Goal: Task Accomplishment & Management: Complete application form

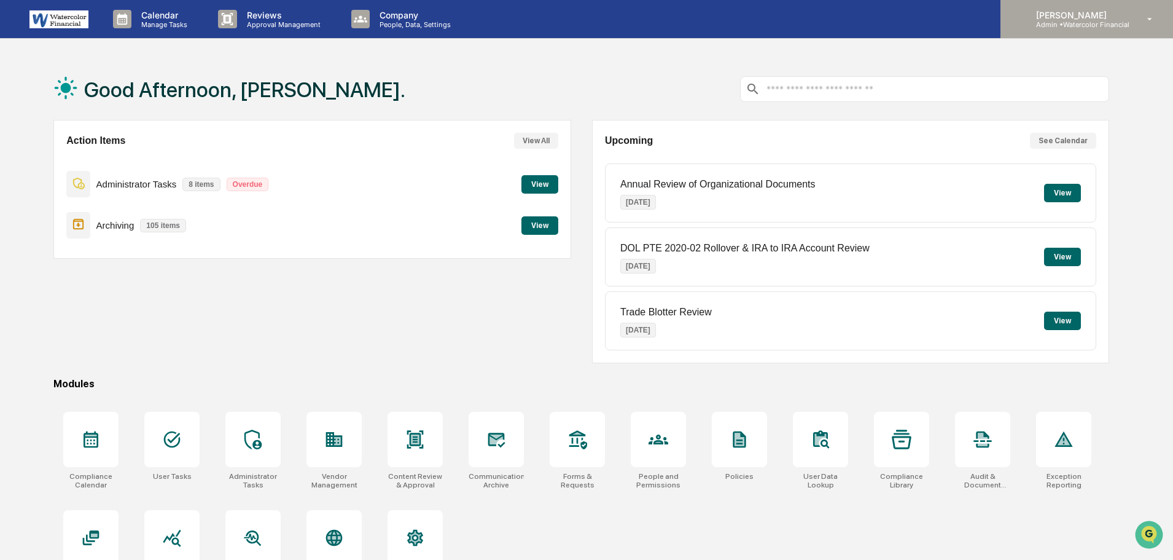
click at [1094, 23] on p "Admin • Watercolor Financial" at bounding box center [1077, 24] width 103 height 9
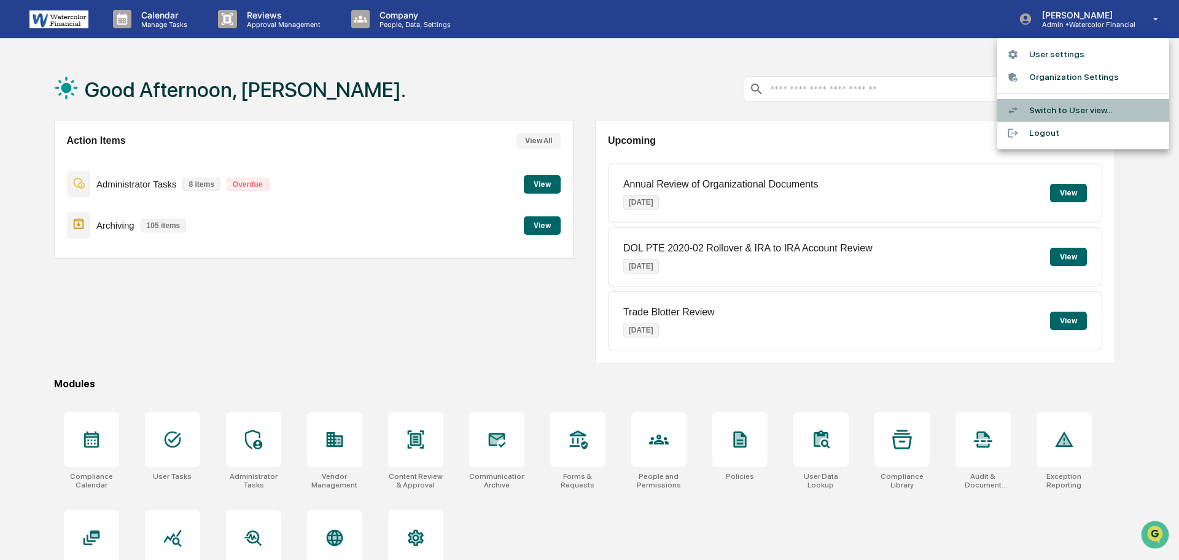
click at [1088, 109] on li "Switch to User view..." at bounding box center [1083, 110] width 172 height 23
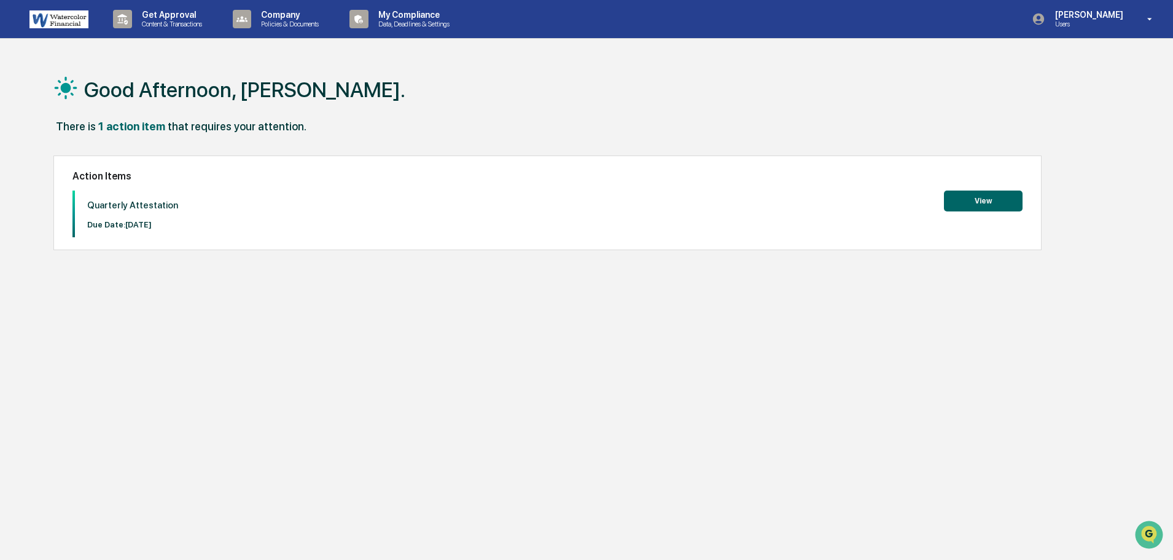
click at [976, 200] on button "View" at bounding box center [983, 200] width 79 height 21
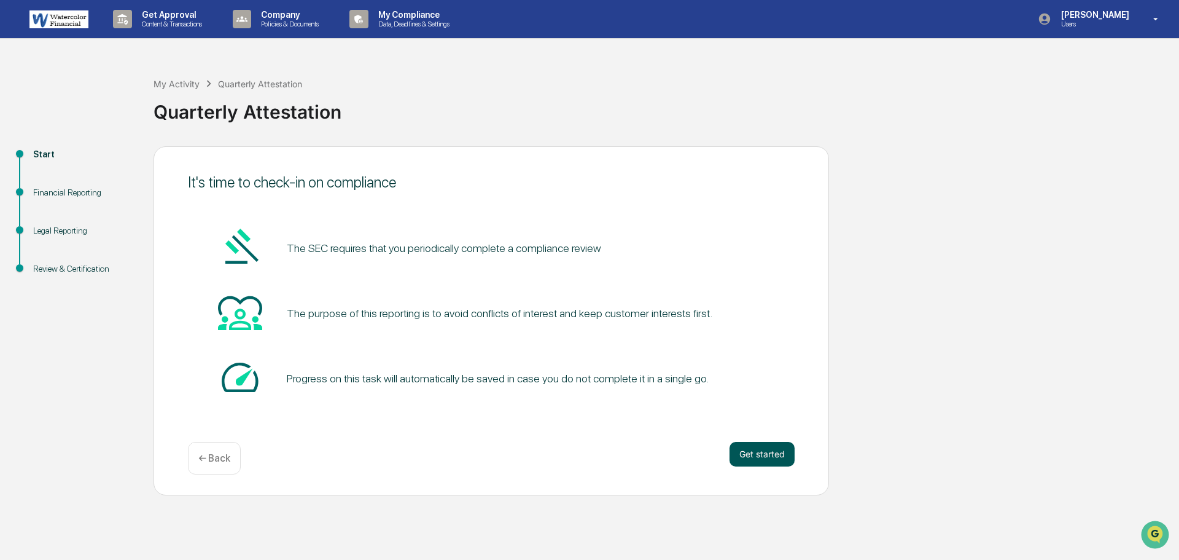
click at [768, 450] on button "Get started" at bounding box center [762, 454] width 65 height 25
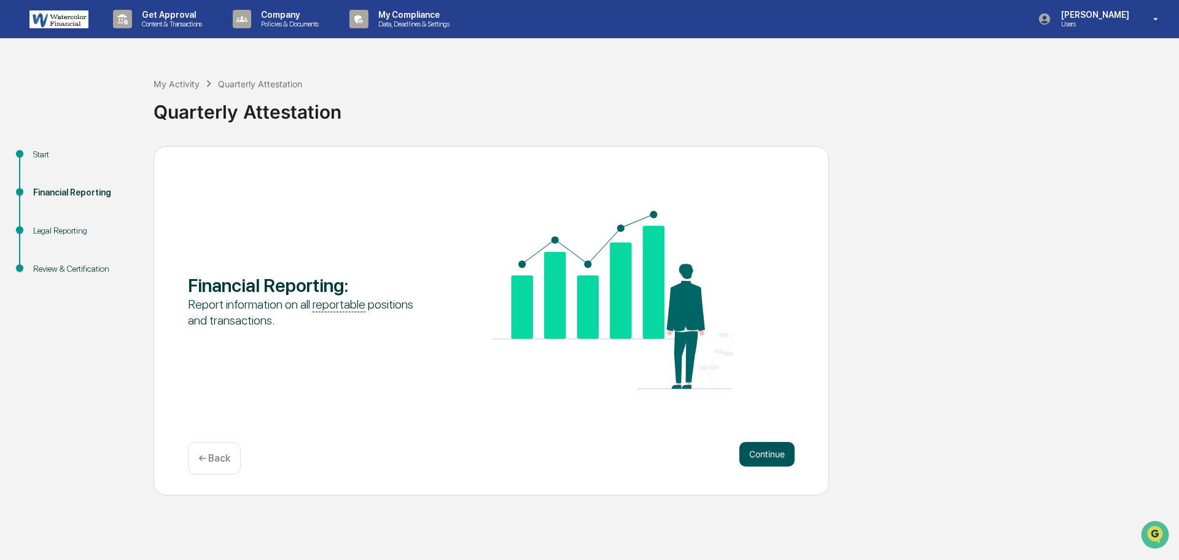
click at [775, 454] on button "Continue" at bounding box center [767, 454] width 55 height 25
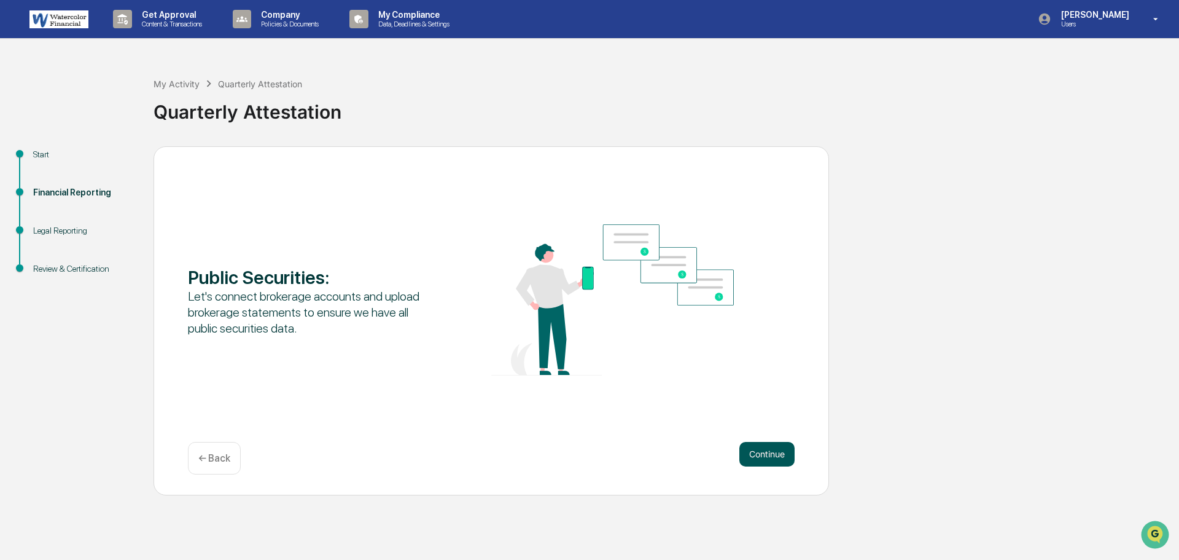
click at [769, 451] on button "Continue" at bounding box center [767, 454] width 55 height 25
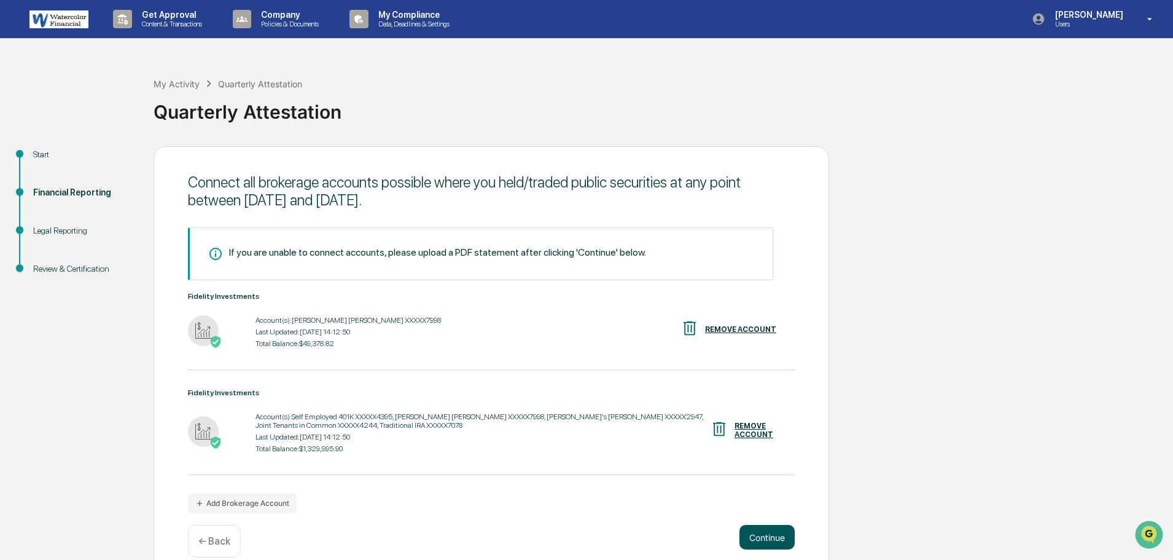
click at [769, 530] on button "Continue" at bounding box center [767, 537] width 55 height 25
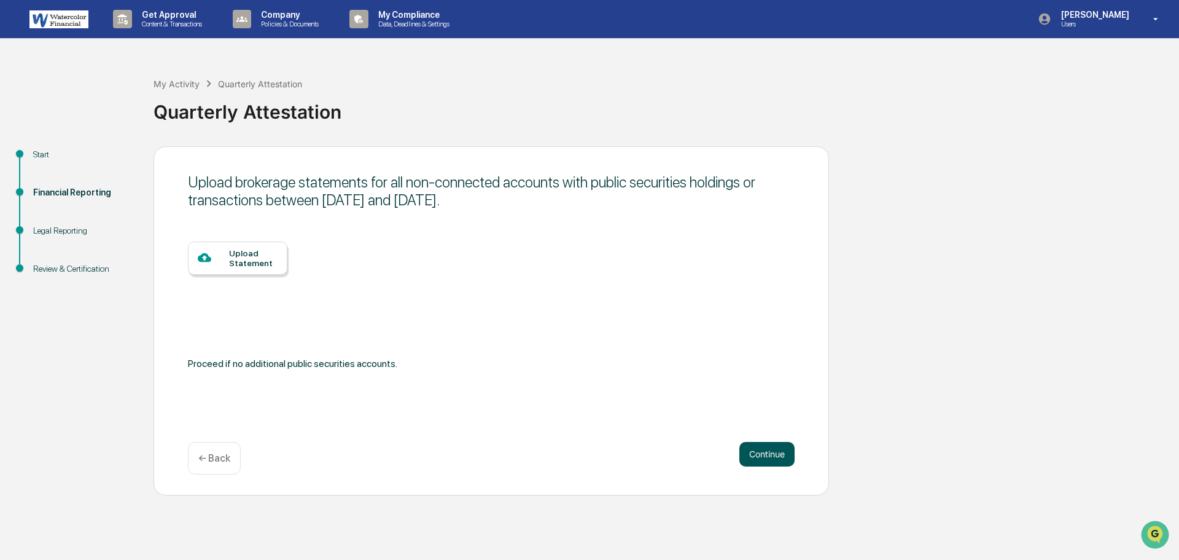
click at [760, 449] on button "Continue" at bounding box center [767, 454] width 55 height 25
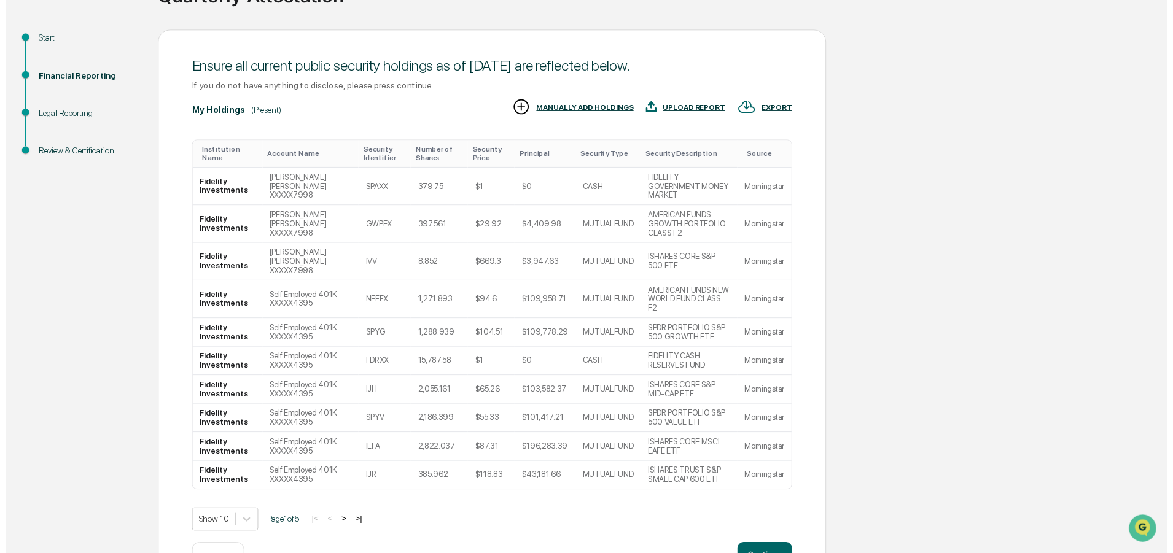
scroll to position [122, 0]
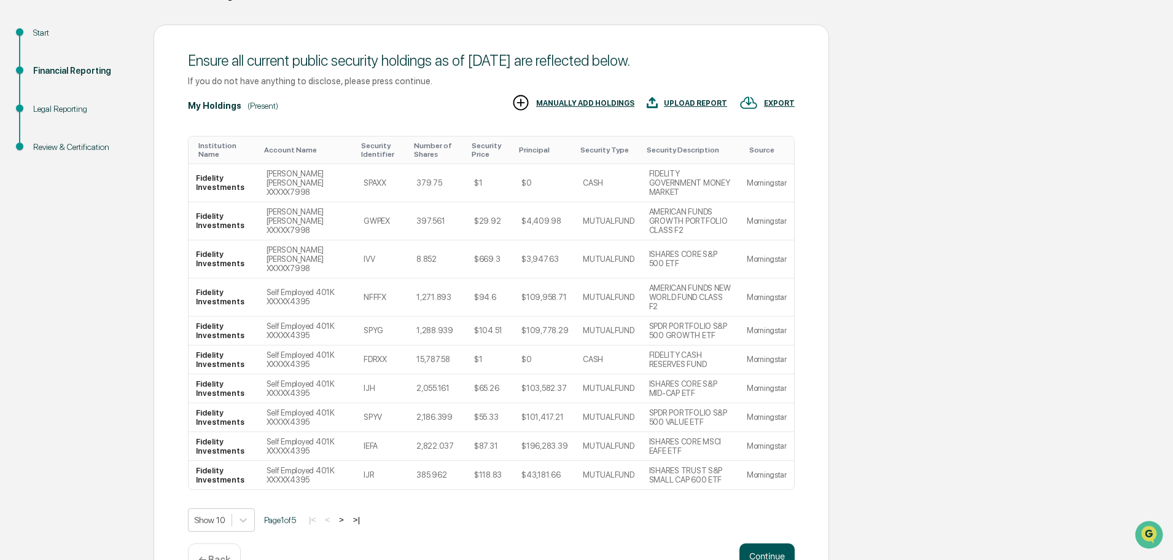
click at [778, 543] on button "Continue" at bounding box center [767, 555] width 55 height 25
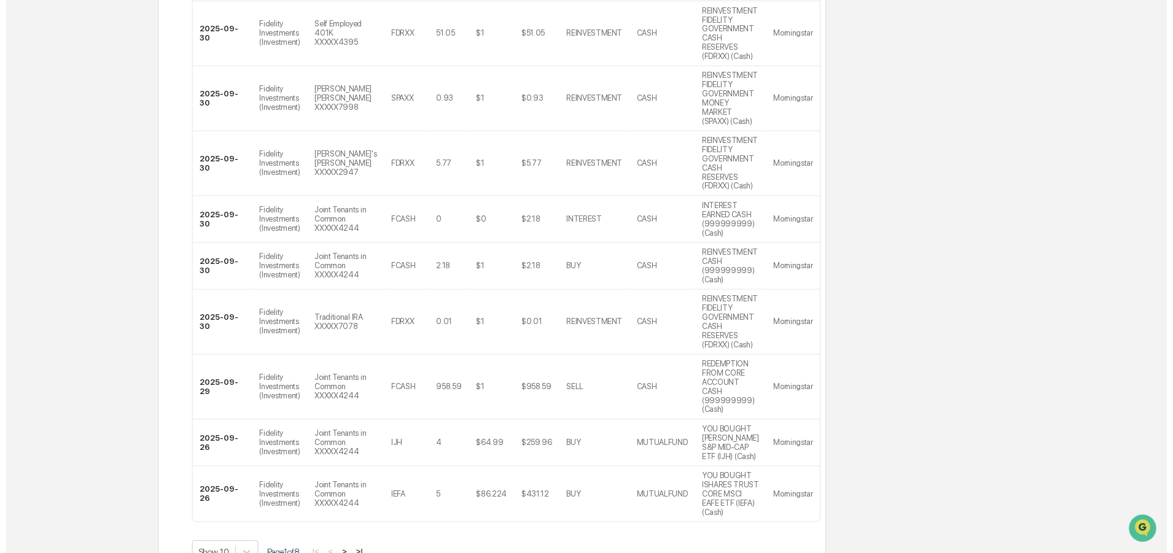
scroll to position [370, 0]
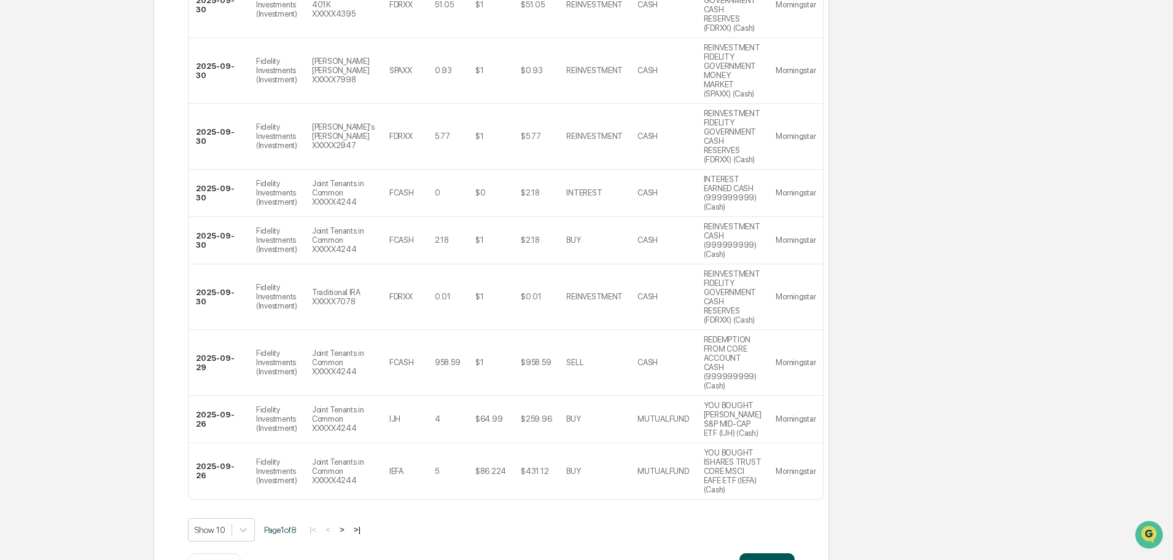
click at [767, 553] on button "Continue" at bounding box center [767, 565] width 55 height 25
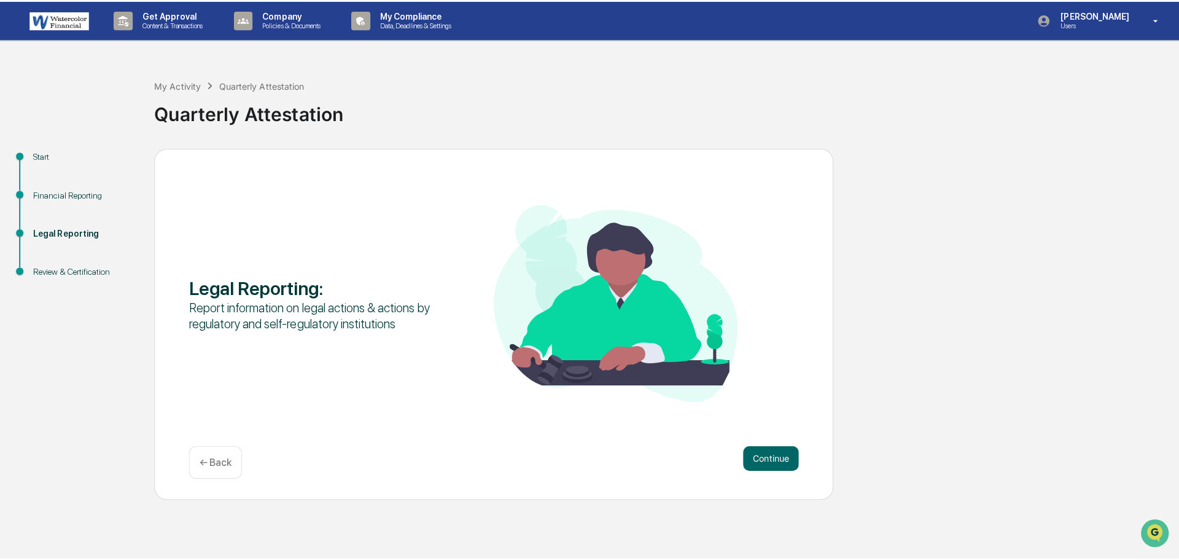
scroll to position [0, 0]
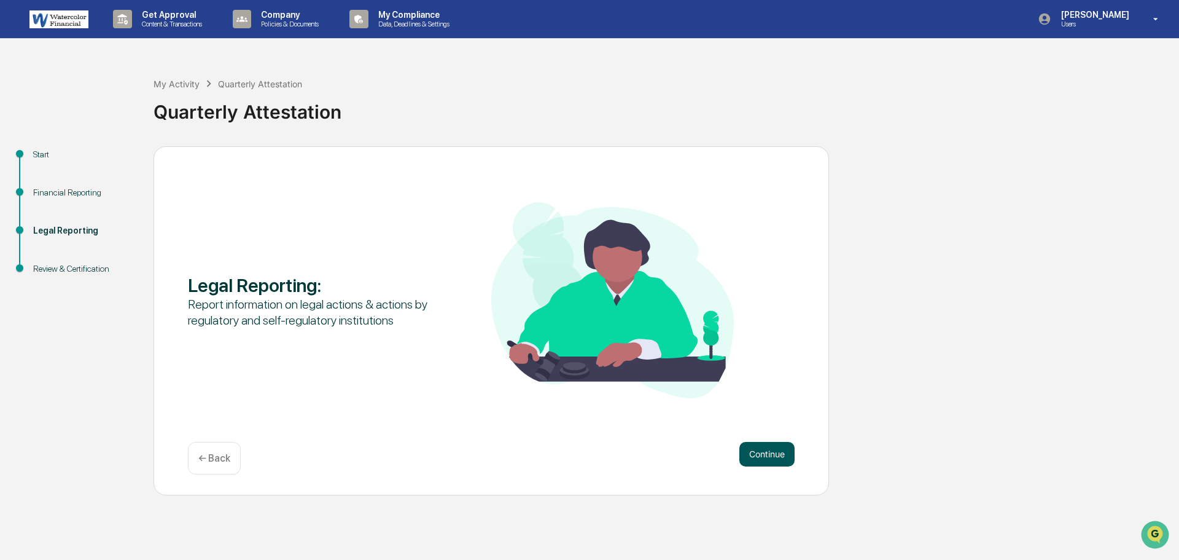
click at [778, 454] on button "Continue" at bounding box center [767, 454] width 55 height 25
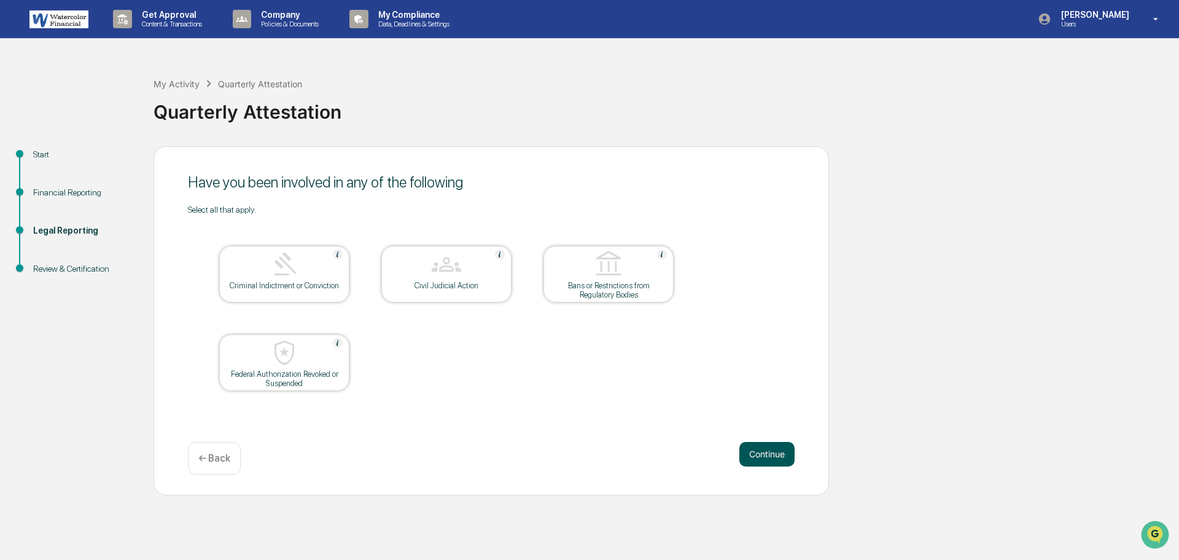
click at [782, 448] on button "Continue" at bounding box center [767, 454] width 55 height 25
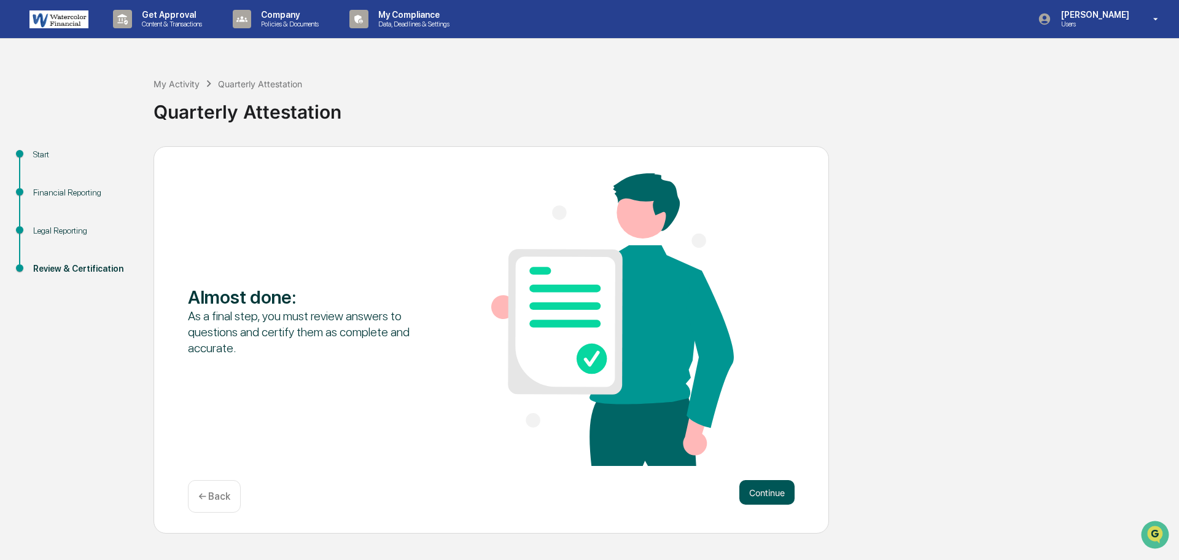
click at [763, 488] on button "Continue" at bounding box center [767, 492] width 55 height 25
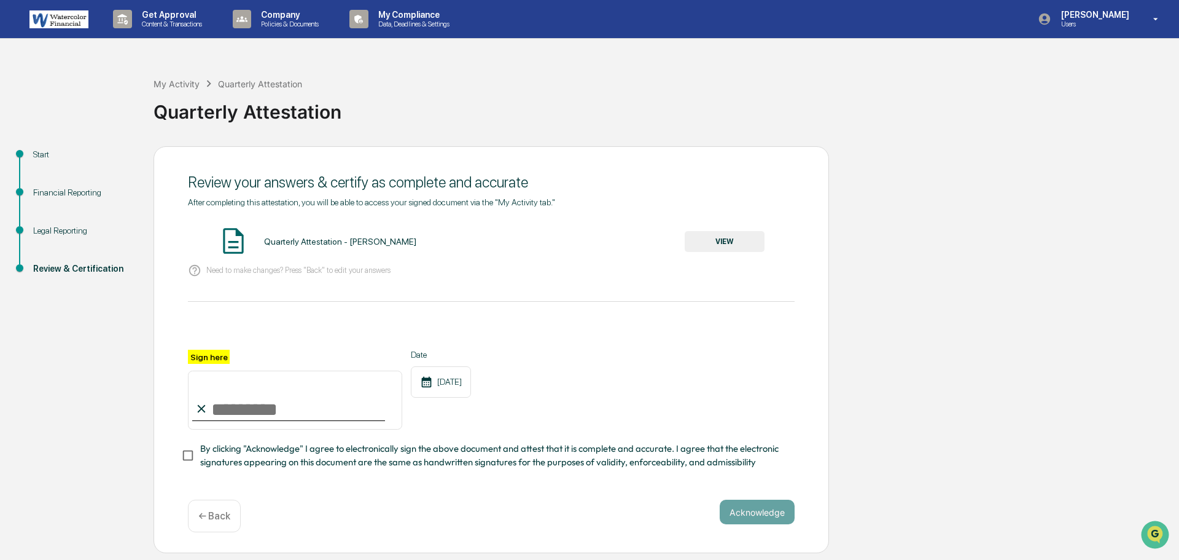
click at [736, 235] on button "VIEW" at bounding box center [725, 241] width 80 height 21
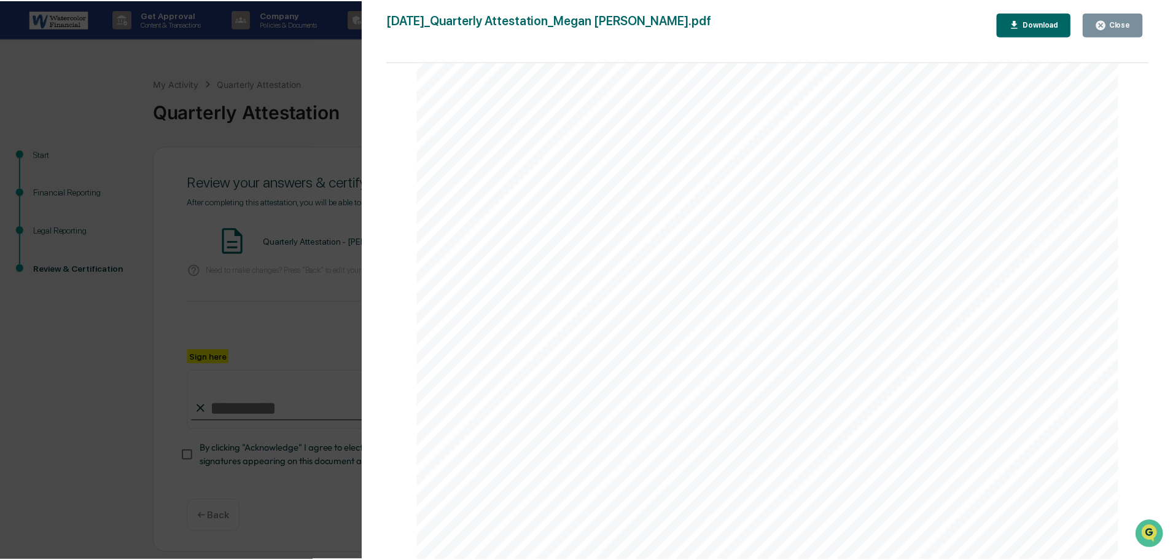
scroll to position [7789, 0]
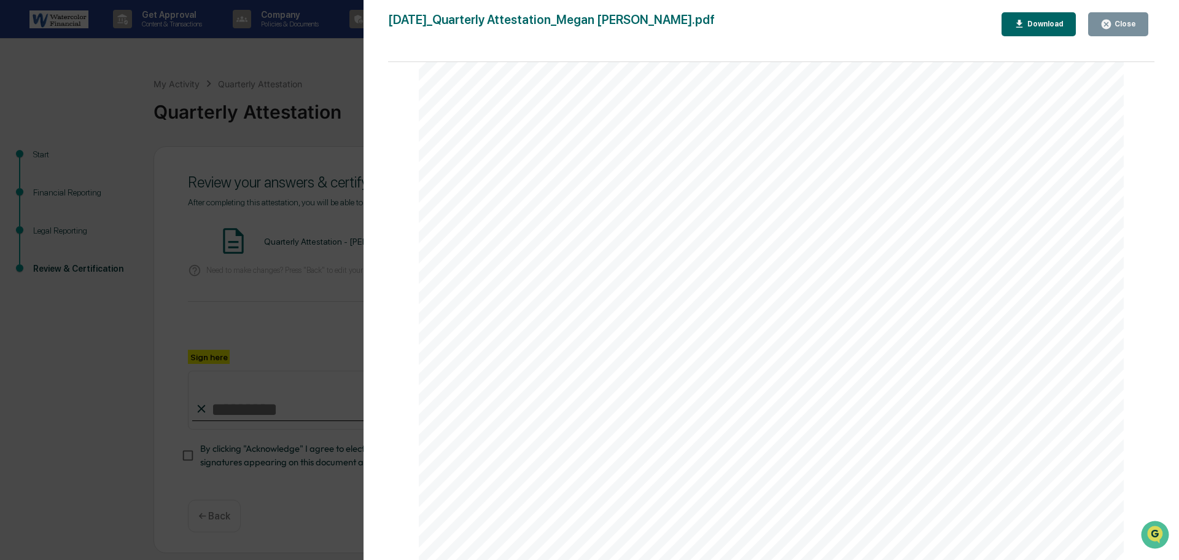
click at [1123, 24] on div "Close" at bounding box center [1124, 24] width 24 height 9
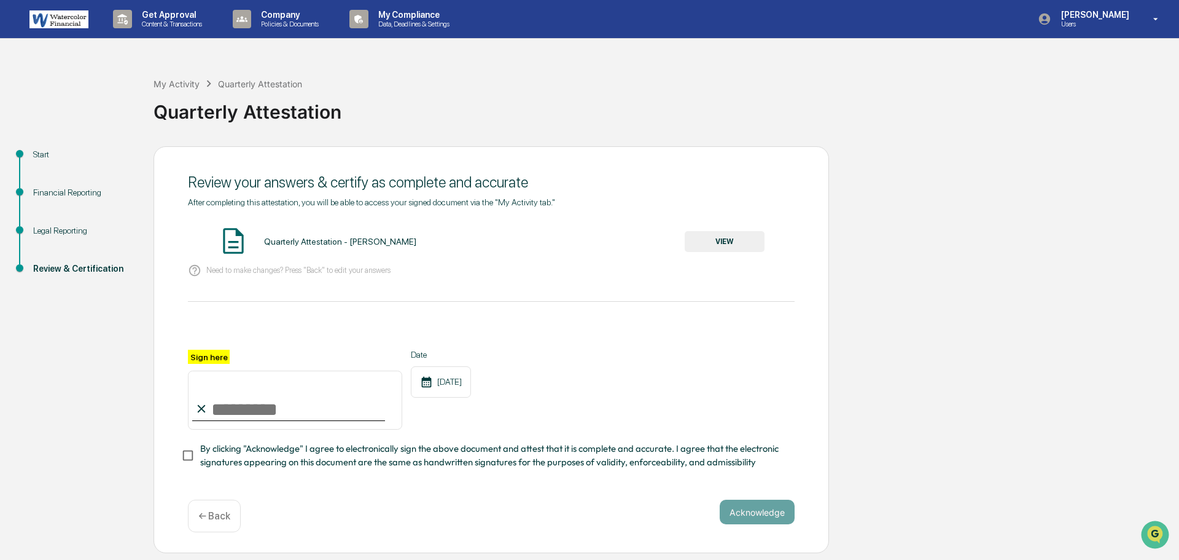
click at [258, 403] on input "Sign here" at bounding box center [295, 399] width 214 height 59
type input "**********"
drag, startPoint x: 803, startPoint y: 434, endPoint x: 818, endPoint y: 424, distance: 17.2
click at [803, 434] on div "**********" at bounding box center [492, 349] width 676 height 407
click at [736, 515] on button "Acknowledge" at bounding box center [757, 511] width 75 height 25
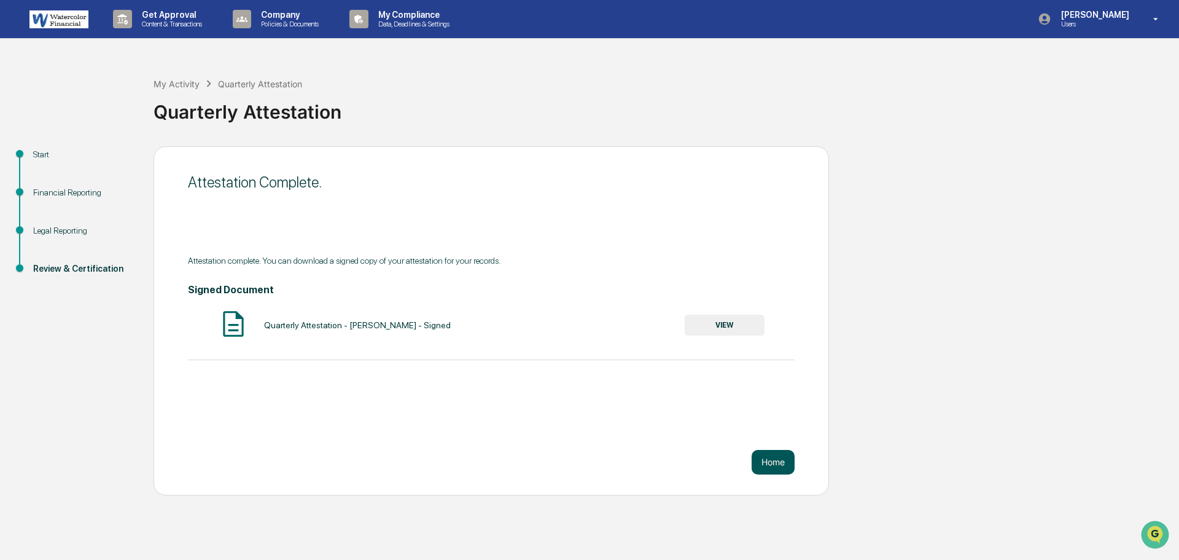
click at [775, 456] on button "Home" at bounding box center [773, 462] width 43 height 25
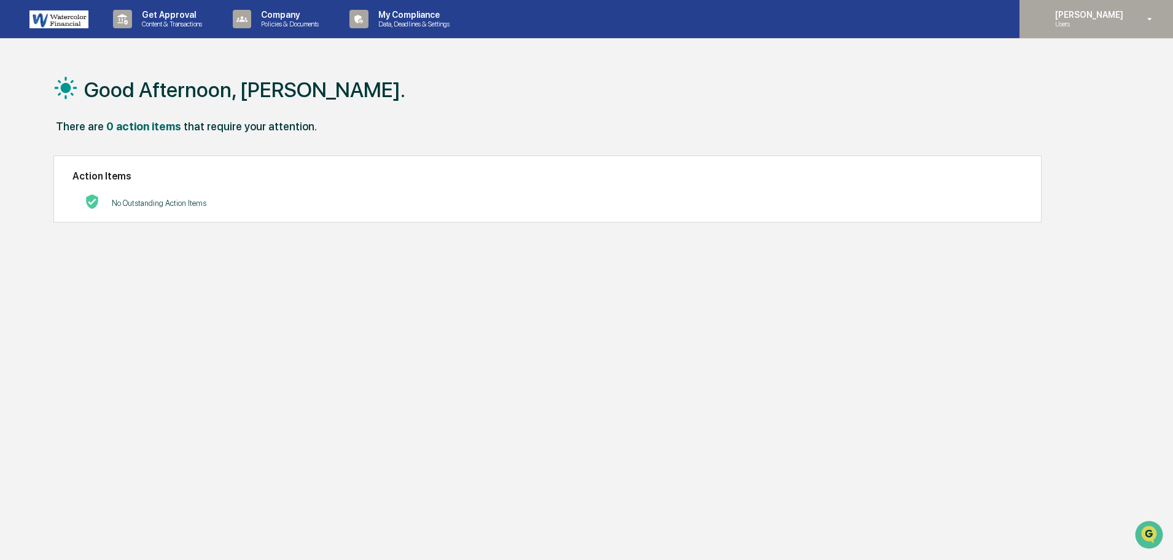
click at [1093, 15] on p "[PERSON_NAME]" at bounding box center [1087, 15] width 84 height 10
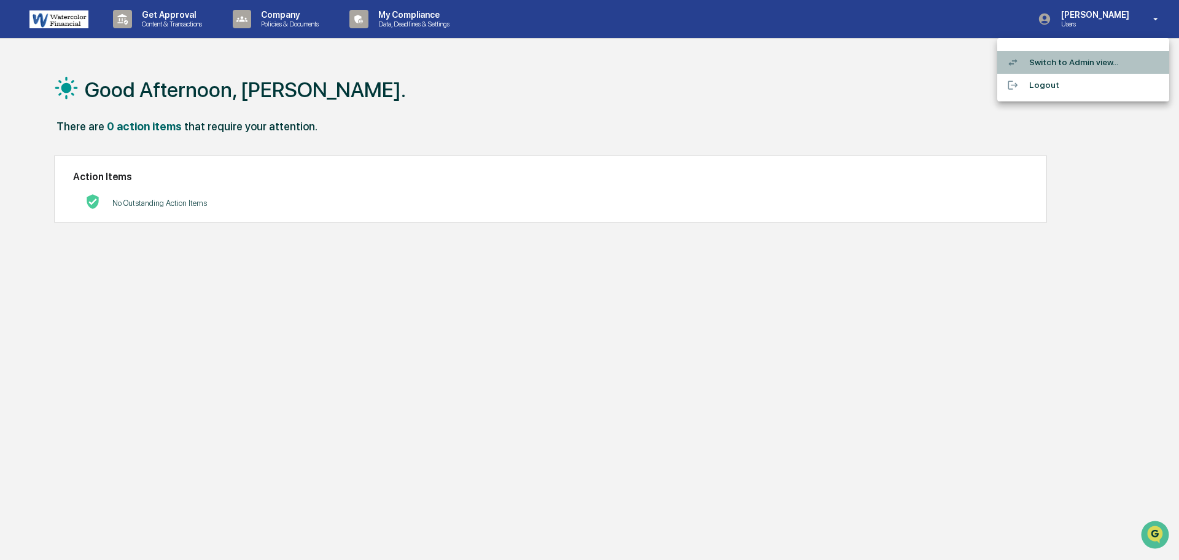
click at [1083, 59] on li "Switch to Admin view..." at bounding box center [1083, 62] width 172 height 23
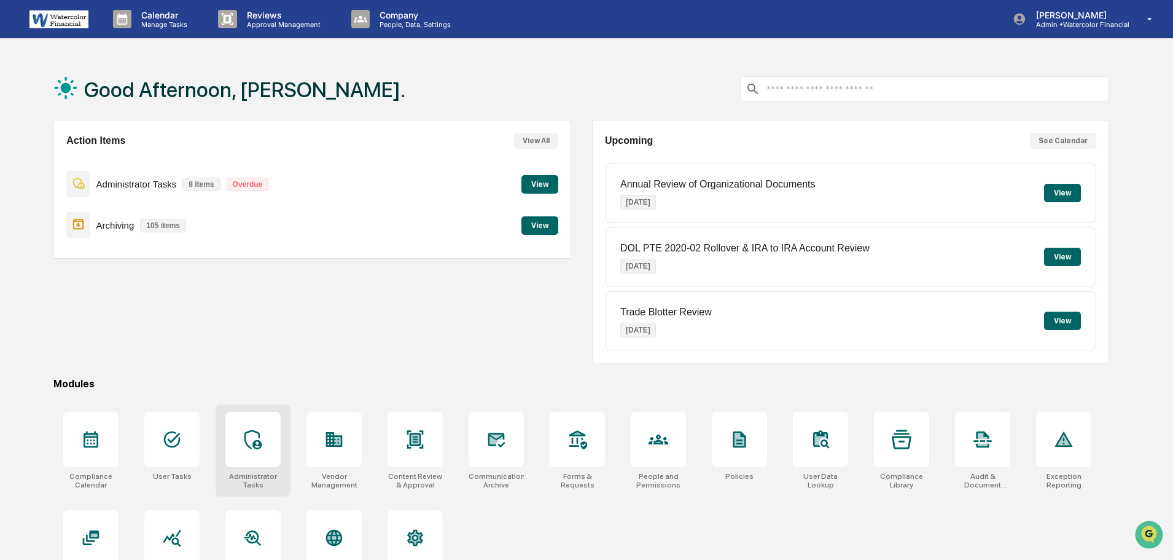
click at [254, 442] on icon at bounding box center [252, 439] width 17 height 20
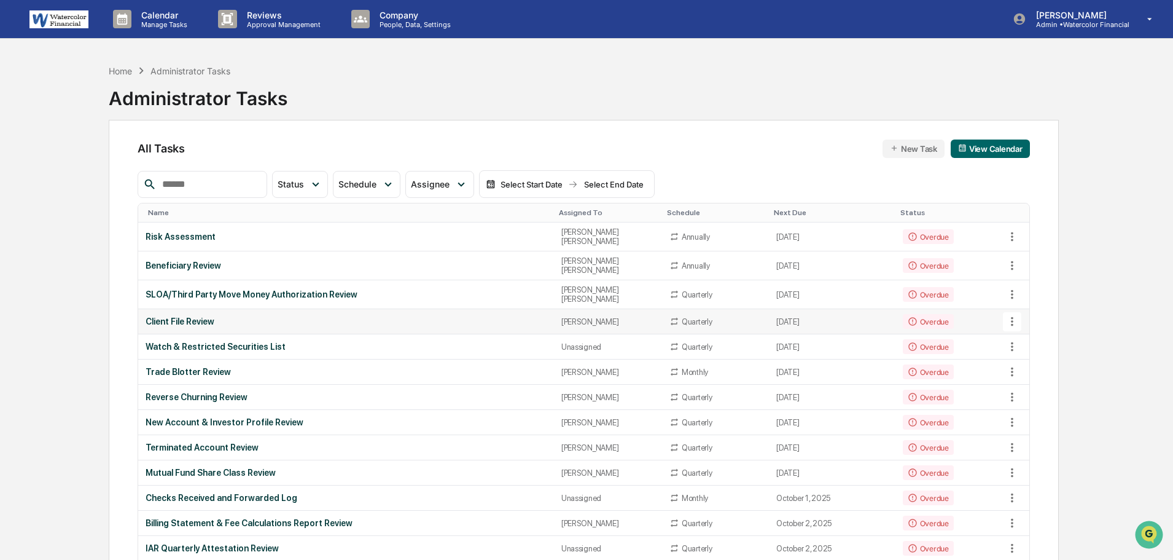
click at [184, 316] on div "Client File Review" at bounding box center [346, 321] width 400 height 10
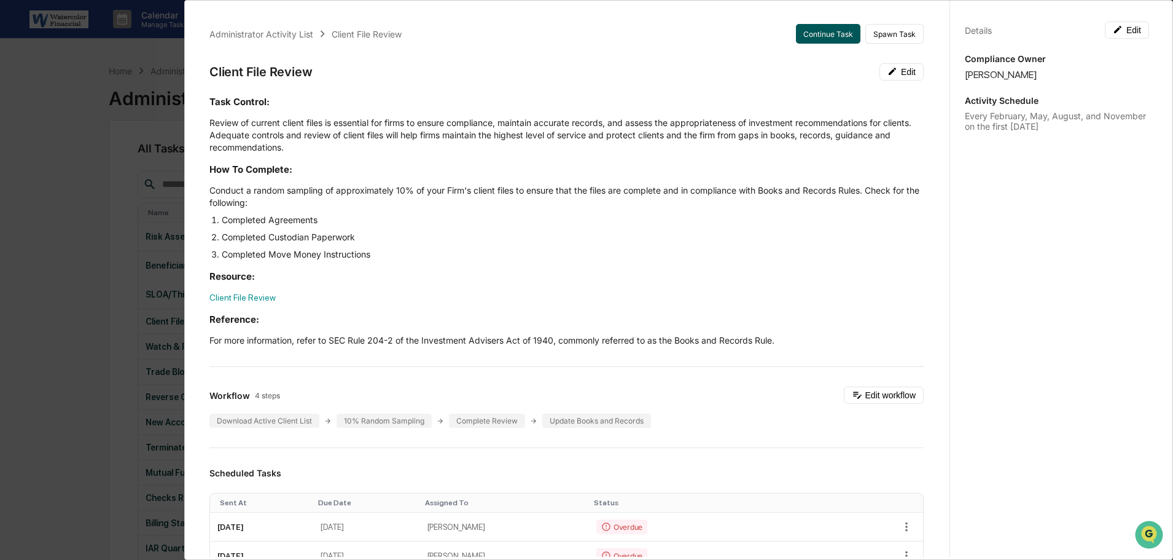
click at [815, 28] on button "Continue Task" at bounding box center [828, 34] width 64 height 20
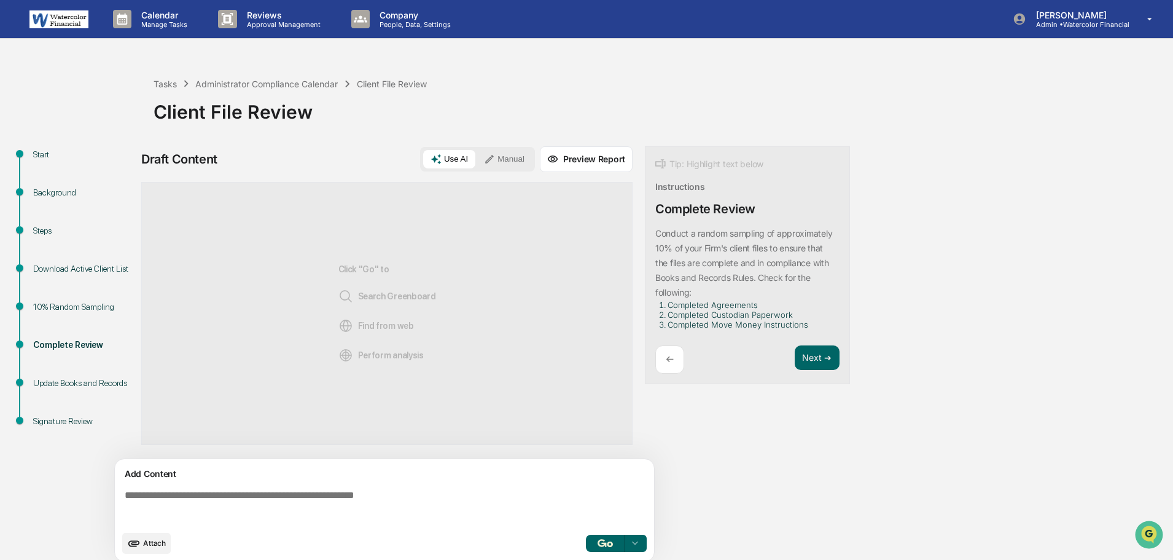
click at [82, 265] on div "Download Active Client List" at bounding box center [83, 268] width 101 height 13
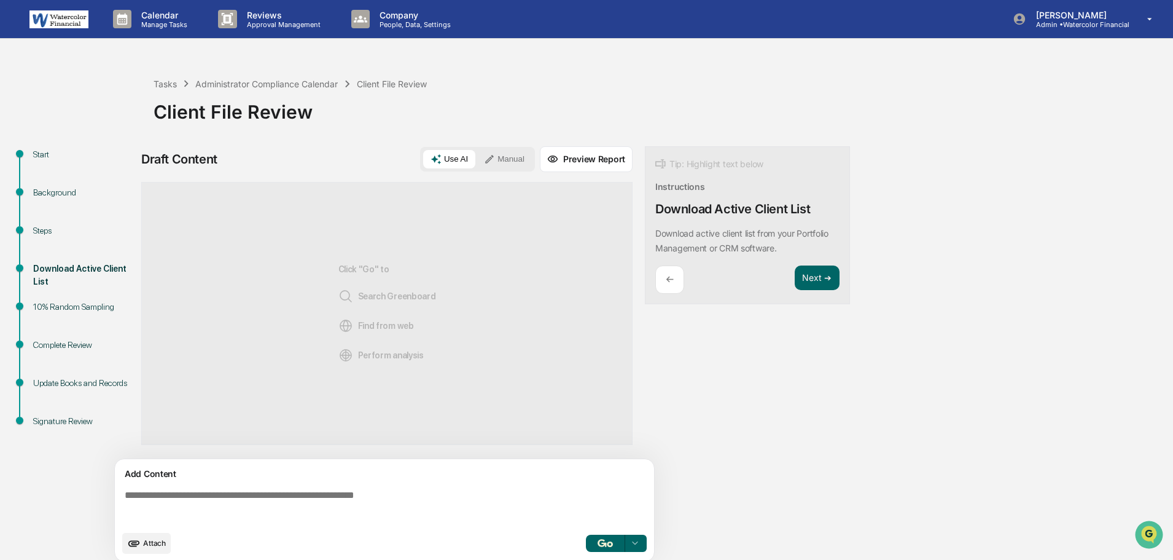
click at [44, 227] on div "Steps" at bounding box center [83, 230] width 101 height 13
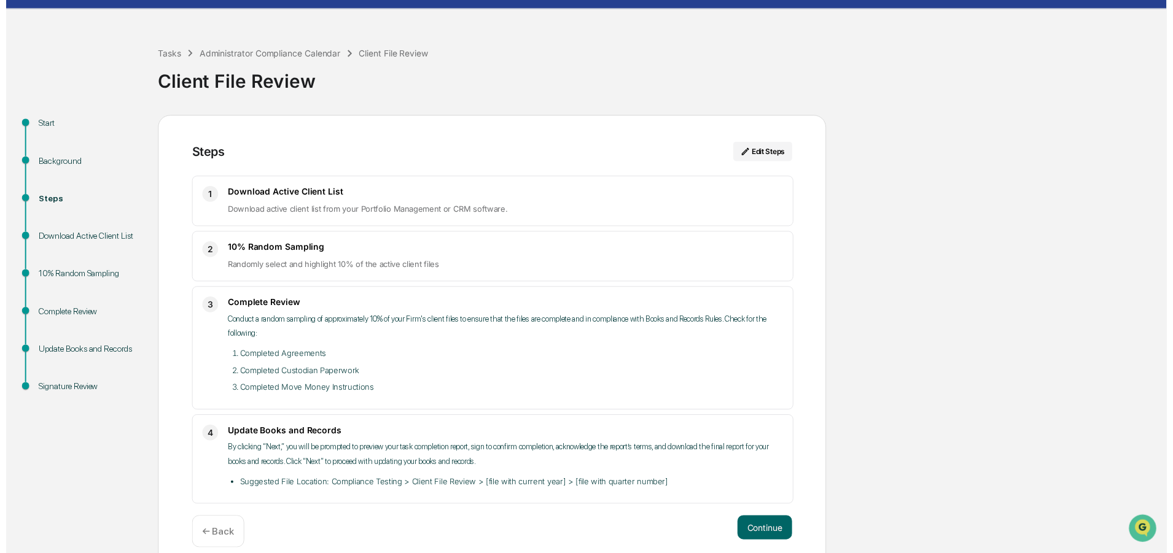
scroll to position [45, 0]
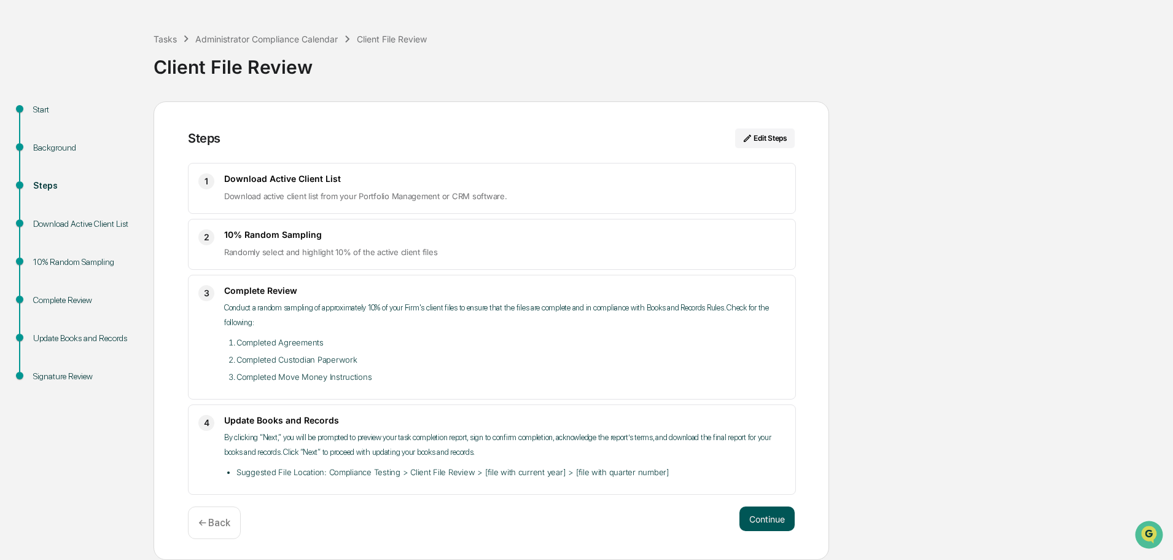
click at [767, 521] on button "Continue" at bounding box center [767, 518] width 55 height 25
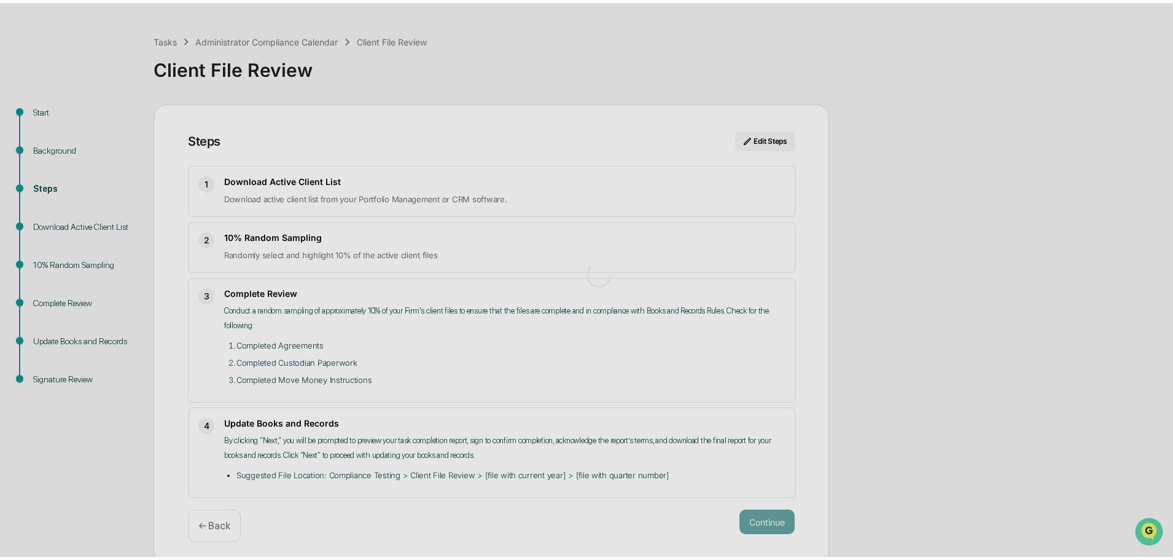
scroll to position [9, 0]
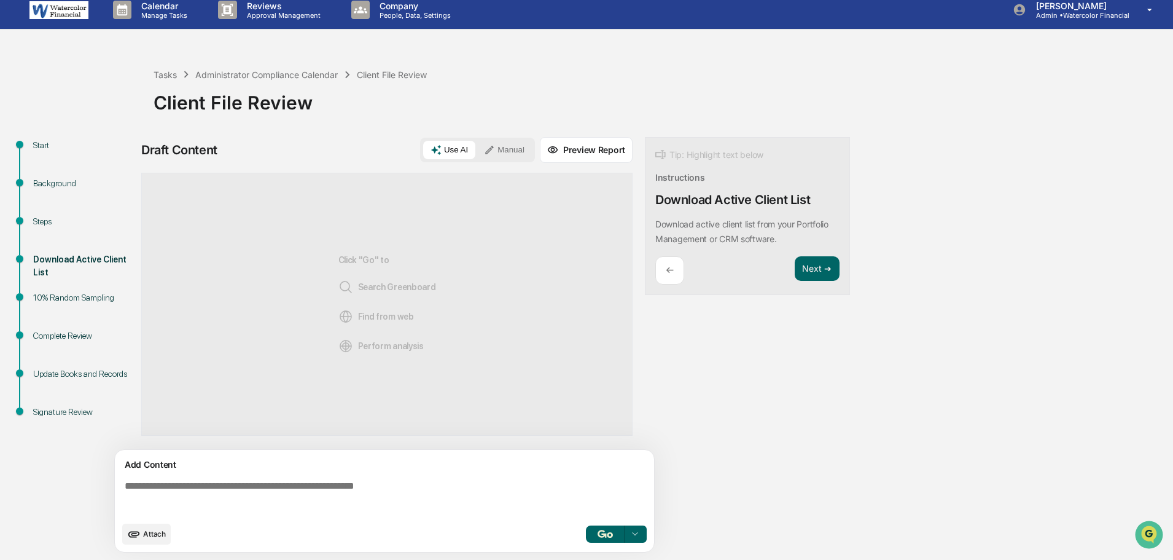
click at [290, 470] on div "Add Content" at bounding box center [384, 464] width 525 height 15
click at [299, 487] on textarea at bounding box center [387, 497] width 534 height 44
click at [508, 152] on button "Manual" at bounding box center [504, 150] width 55 height 18
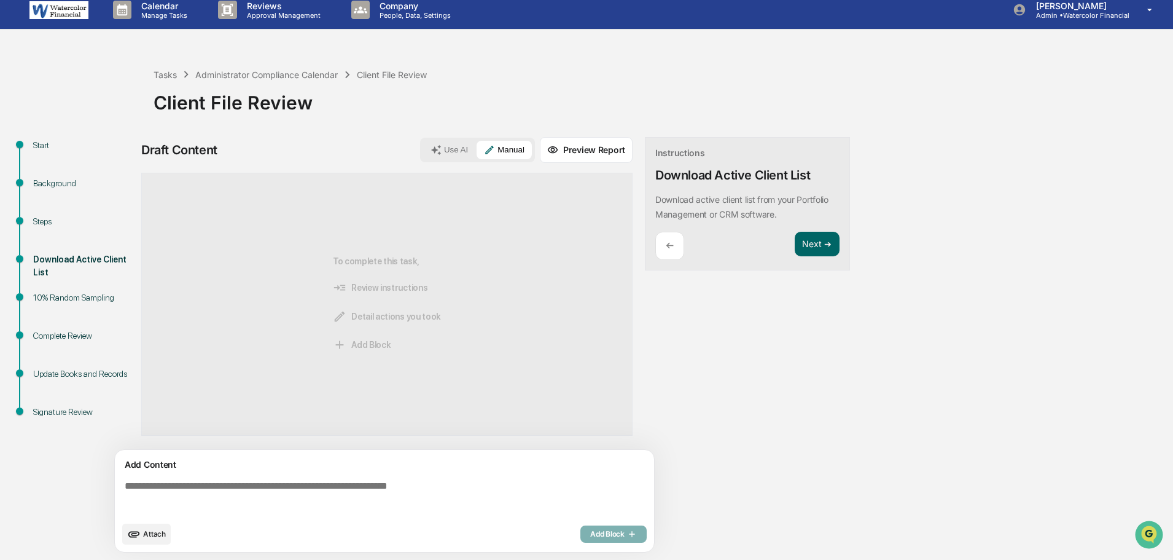
click at [349, 478] on textarea at bounding box center [387, 497] width 534 height 44
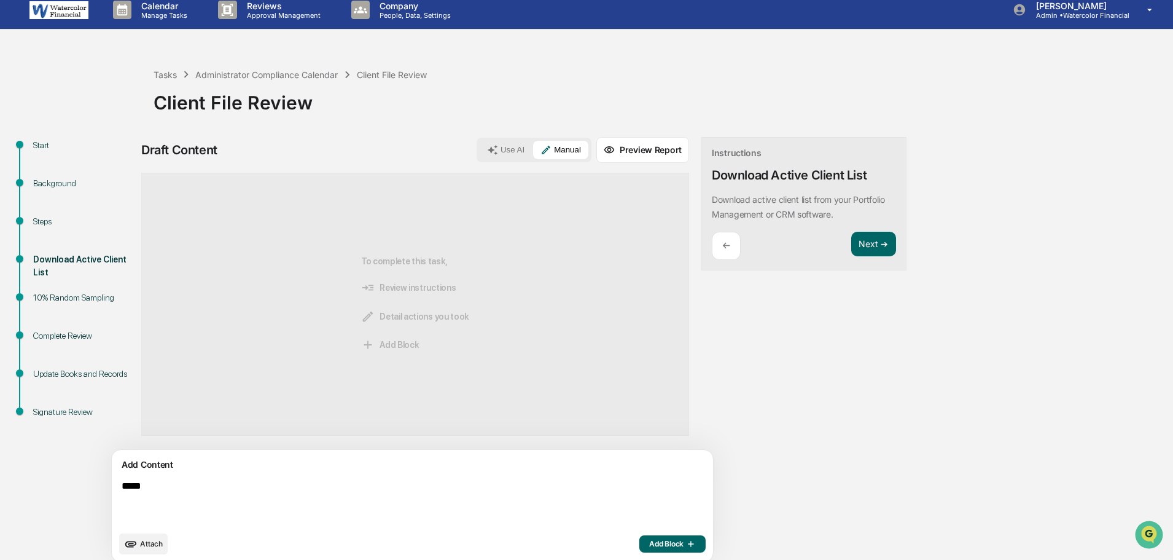
type textarea "*****"
click at [649, 544] on span "Add Block" at bounding box center [672, 544] width 47 height 10
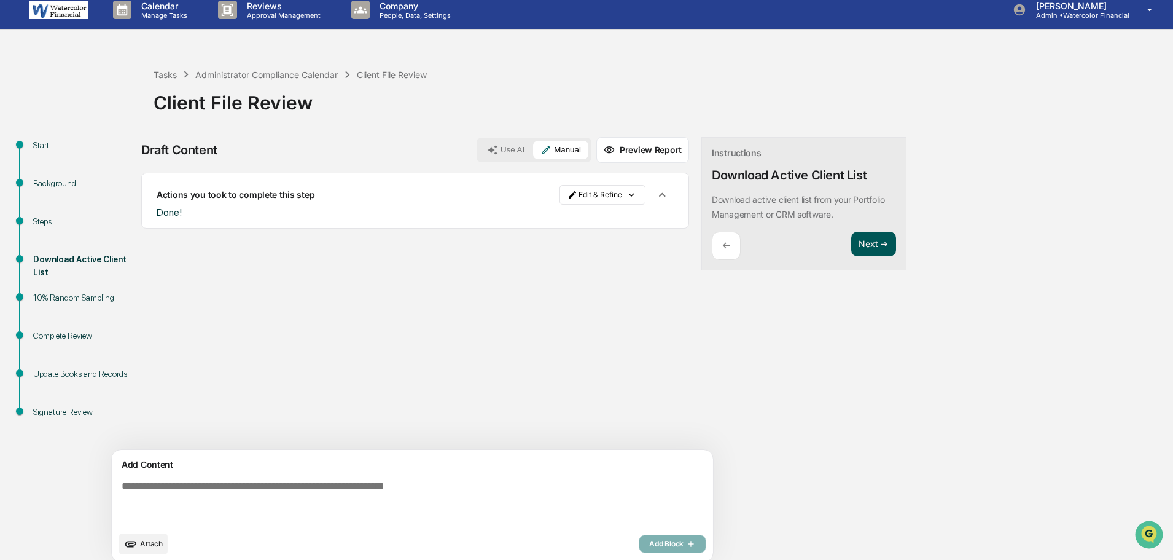
click at [851, 244] on button "Next ➔" at bounding box center [873, 244] width 45 height 25
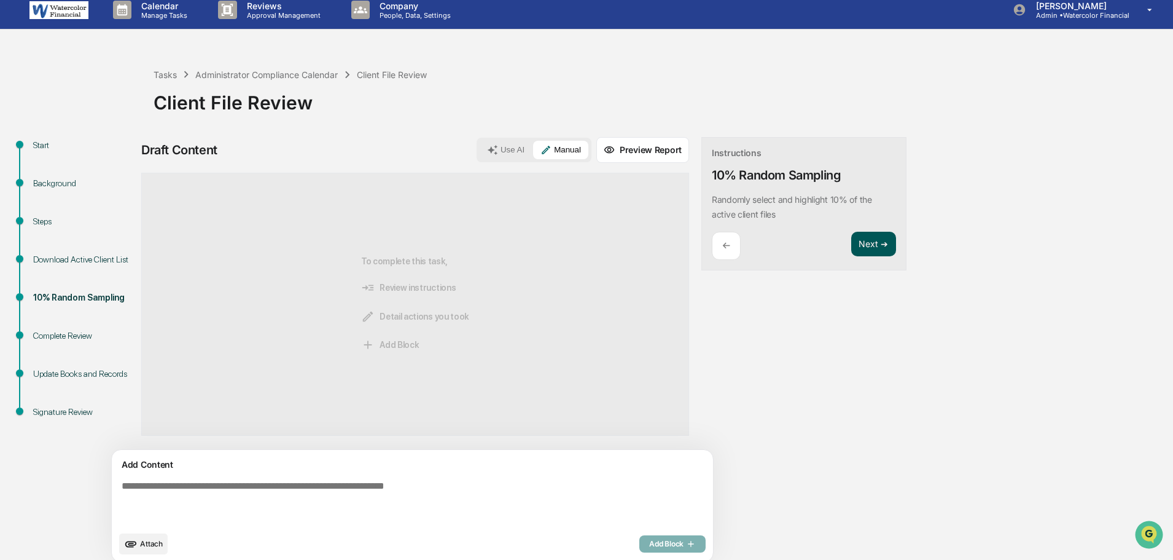
click at [851, 235] on button "Next ➔" at bounding box center [873, 244] width 45 height 25
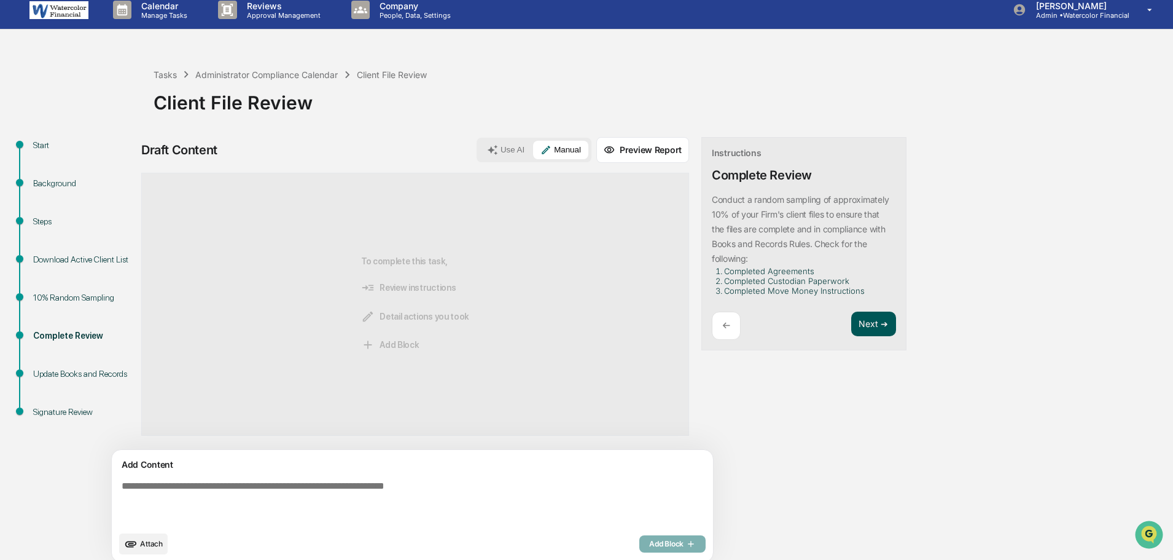
click at [851, 322] on button "Next ➔" at bounding box center [873, 323] width 45 height 25
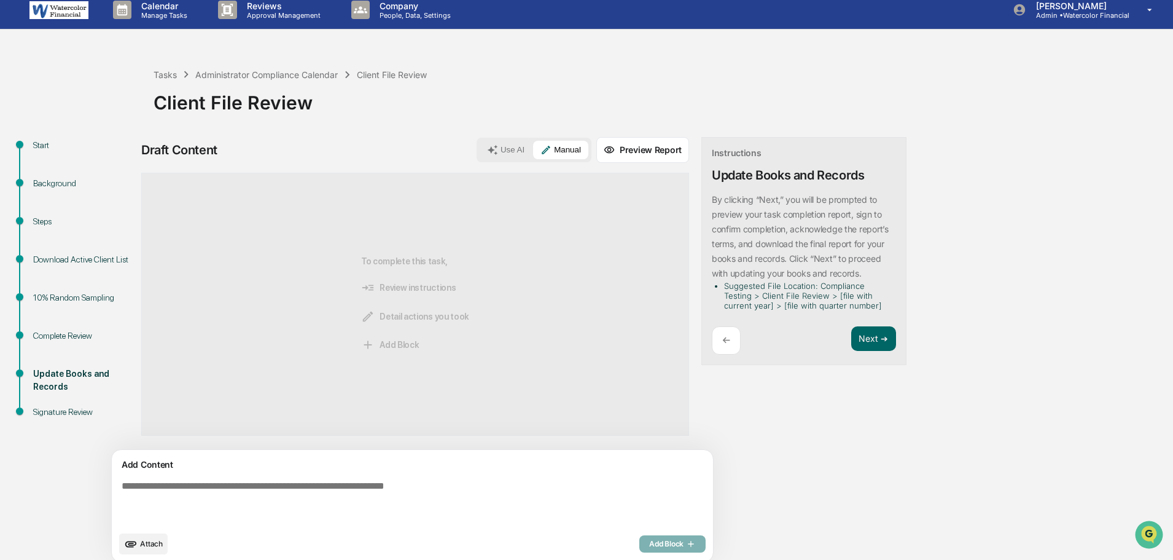
click at [72, 335] on div "Complete Review" at bounding box center [83, 335] width 101 height 13
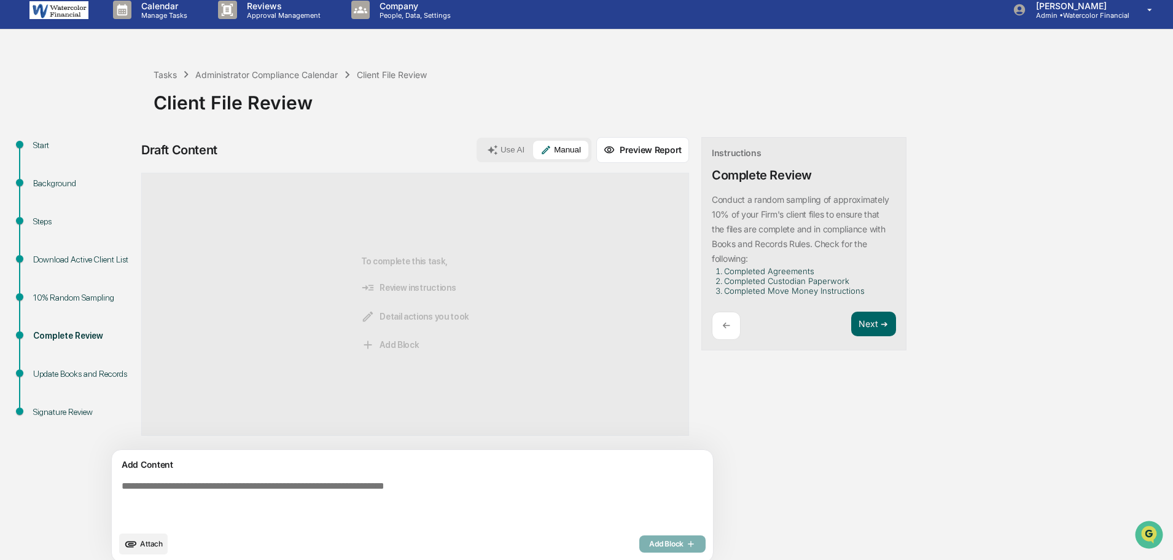
click at [151, 543] on span "Attach" at bounding box center [151, 543] width 23 height 9
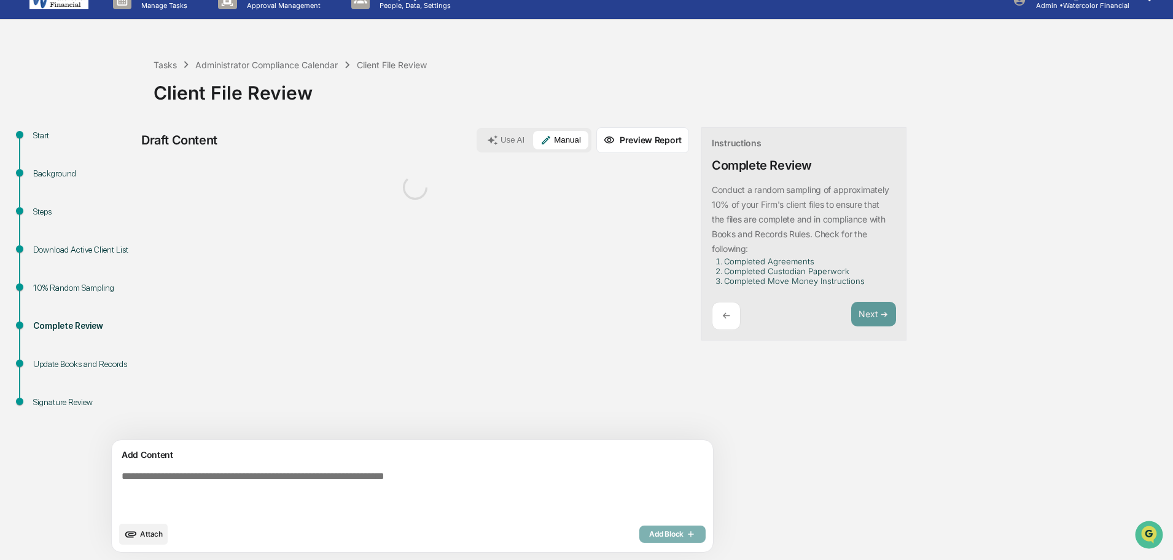
click at [401, 480] on textarea at bounding box center [384, 493] width 534 height 54
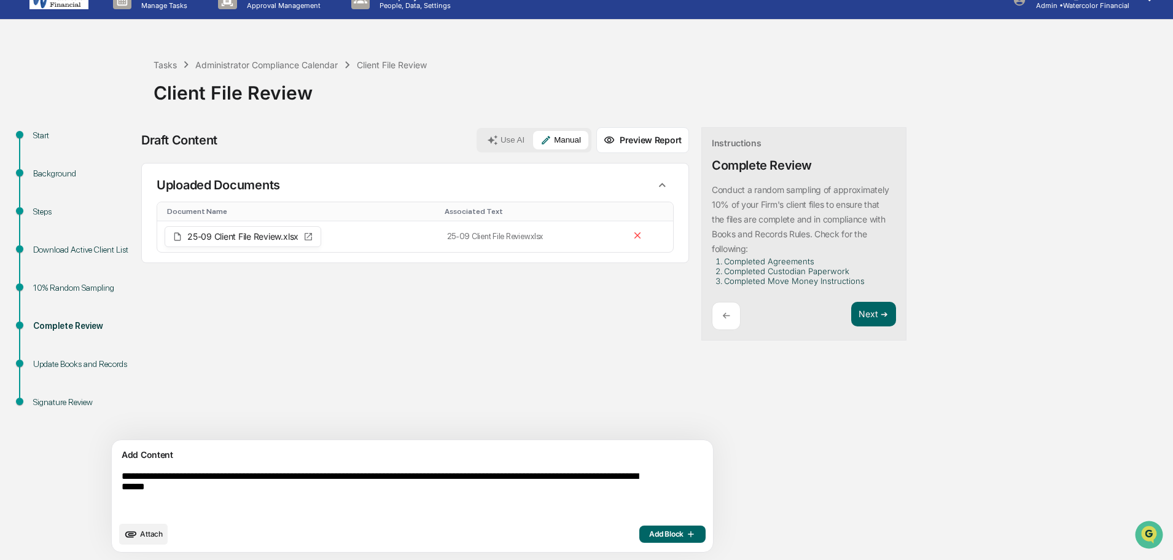
type textarea "**********"
click at [639, 539] on button "Add Block" at bounding box center [672, 533] width 66 height 17
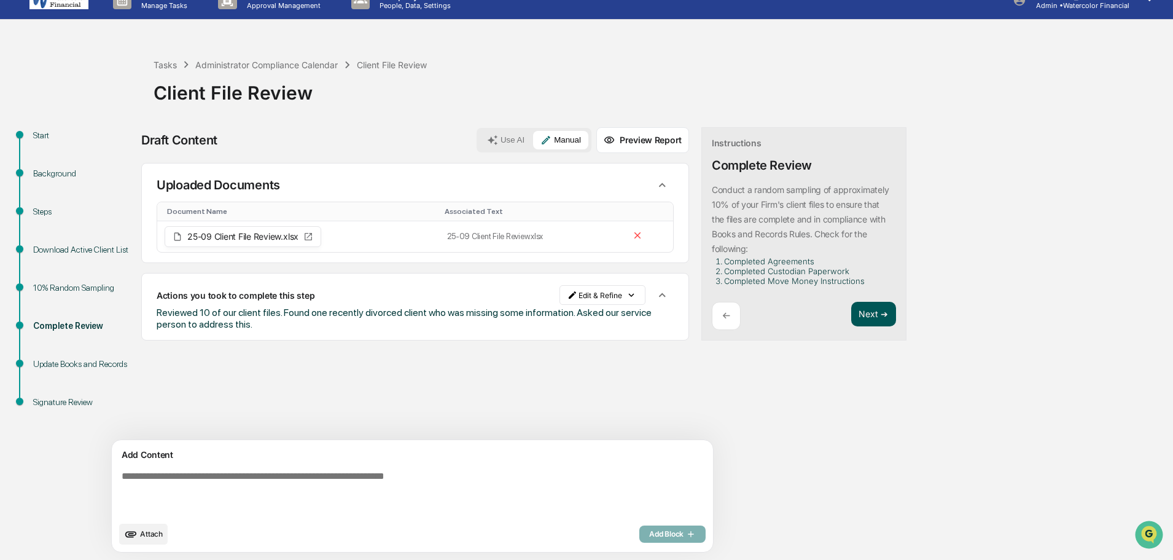
click at [851, 313] on button "Next ➔" at bounding box center [873, 314] width 45 height 25
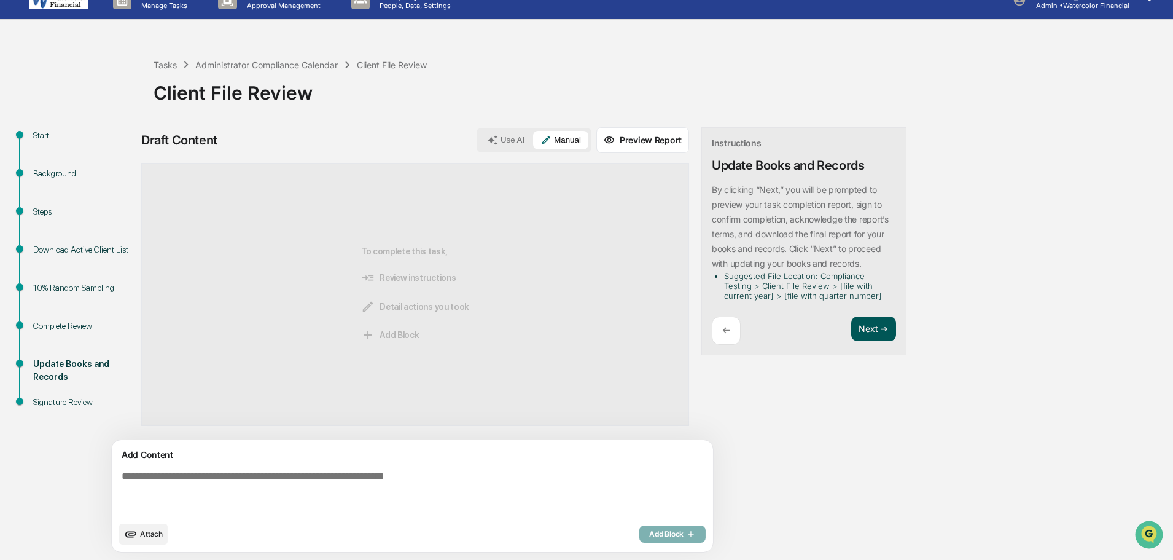
click at [820, 313] on div "Instructions Update Books and Records By clicking “Next,” you will be prompted …" at bounding box center [803, 241] width 205 height 228
click at [851, 326] on button "Next ➔" at bounding box center [873, 328] width 45 height 25
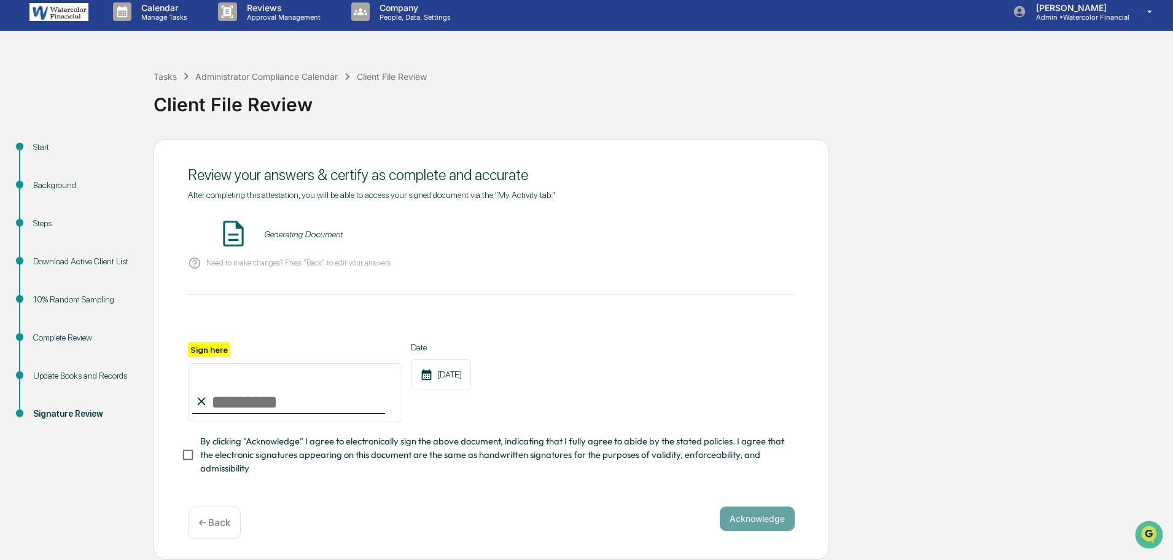
scroll to position [11, 0]
click at [730, 233] on button "VIEW" at bounding box center [725, 234] width 80 height 21
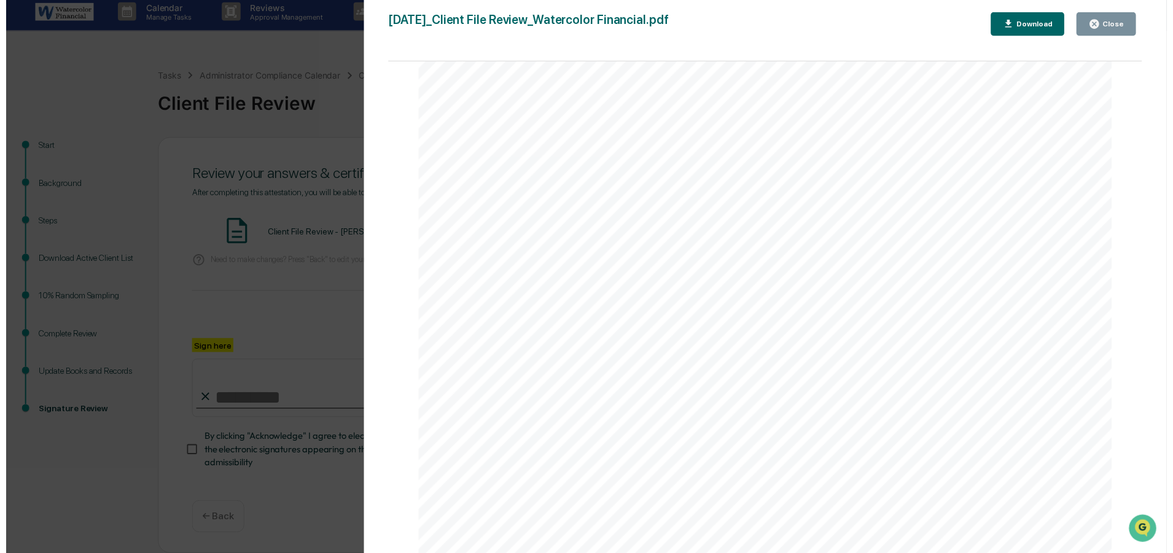
scroll to position [1554, 0]
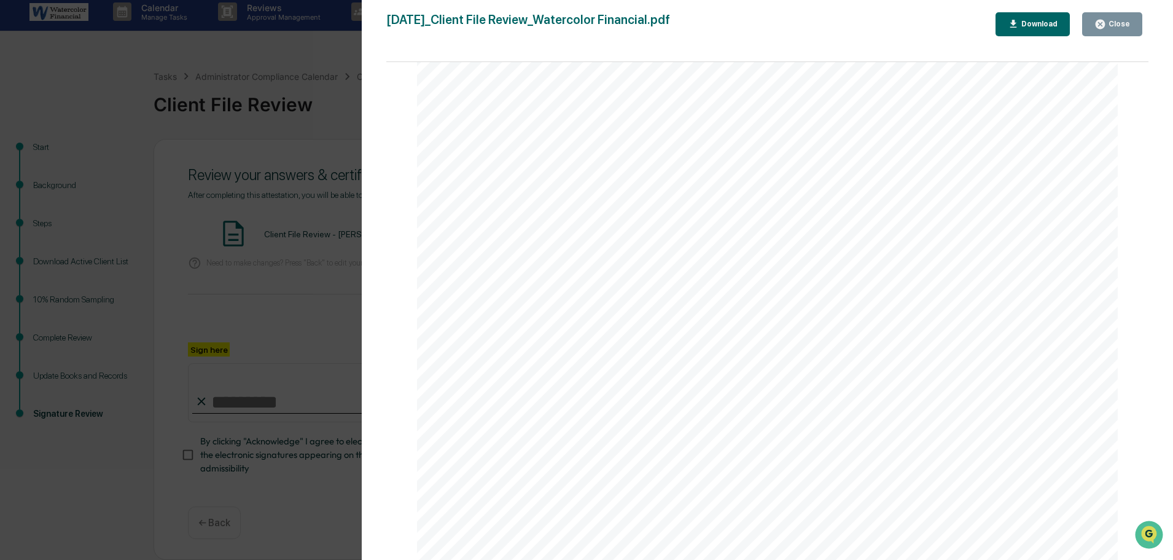
click at [1127, 21] on div "Close" at bounding box center [1118, 24] width 24 height 9
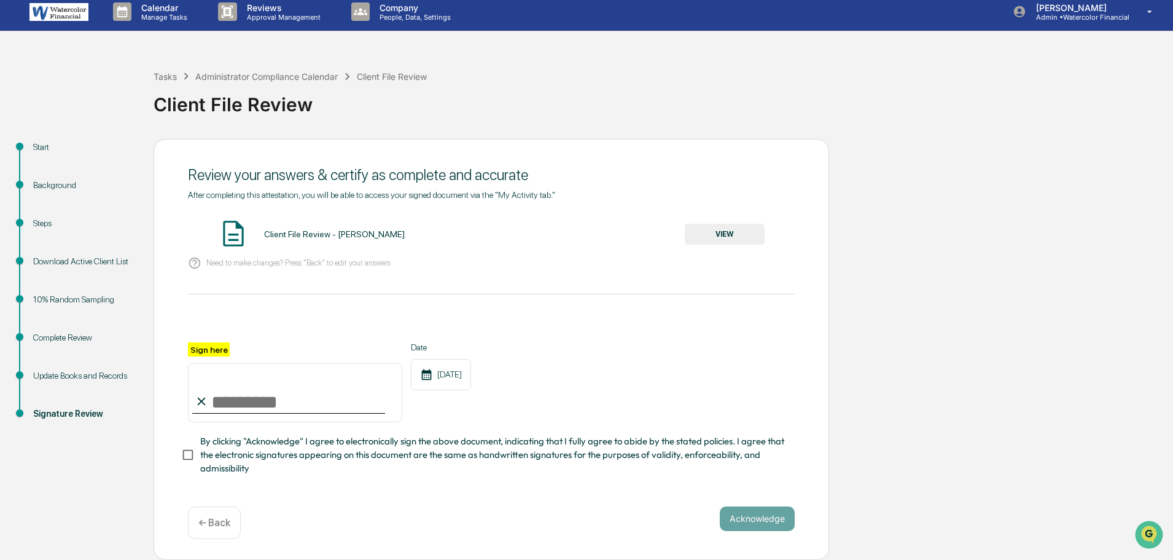
click at [258, 398] on input "Sign here" at bounding box center [295, 392] width 214 height 59
type input "**********"
click at [779, 509] on button "Acknowledge" at bounding box center [757, 518] width 75 height 25
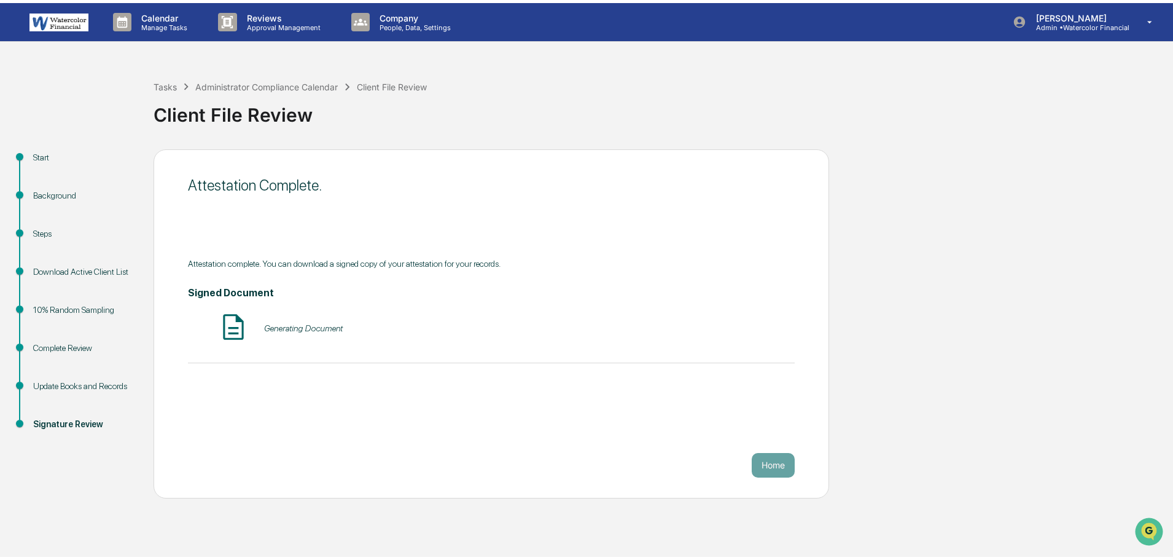
scroll to position [0, 0]
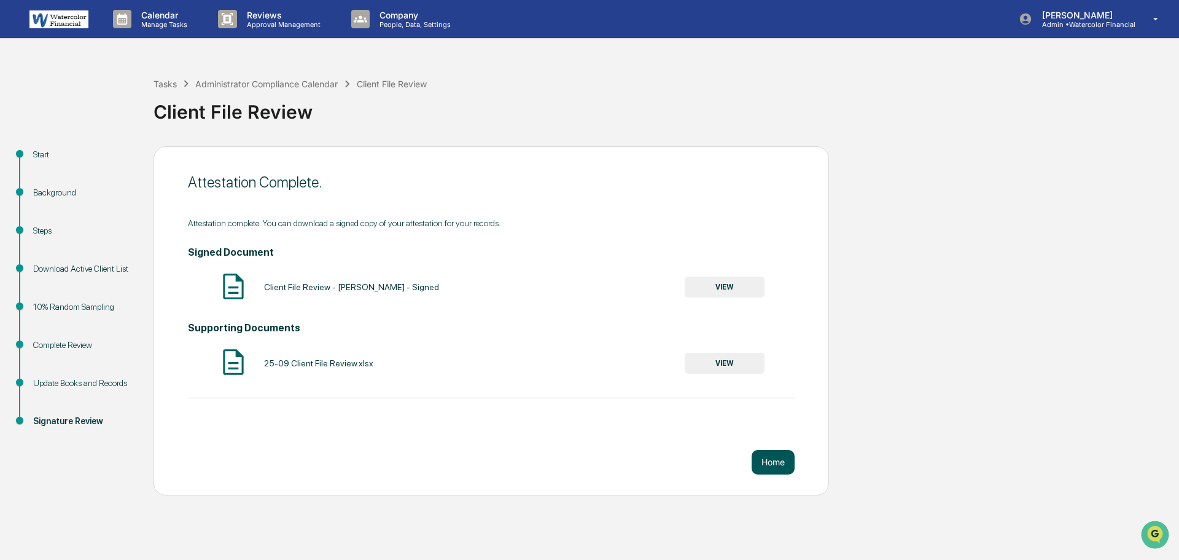
click at [775, 462] on button "Home" at bounding box center [773, 462] width 43 height 25
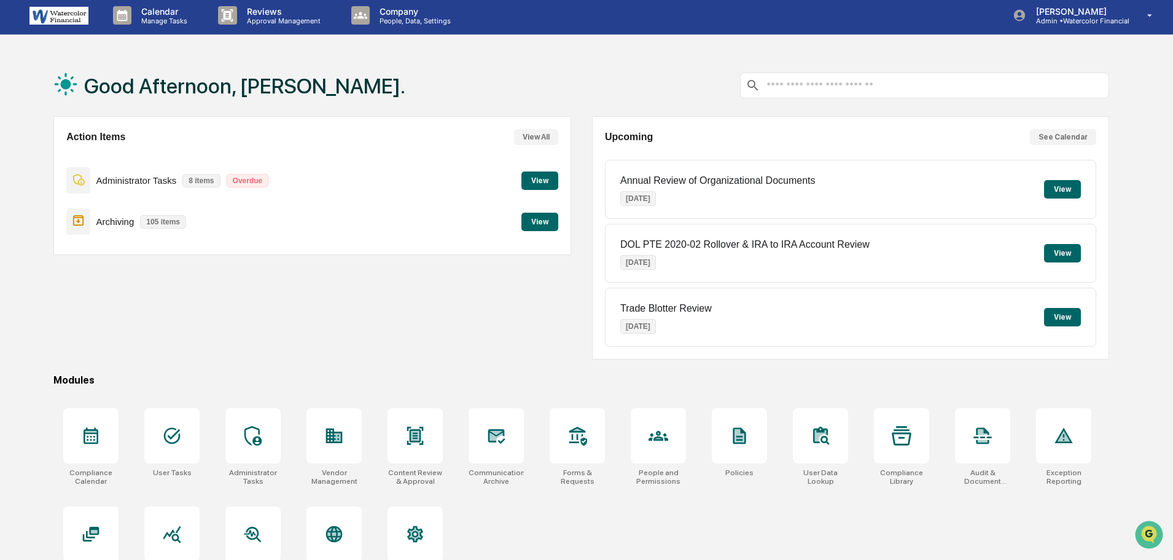
scroll to position [58, 0]
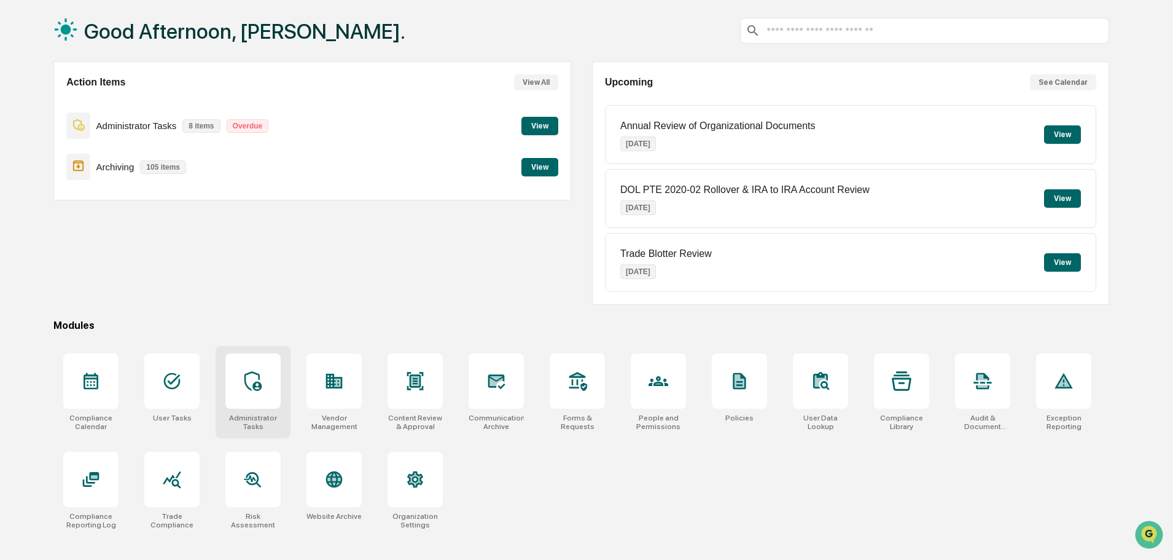
click at [263, 401] on div at bounding box center [252, 380] width 55 height 55
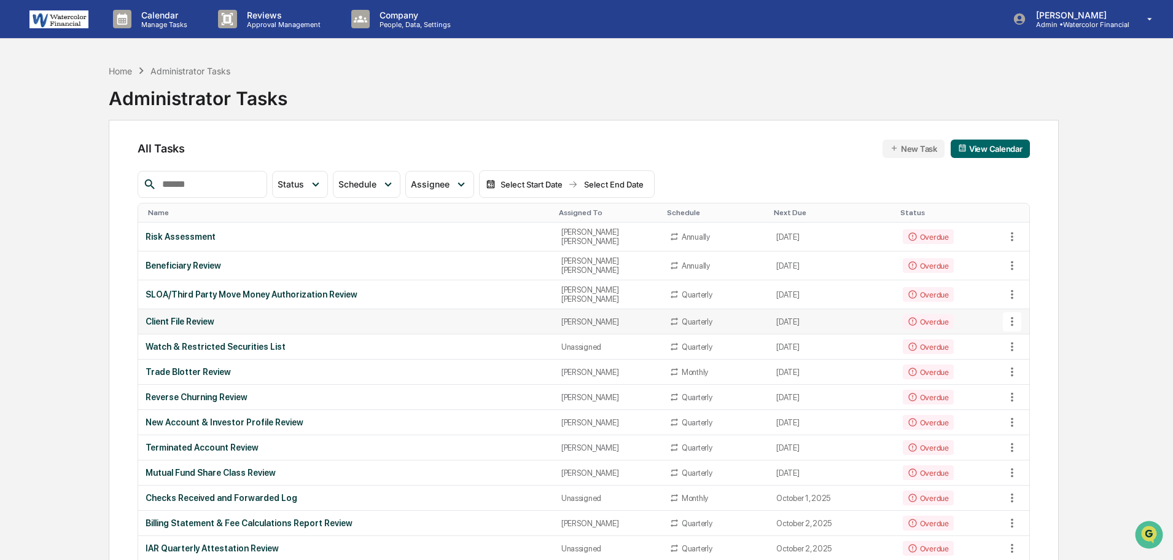
click at [183, 316] on div "Client File Review" at bounding box center [346, 321] width 400 height 10
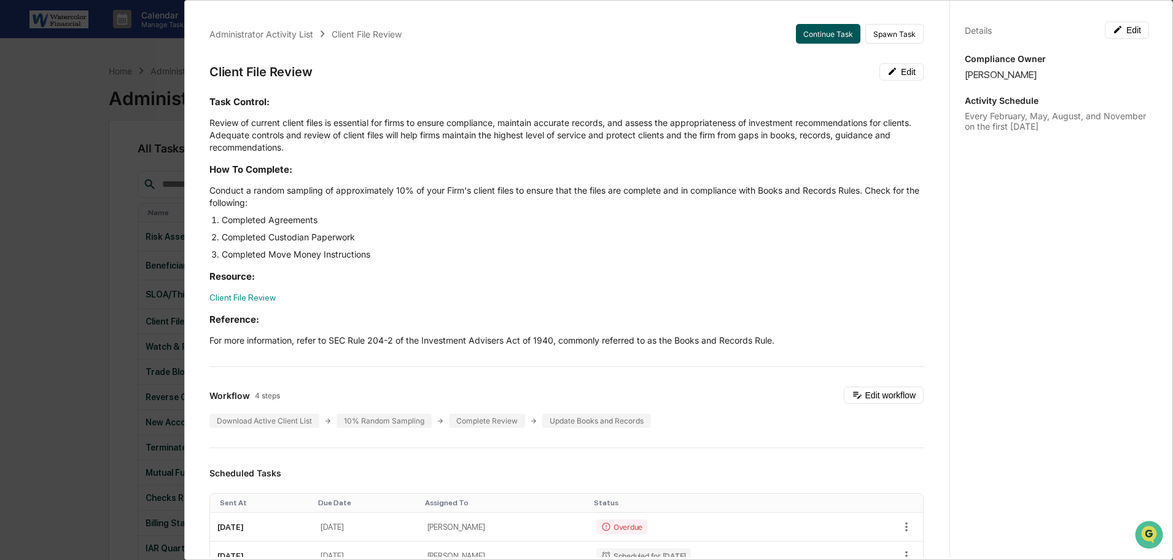
click at [820, 35] on button "Continue Task" at bounding box center [828, 34] width 64 height 20
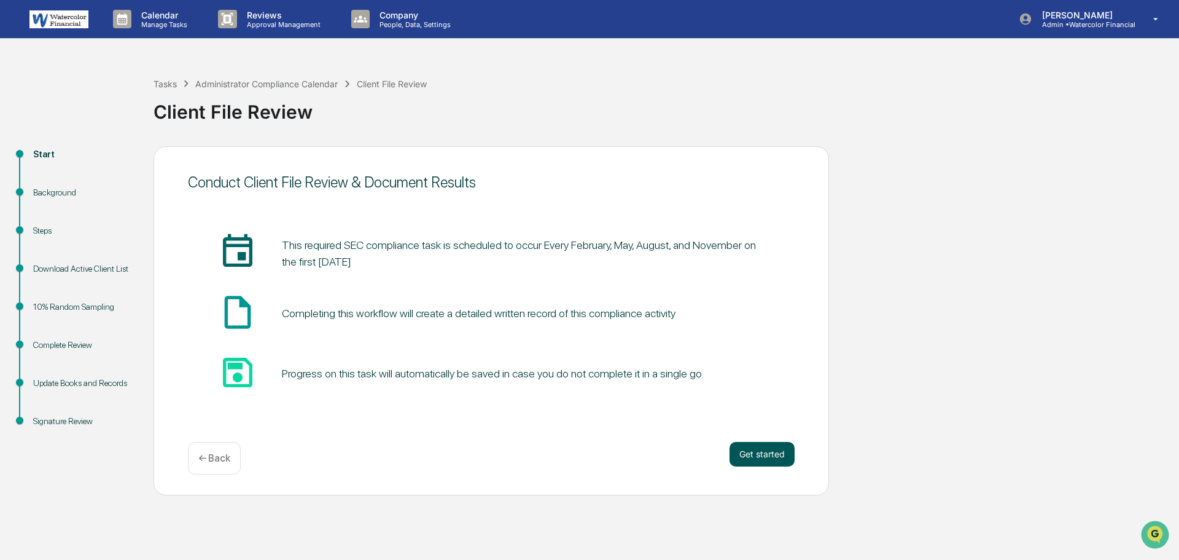
click at [759, 445] on button "Get started" at bounding box center [762, 454] width 65 height 25
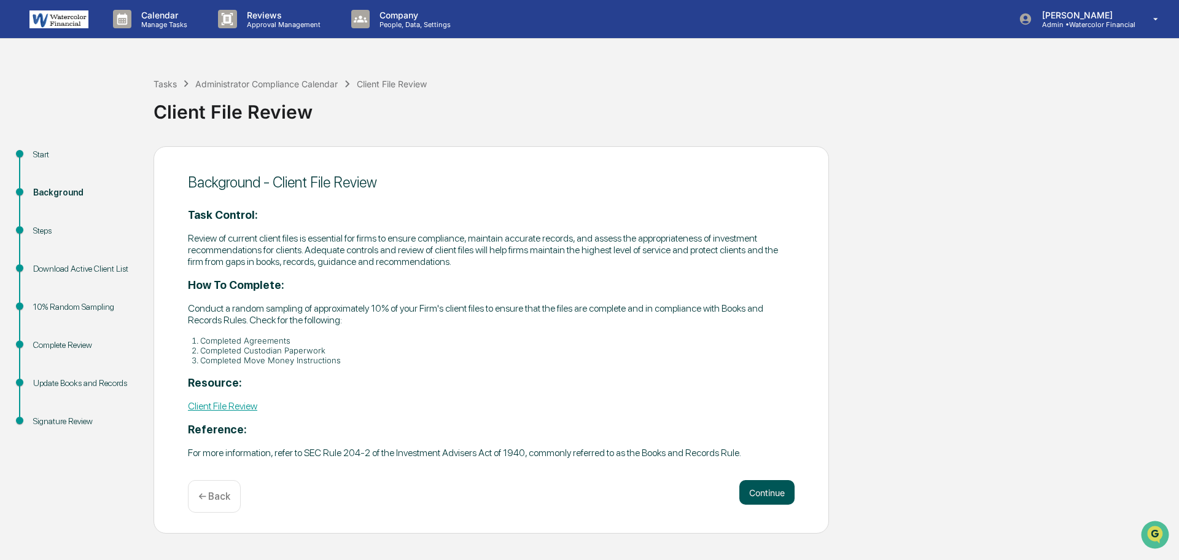
click at [773, 490] on button "Continue" at bounding box center [767, 492] width 55 height 25
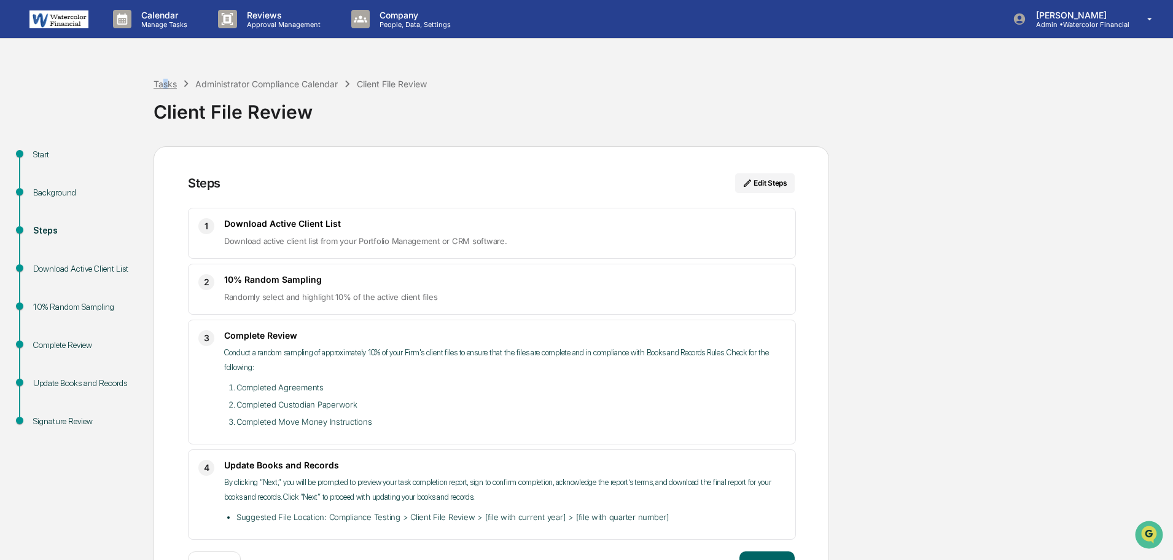
click at [166, 85] on div "Tasks" at bounding box center [165, 84] width 23 height 10
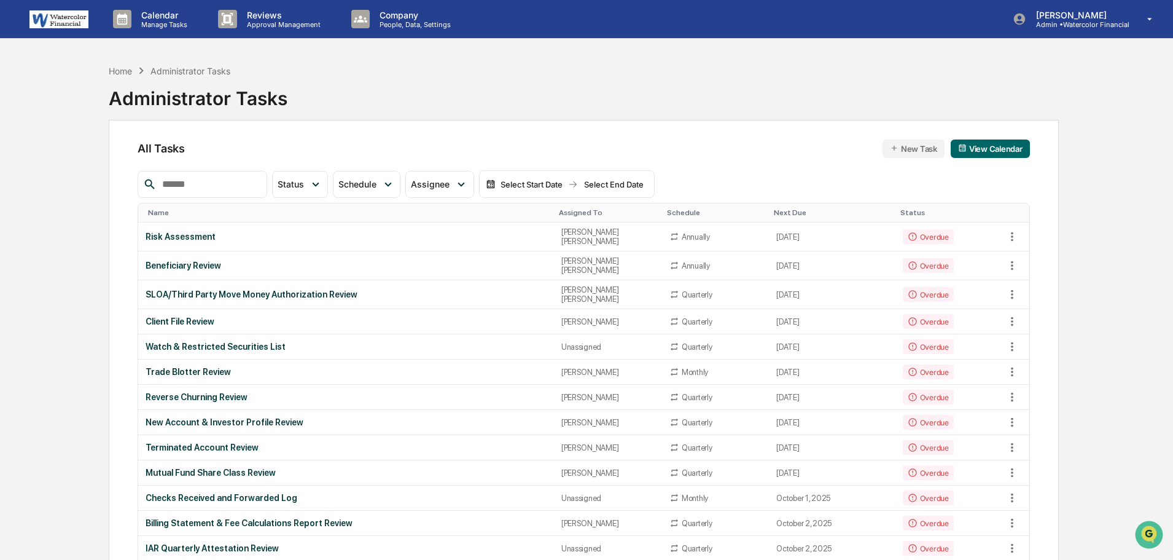
click at [123, 77] on div "Administrator Tasks" at bounding box center [198, 93] width 179 height 32
click at [120, 75] on div "Home" at bounding box center [120, 71] width 23 height 10
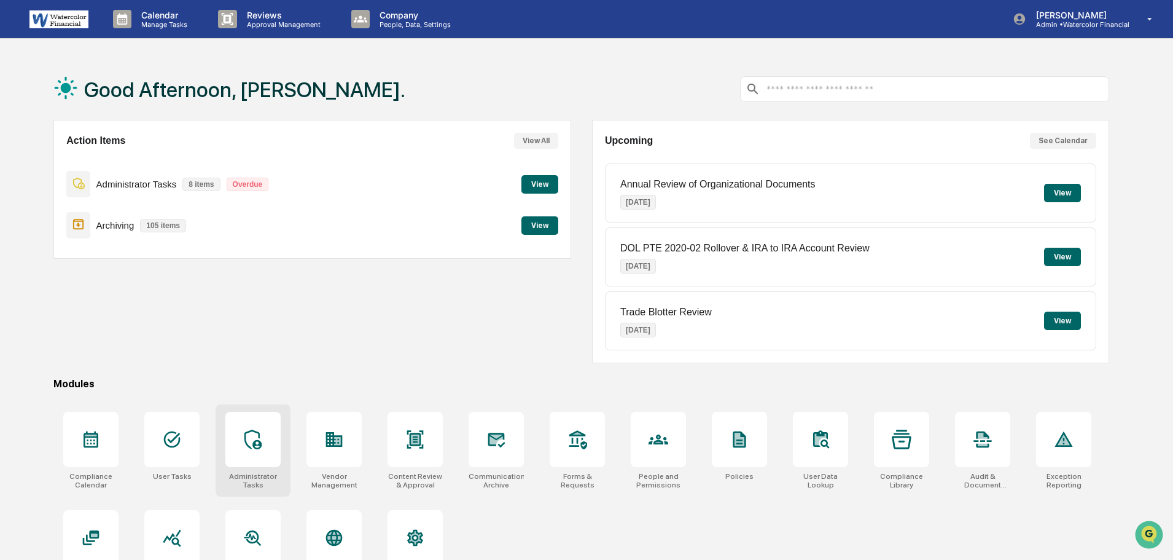
click at [251, 459] on div at bounding box center [252, 439] width 55 height 55
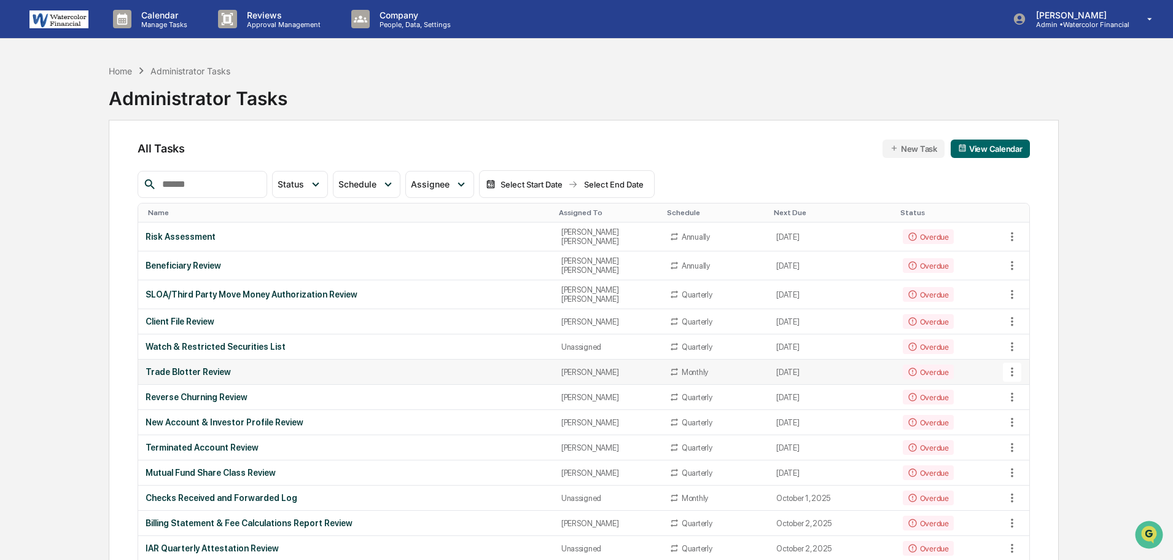
click at [206, 367] on div "Trade Blotter Review" at bounding box center [346, 372] width 400 height 10
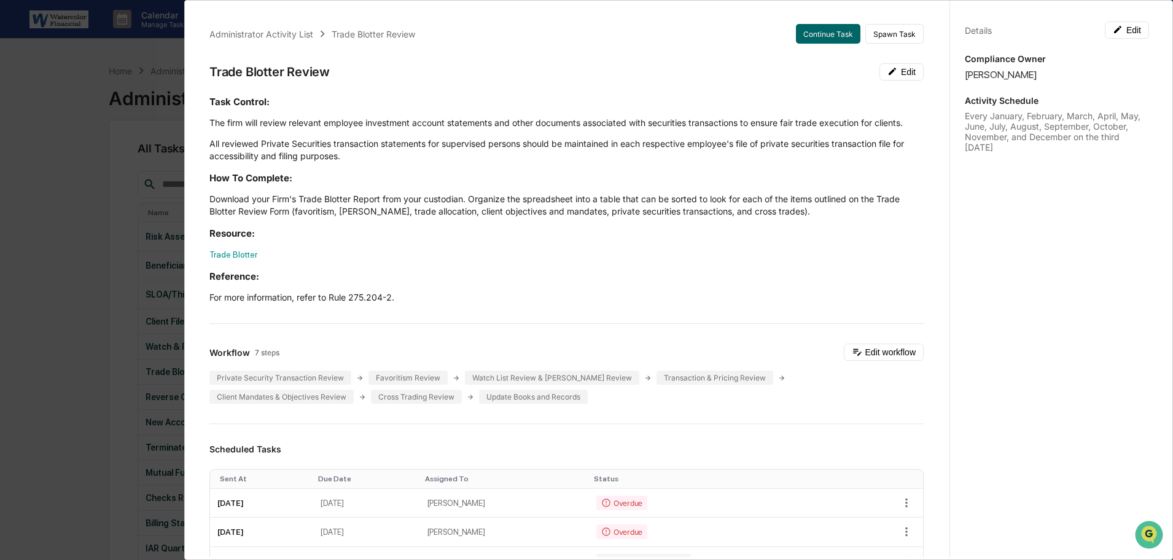
click at [10, 263] on div "Administrator Activity List Trade Blotter Review Continue Task Spawn Task Trade…" at bounding box center [586, 280] width 1173 height 560
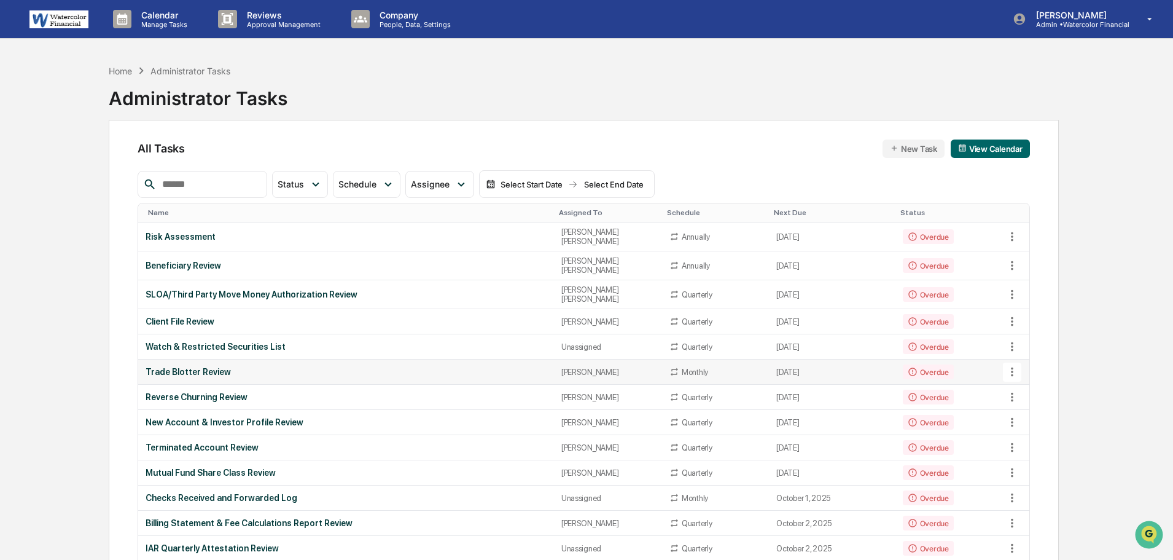
click at [200, 367] on div "Trade Blotter Review" at bounding box center [346, 372] width 400 height 10
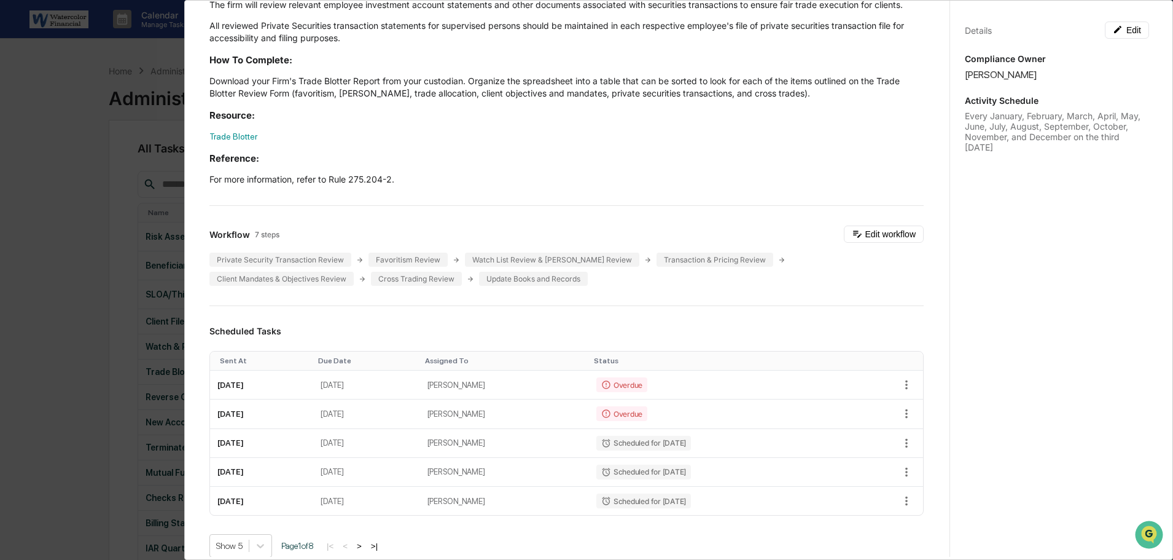
scroll to position [123, 0]
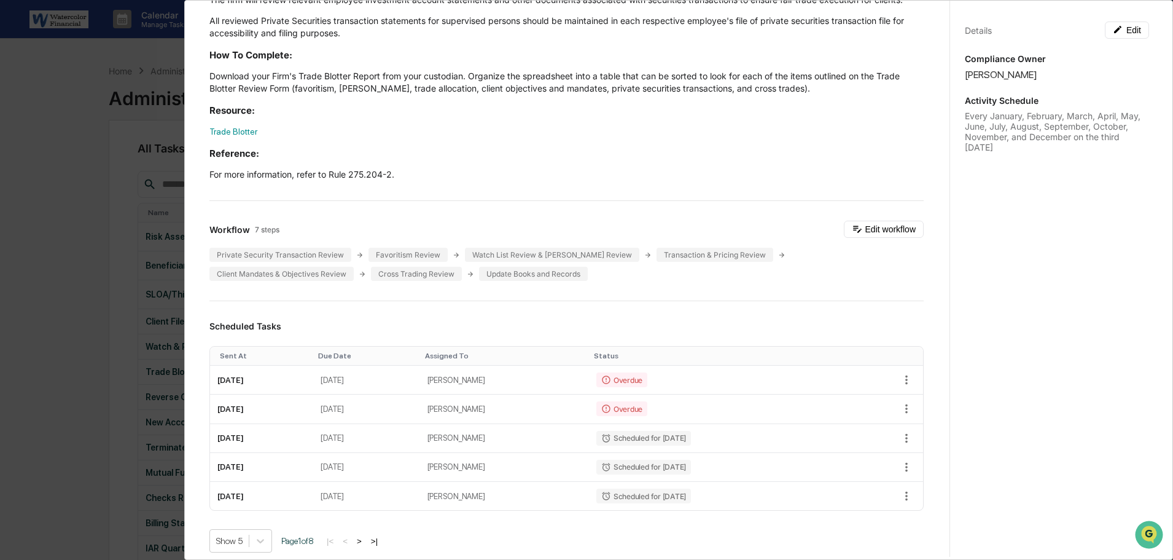
click at [821, 174] on p "For more information, refer to Rule 275.204-2." at bounding box center [566, 174] width 714 height 12
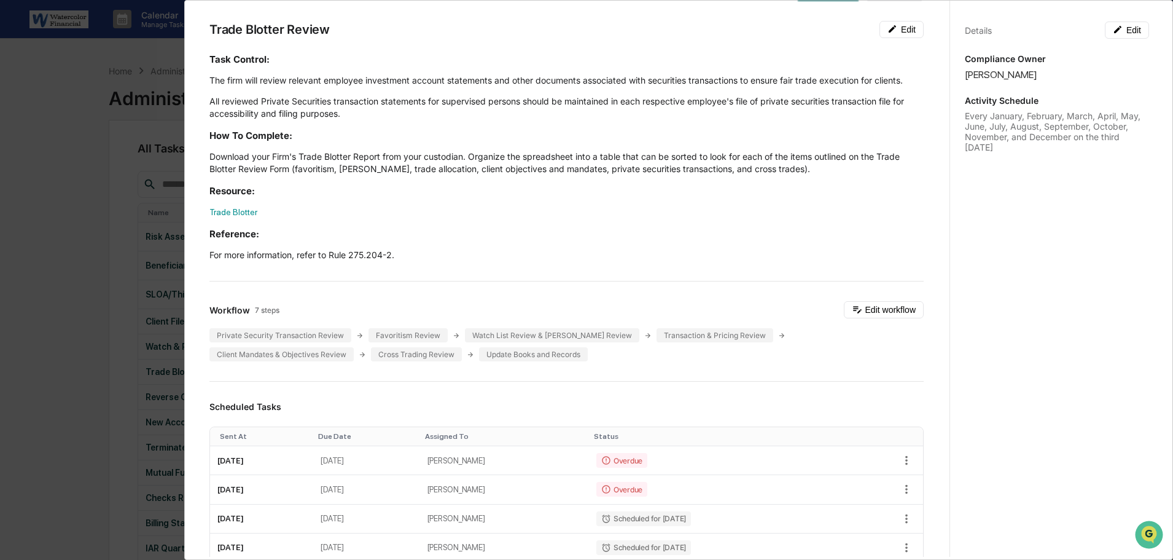
scroll to position [0, 0]
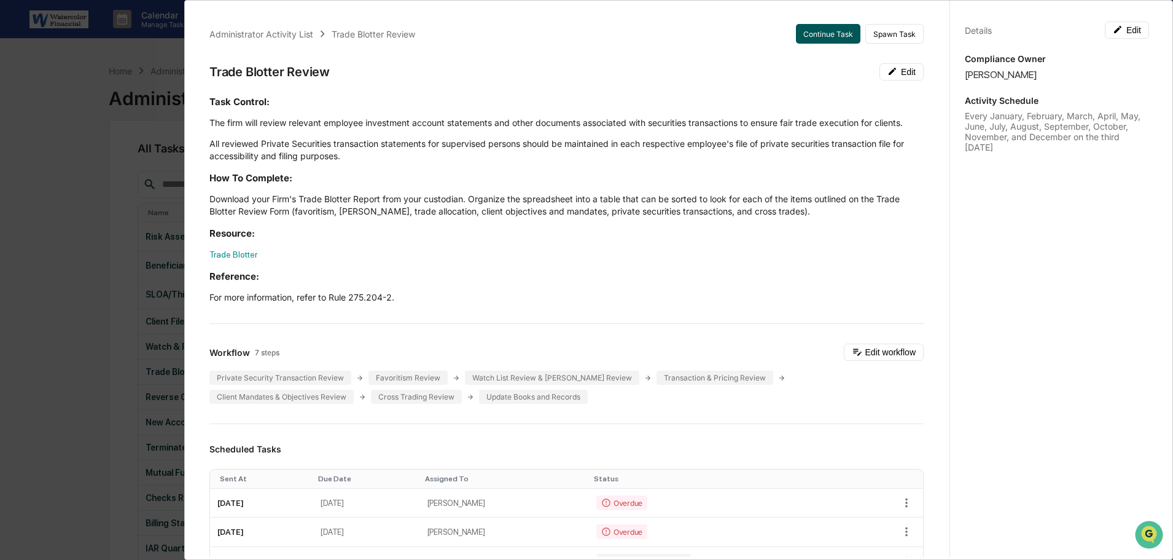
click at [814, 31] on button "Continue Task" at bounding box center [828, 34] width 64 height 20
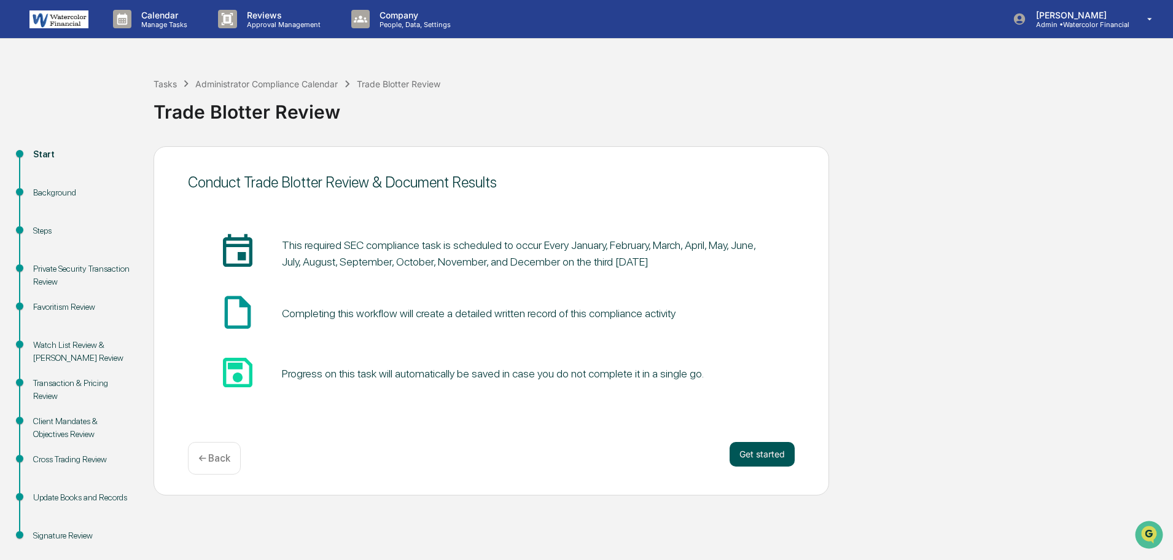
click at [779, 453] on button "Get started" at bounding box center [762, 454] width 65 height 25
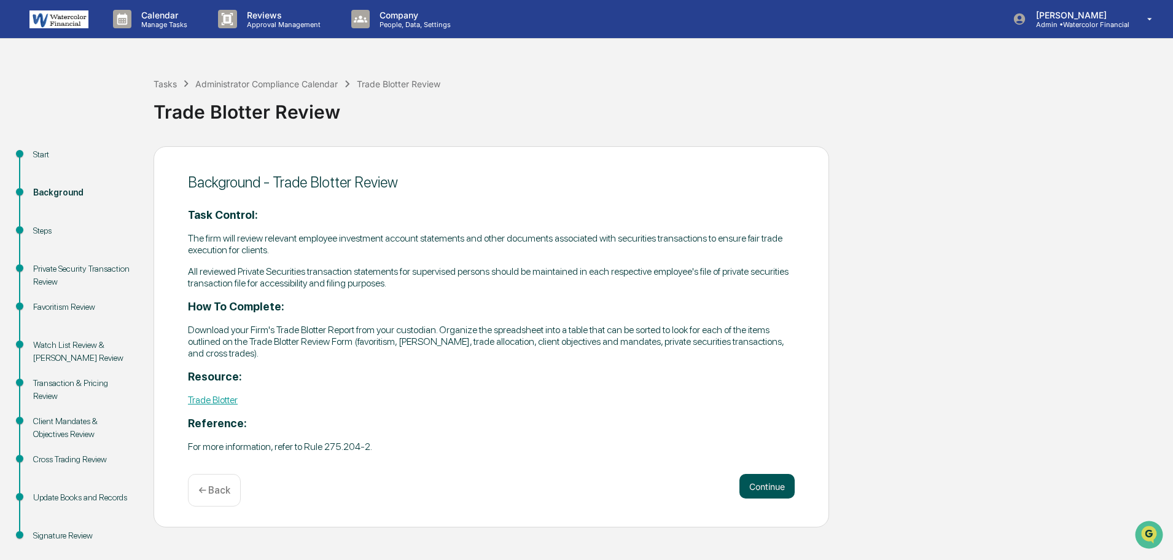
click at [765, 478] on button "Continue" at bounding box center [767, 486] width 55 height 25
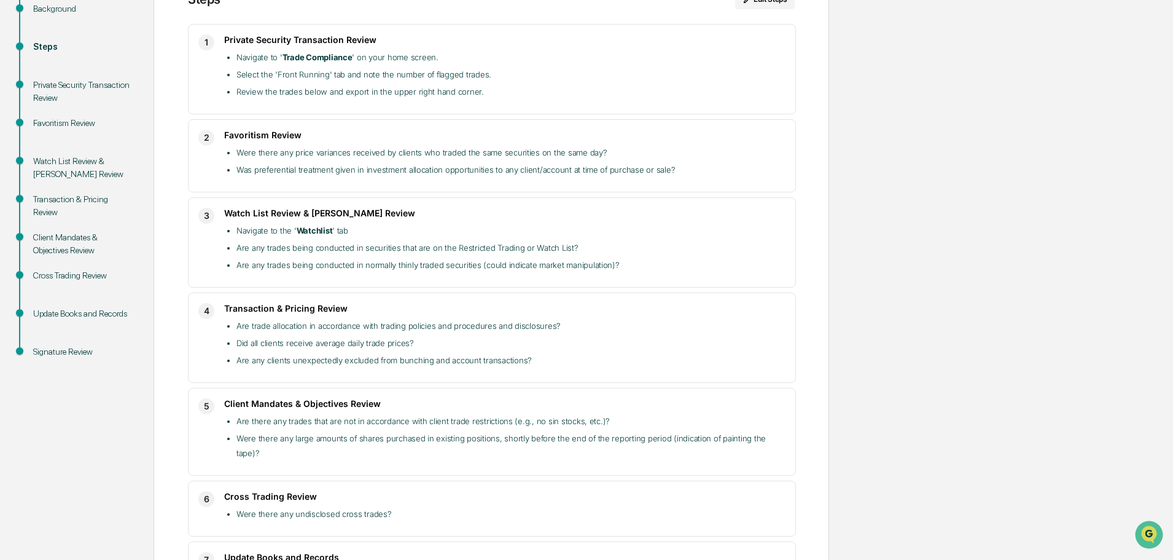
scroll to position [184, 0]
click at [1048, 185] on div "Start Background Steps Private Security Transaction Review Favoritism Review Wa…" at bounding box center [586, 329] width 1161 height 735
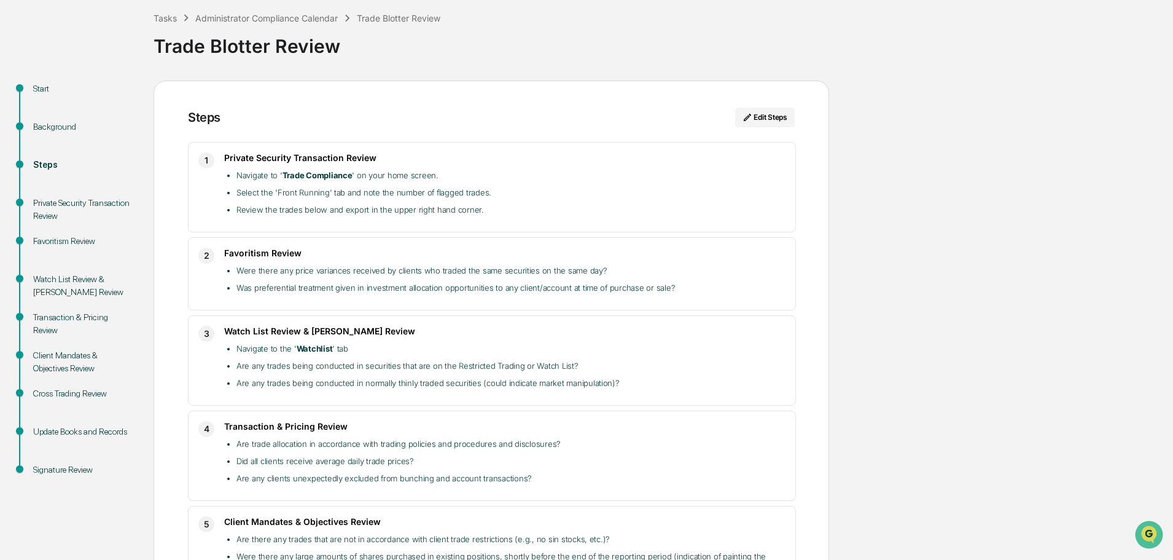
scroll to position [0, 0]
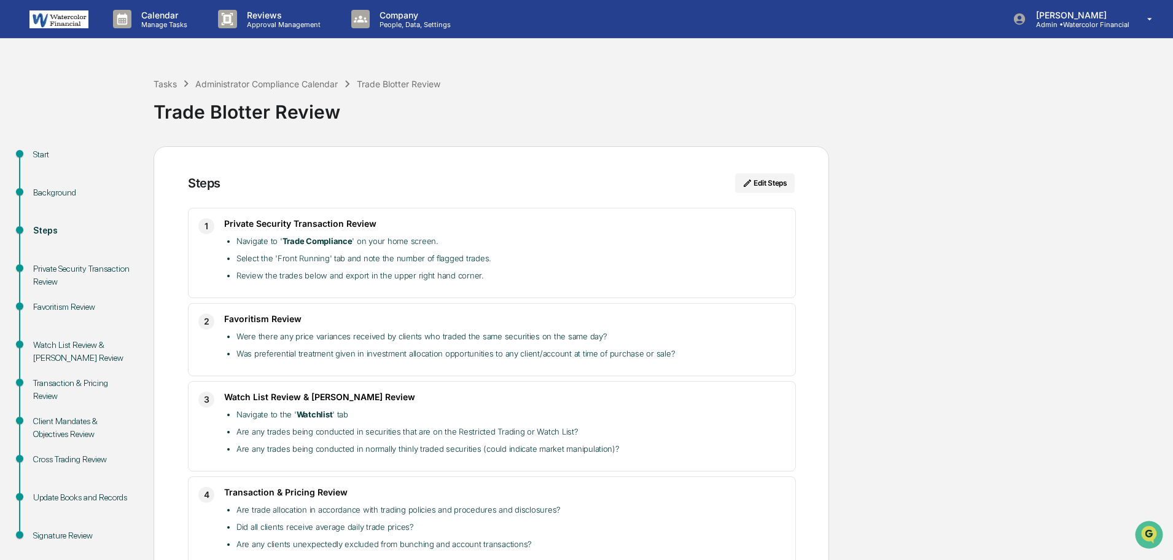
click at [164, 89] on div "Tasks Administrator Compliance Calendar Trade Blotter Review" at bounding box center [297, 84] width 287 height 14
click at [163, 85] on div "Tasks" at bounding box center [165, 84] width 23 height 10
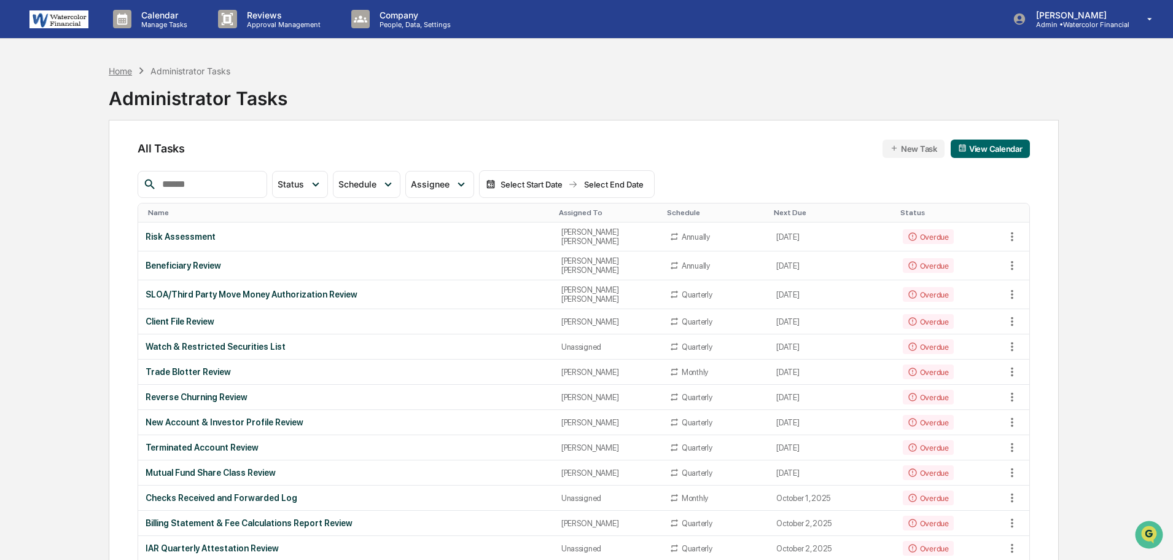
click at [120, 71] on div "Home" at bounding box center [120, 71] width 23 height 10
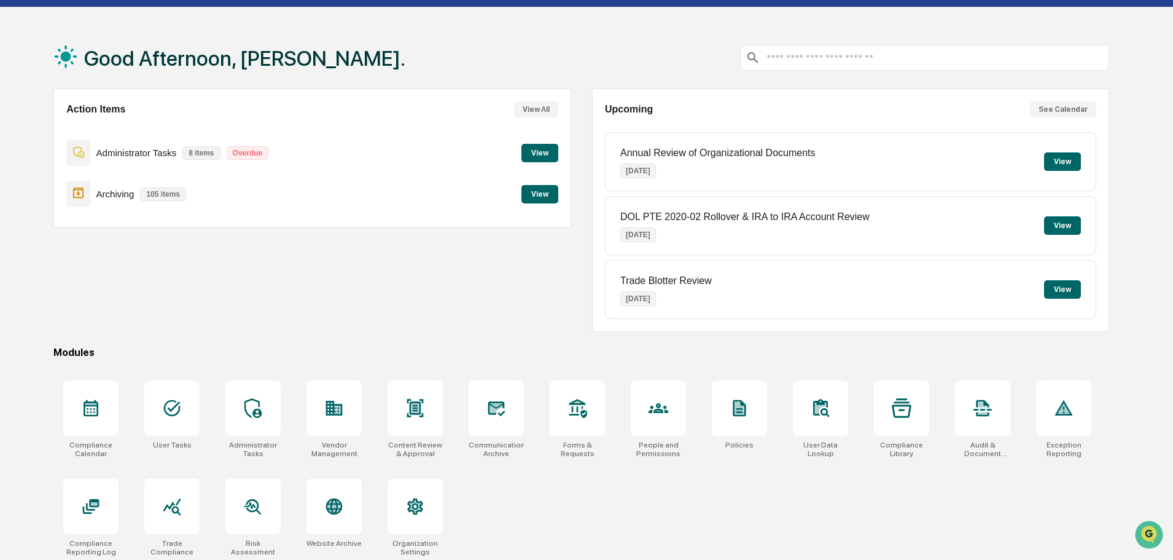
scroll to position [58, 0]
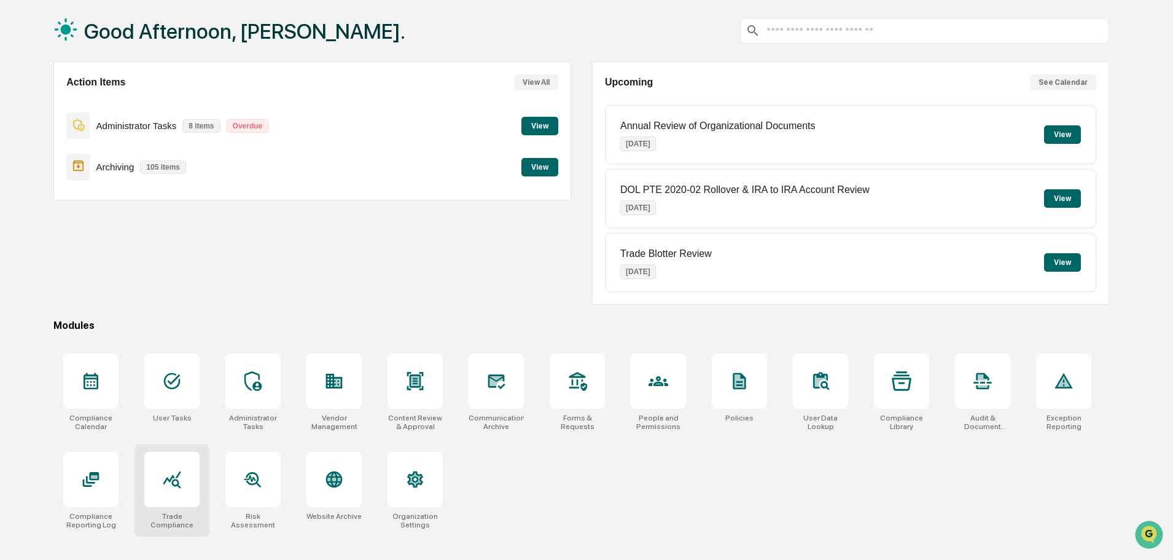
click at [180, 481] on icon at bounding box center [172, 479] width 20 height 20
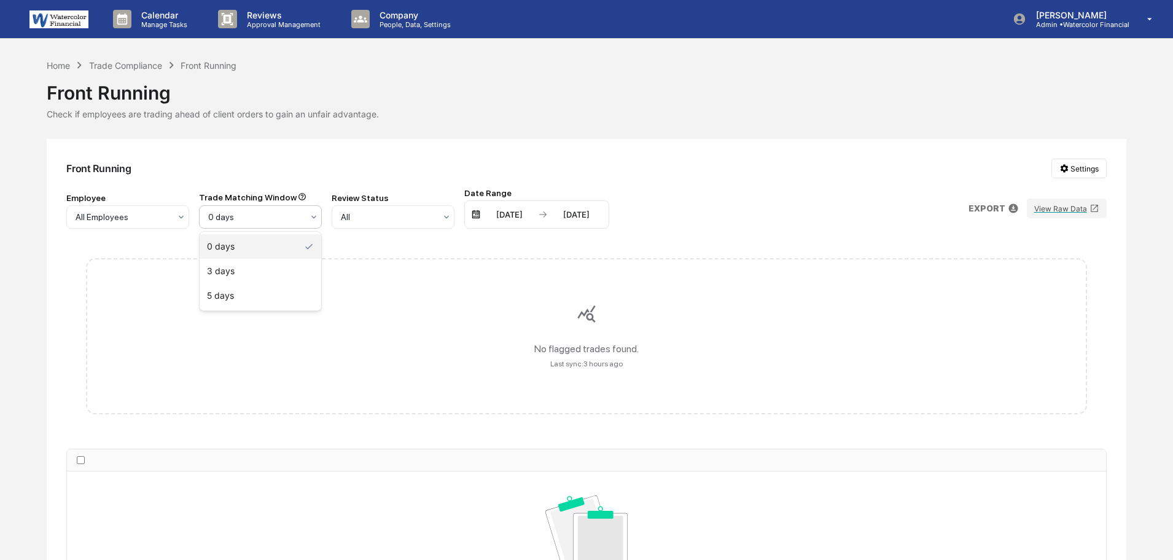
click at [271, 221] on div at bounding box center [255, 217] width 95 height 12
click at [260, 270] on div "3 days" at bounding box center [261, 271] width 122 height 25
click at [281, 213] on div at bounding box center [255, 217] width 95 height 12
click at [251, 296] on div "5 days" at bounding box center [261, 295] width 122 height 25
click at [225, 217] on div at bounding box center [255, 217] width 95 height 12
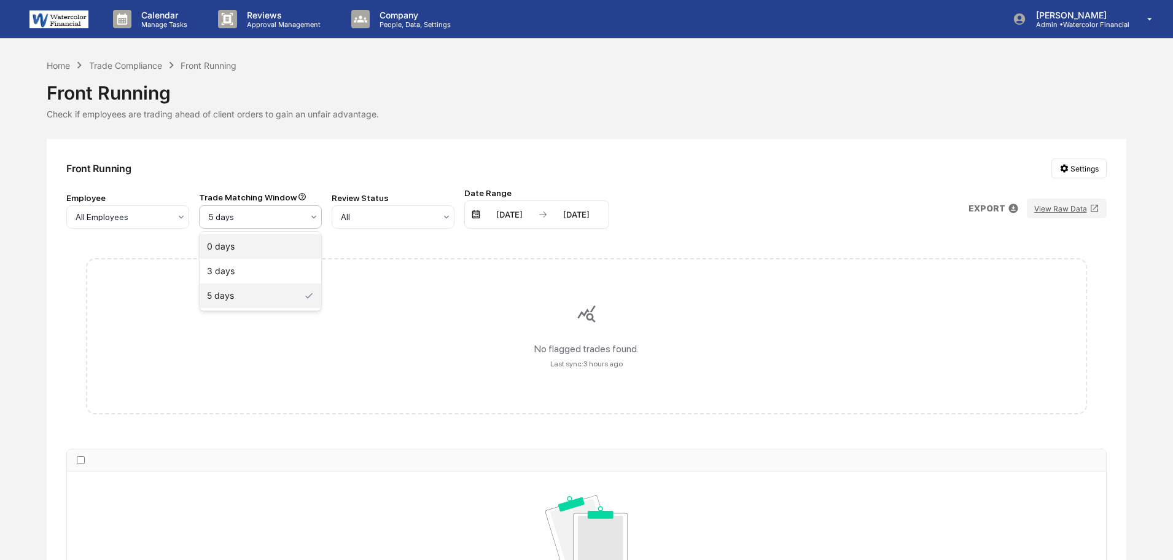
click at [233, 246] on div "0 days" at bounding box center [261, 246] width 122 height 25
click at [121, 68] on div "Trade Compliance" at bounding box center [125, 65] width 73 height 10
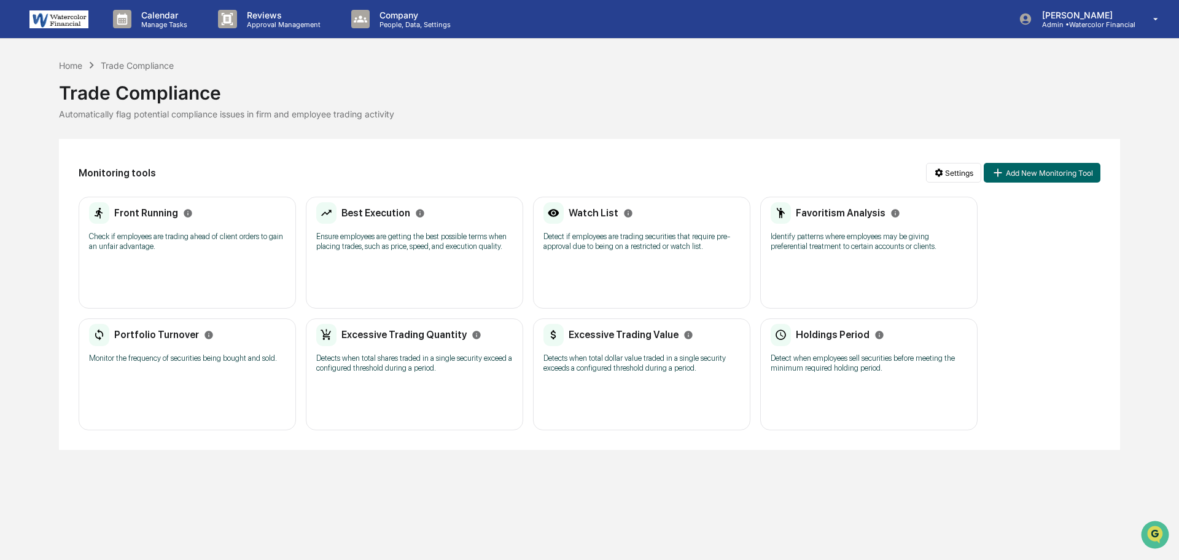
click at [1162, 198] on div "Home Trade Compliance Trade Compliance Automatically flag potential compliance …" at bounding box center [589, 253] width 1179 height 391
click at [69, 64] on div "Home" at bounding box center [70, 65] width 23 height 10
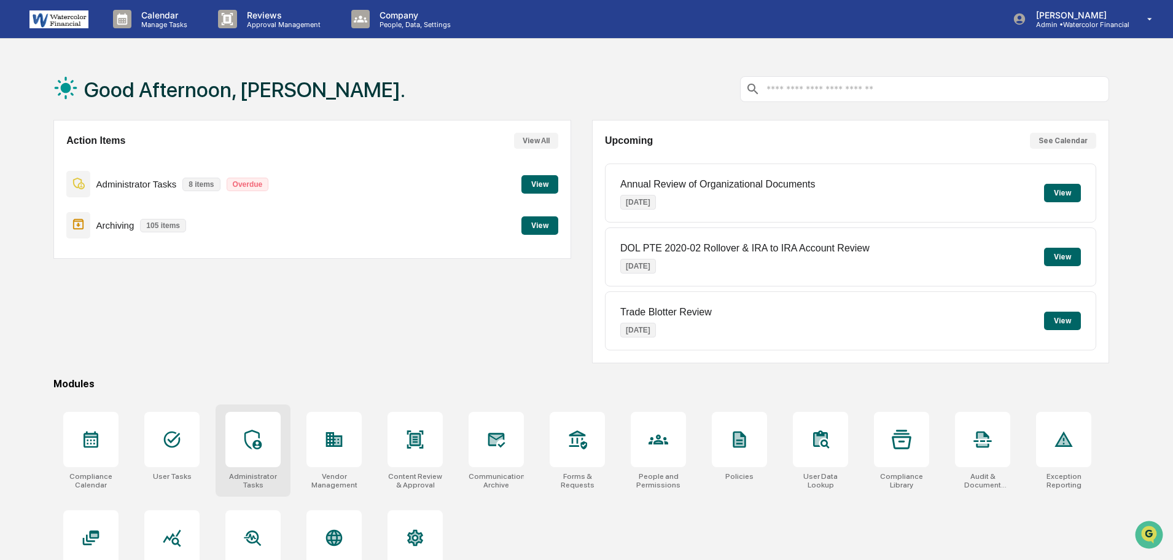
click at [238, 433] on div at bounding box center [252, 439] width 55 height 55
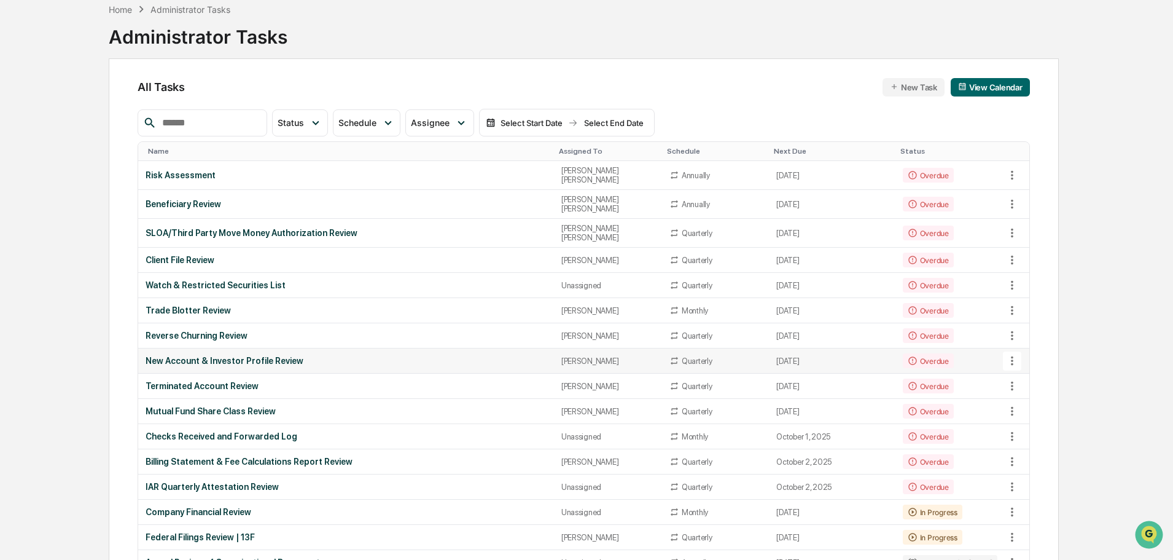
click at [226, 348] on td "New Account & Investor Profile Review" at bounding box center [345, 360] width 415 height 25
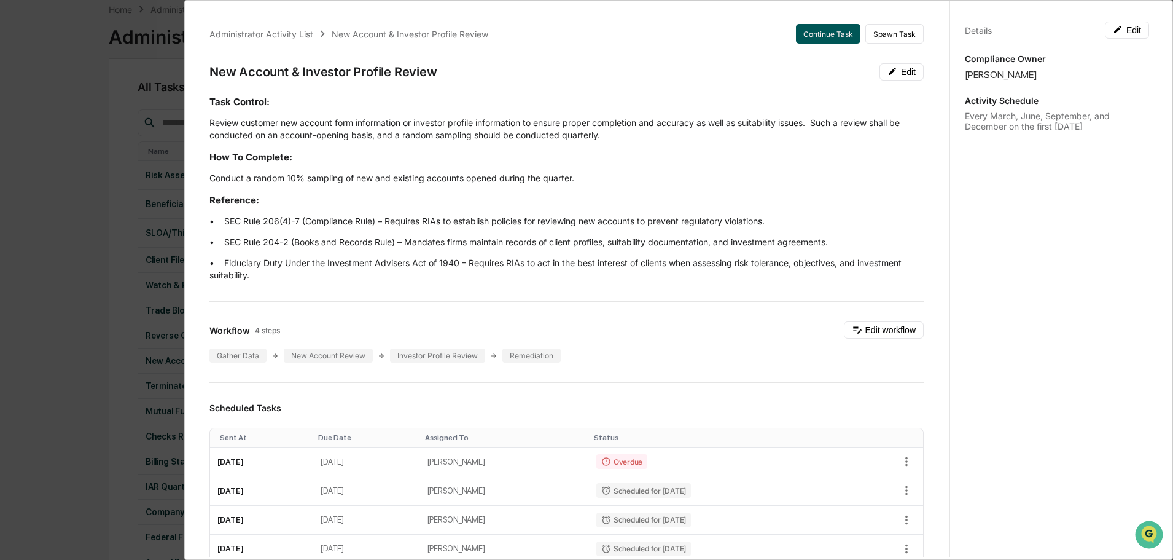
click at [806, 29] on button "Continue Task" at bounding box center [828, 34] width 64 height 20
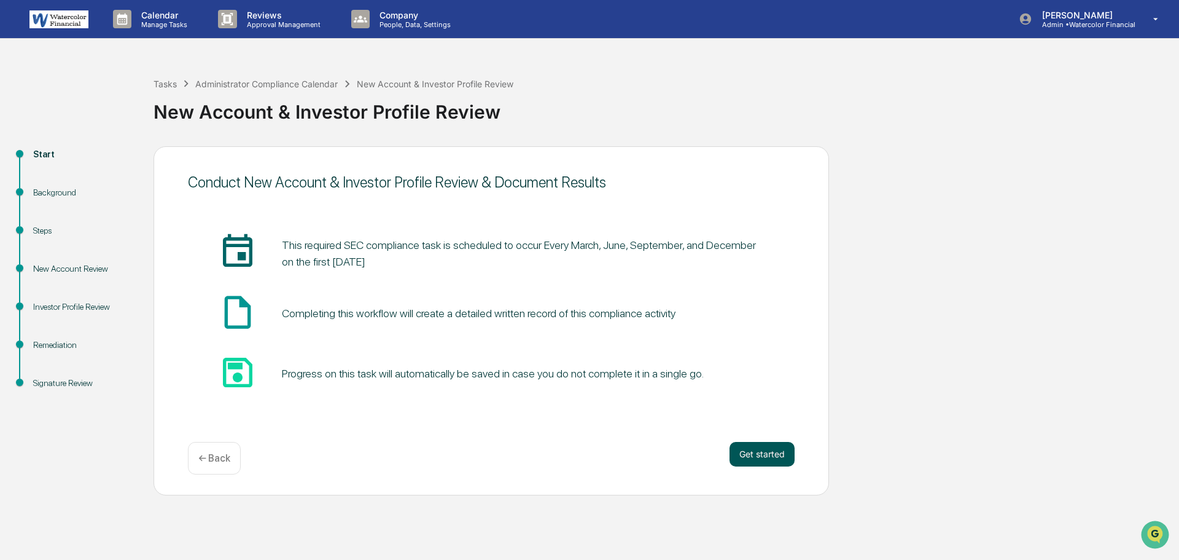
click at [778, 447] on button "Get started" at bounding box center [762, 454] width 65 height 25
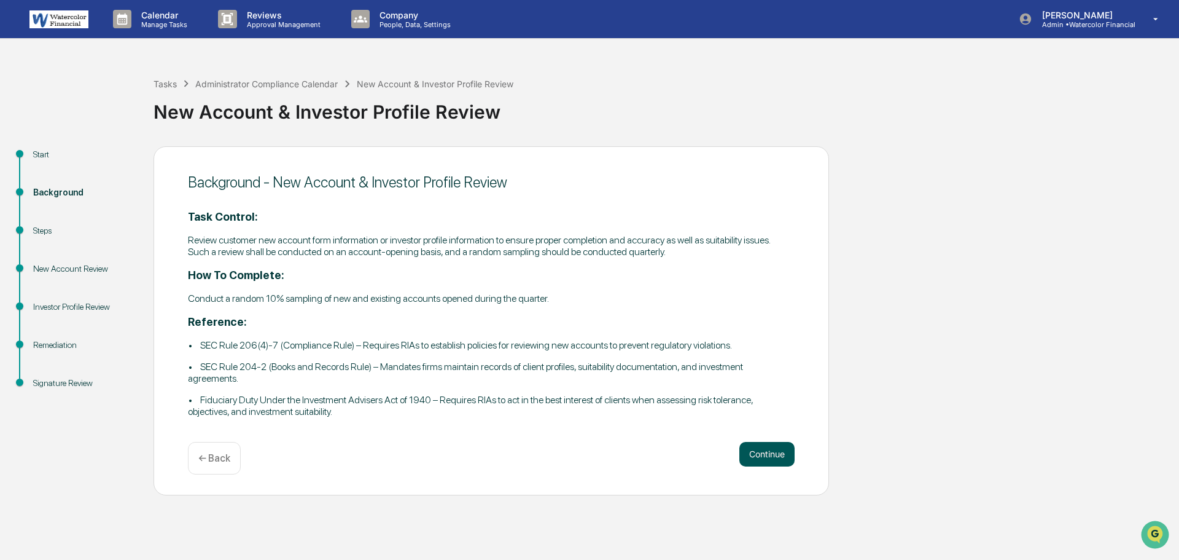
click at [763, 458] on button "Continue" at bounding box center [767, 454] width 55 height 25
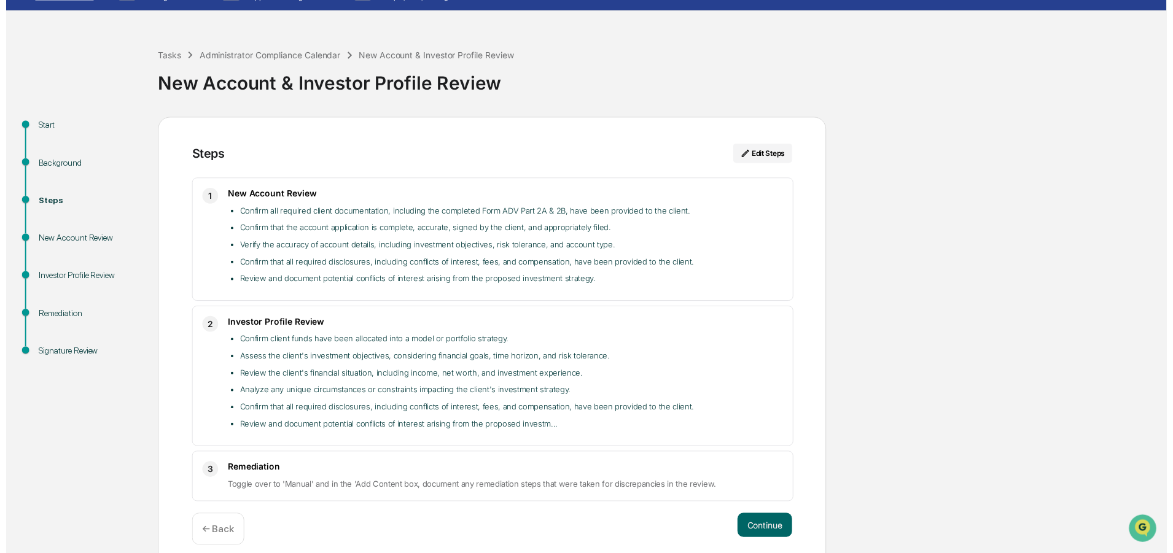
scroll to position [41, 0]
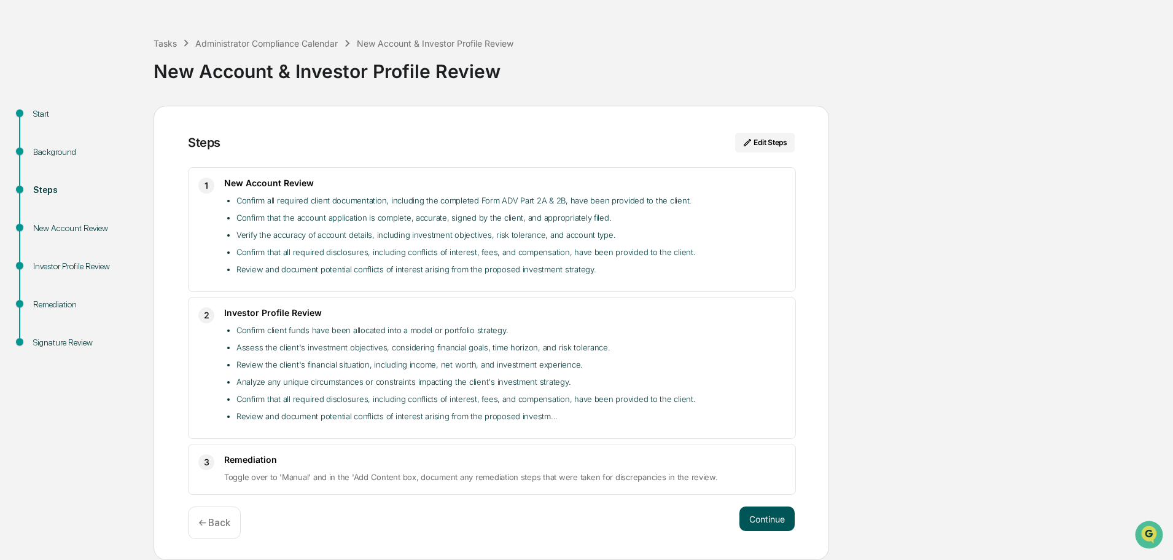
click at [772, 510] on button "Continue" at bounding box center [767, 518] width 55 height 25
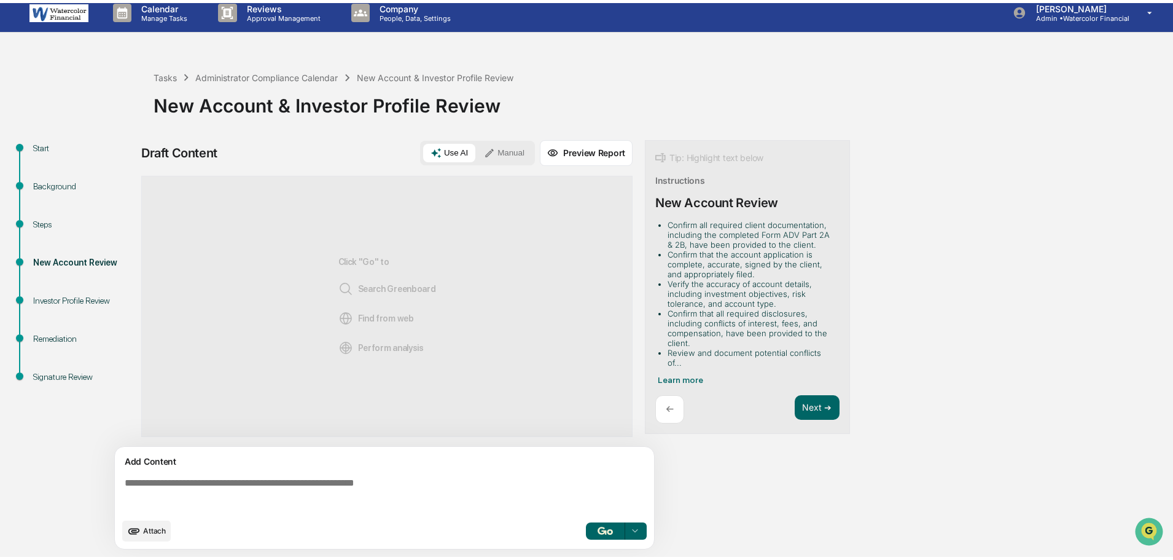
scroll to position [9, 0]
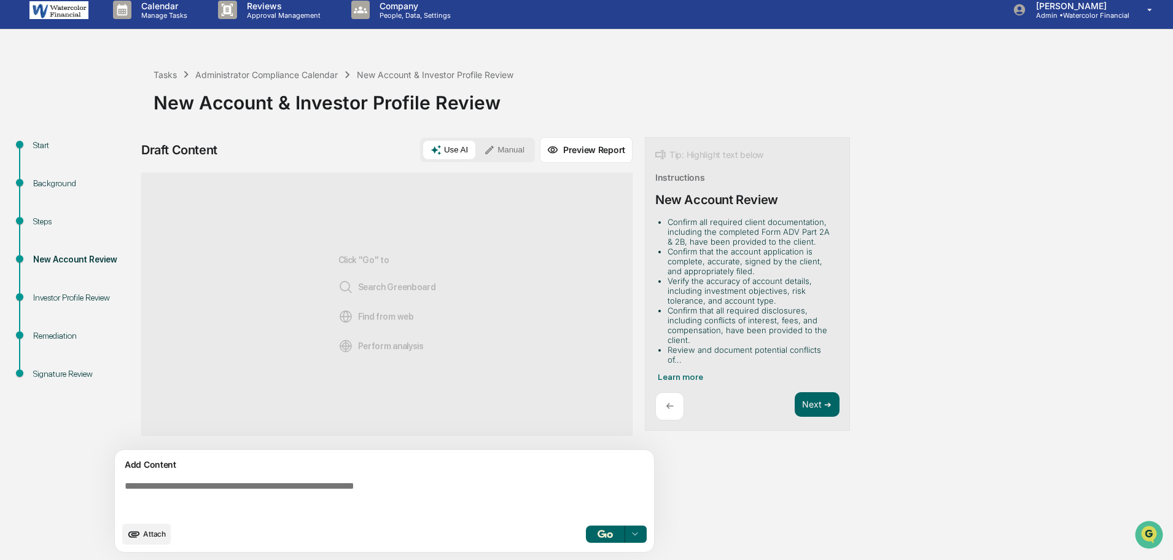
click at [521, 154] on button "Manual" at bounding box center [504, 150] width 55 height 18
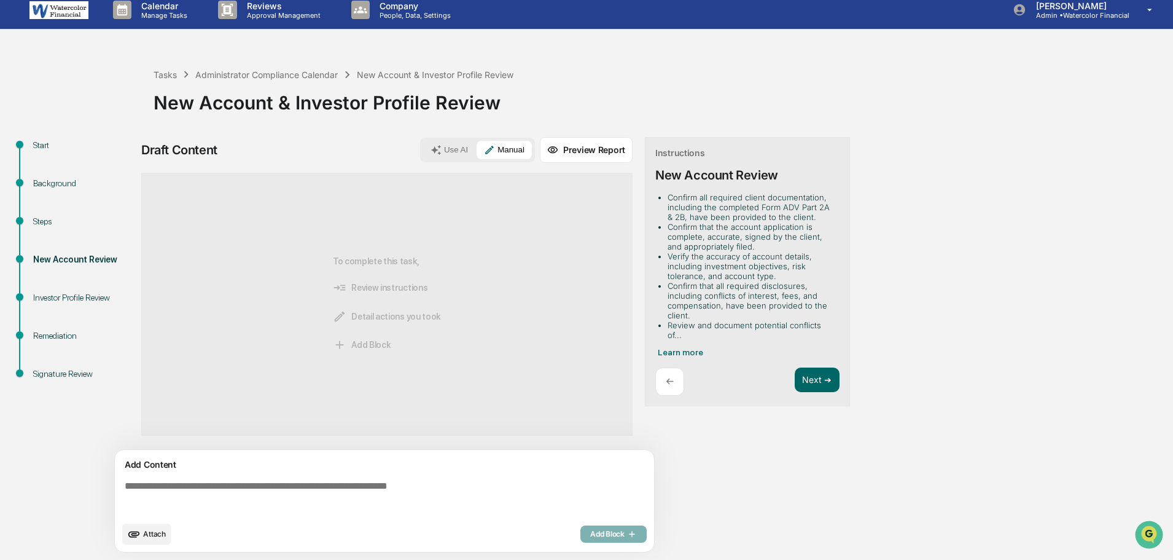
click at [225, 483] on textarea at bounding box center [387, 497] width 534 height 44
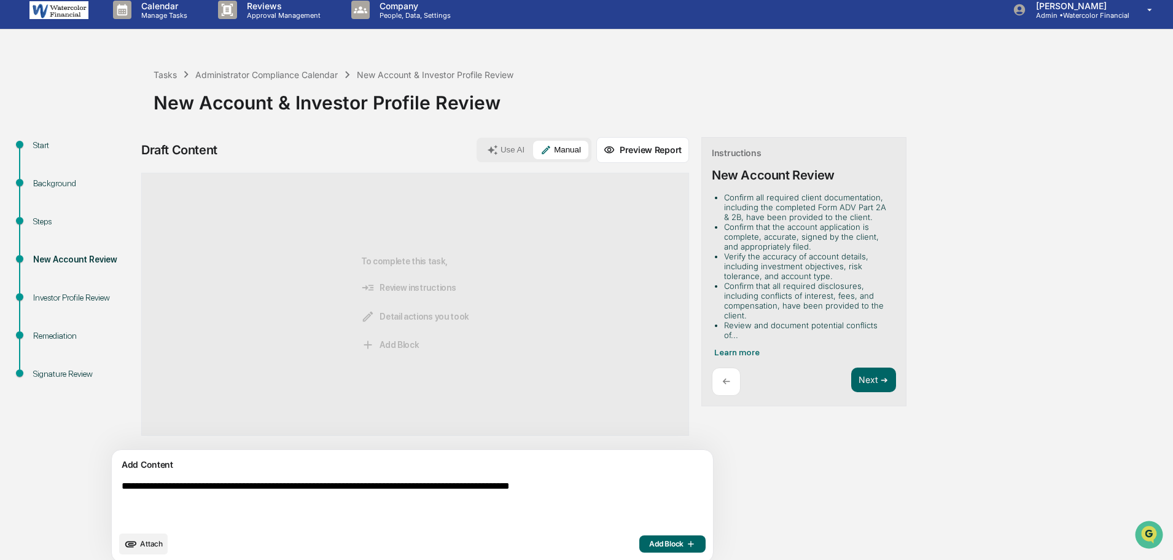
type textarea "**********"
click at [649, 543] on span "Add Block" at bounding box center [672, 544] width 47 height 10
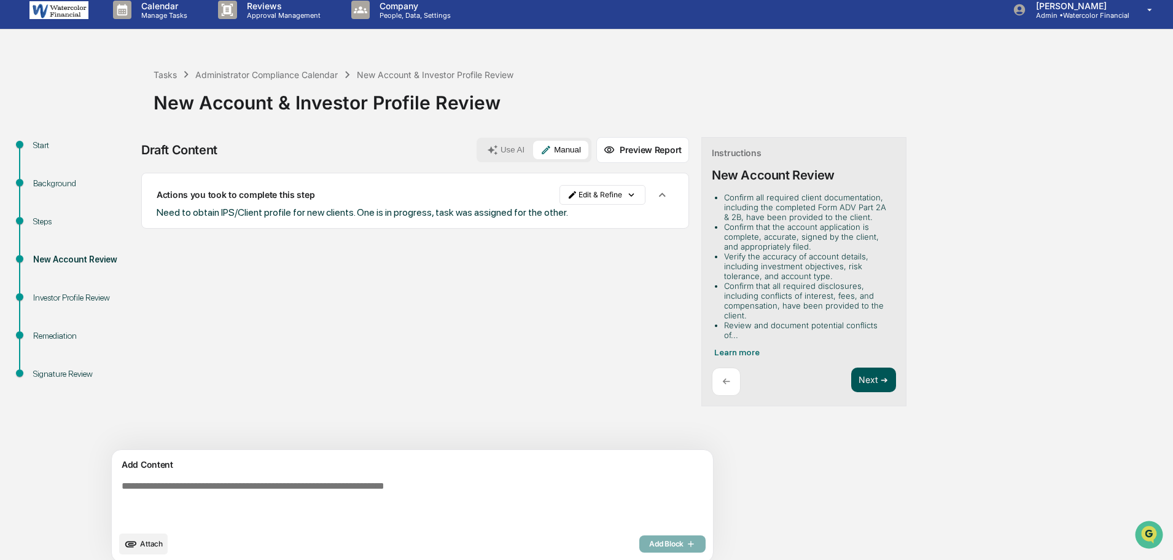
click at [851, 367] on button "Next ➔" at bounding box center [873, 379] width 45 height 25
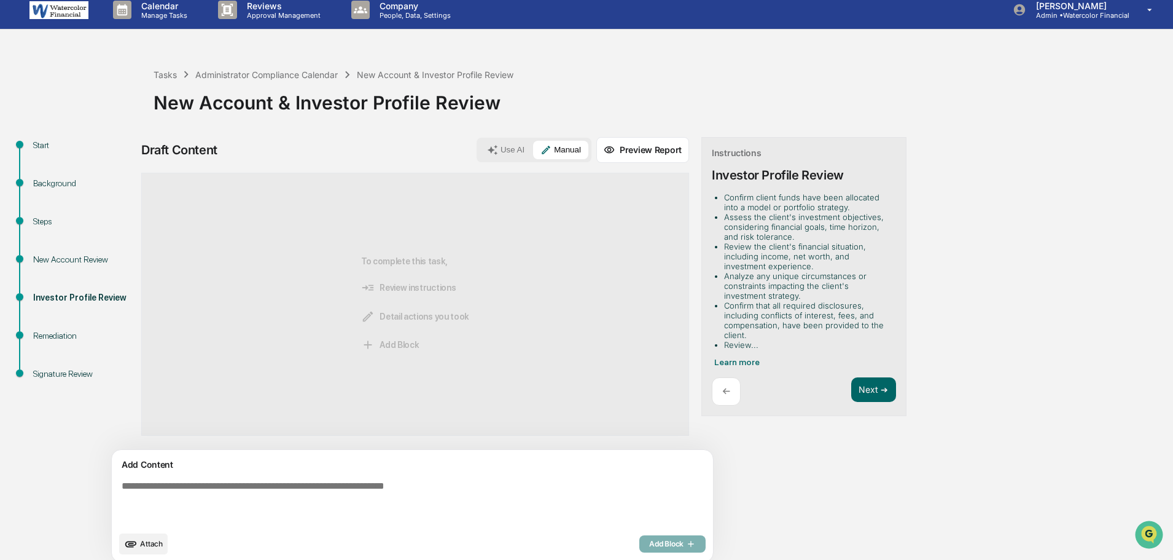
click at [198, 490] on textarea at bounding box center [384, 502] width 534 height 54
type textarea "**********"
click at [649, 545] on span "Add Block" at bounding box center [672, 544] width 47 height 10
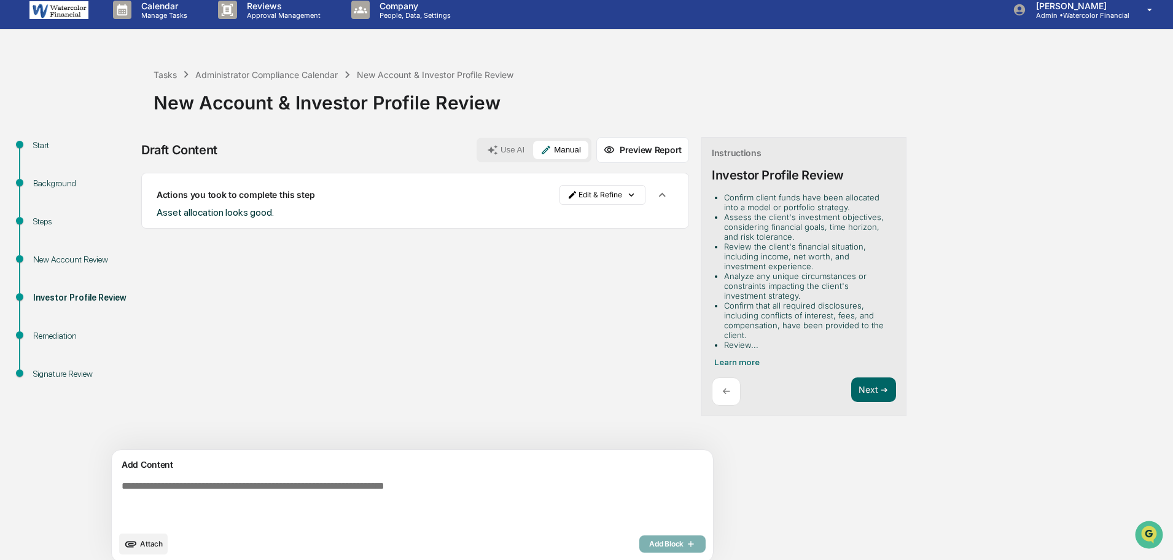
click at [144, 544] on span "Attach" at bounding box center [151, 543] width 23 height 9
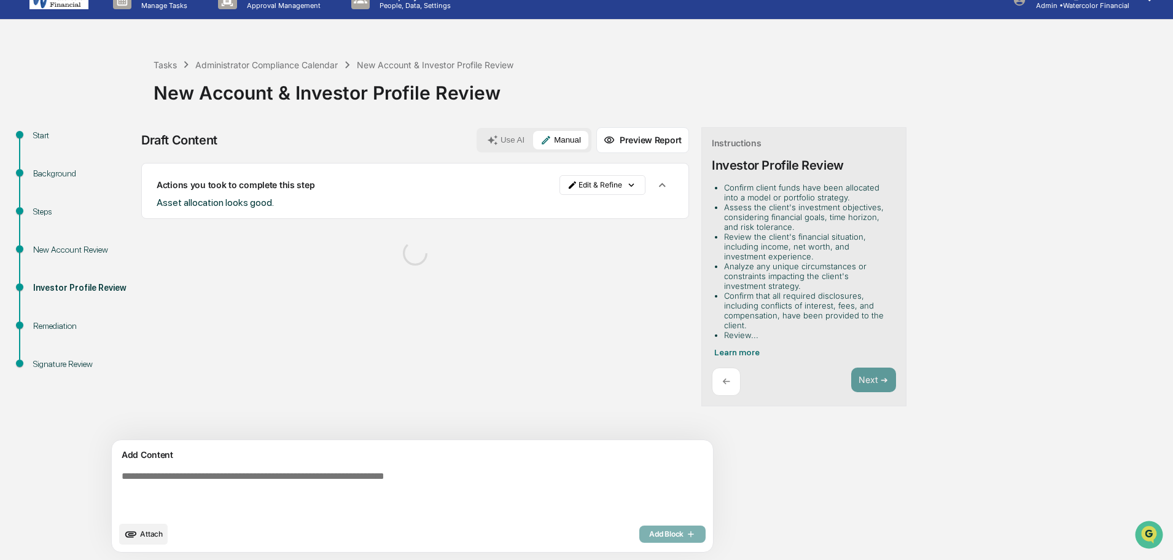
click at [288, 483] on textarea at bounding box center [384, 493] width 534 height 54
type textarea "**********"
click at [501, 509] on textarea "**********" at bounding box center [384, 493] width 534 height 54
click at [478, 476] on textarea "**********" at bounding box center [384, 493] width 534 height 54
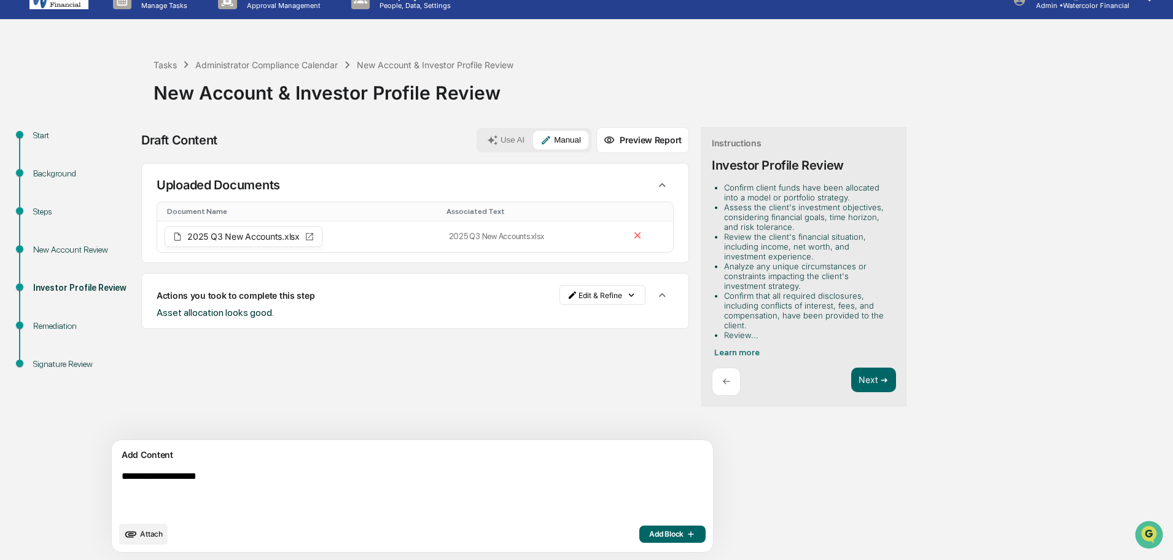
drag, startPoint x: 91, startPoint y: 474, endPoint x: 68, endPoint y: 455, distance: 30.0
click at [60, 474] on div "**********" at bounding box center [586, 343] width 1161 height 432
click at [828, 366] on div "Instructions Investor Profile Review Confirm client funds have been allocated i…" at bounding box center [803, 266] width 205 height 279
click at [851, 372] on button "Next ➔" at bounding box center [873, 379] width 45 height 25
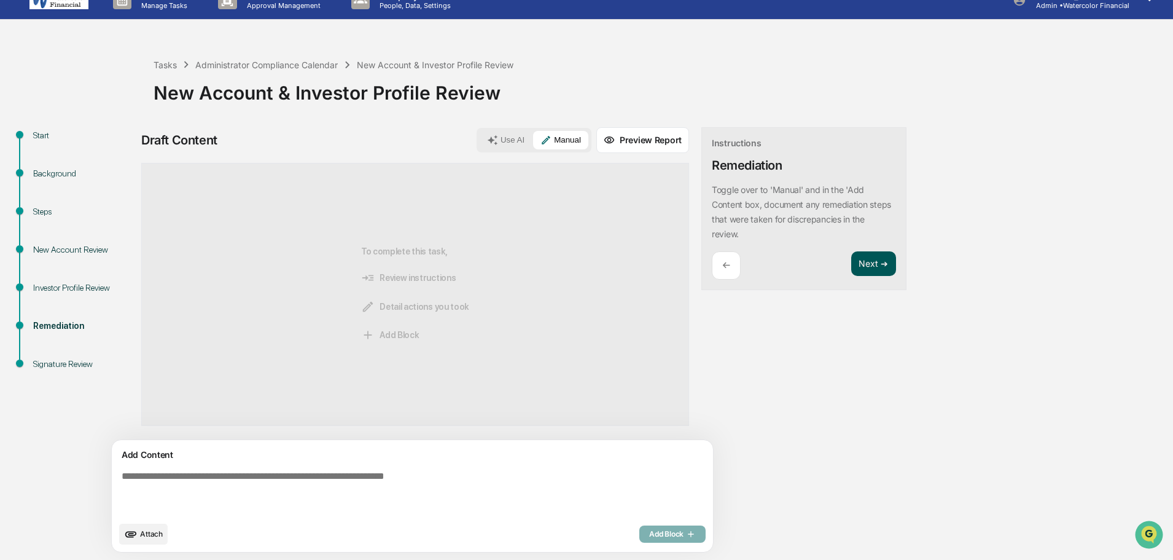
click at [851, 262] on button "Next ➔" at bounding box center [873, 263] width 45 height 25
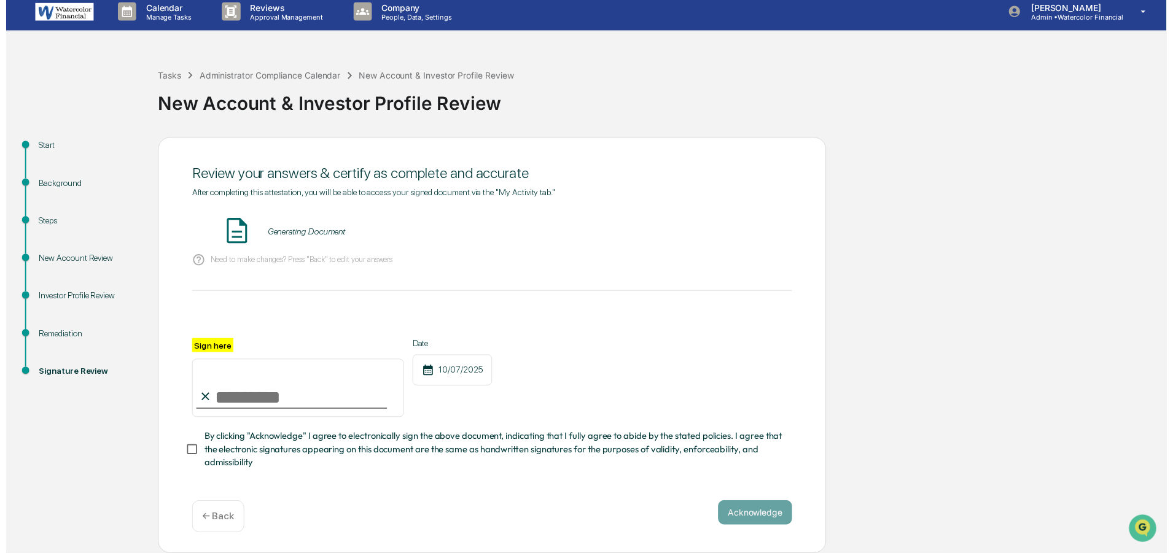
scroll to position [11, 0]
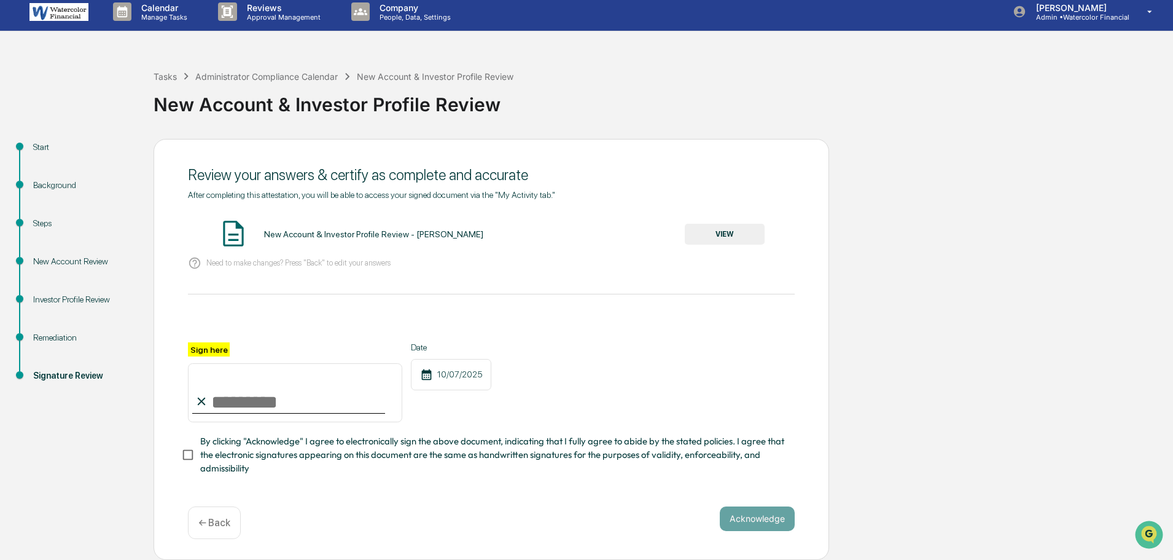
click at [711, 225] on button "VIEW" at bounding box center [725, 234] width 80 height 21
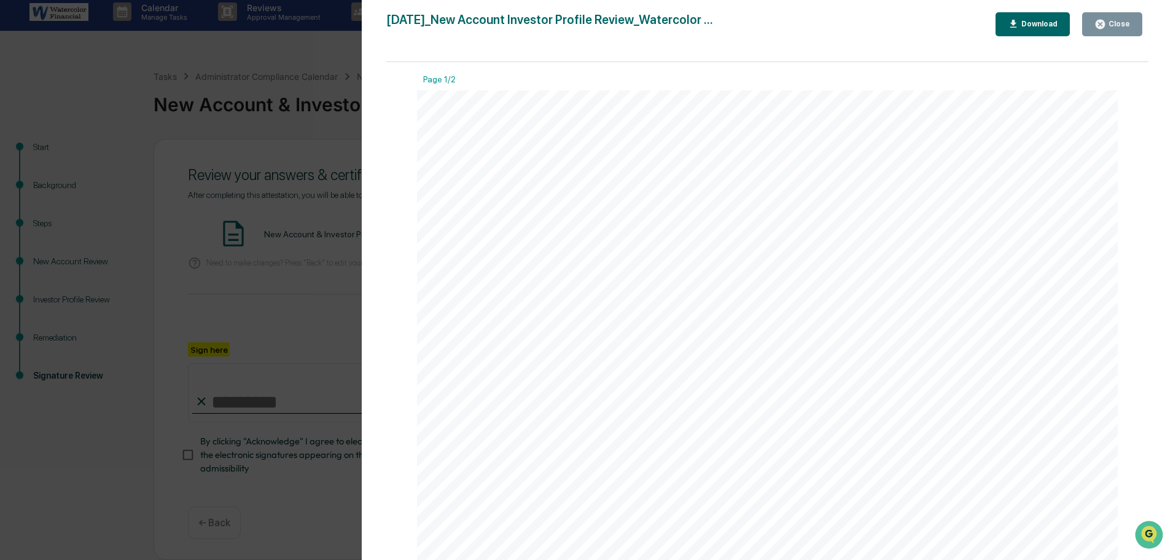
click at [1122, 23] on div "Close" at bounding box center [1118, 24] width 24 height 9
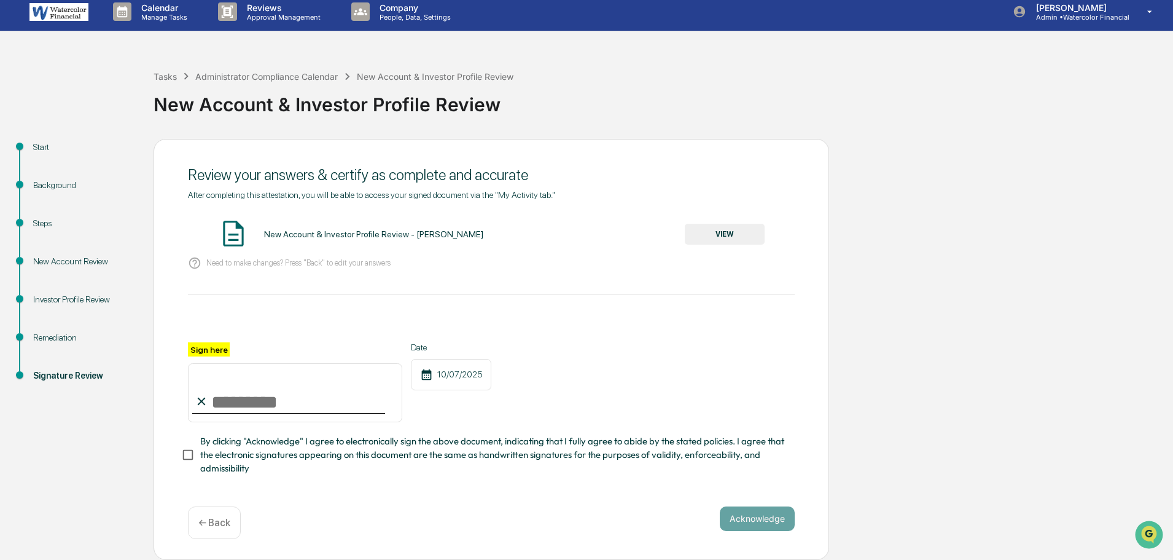
click at [249, 399] on input "Sign here" at bounding box center [295, 392] width 214 height 59
type input "**********"
click at [766, 515] on button "Acknowledge" at bounding box center [757, 518] width 75 height 25
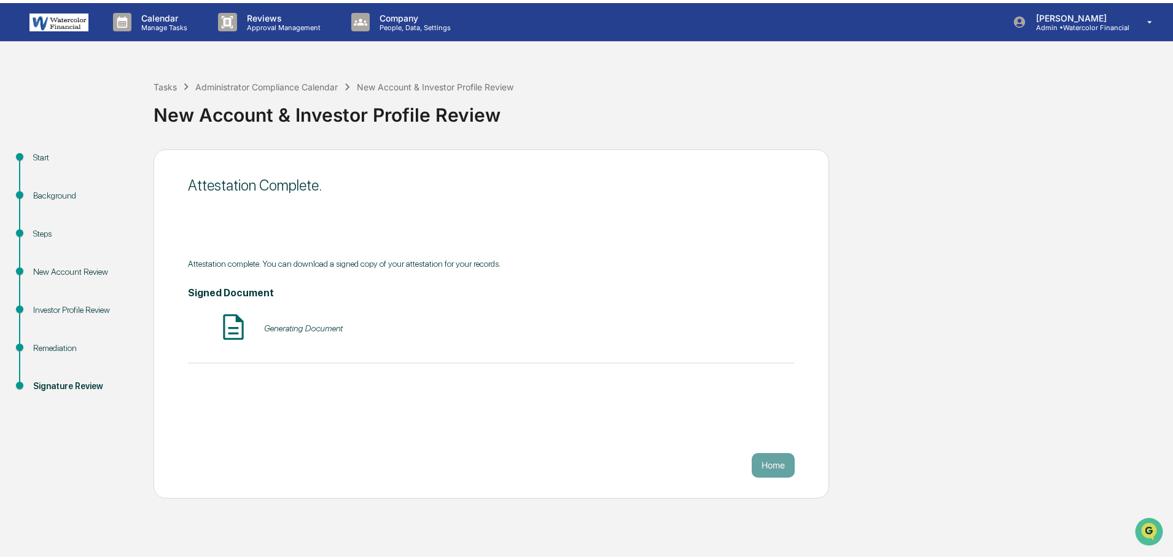
scroll to position [0, 0]
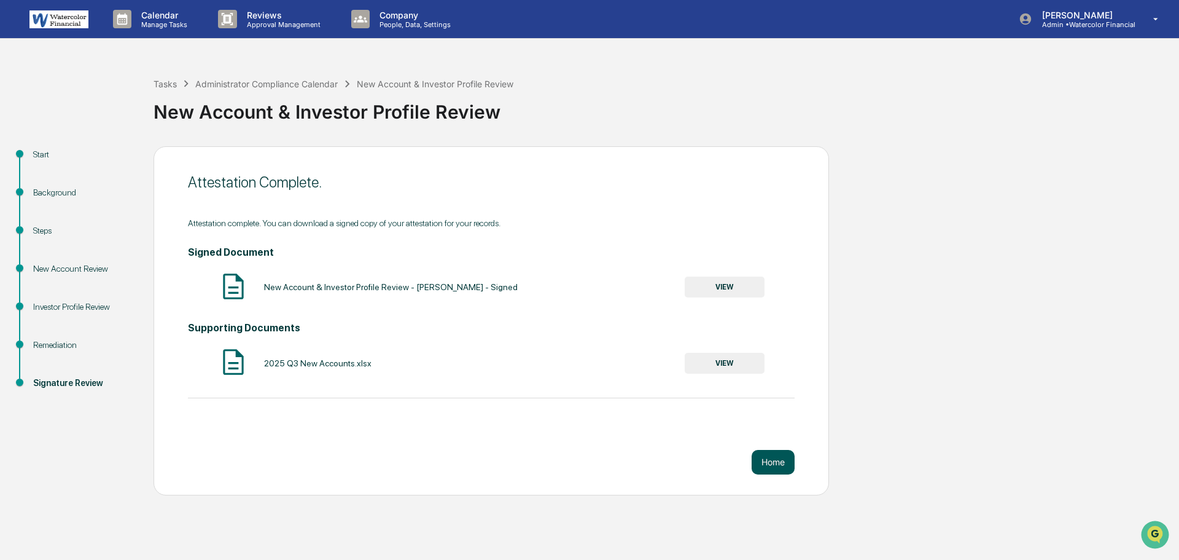
click at [769, 456] on button "Home" at bounding box center [773, 462] width 43 height 25
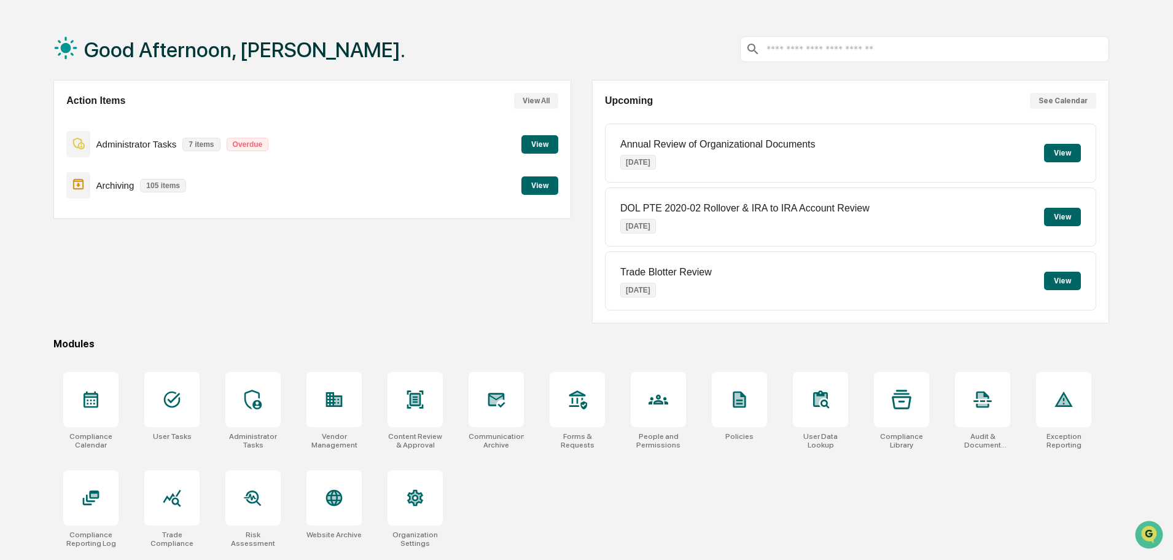
scroll to position [58, 0]
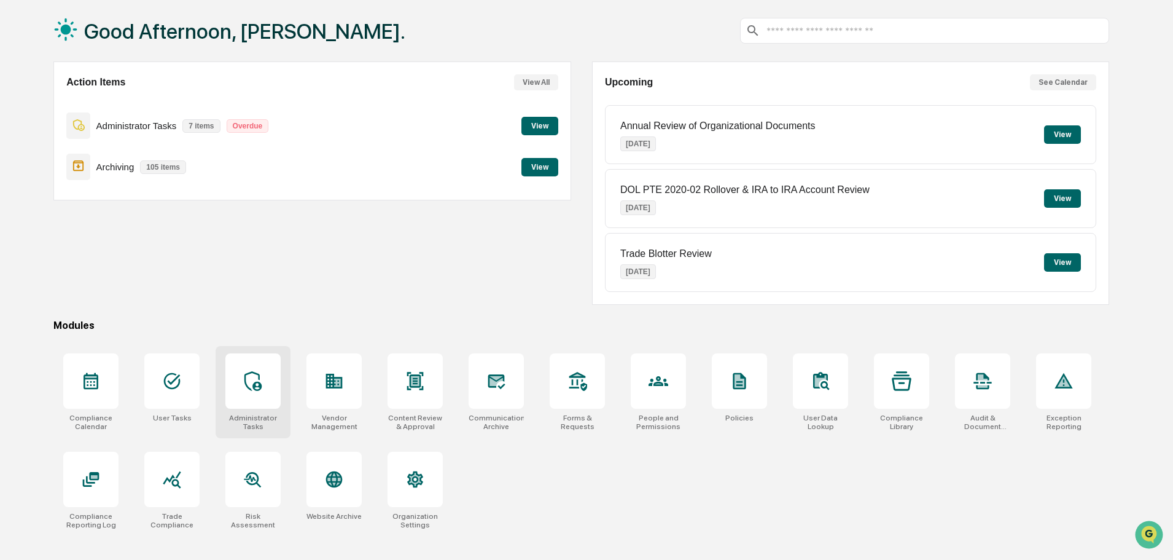
click at [249, 410] on div "Administrator Tasks" at bounding box center [253, 392] width 75 height 92
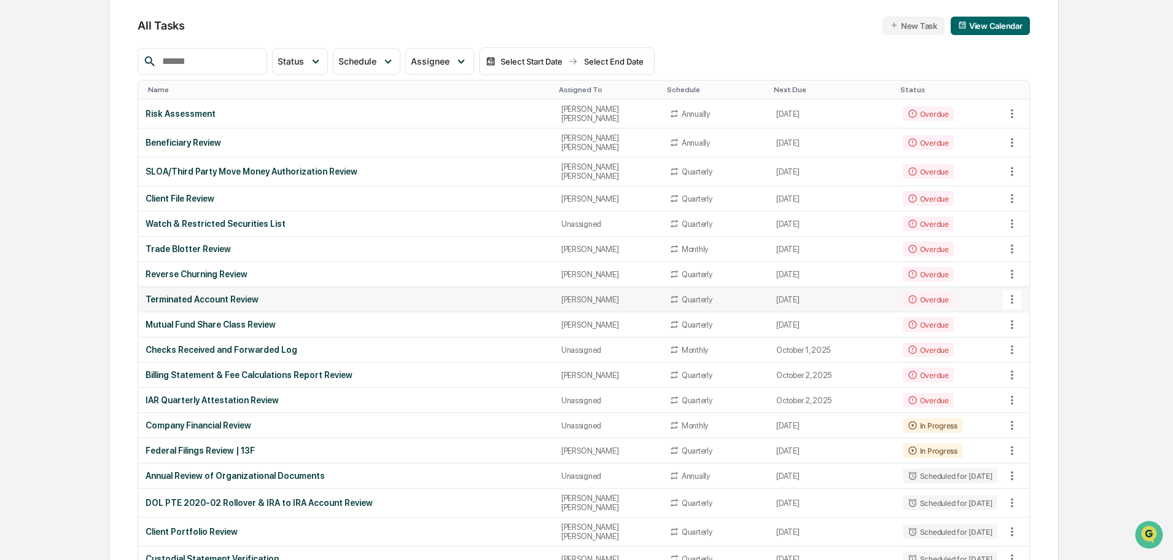
click at [228, 294] on div "Terminated Account Review" at bounding box center [346, 299] width 400 height 10
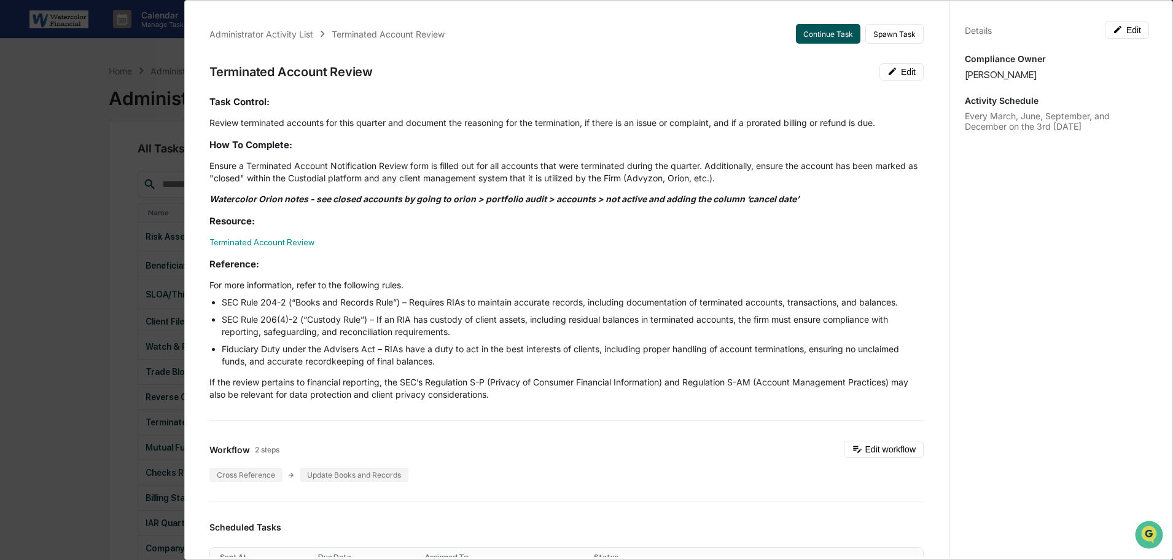
click at [820, 31] on button "Continue Task" at bounding box center [828, 34] width 64 height 20
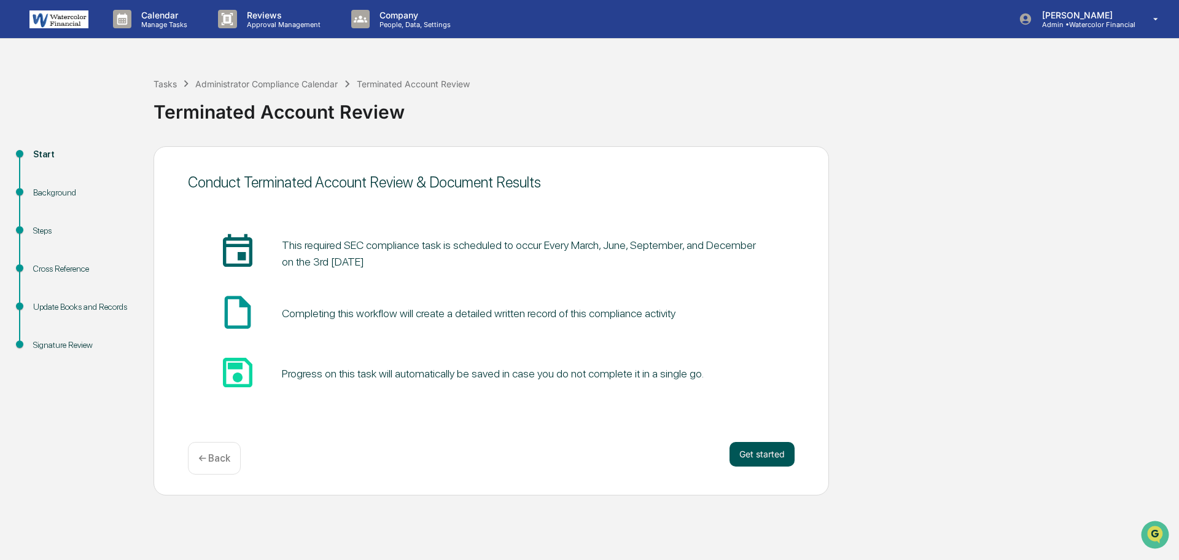
click at [754, 454] on button "Get started" at bounding box center [762, 454] width 65 height 25
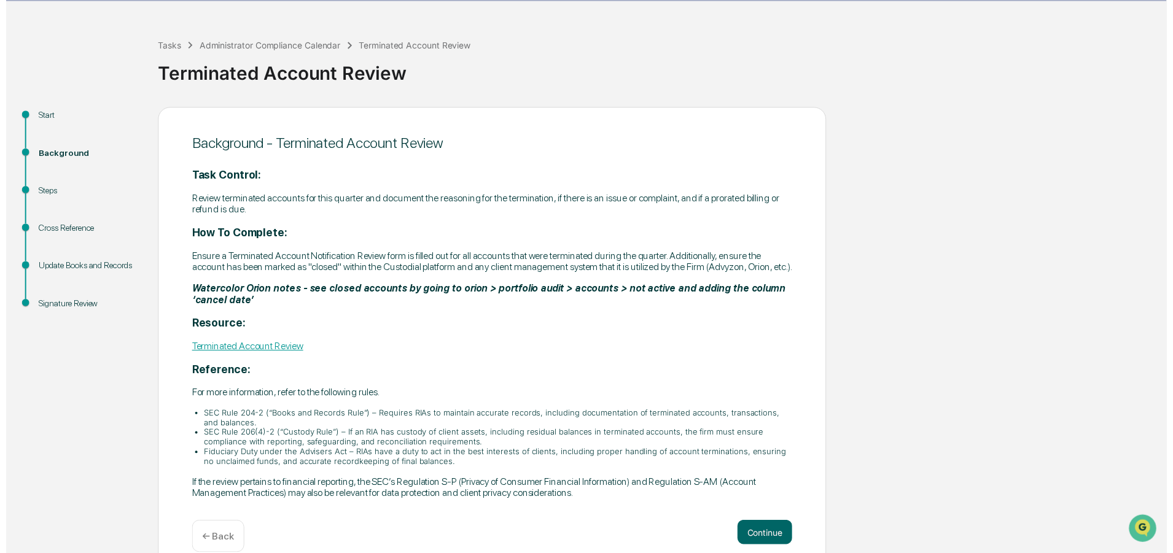
scroll to position [58, 0]
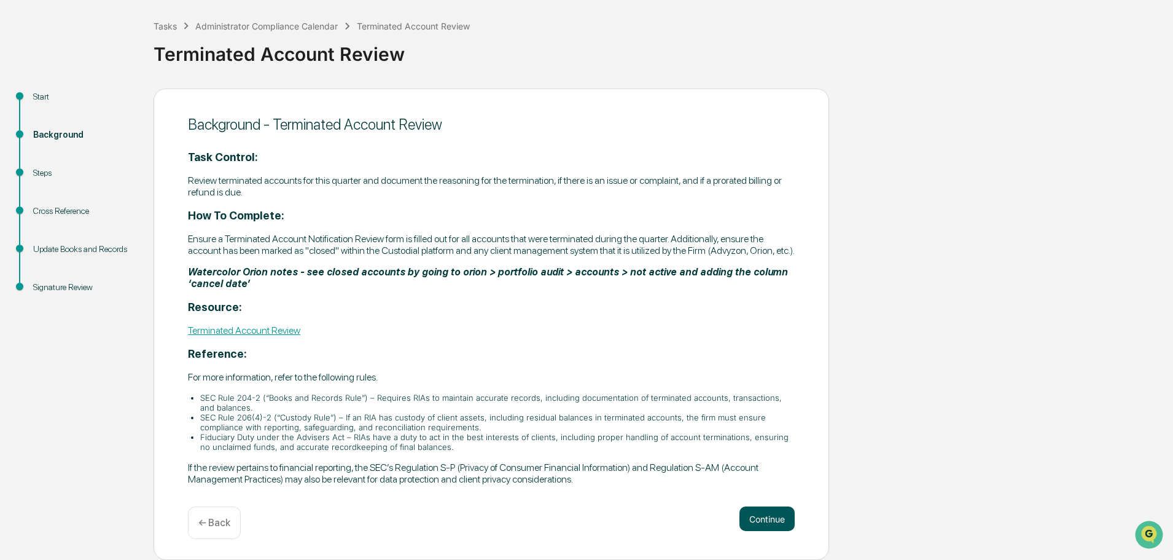
click at [765, 515] on button "Continue" at bounding box center [767, 518] width 55 height 25
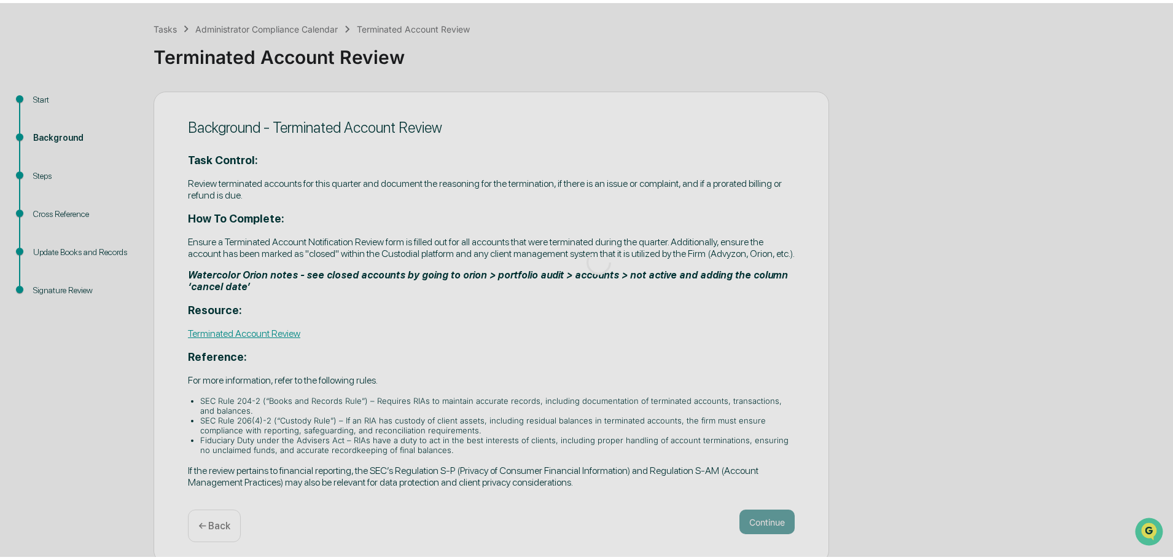
scroll to position [0, 0]
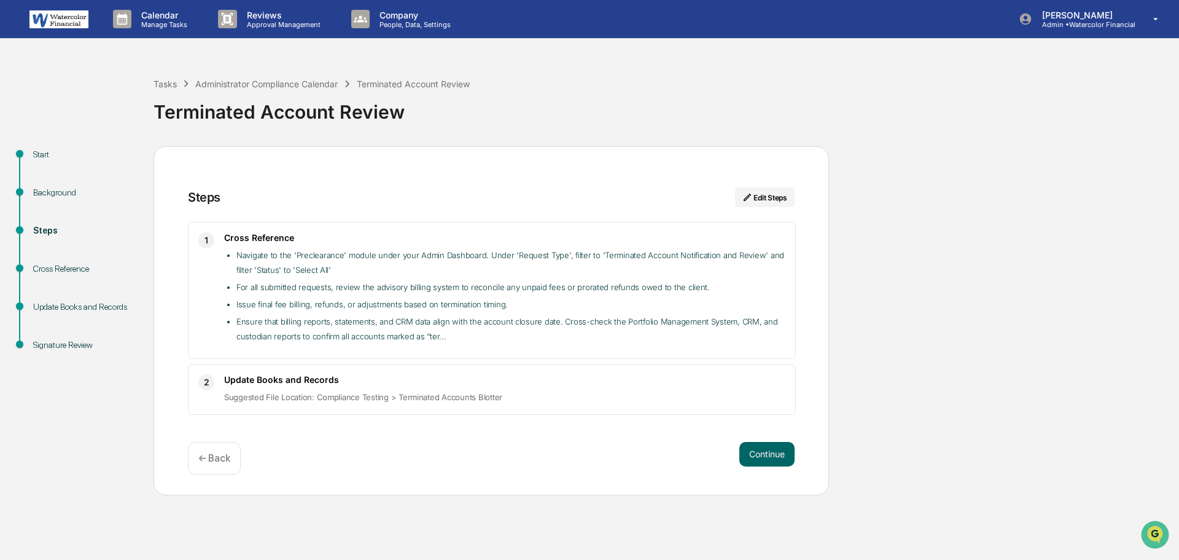
click at [63, 269] on div "Cross Reference" at bounding box center [83, 268] width 101 height 13
click at [60, 267] on div "Cross Reference" at bounding box center [83, 268] width 101 height 13
click at [759, 450] on button "Continue" at bounding box center [767, 454] width 55 height 25
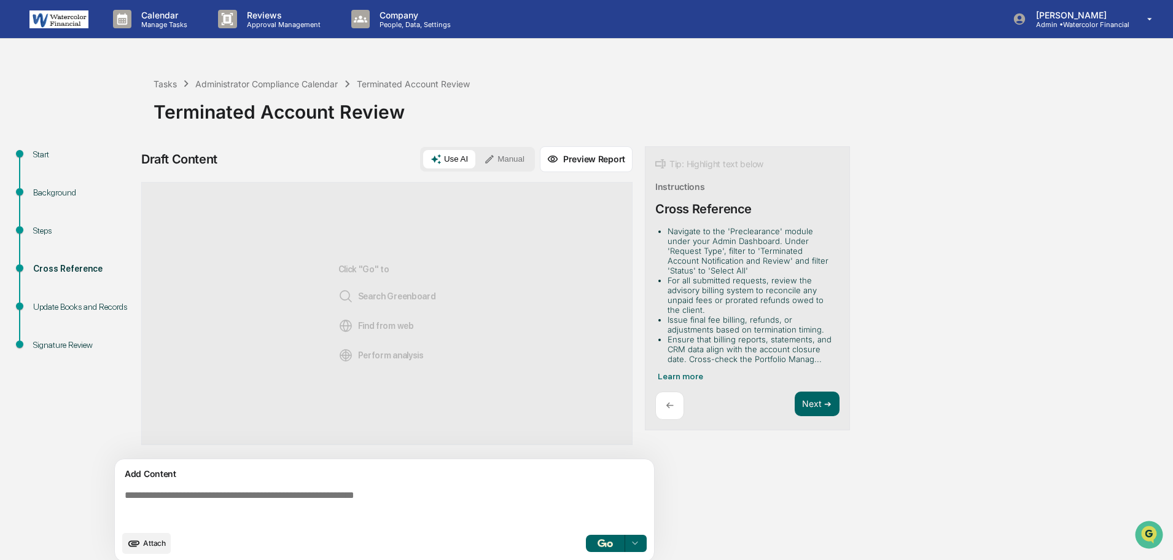
click at [74, 19] on img at bounding box center [58, 19] width 59 height 18
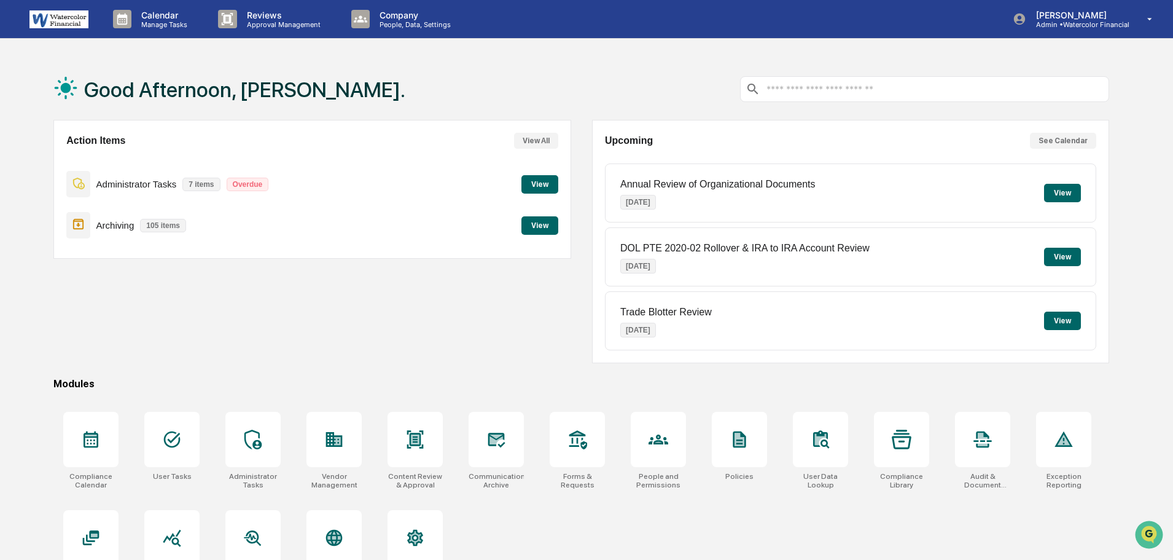
click at [832, 92] on input "text" at bounding box center [934, 90] width 339 height 12
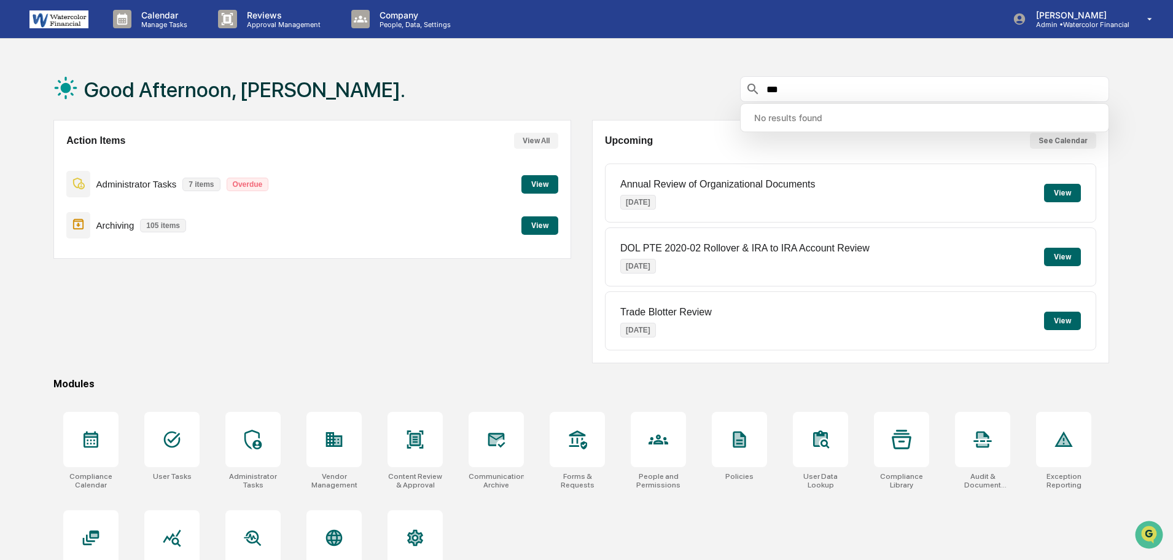
type input "****"
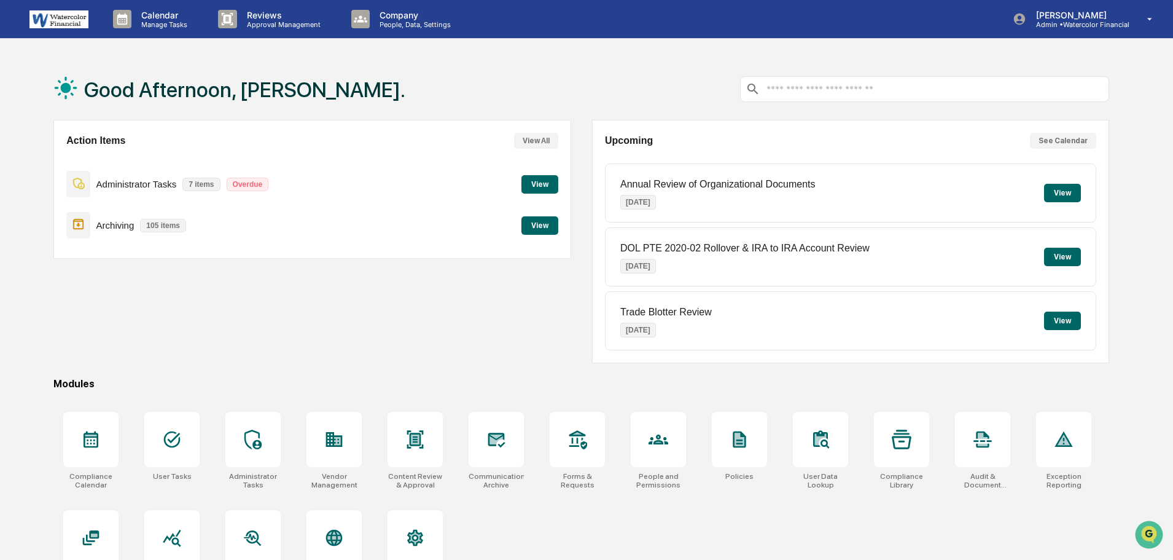
click at [423, 280] on div "Action Items View All Administrator Tasks 7 items Overdue View Archiving 105 it…" at bounding box center [311, 241] width 517 height 243
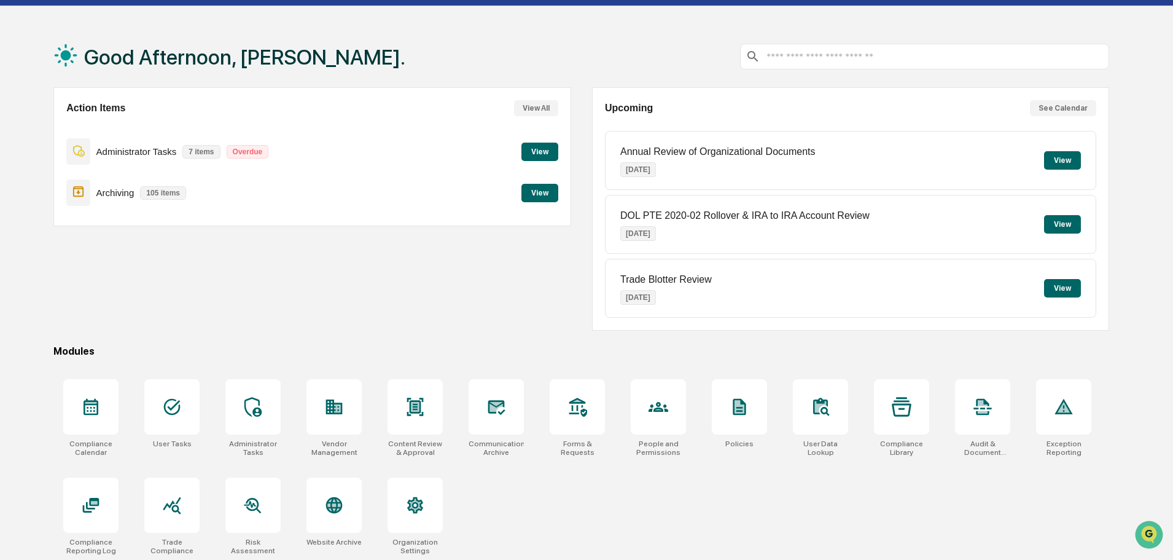
scroll to position [58, 0]
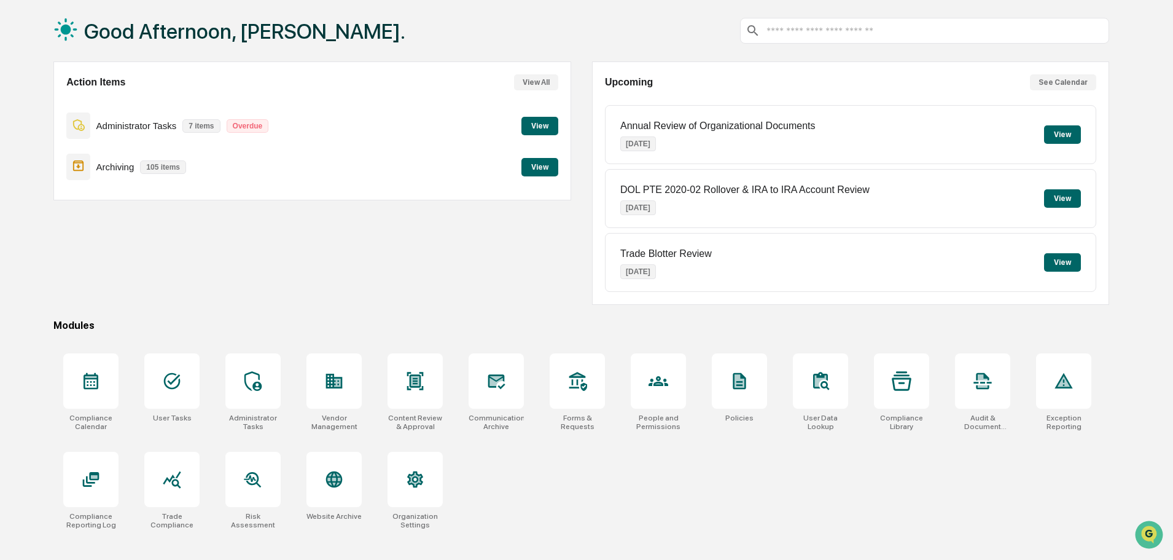
click at [391, 260] on div "Action Items View All Administrator Tasks 7 items Overdue View Archiving 105 it…" at bounding box center [311, 182] width 517 height 243
click at [272, 399] on div at bounding box center [252, 380] width 55 height 55
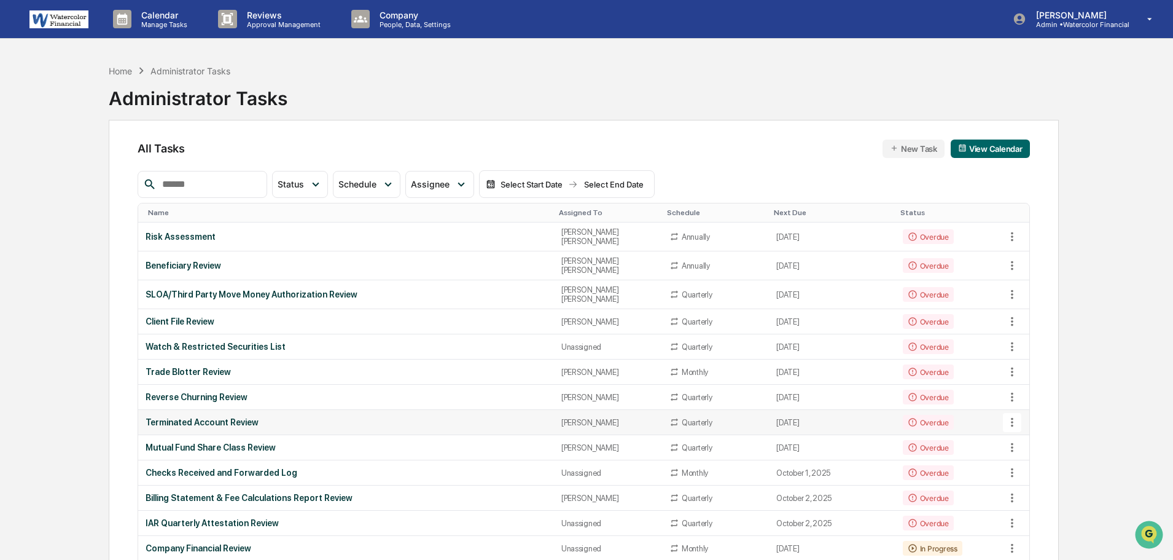
click at [201, 417] on div "Terminated Account Review" at bounding box center [346, 422] width 400 height 10
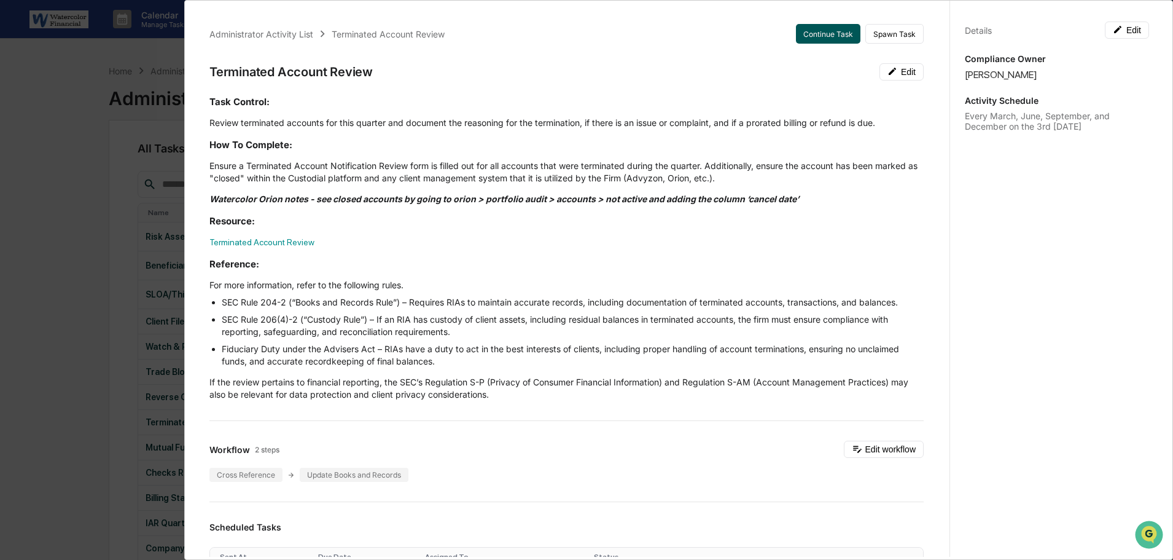
click at [808, 29] on button "Continue Task" at bounding box center [828, 34] width 64 height 20
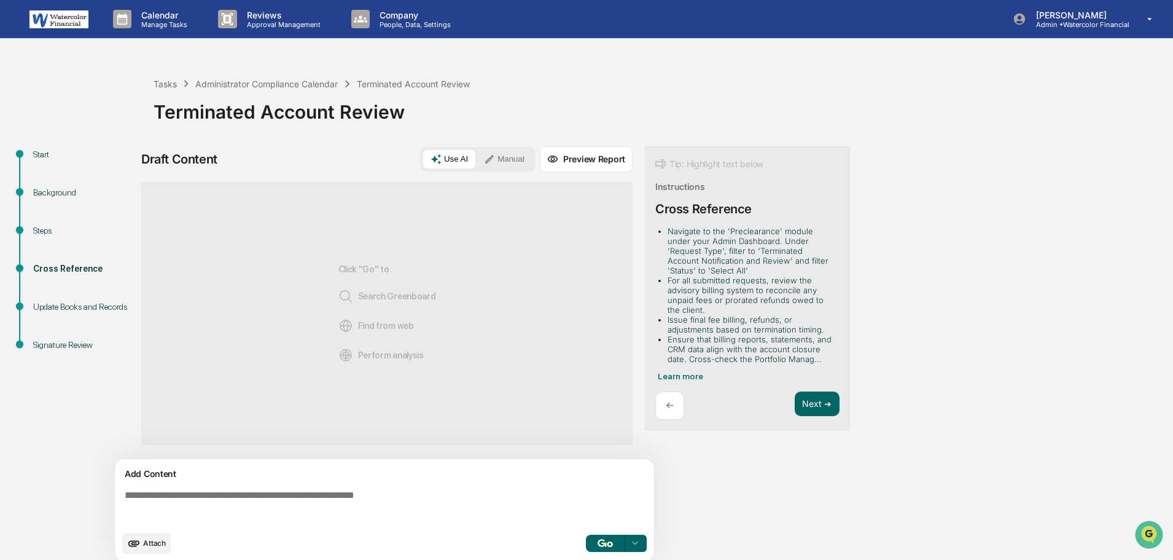
click at [674, 405] on div "←" at bounding box center [669, 405] width 29 height 29
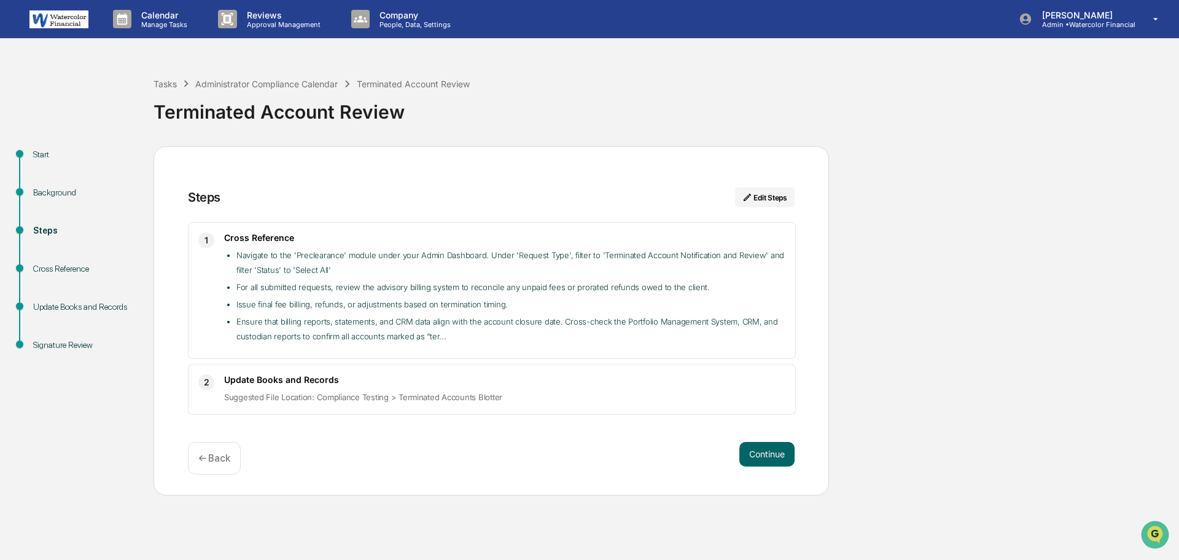
click at [56, 17] on img at bounding box center [58, 19] width 59 height 18
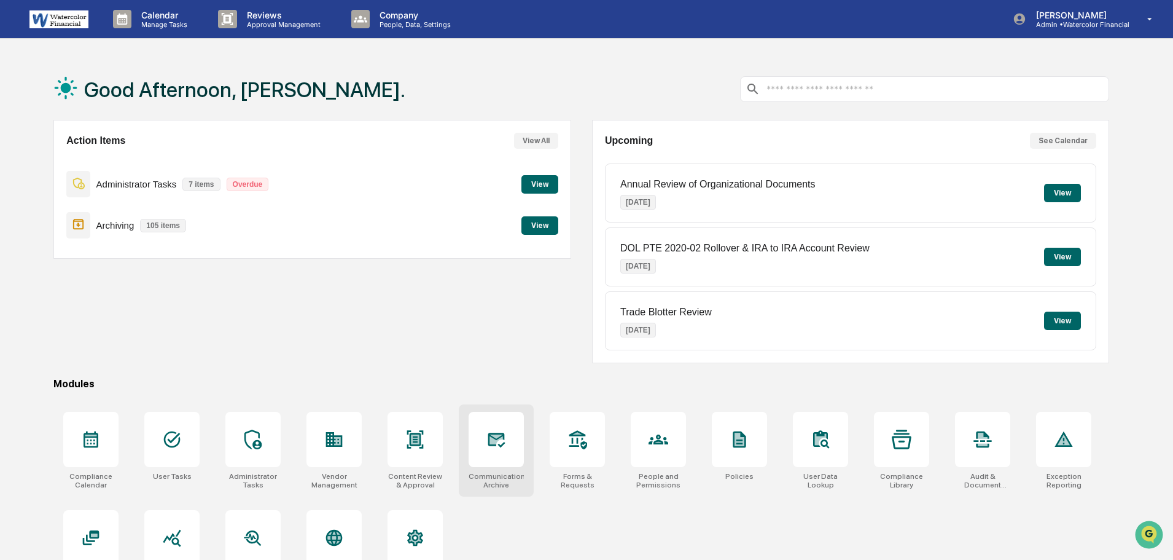
scroll to position [58, 0]
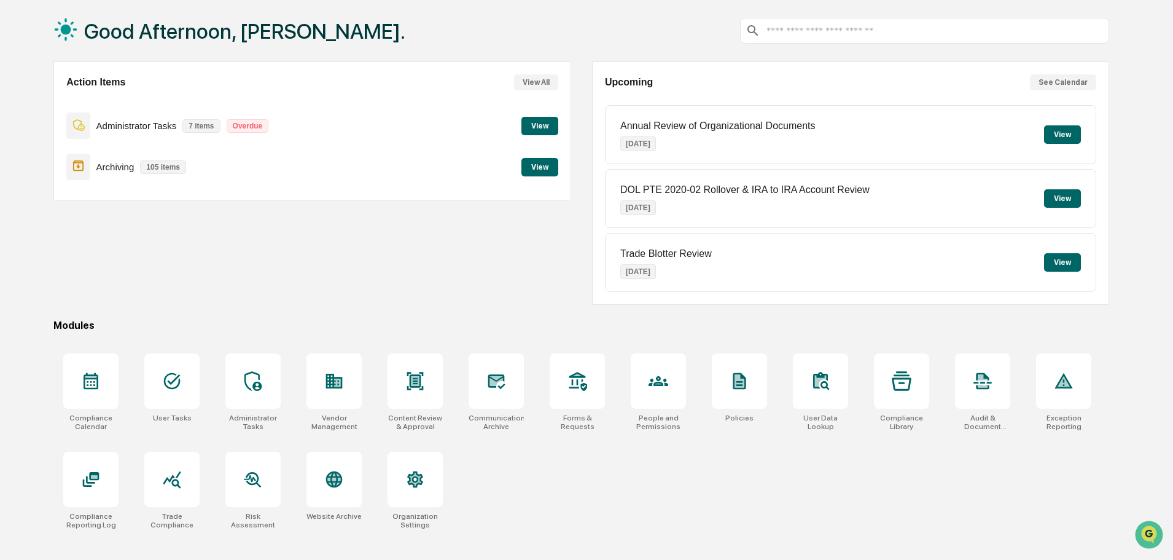
click at [825, 30] on input "text" at bounding box center [934, 31] width 339 height 12
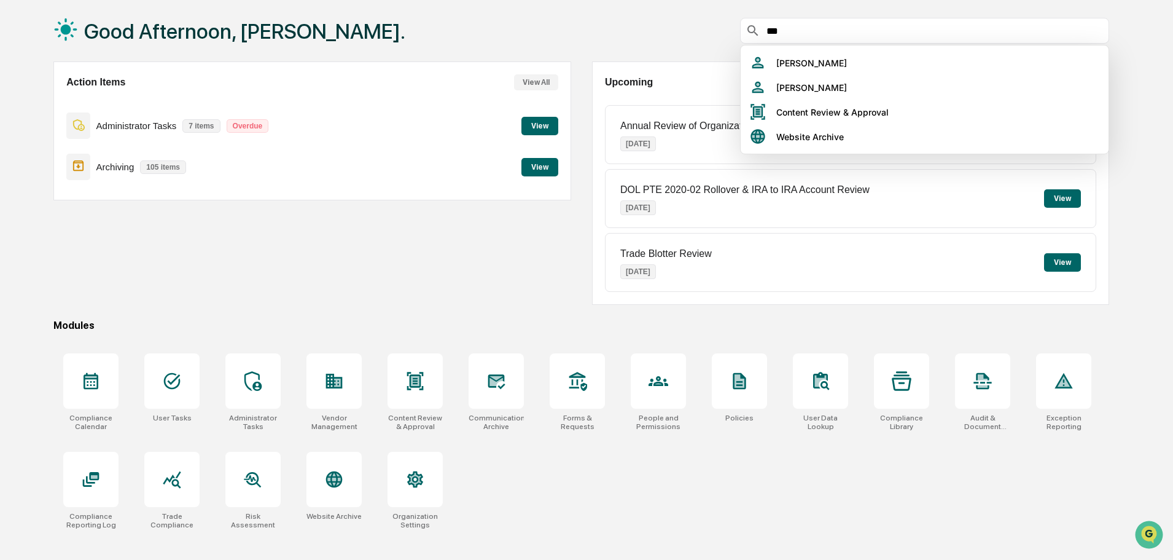
type input "****"
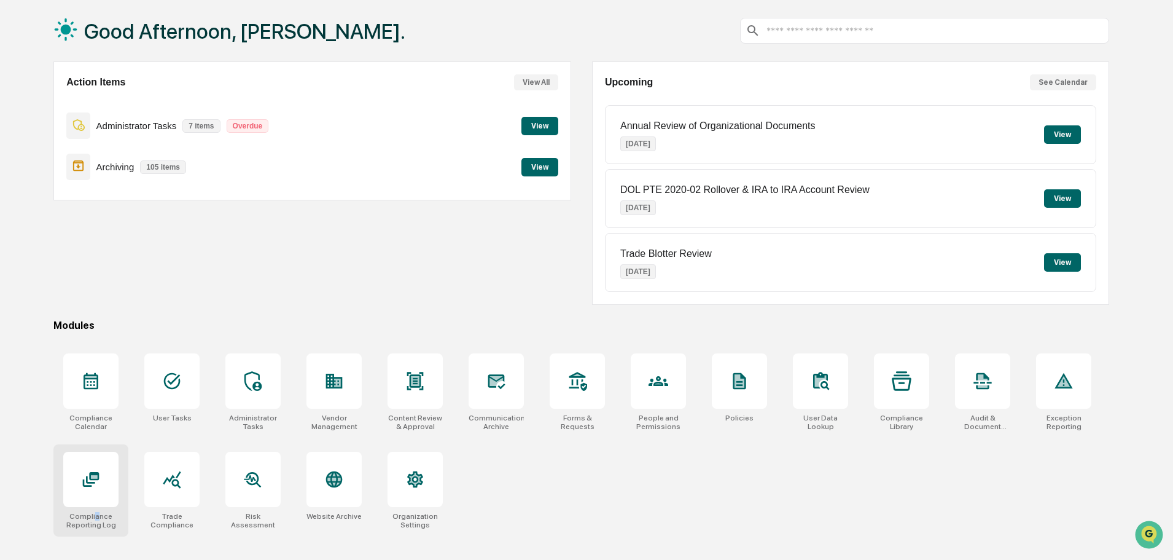
click at [97, 518] on div "Compliance Reporting Log" at bounding box center [90, 520] width 55 height 17
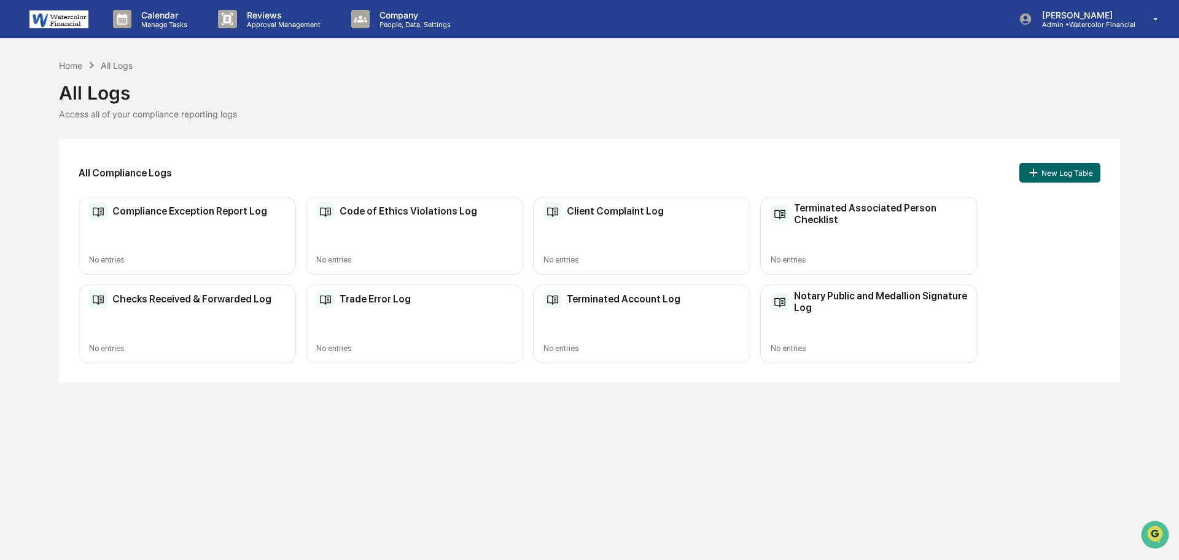
click at [631, 304] on h2 "Terminated Account Log" at bounding box center [624, 299] width 114 height 12
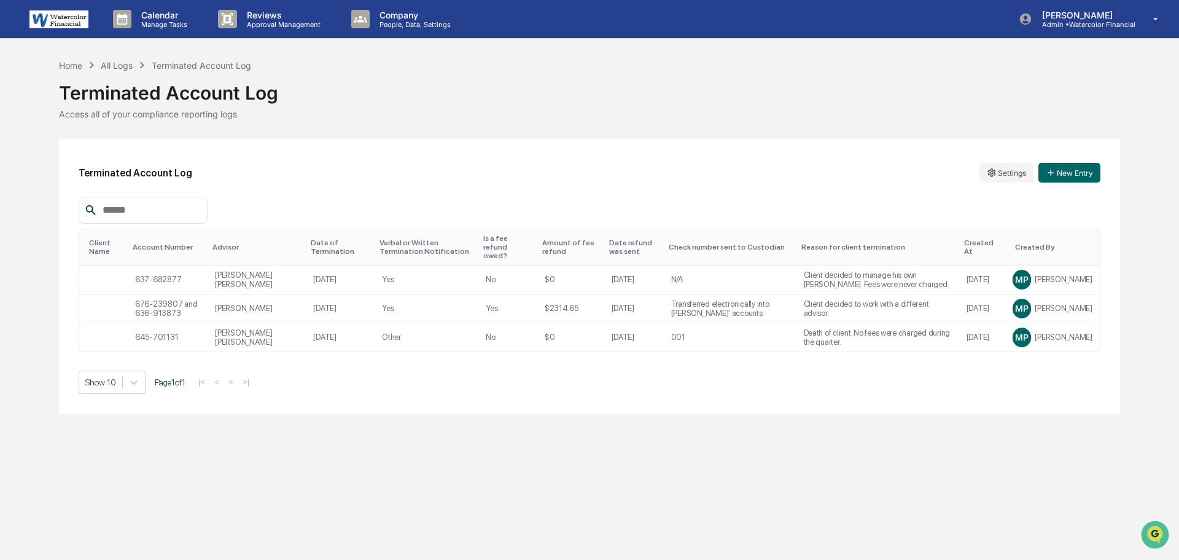
click at [609, 132] on div "Home All Logs Terminated Account Log Terminated Account Log Access all of your …" at bounding box center [589, 235] width 1061 height 355
click at [1078, 174] on button "New Entry" at bounding box center [1070, 173] width 62 height 20
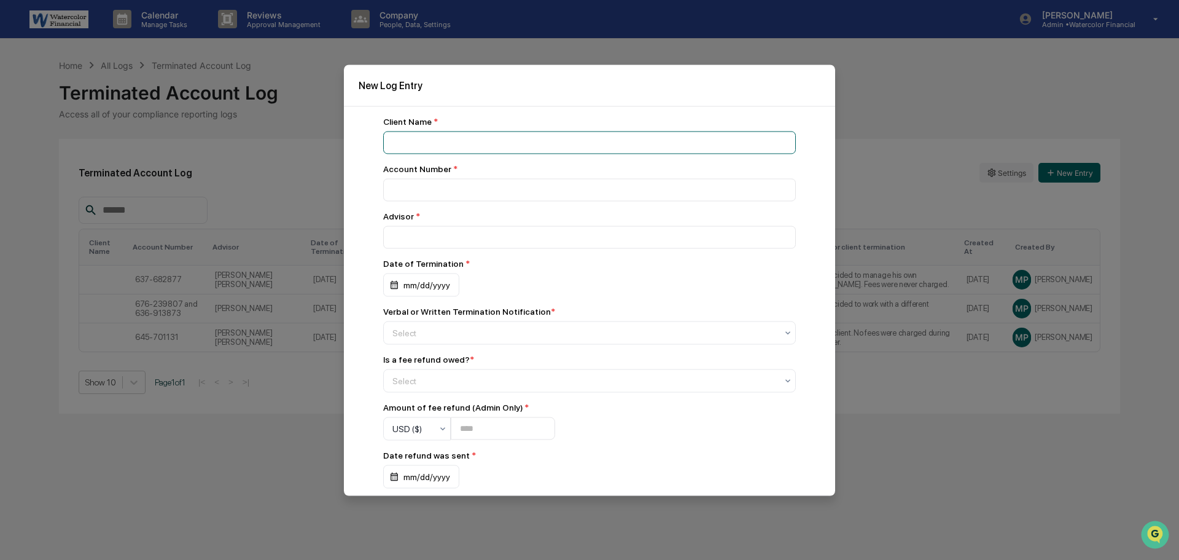
click at [461, 143] on input at bounding box center [589, 142] width 413 height 23
type input "**********"
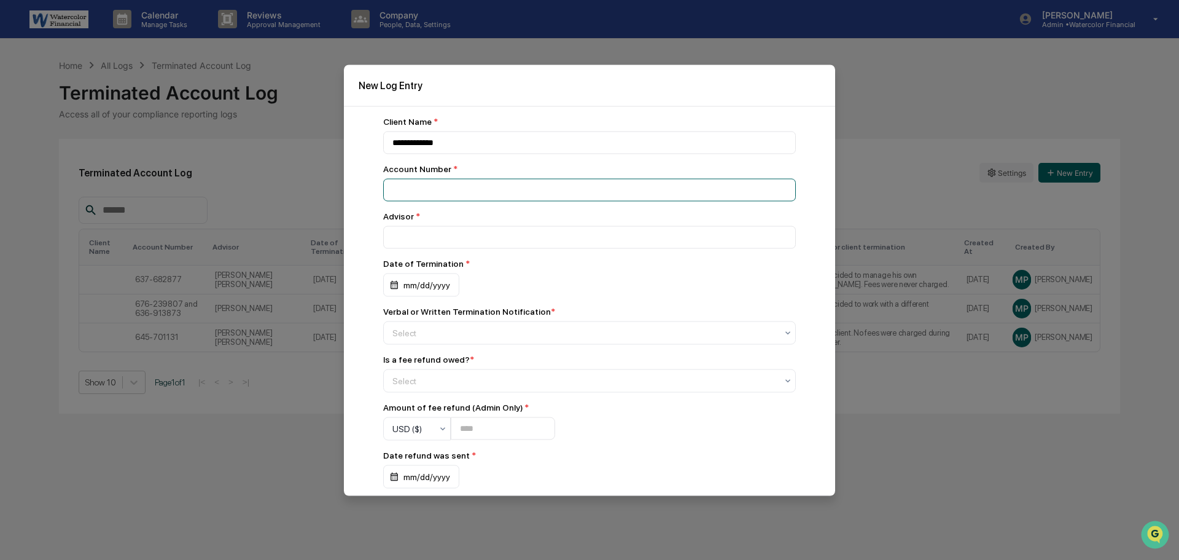
paste input "**********"
type input "**********"
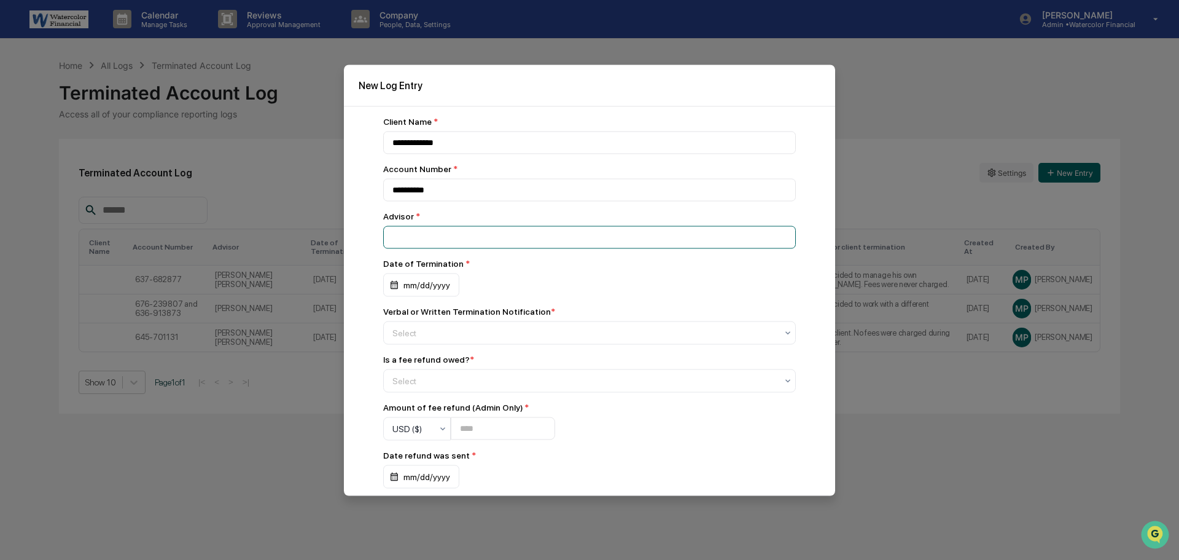
click at [426, 237] on input at bounding box center [589, 236] width 413 height 23
type input "**********"
click at [409, 281] on div "mm/dd/yyyy" at bounding box center [421, 284] width 76 height 23
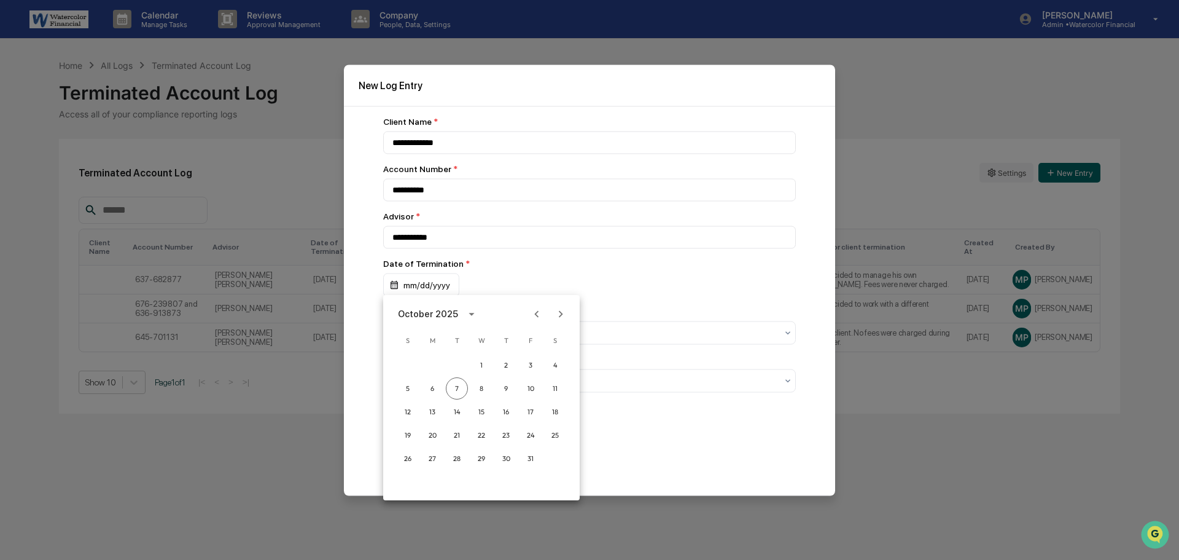
click at [537, 314] on icon "Previous month" at bounding box center [537, 314] width 14 height 14
click at [434, 431] on button "22" at bounding box center [432, 435] width 22 height 22
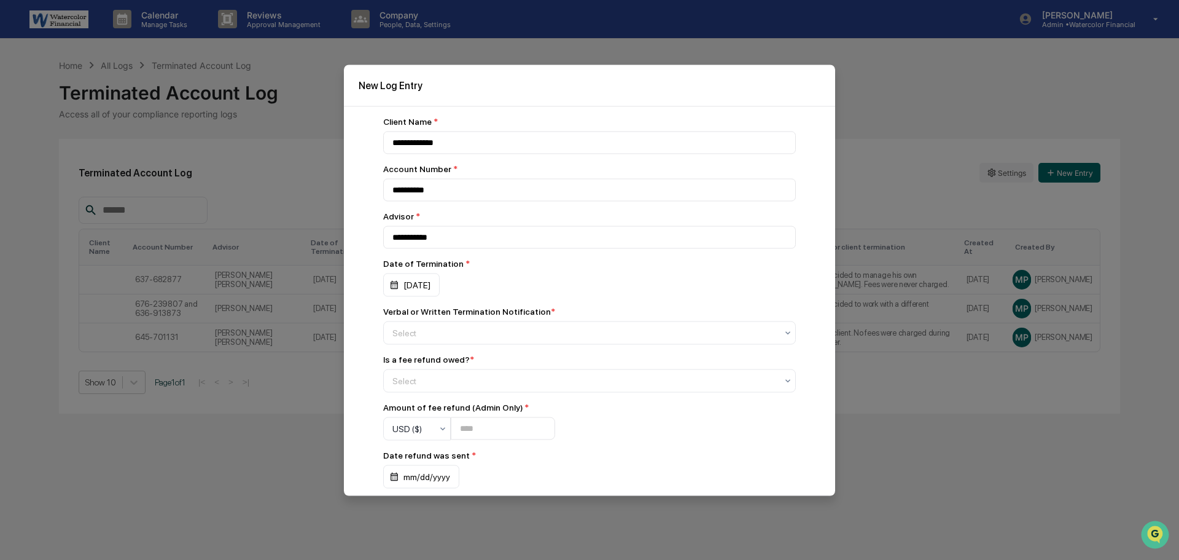
click at [615, 300] on div "**********" at bounding box center [589, 375] width 413 height 518
click at [472, 337] on div "Select" at bounding box center [584, 332] width 397 height 17
click at [475, 334] on div at bounding box center [584, 332] width 384 height 12
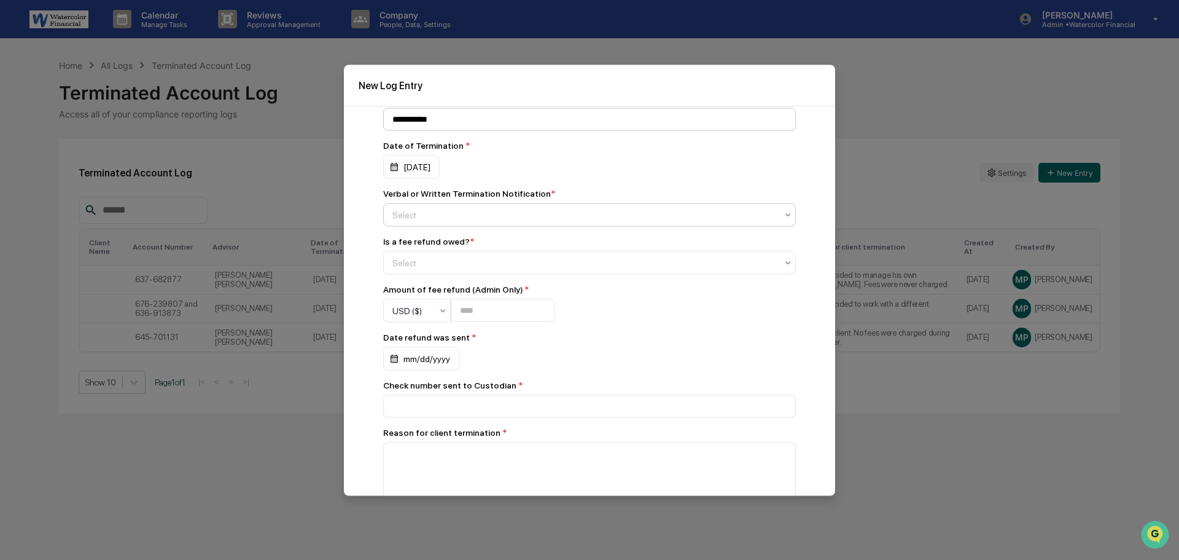
scroll to position [123, 0]
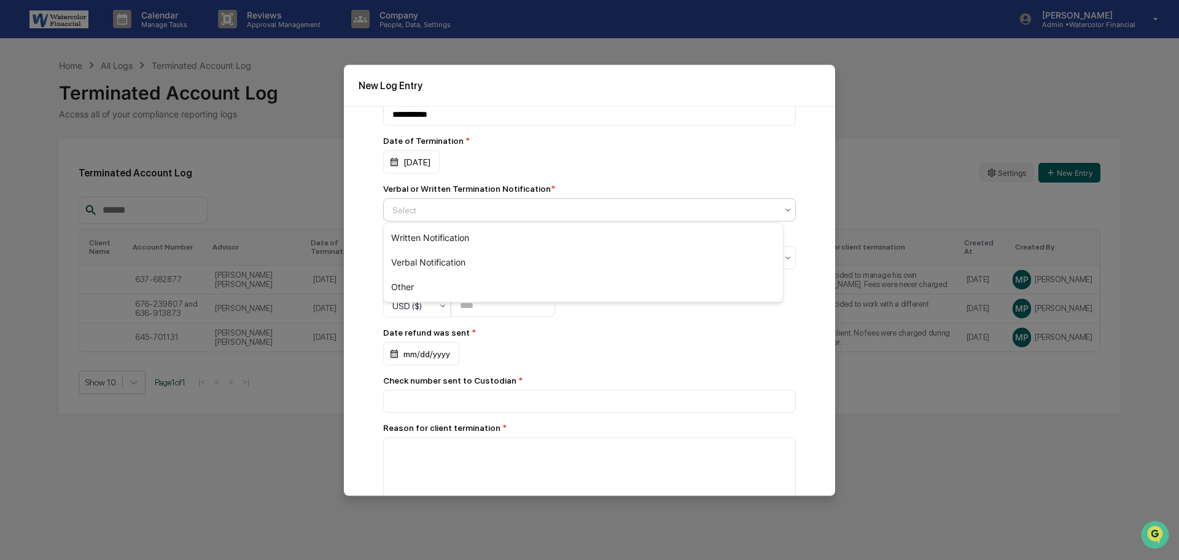
click at [531, 203] on div at bounding box center [584, 209] width 384 height 12
click at [445, 287] on div "Other" at bounding box center [583, 287] width 399 height 25
click at [483, 256] on div at bounding box center [584, 257] width 384 height 12
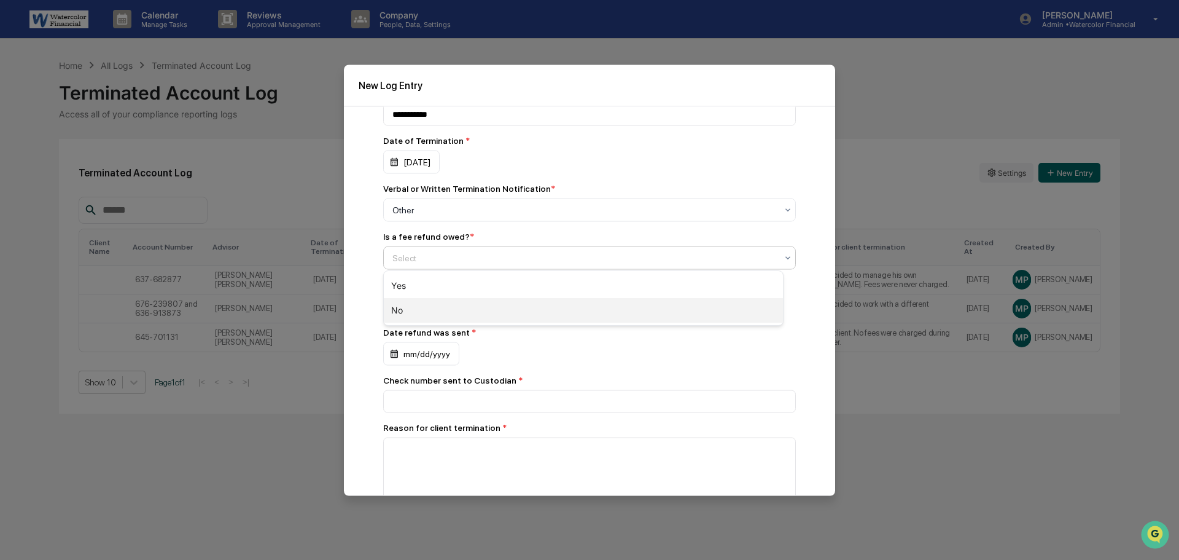
click at [441, 303] on div "No" at bounding box center [583, 310] width 399 height 25
click at [514, 308] on input "number" at bounding box center [503, 305] width 104 height 23
type input "*"
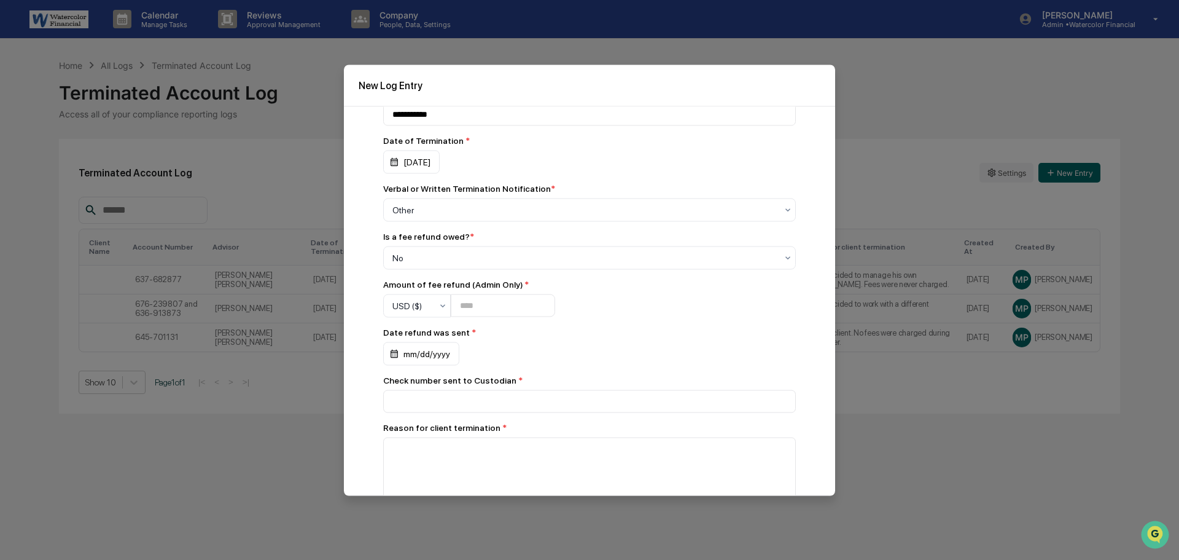
click at [554, 351] on div "mm/dd/yyyy" at bounding box center [589, 352] width 413 height 23
click at [418, 353] on div "mm/dd/yyyy" at bounding box center [421, 352] width 76 height 23
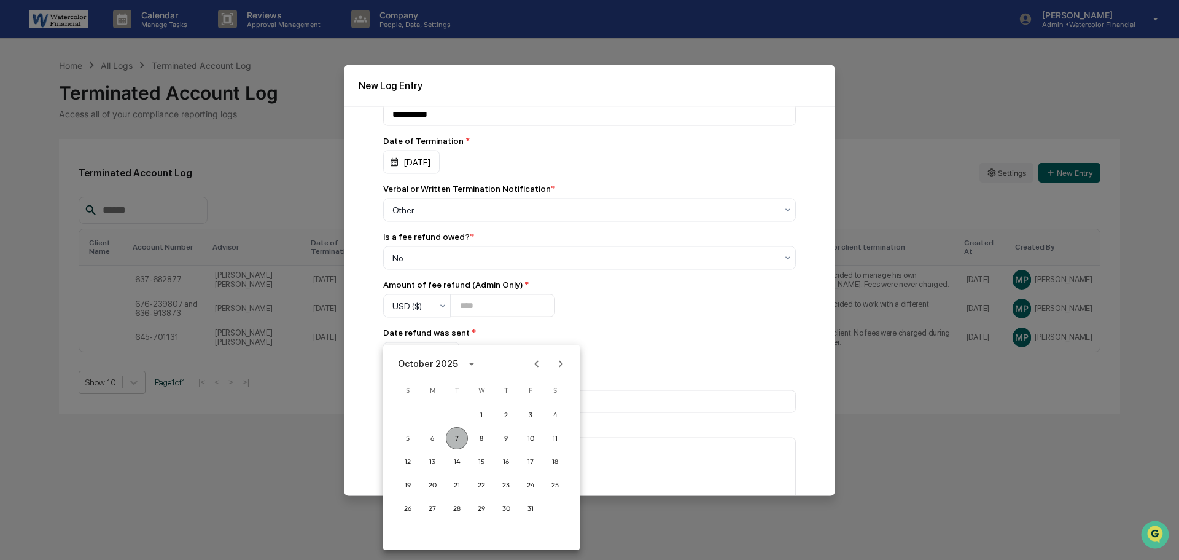
click at [458, 432] on button "7" at bounding box center [457, 438] width 22 height 22
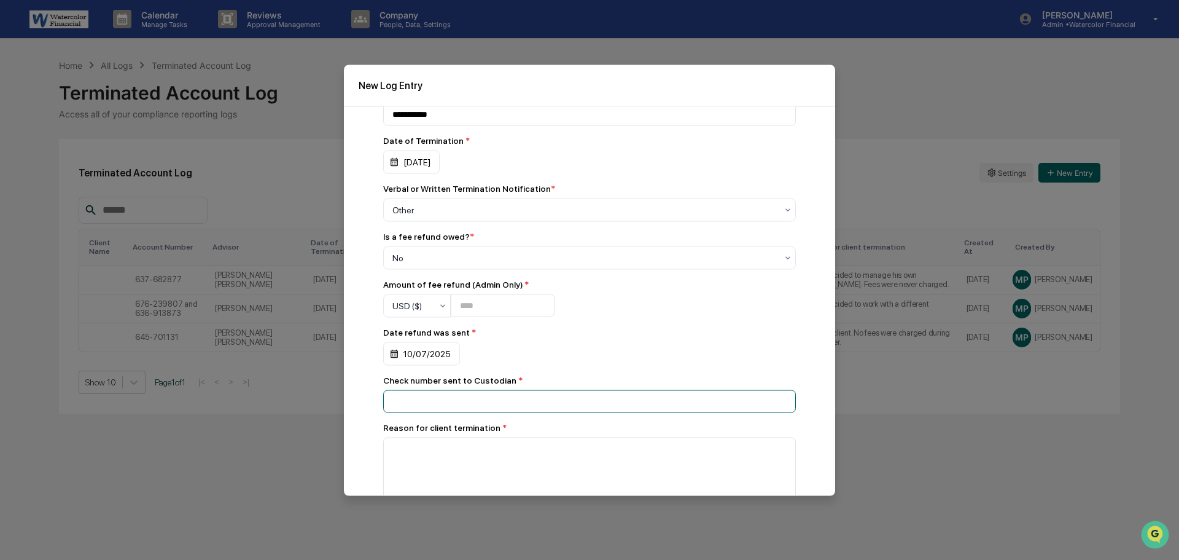
click at [531, 400] on input at bounding box center [589, 400] width 413 height 23
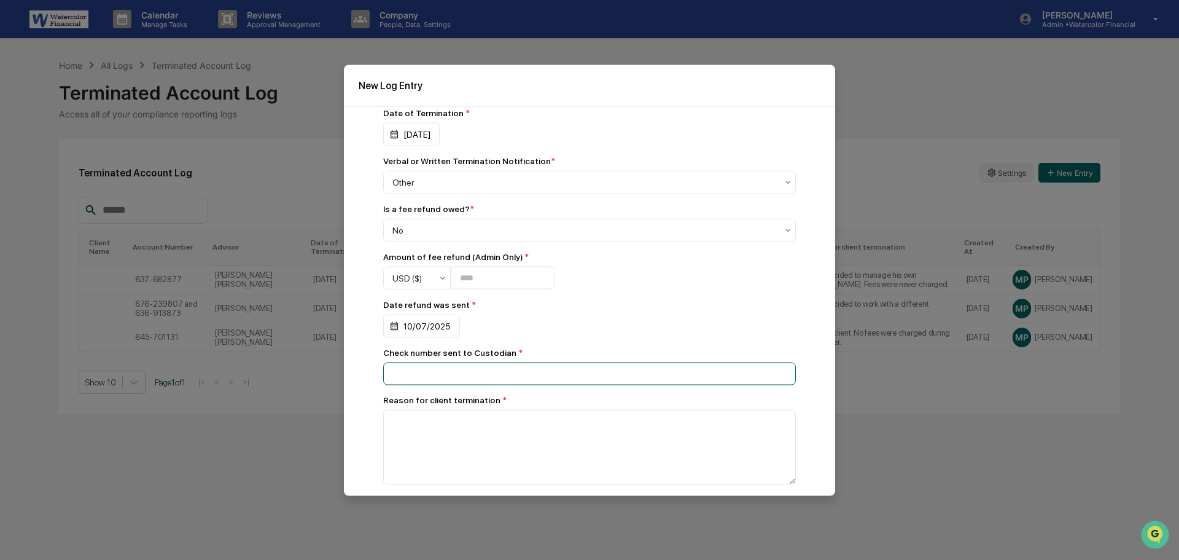
scroll to position [192, 0]
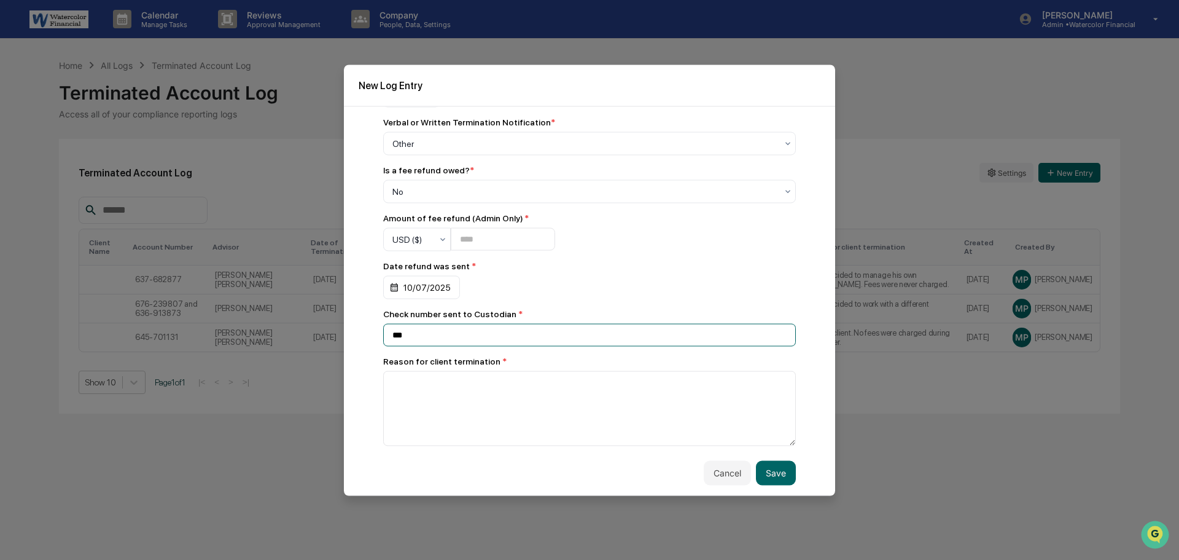
type input "***"
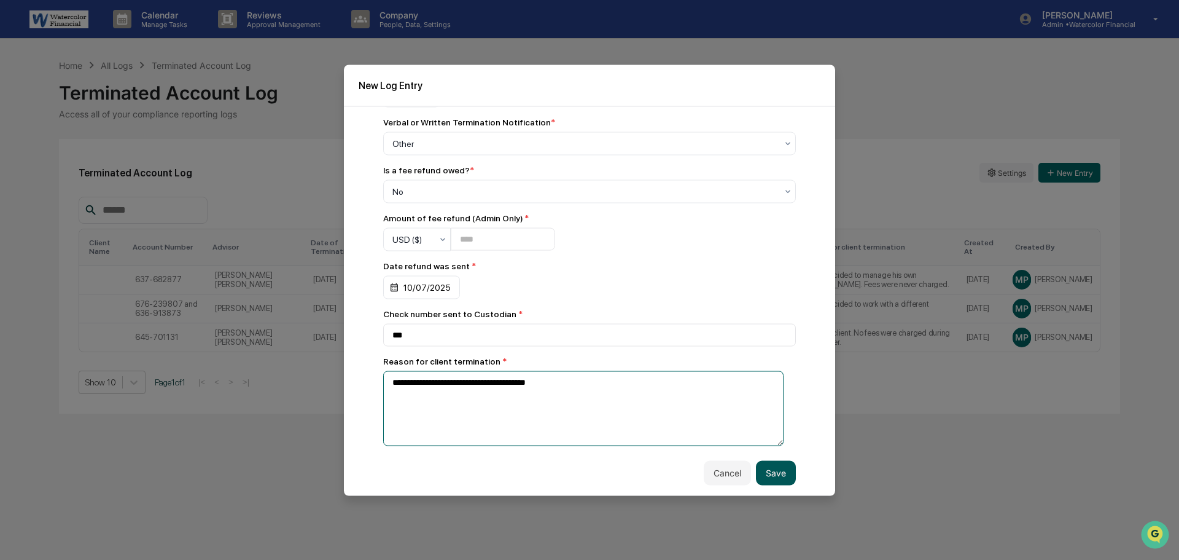
type textarea "**********"
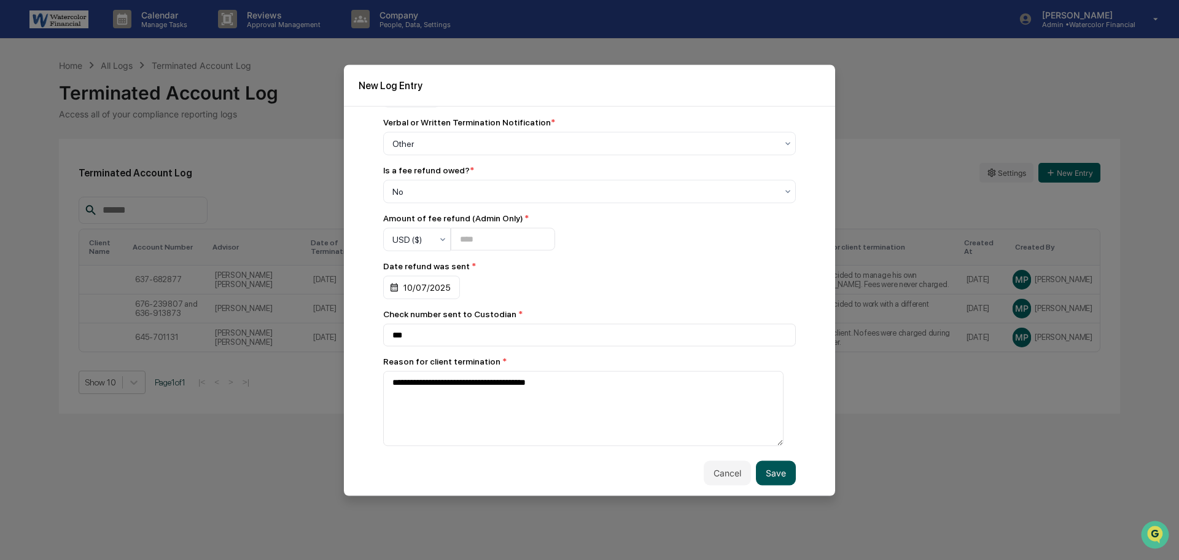
click at [758, 469] on button "Save" at bounding box center [776, 472] width 40 height 25
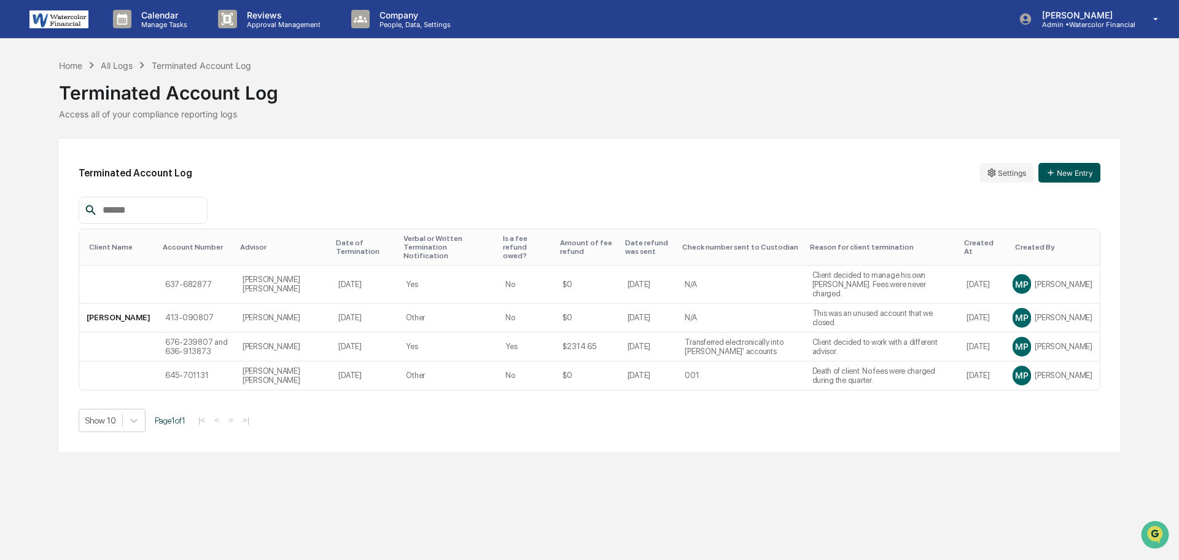
click at [1074, 169] on button "New Entry" at bounding box center [1070, 173] width 62 height 20
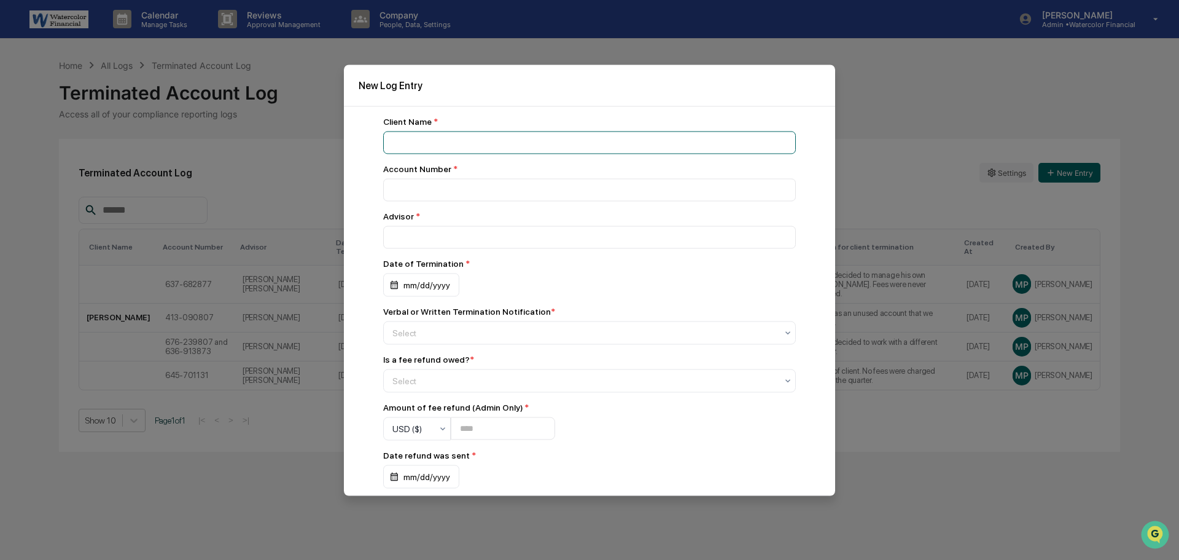
click at [493, 136] on input at bounding box center [589, 142] width 413 height 23
type input "**********"
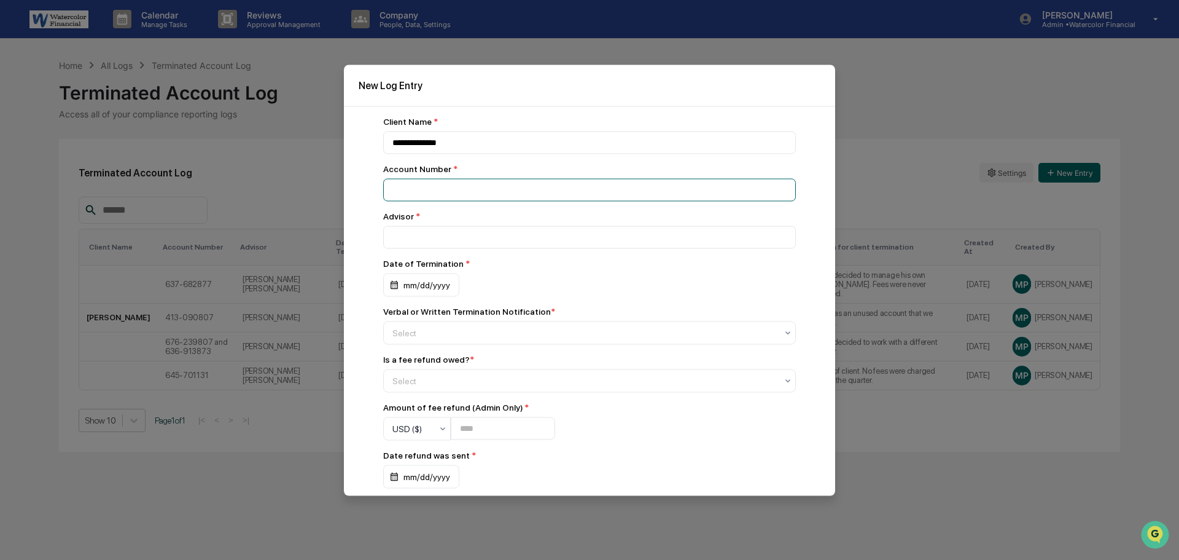
paste input "**********"
type input "**********"
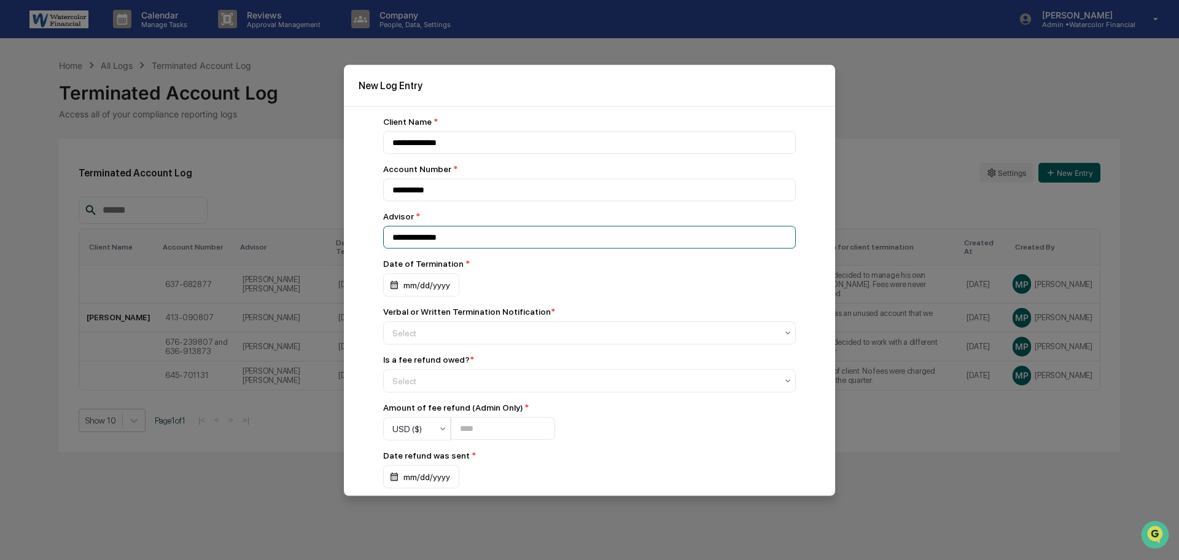
type input "**********"
click at [400, 284] on div "mm/dd/yyyy" at bounding box center [421, 284] width 76 height 23
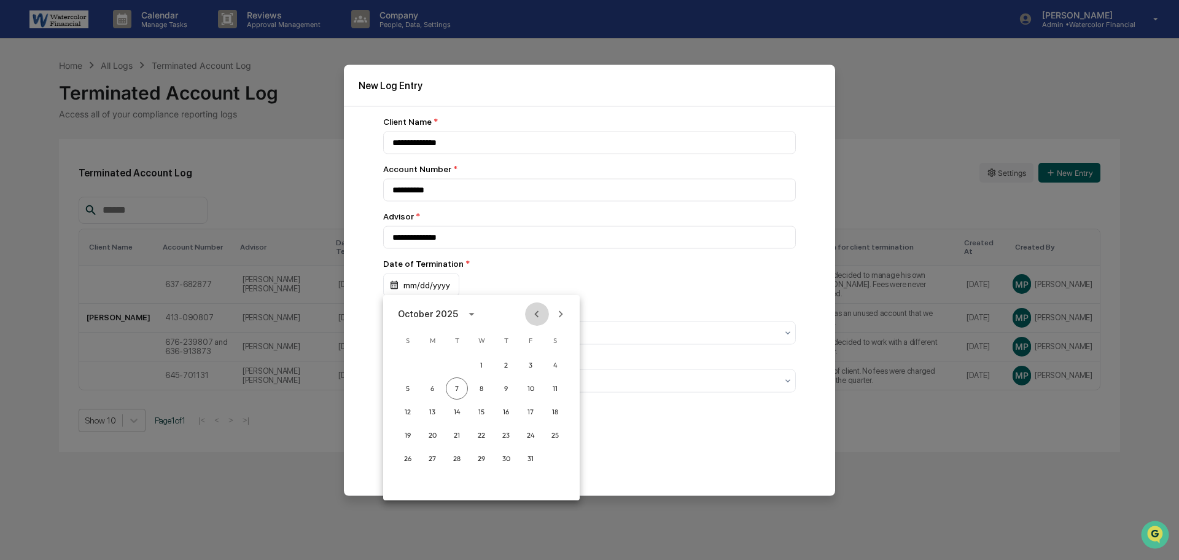
click at [536, 313] on icon "Previous month" at bounding box center [537, 314] width 14 height 14
click at [440, 431] on button "22" at bounding box center [432, 435] width 22 height 22
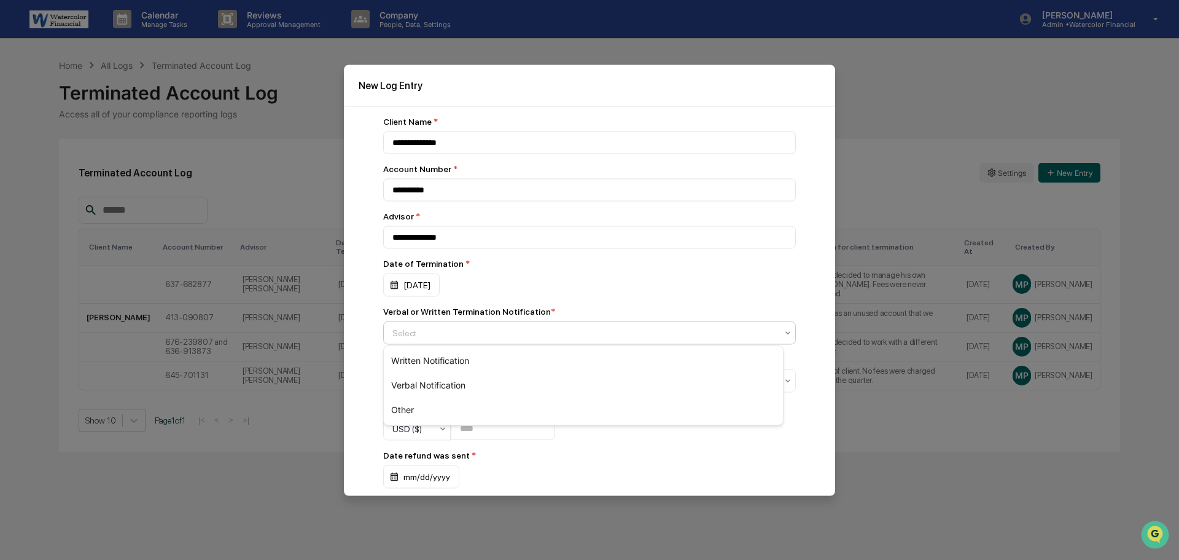
click at [436, 329] on div at bounding box center [584, 332] width 384 height 12
click at [435, 406] on div "Other" at bounding box center [583, 409] width 399 height 25
click at [436, 372] on div "Select" at bounding box center [584, 380] width 397 height 17
click at [418, 426] on div "No" at bounding box center [583, 433] width 399 height 25
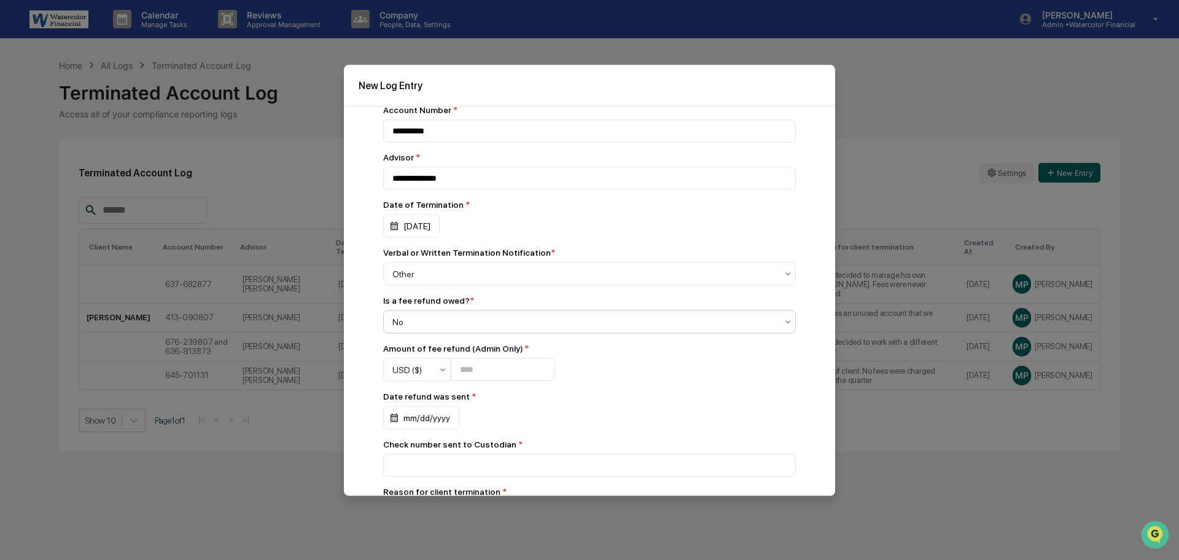
scroll to position [123, 0]
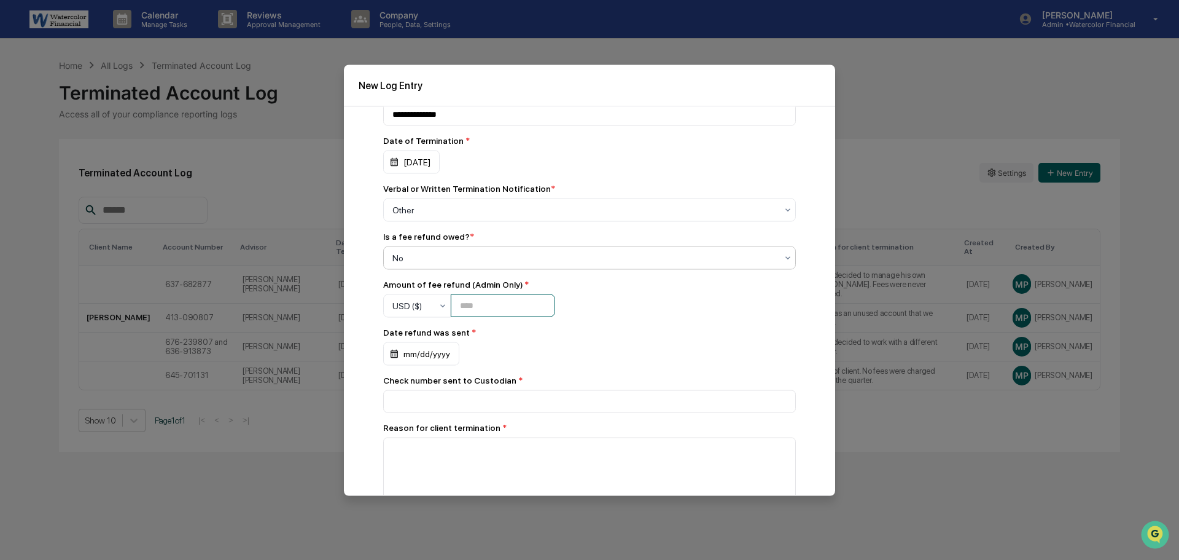
click at [504, 307] on input "number" at bounding box center [503, 305] width 104 height 23
type input "*"
click at [430, 357] on div "mm/dd/yyyy" at bounding box center [421, 352] width 76 height 23
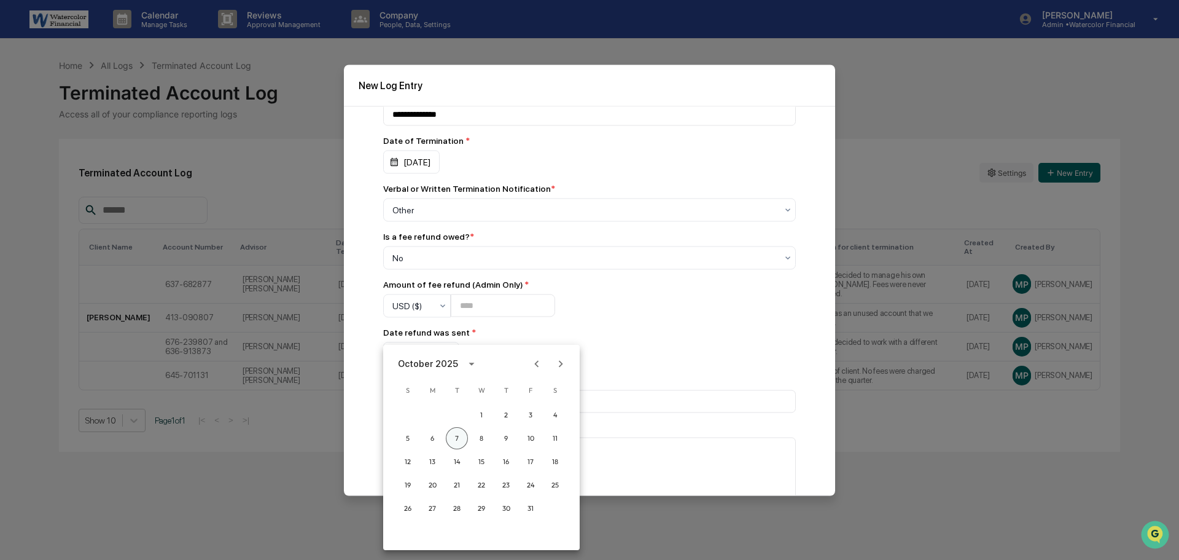
click at [456, 432] on button "7" at bounding box center [457, 438] width 22 height 22
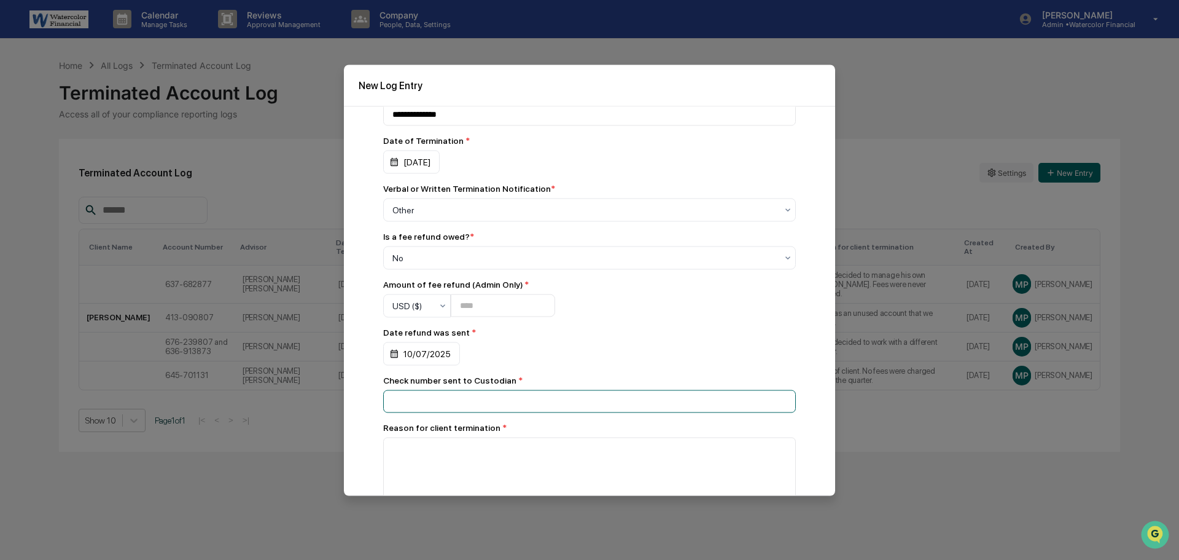
click at [443, 402] on input at bounding box center [589, 400] width 413 height 23
type input "***"
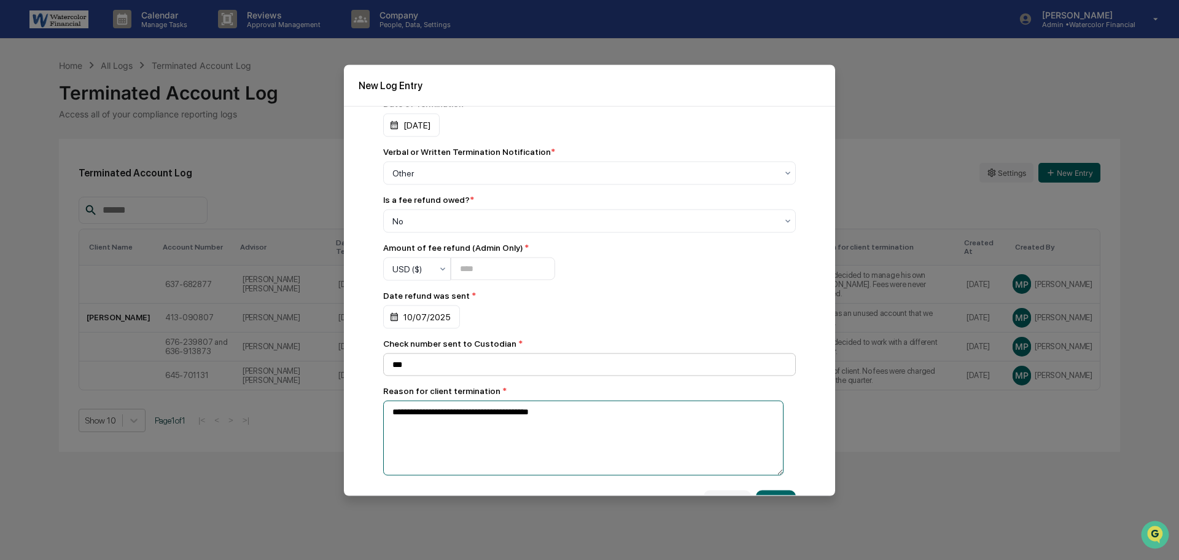
scroll to position [192, 0]
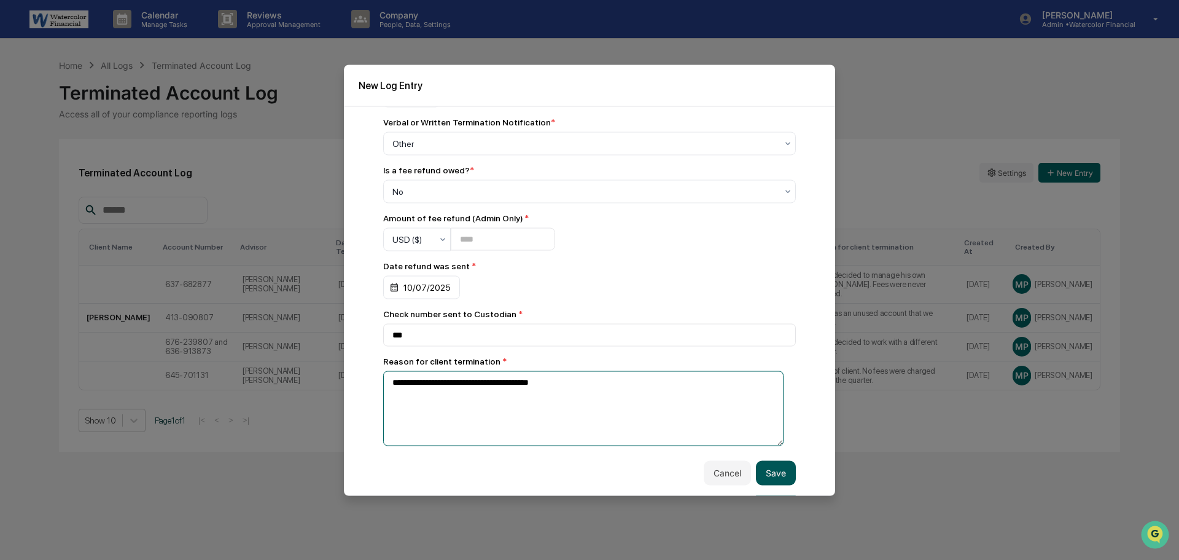
type textarea "**********"
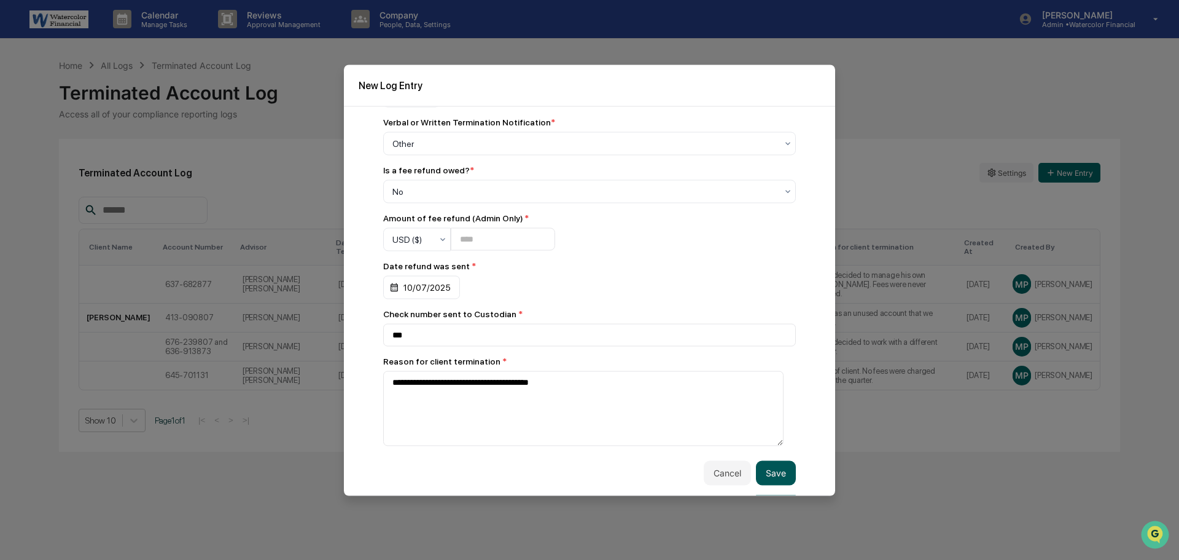
click at [758, 470] on button "Save" at bounding box center [776, 472] width 40 height 25
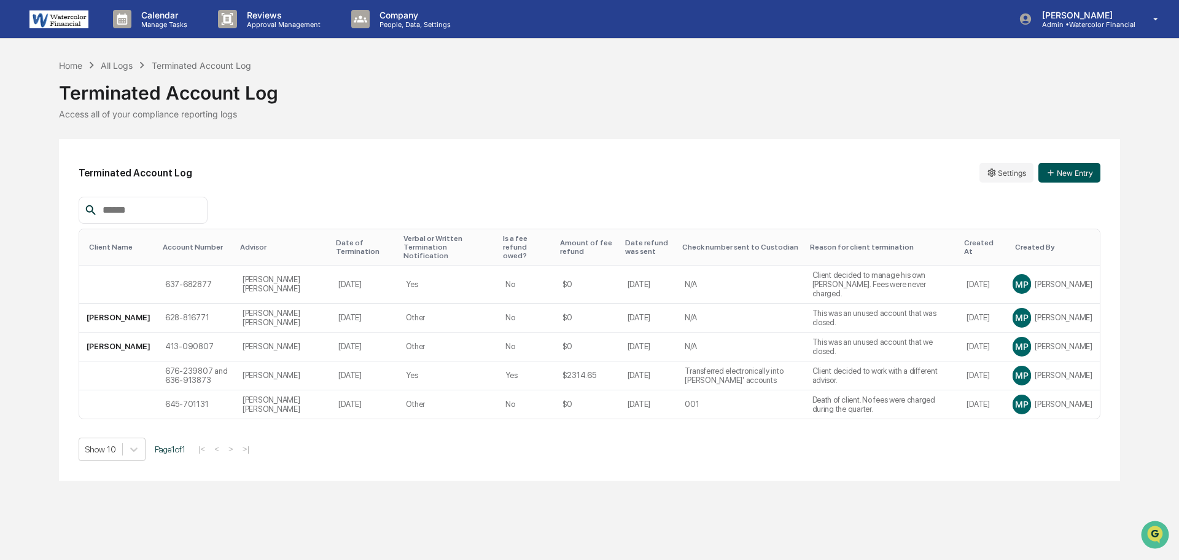
click at [1071, 168] on button "New Entry" at bounding box center [1070, 173] width 62 height 20
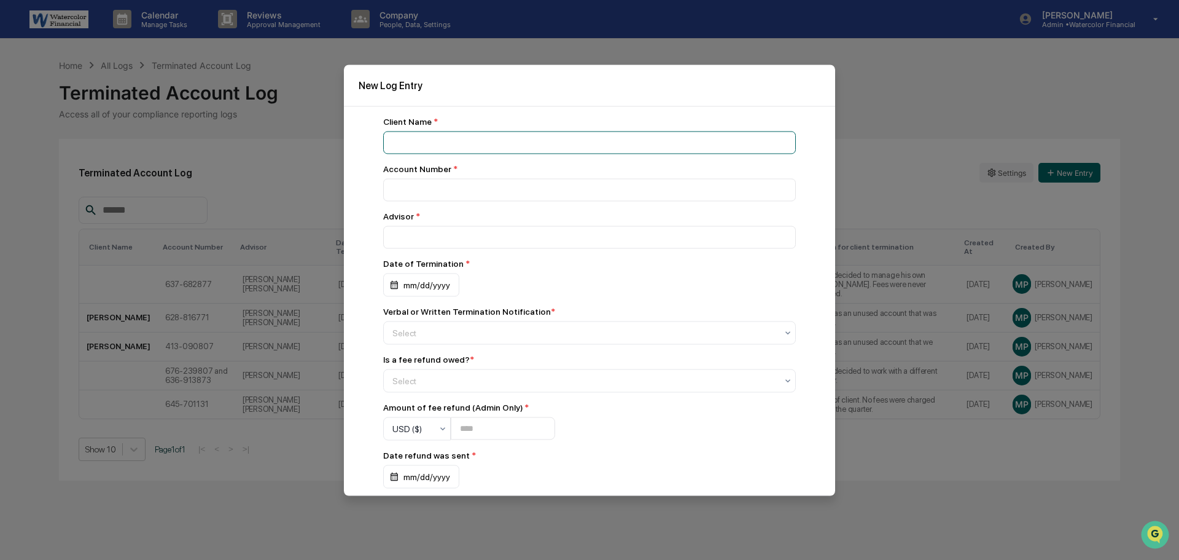
click at [520, 140] on input at bounding box center [589, 142] width 413 height 23
type input "**********"
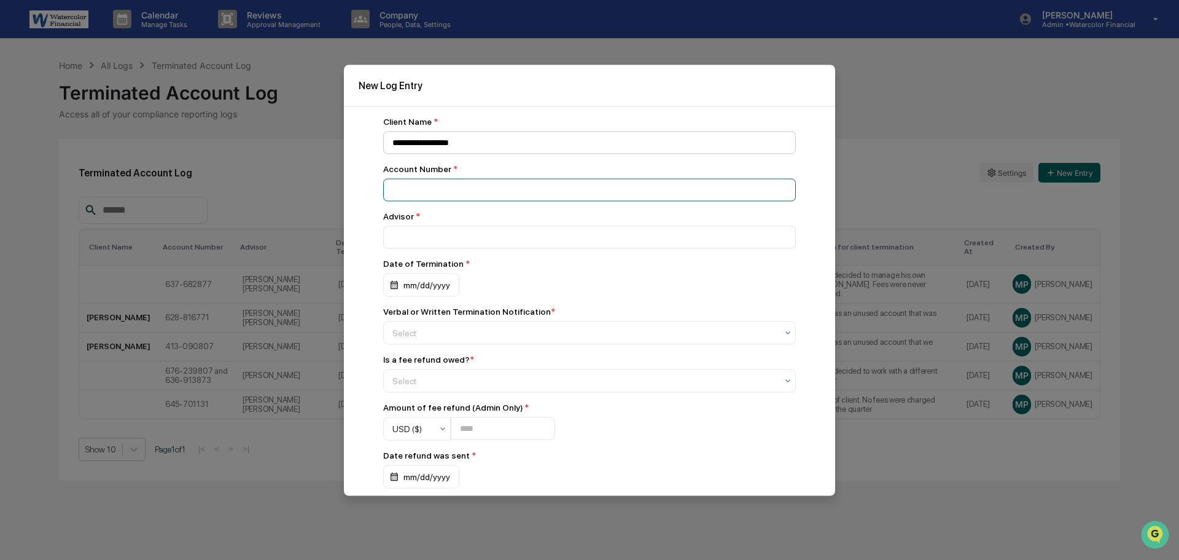
paste input "**********"
type input "**********"
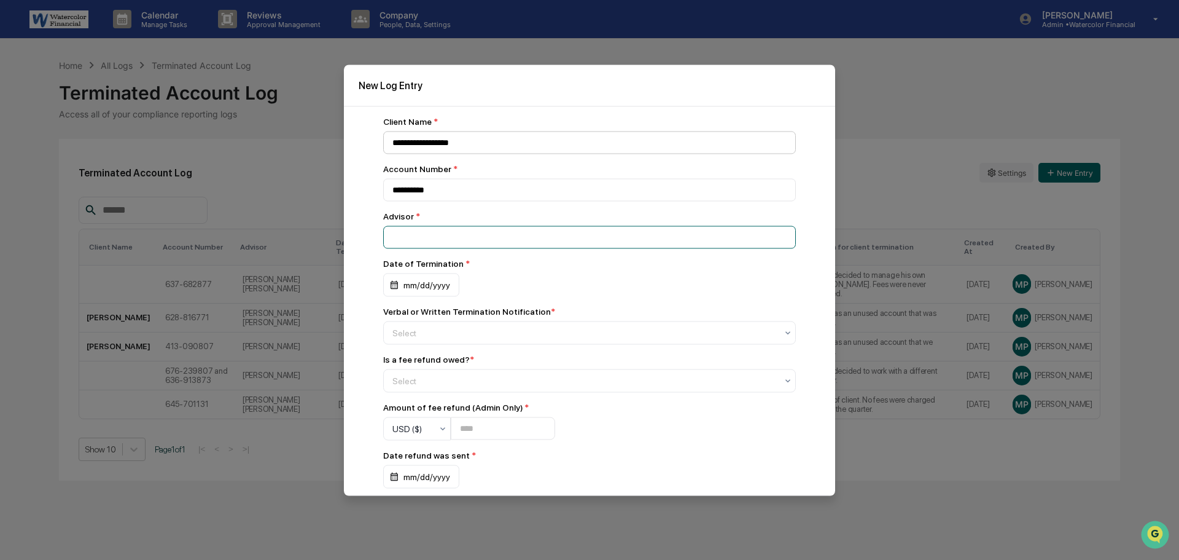
type input "*"
type input "**********"
click at [426, 284] on div "mm/dd/yyyy" at bounding box center [421, 284] width 76 height 23
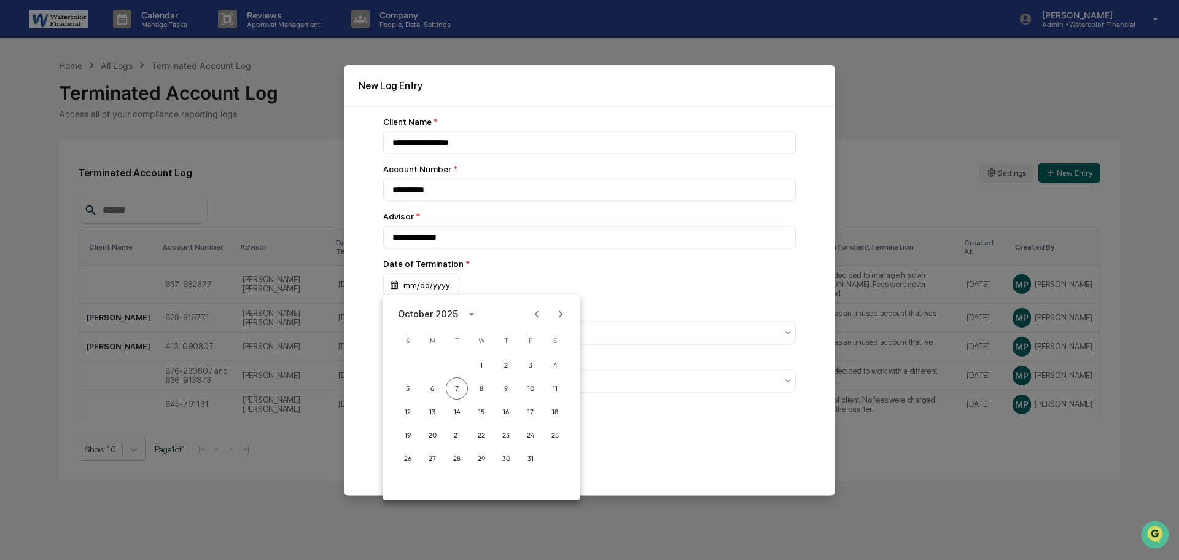
click at [537, 311] on icon "Previous month" at bounding box center [537, 313] width 4 height 7
click at [429, 433] on button "22" at bounding box center [432, 435] width 22 height 22
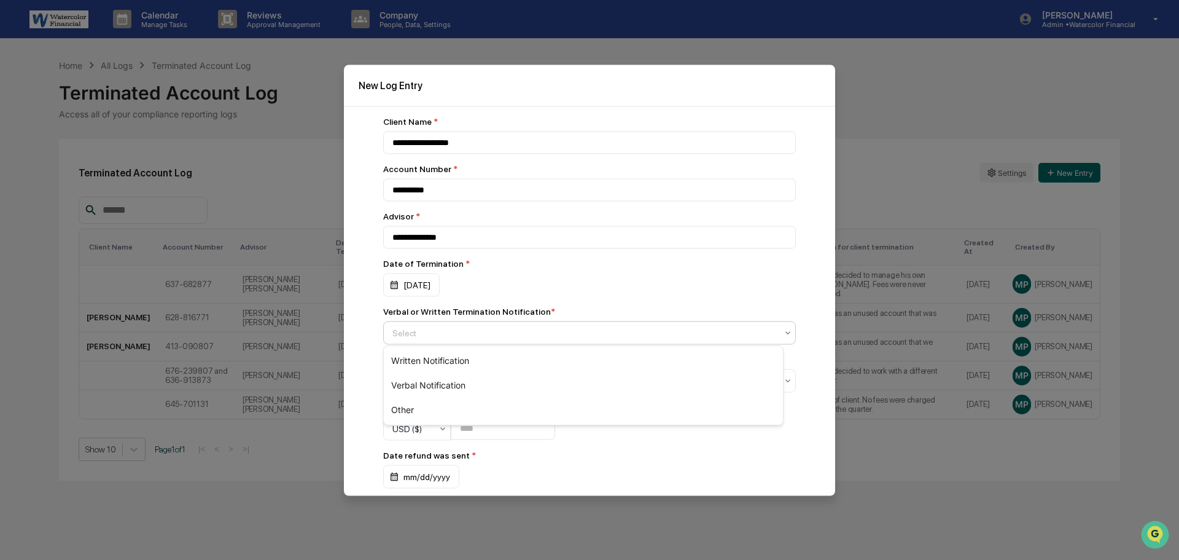
click at [445, 332] on div at bounding box center [584, 332] width 384 height 12
click at [434, 411] on div "Other" at bounding box center [583, 409] width 399 height 25
click at [437, 376] on div at bounding box center [584, 380] width 384 height 12
click at [419, 432] on div "No" at bounding box center [583, 433] width 399 height 25
click at [517, 419] on input "number" at bounding box center [503, 428] width 104 height 23
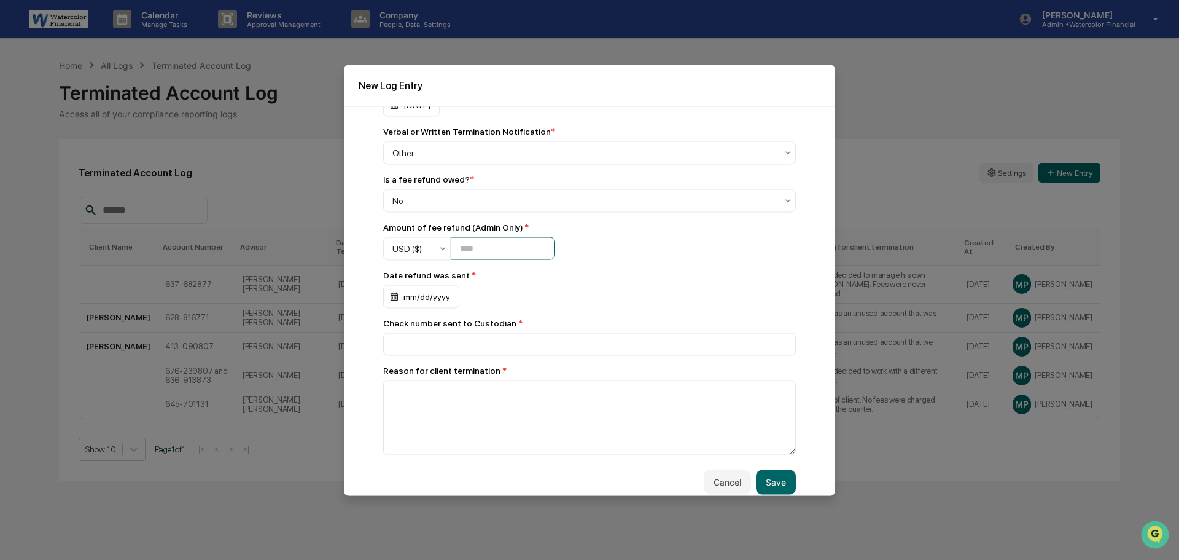
scroll to position [184, 0]
type input "*"
click at [426, 294] on div "mm/dd/yyyy" at bounding box center [421, 291] width 76 height 23
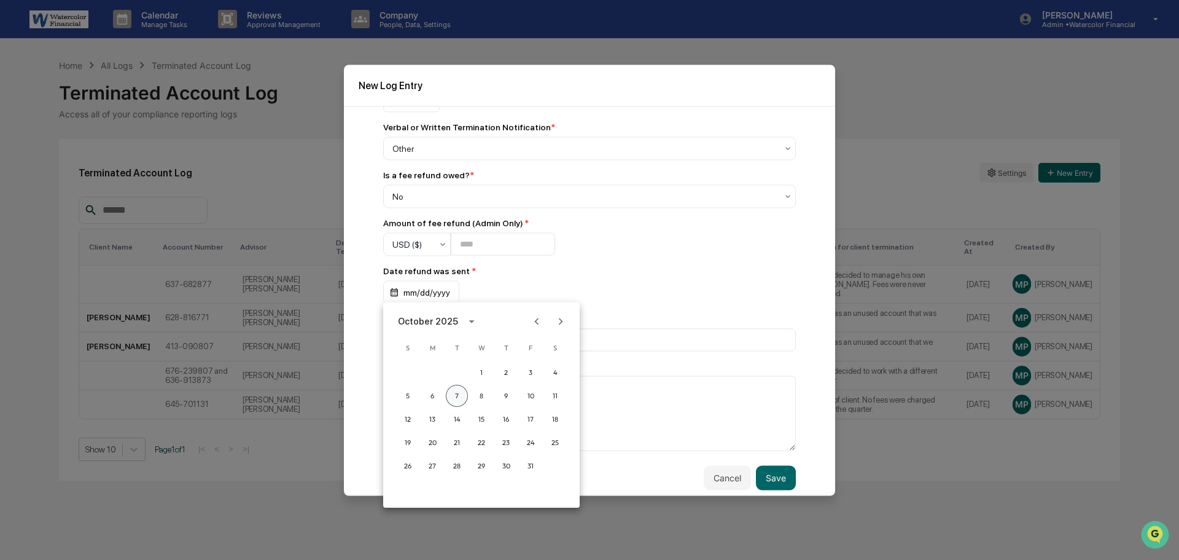
click at [457, 397] on button "7" at bounding box center [457, 395] width 22 height 22
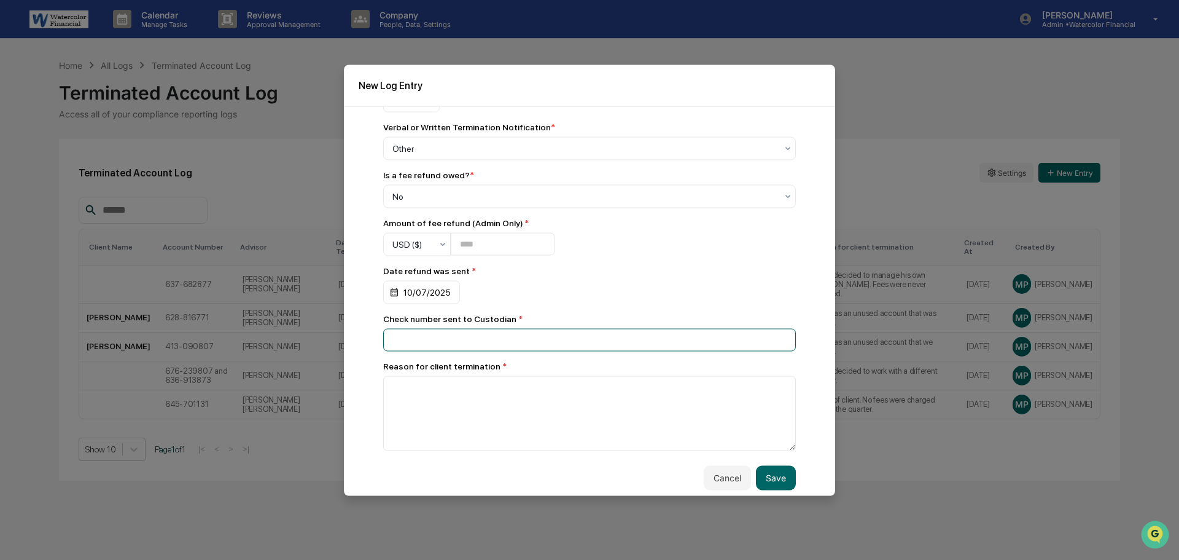
click at [446, 336] on input at bounding box center [589, 339] width 413 height 23
type input "***"
type textarea "**********"
click at [766, 474] on button "Save" at bounding box center [776, 477] width 40 height 25
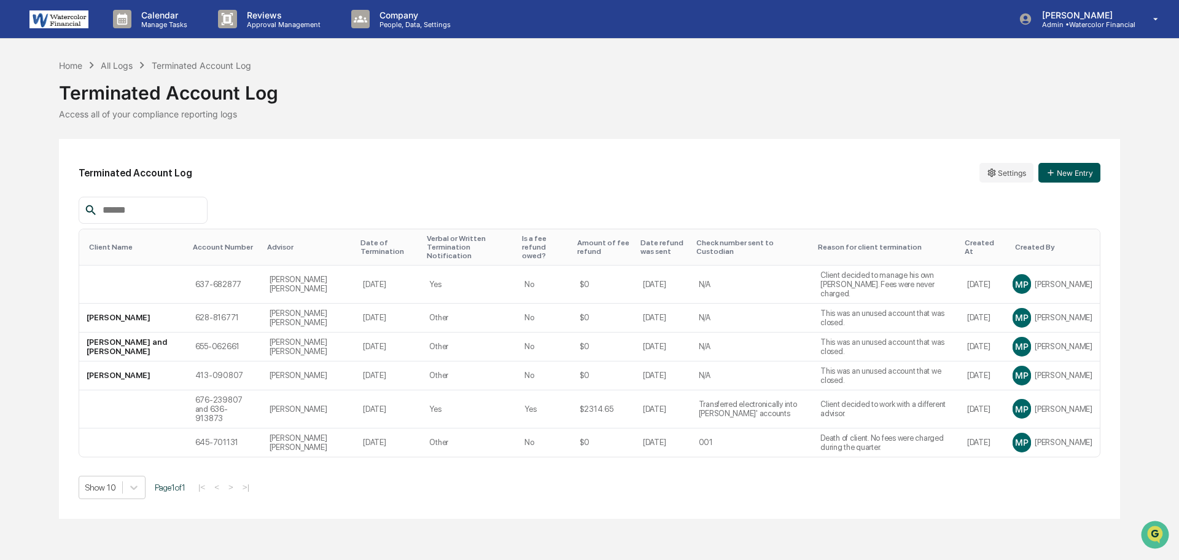
click at [1081, 165] on button "New Entry" at bounding box center [1070, 173] width 62 height 20
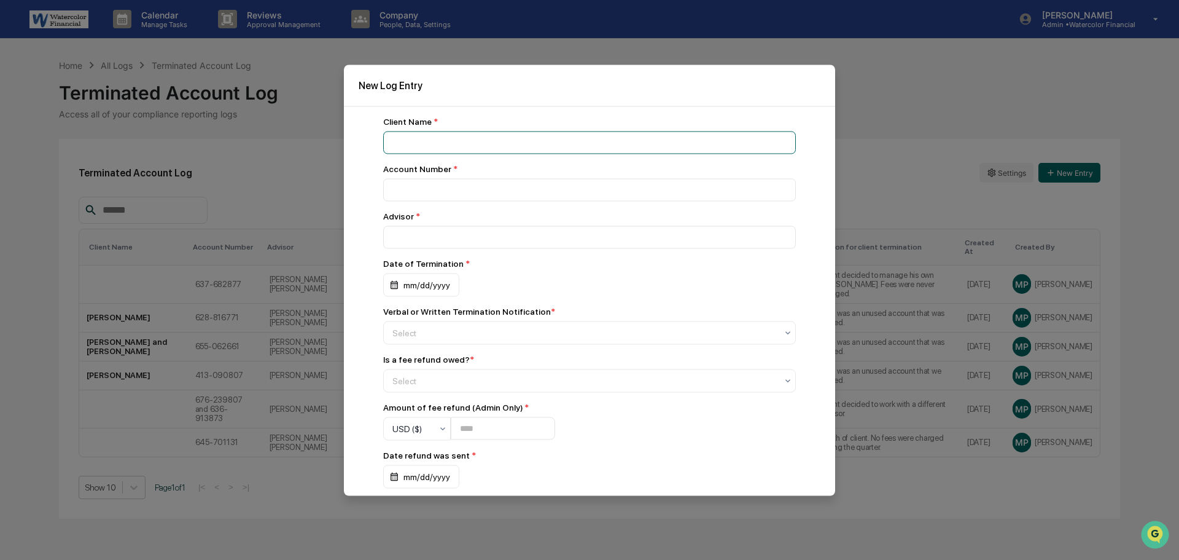
click at [443, 139] on input at bounding box center [589, 142] width 413 height 23
type input "*"
type input "**********"
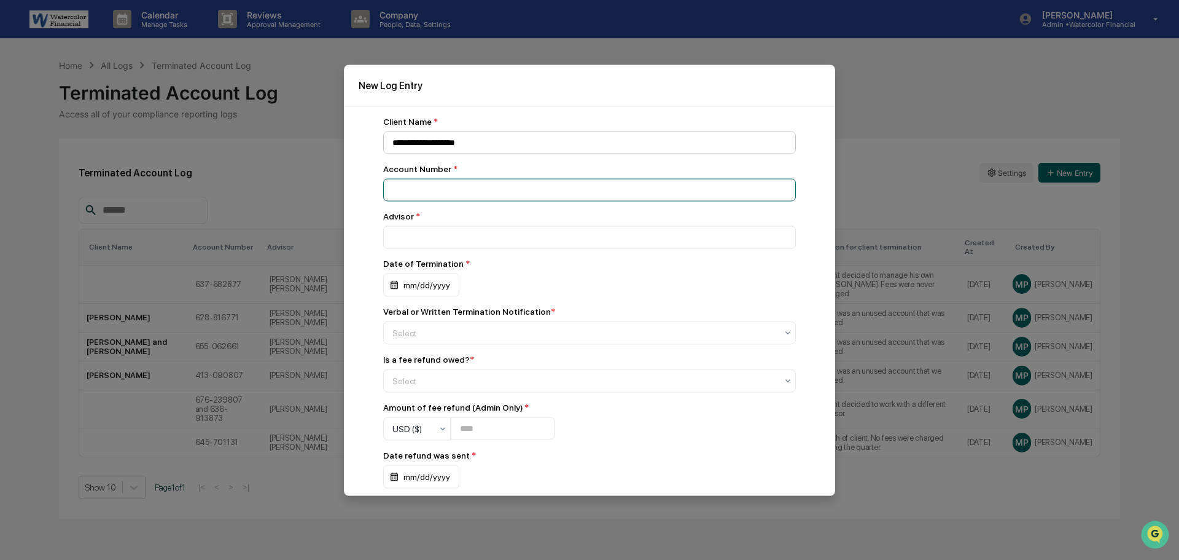
paste input "**********"
type input "**********"
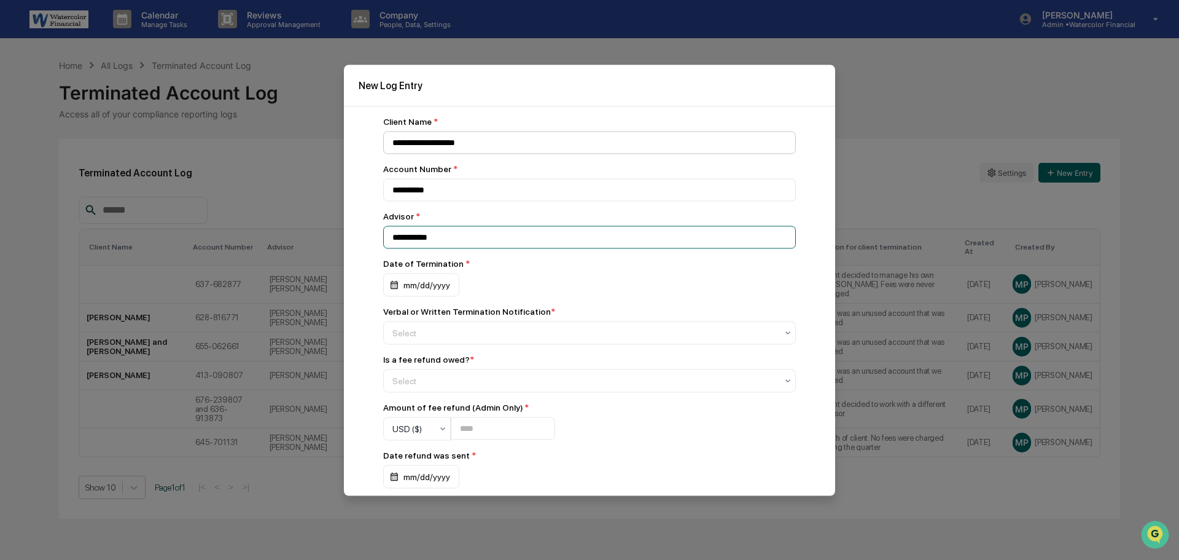
type input "**********"
click at [420, 278] on div "mm/dd/yyyy" at bounding box center [421, 284] width 76 height 23
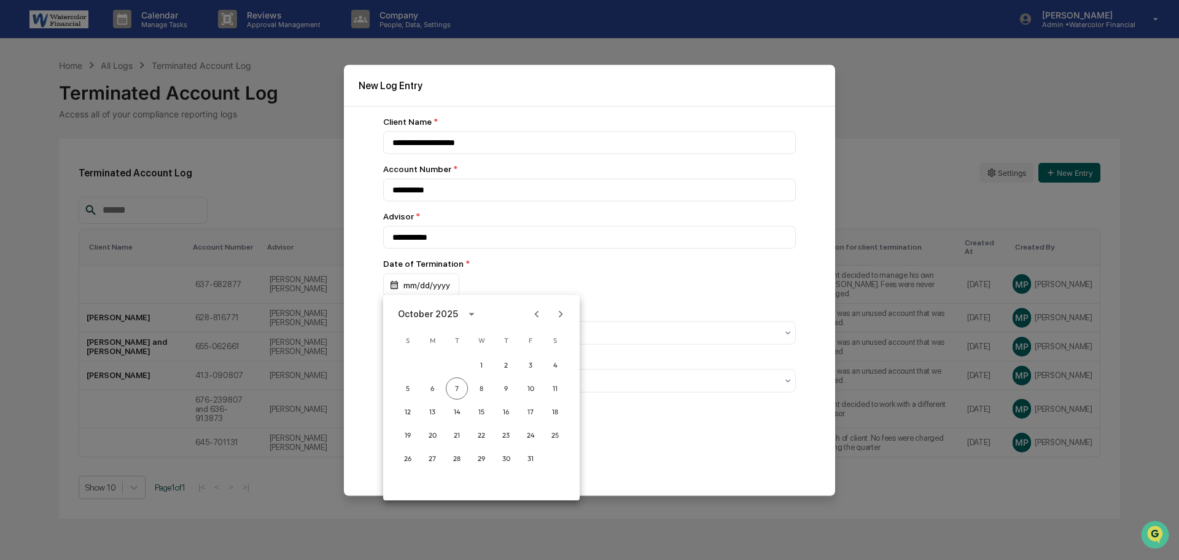
click at [539, 309] on icon "Previous month" at bounding box center [537, 314] width 14 height 14
click at [453, 364] on button "2" at bounding box center [457, 365] width 22 height 22
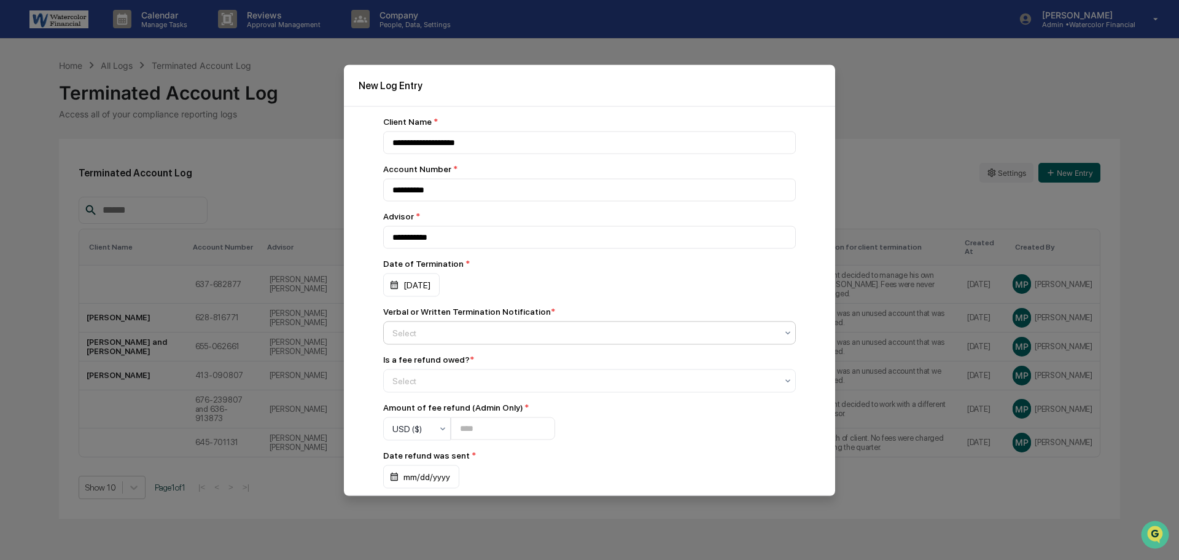
click at [445, 331] on div at bounding box center [584, 332] width 384 height 12
click at [429, 406] on div "Other" at bounding box center [583, 409] width 399 height 25
click at [444, 372] on div "Select" at bounding box center [584, 380] width 397 height 17
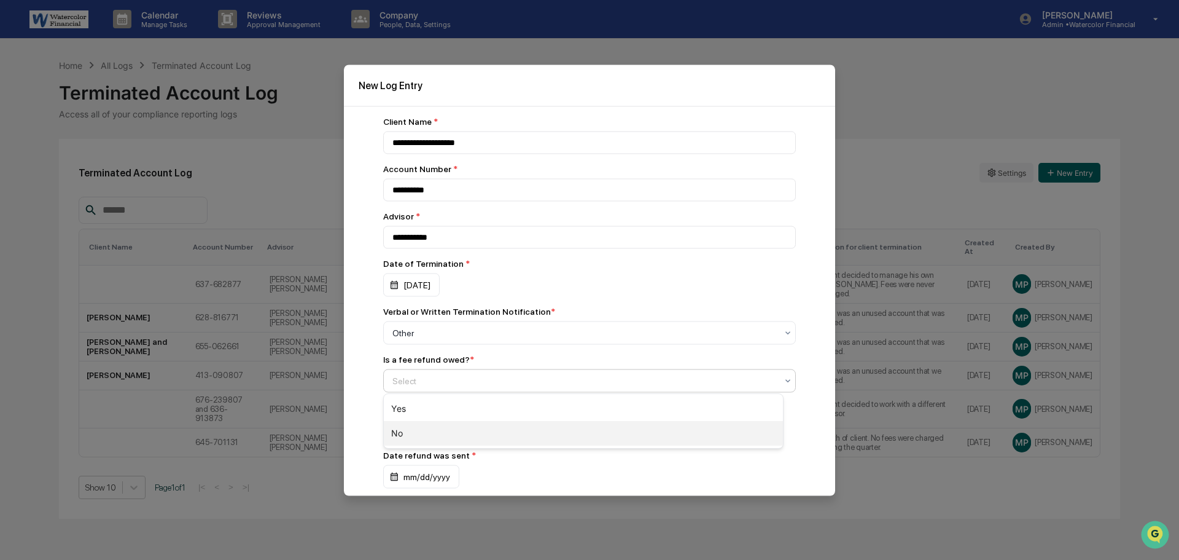
click at [413, 435] on div "No" at bounding box center [583, 433] width 399 height 25
click at [506, 424] on input "number" at bounding box center [503, 428] width 104 height 23
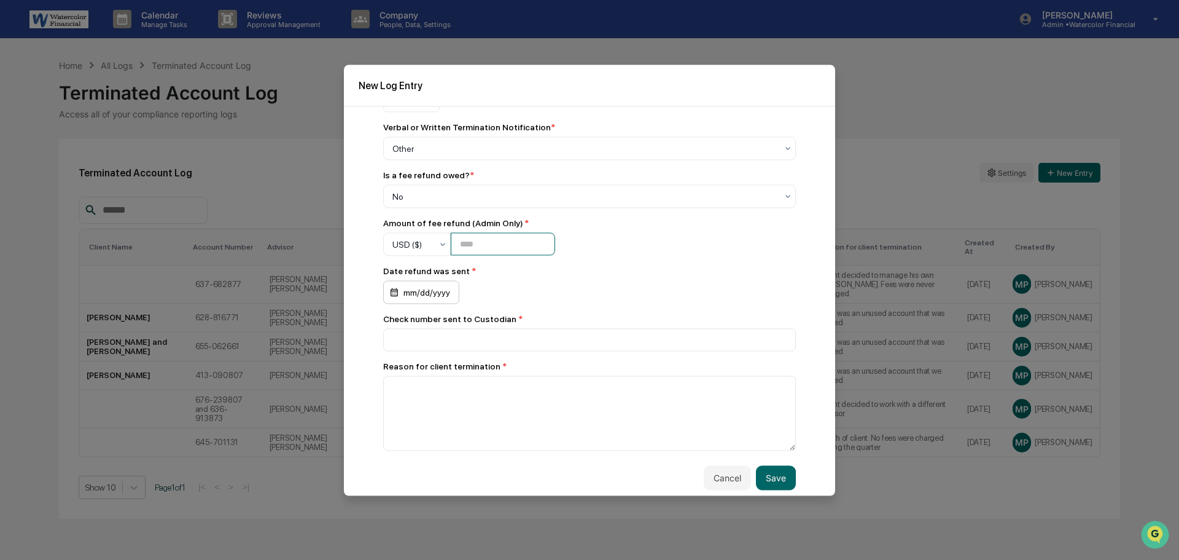
type input "*"
click at [432, 286] on div "mm/dd/yyyy" at bounding box center [421, 291] width 76 height 23
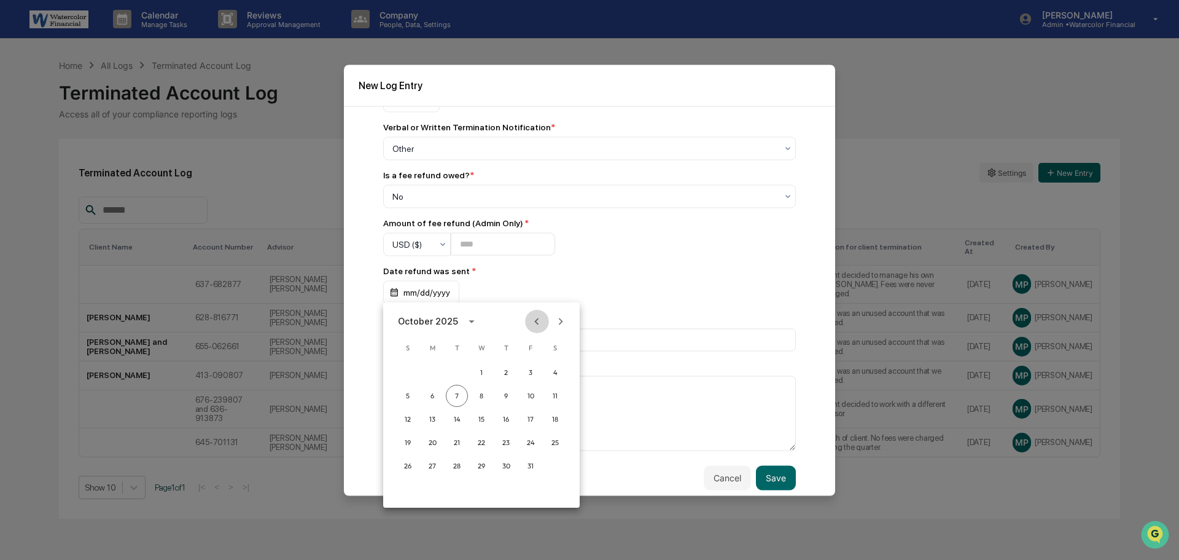
click at [538, 319] on icon "Previous month" at bounding box center [537, 321] width 4 height 7
click at [458, 373] on button "2" at bounding box center [457, 372] width 22 height 22
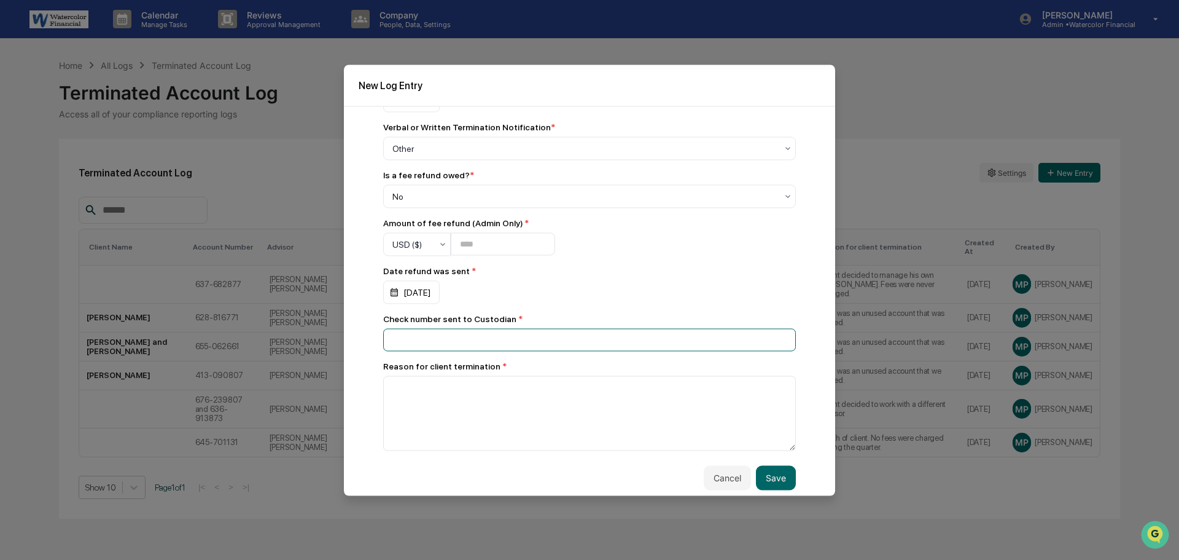
click at [458, 338] on input at bounding box center [589, 339] width 413 height 23
type input "***"
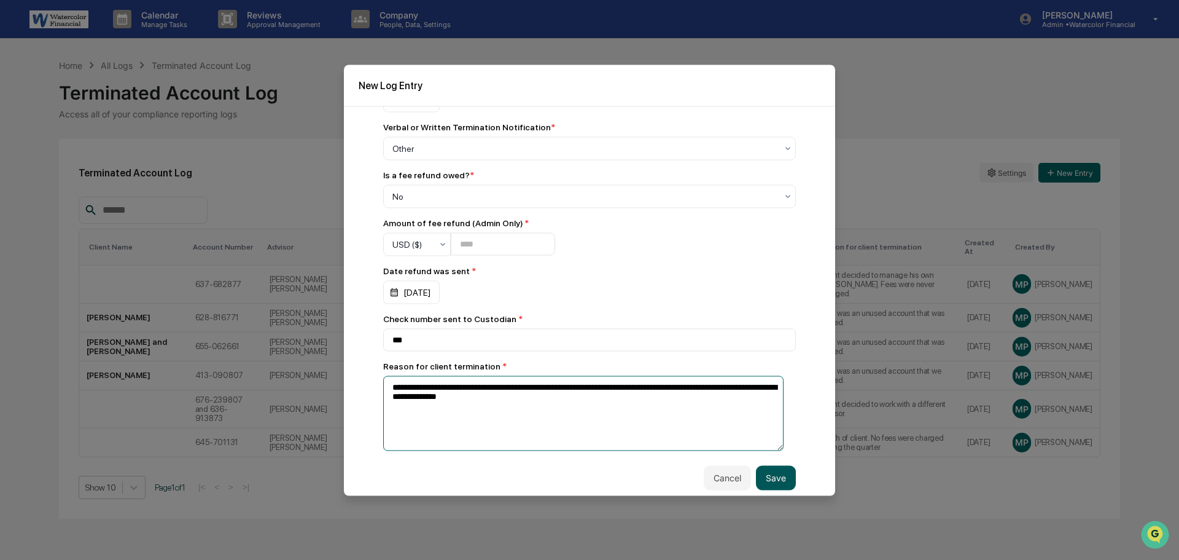
type textarea "**********"
click at [782, 475] on button "Save" at bounding box center [776, 477] width 40 height 25
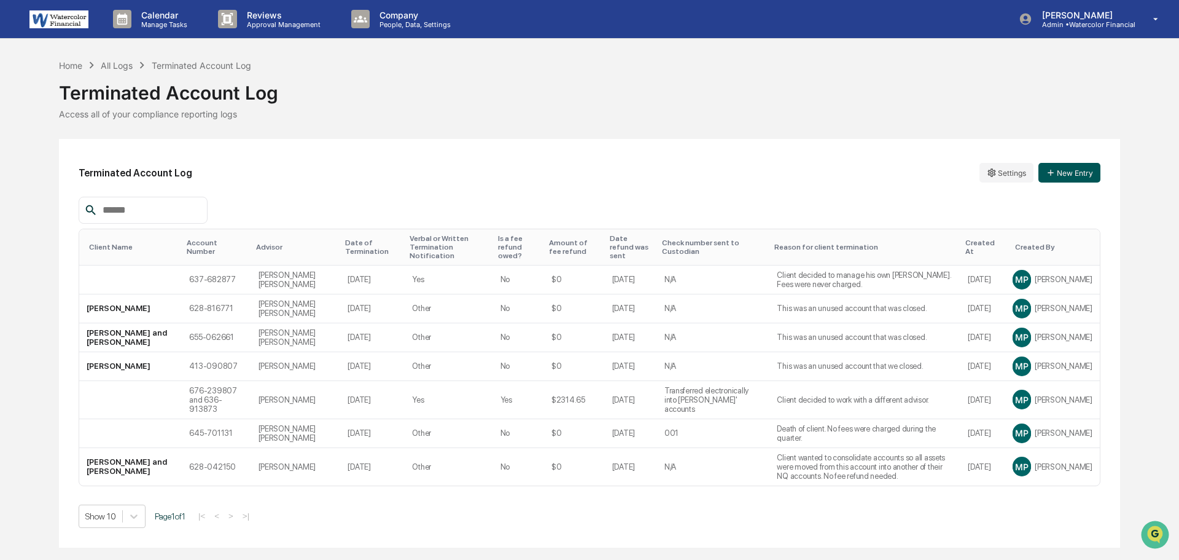
click at [1069, 172] on button "New Entry" at bounding box center [1070, 173] width 62 height 20
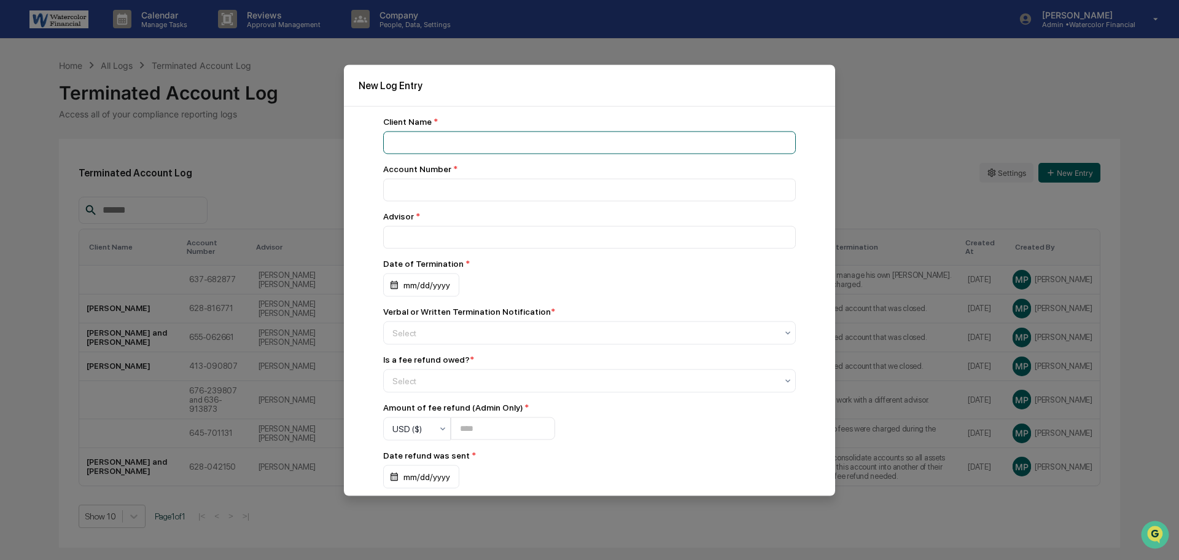
click at [463, 138] on input at bounding box center [589, 142] width 413 height 23
type input "**********"
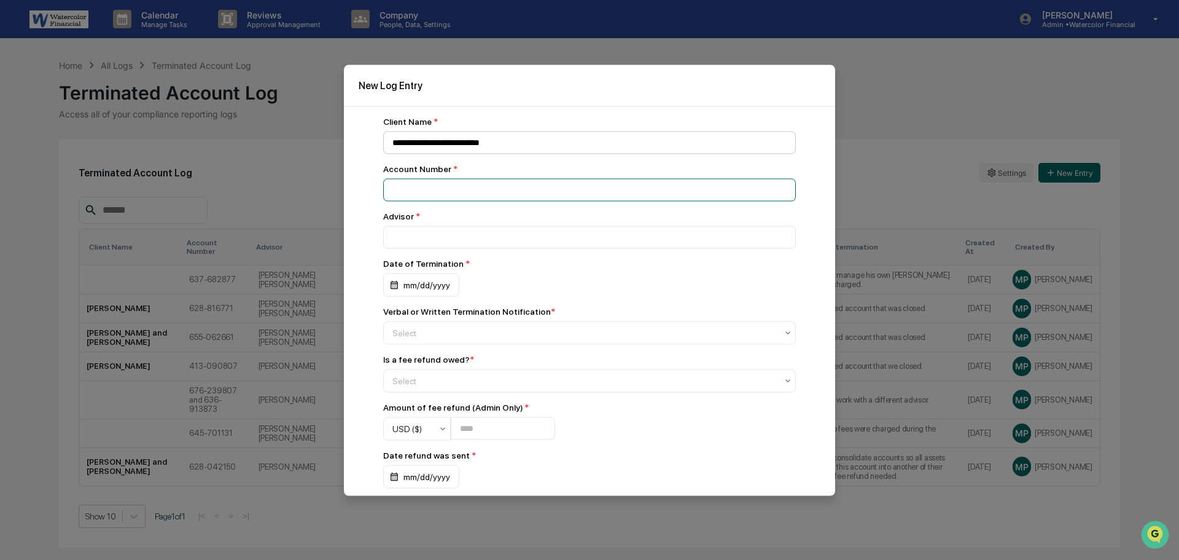
paste input "**********"
type input "**********"
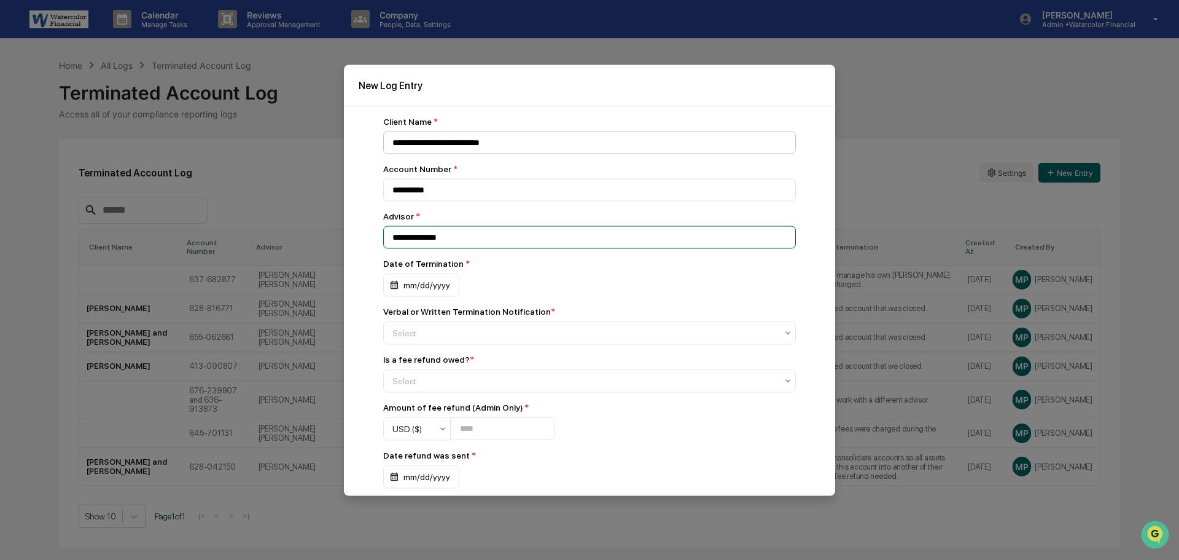
type input "**********"
click at [397, 278] on div "mm/dd/yyyy" at bounding box center [421, 284] width 76 height 23
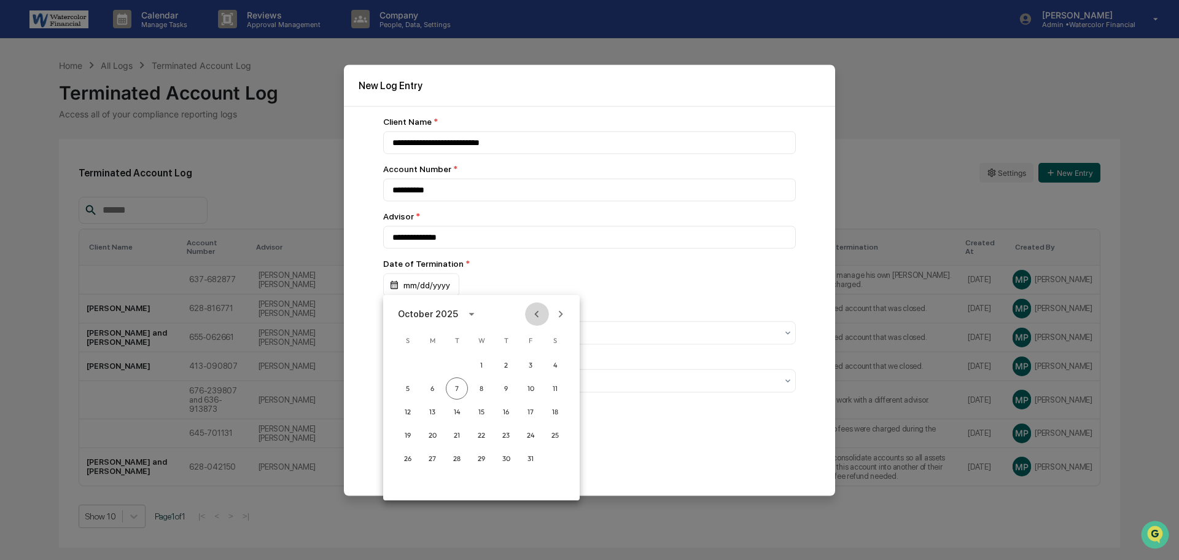
click at [539, 313] on icon "Previous month" at bounding box center [537, 314] width 14 height 14
click at [459, 364] on button "2" at bounding box center [457, 365] width 22 height 22
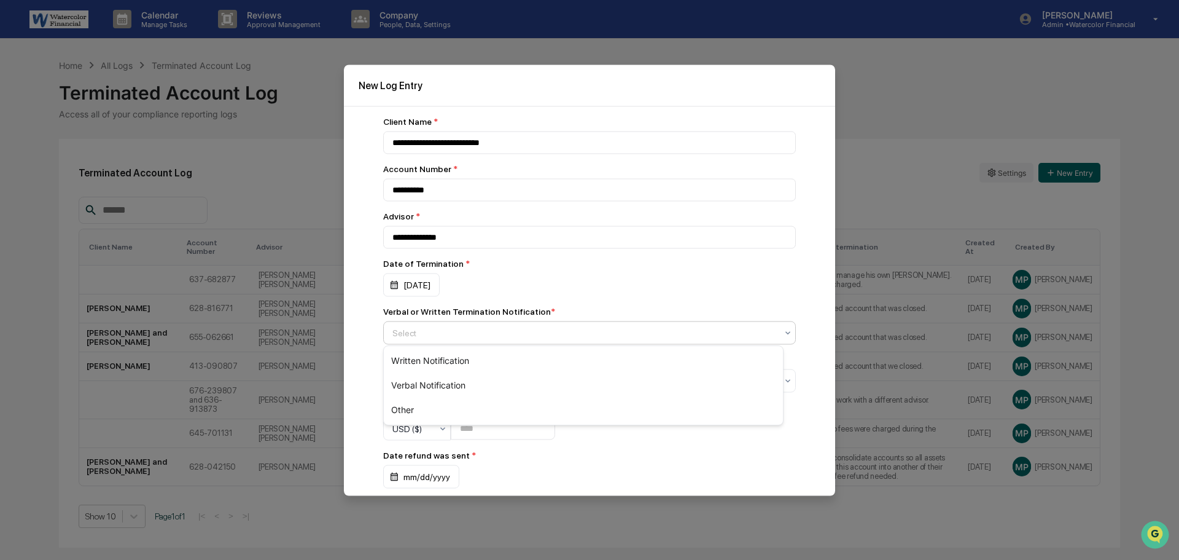
click at [439, 330] on div at bounding box center [584, 332] width 384 height 12
click at [428, 408] on div "Other" at bounding box center [583, 409] width 399 height 25
click at [445, 377] on div at bounding box center [584, 380] width 384 height 12
click at [416, 431] on div "No" at bounding box center [583, 433] width 399 height 25
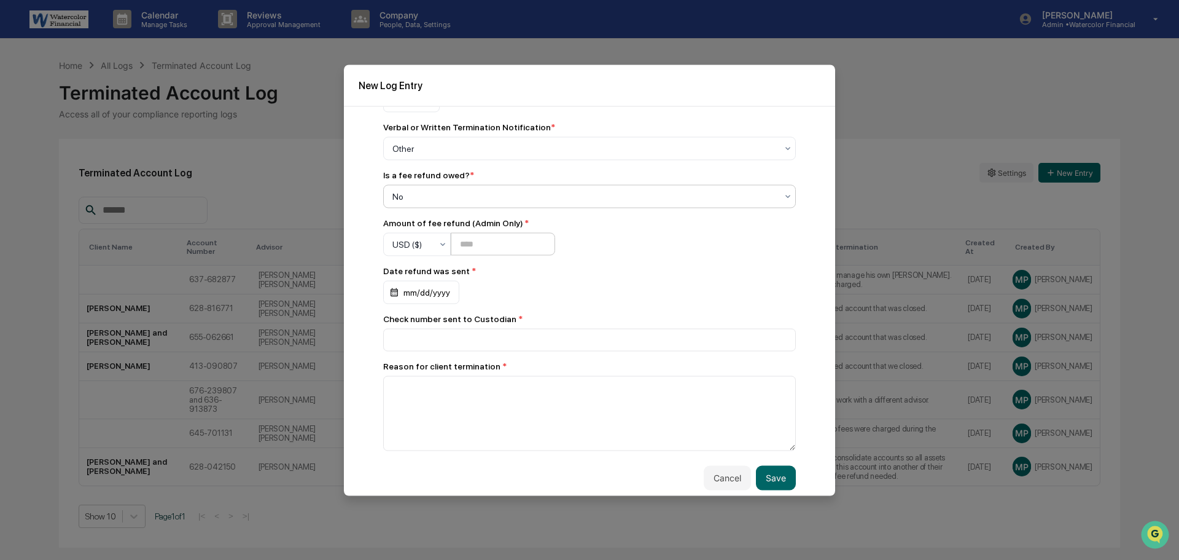
click at [509, 254] on div "**********" at bounding box center [589, 191] width 413 height 518
click at [504, 245] on input "number" at bounding box center [503, 244] width 104 height 23
type input "*"
click at [465, 332] on input at bounding box center [589, 339] width 413 height 23
click at [443, 295] on div "mm/dd/yyyy" at bounding box center [421, 291] width 76 height 23
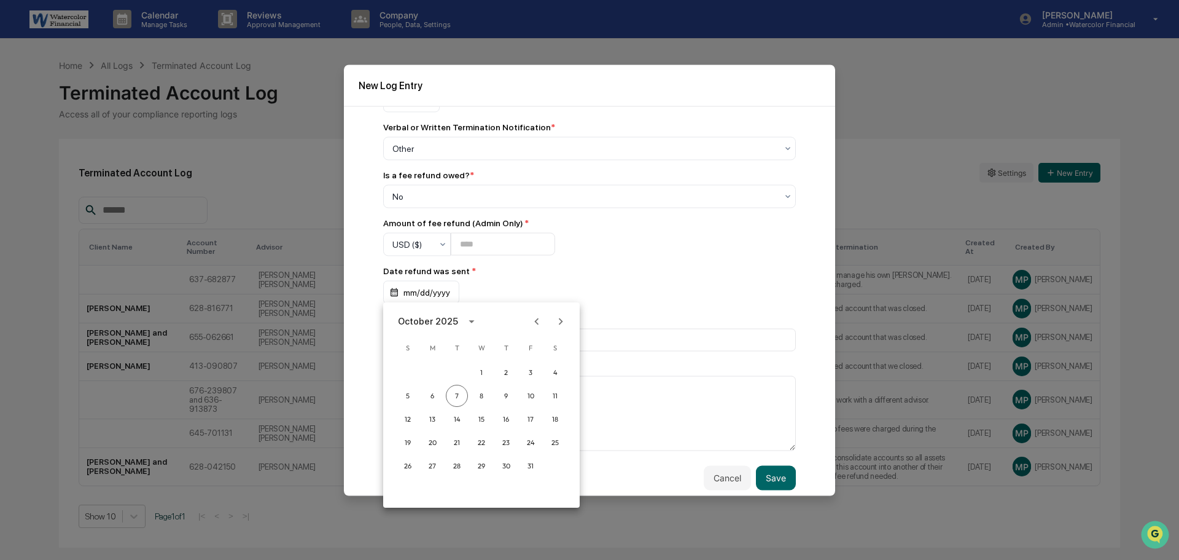
click at [541, 320] on icon "Previous month" at bounding box center [537, 321] width 14 height 14
click at [463, 372] on button "2" at bounding box center [457, 372] width 22 height 22
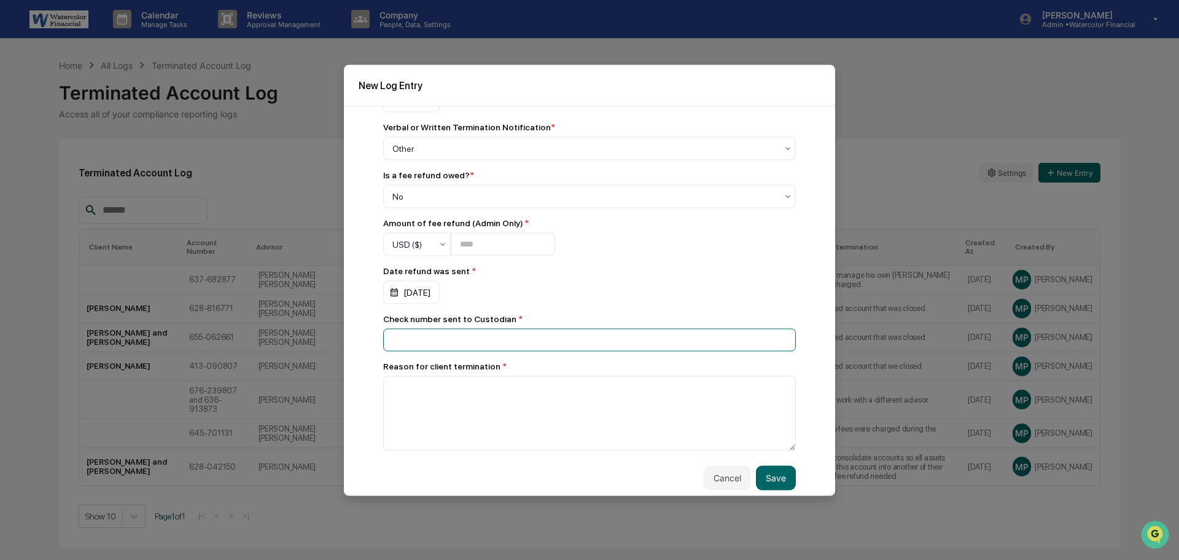
click at [451, 341] on input at bounding box center [589, 339] width 413 height 23
type input "***"
type textarea "**********"
click at [770, 468] on button "Save" at bounding box center [776, 477] width 40 height 25
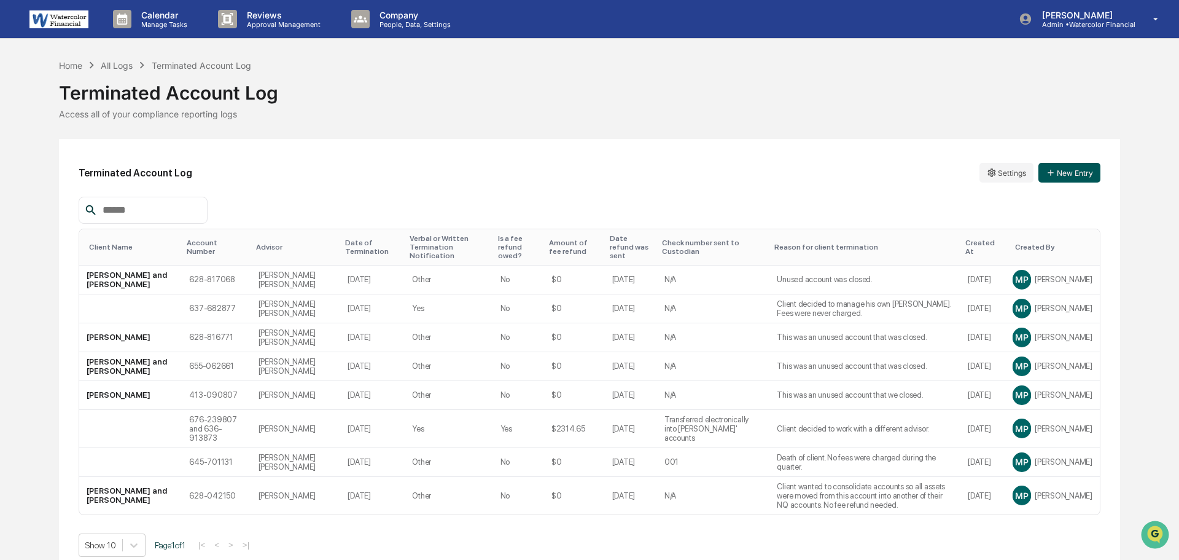
click at [1074, 173] on button "New Entry" at bounding box center [1070, 173] width 62 height 20
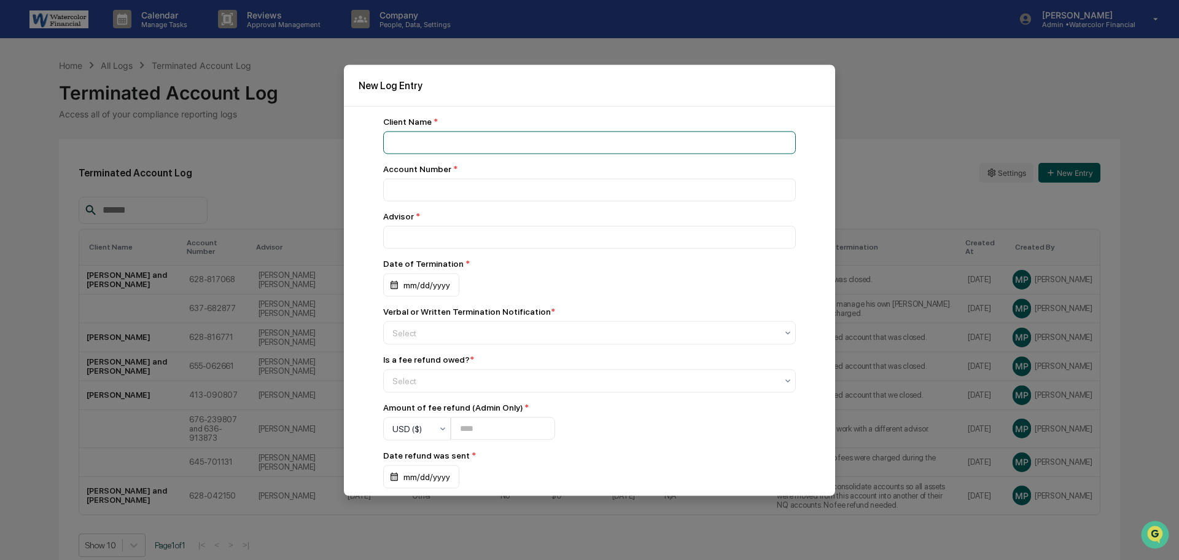
click at [448, 141] on input at bounding box center [589, 142] width 413 height 23
type input "**********"
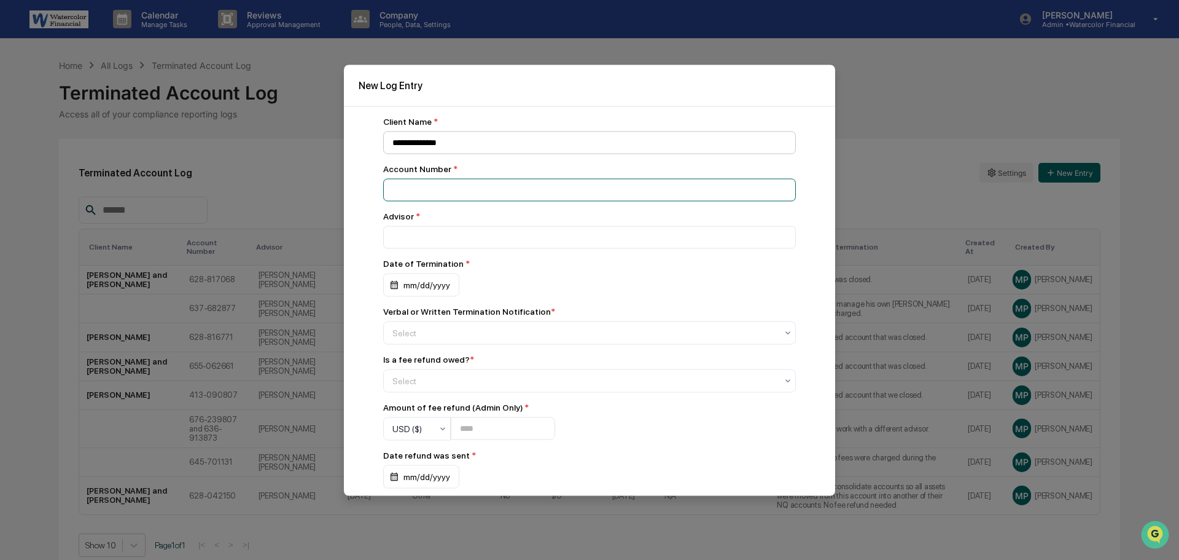
paste input "**********"
type input "**********"
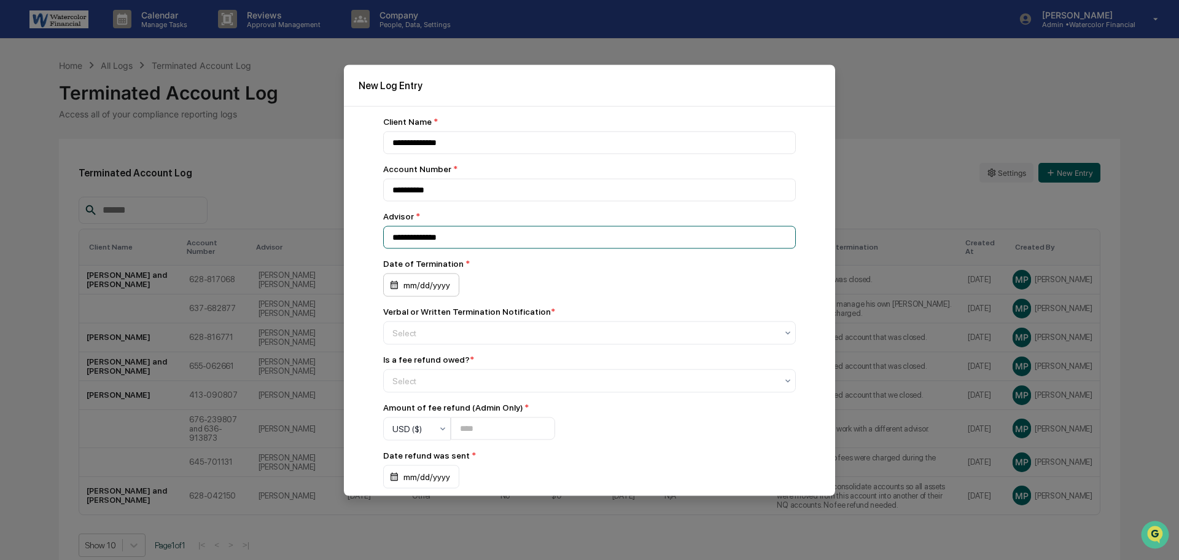
type input "**********"
click at [424, 278] on div "mm/dd/yyyy" at bounding box center [421, 284] width 76 height 23
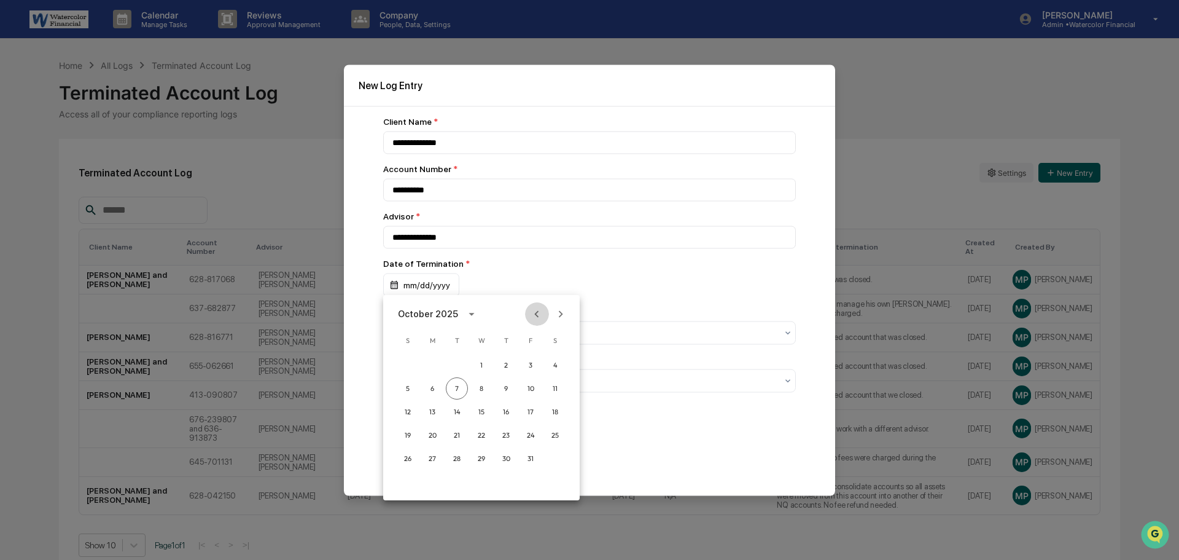
click at [537, 314] on icon "Previous month" at bounding box center [537, 314] width 14 height 14
click at [456, 362] on button "2" at bounding box center [457, 365] width 22 height 22
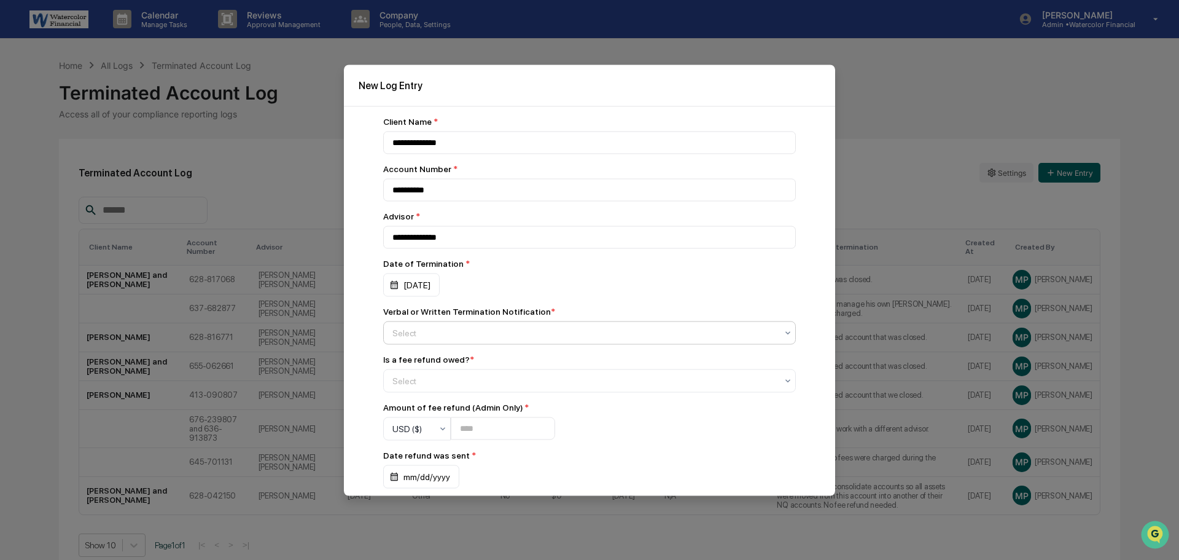
click at [454, 330] on div at bounding box center [584, 332] width 384 height 12
click at [427, 410] on div "Other" at bounding box center [583, 409] width 399 height 25
click at [426, 369] on div "Select" at bounding box center [589, 380] width 413 height 23
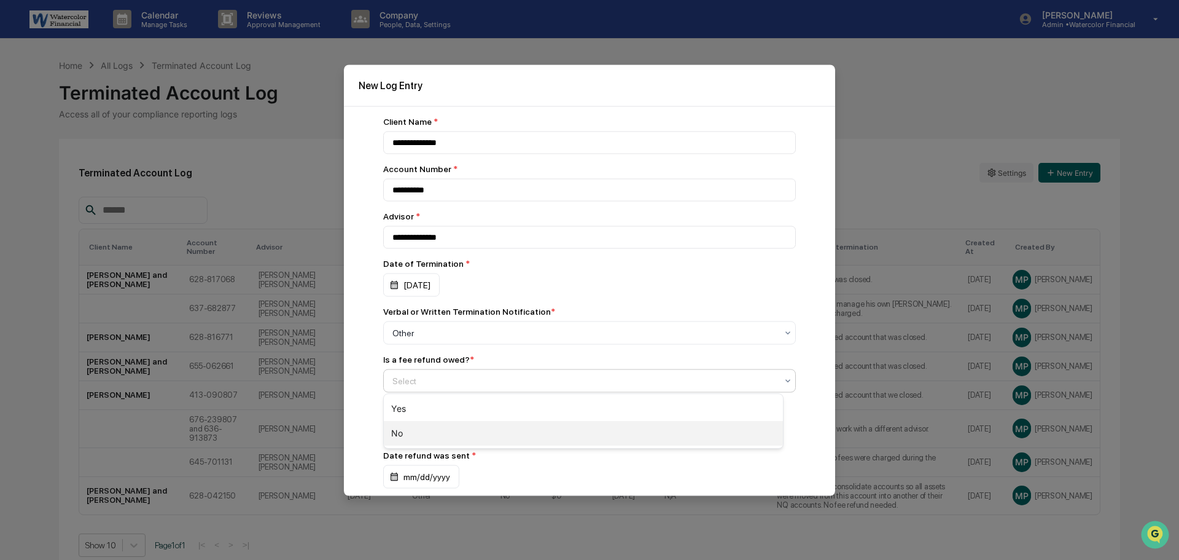
click at [415, 435] on div "No" at bounding box center [583, 433] width 399 height 25
click at [504, 432] on input "number" at bounding box center [503, 428] width 104 height 23
type input "*"
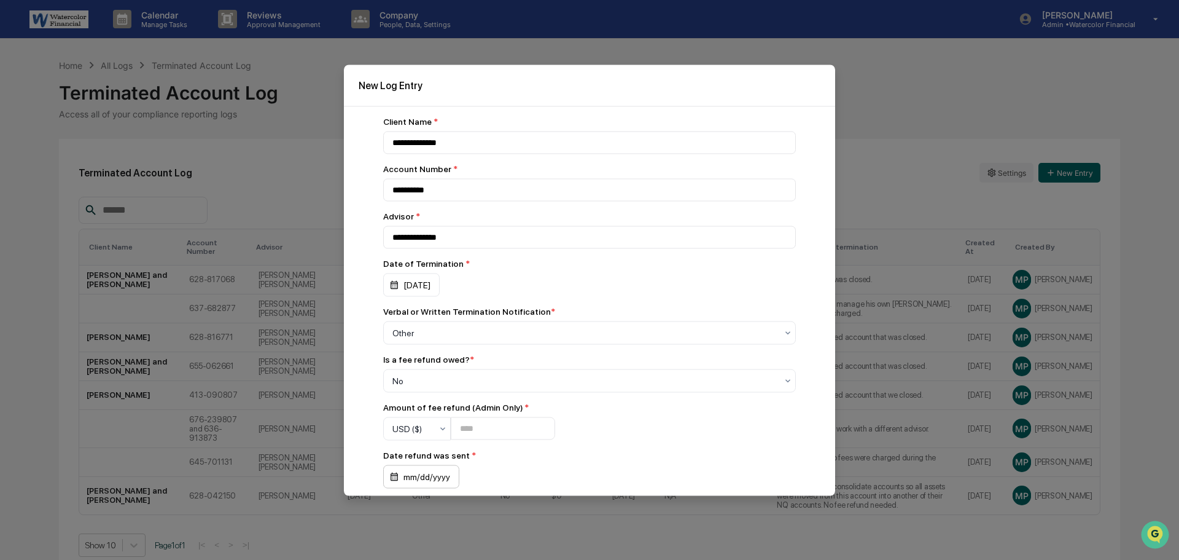
click at [437, 468] on div "mm/dd/yyyy" at bounding box center [421, 475] width 76 height 23
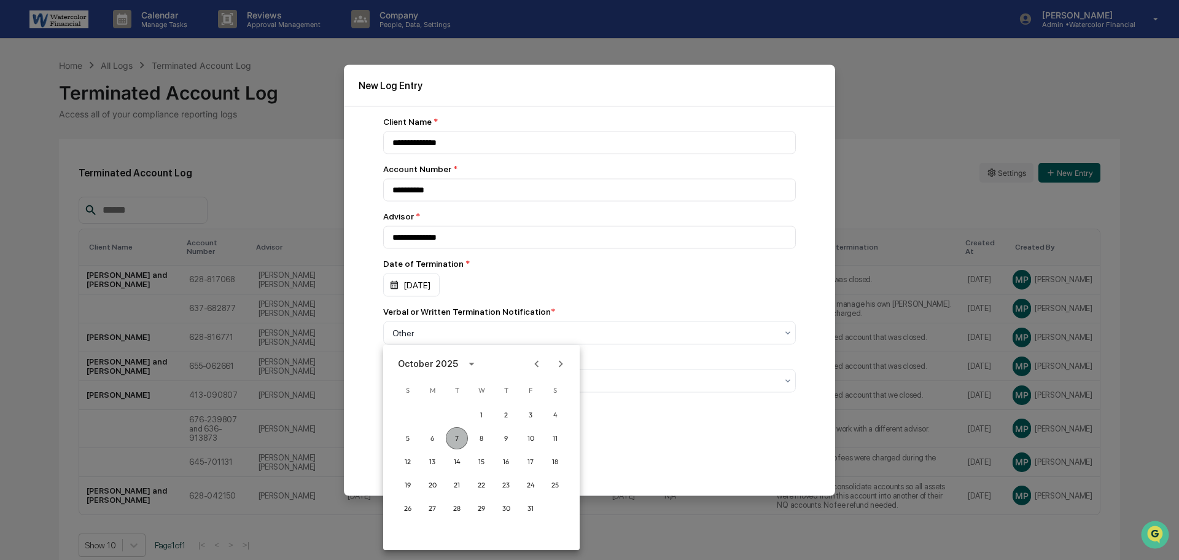
click at [455, 435] on button "7" at bounding box center [457, 438] width 22 height 22
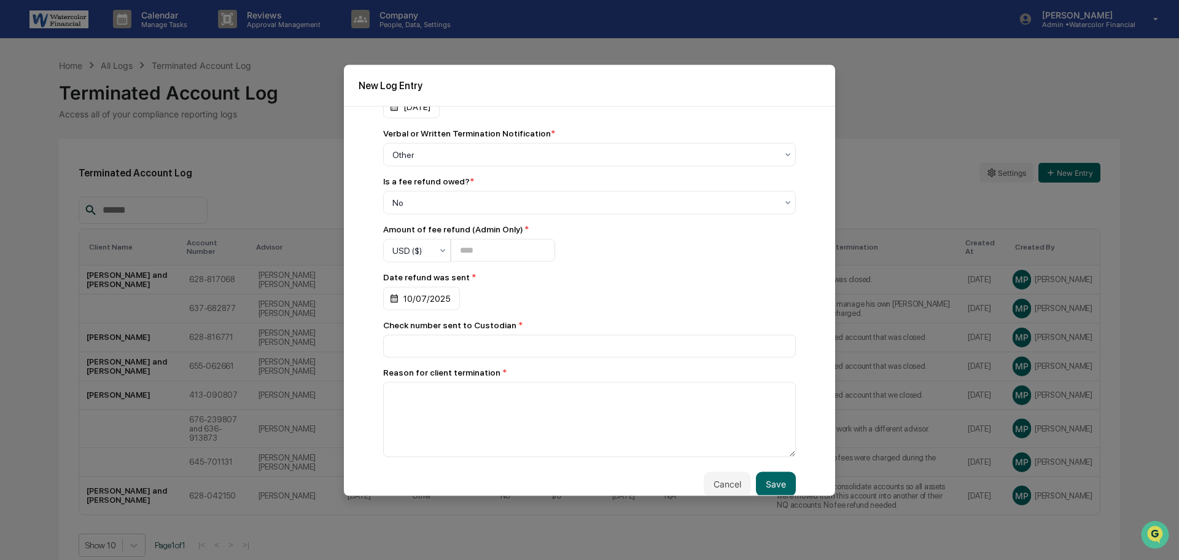
scroll to position [192, 0]
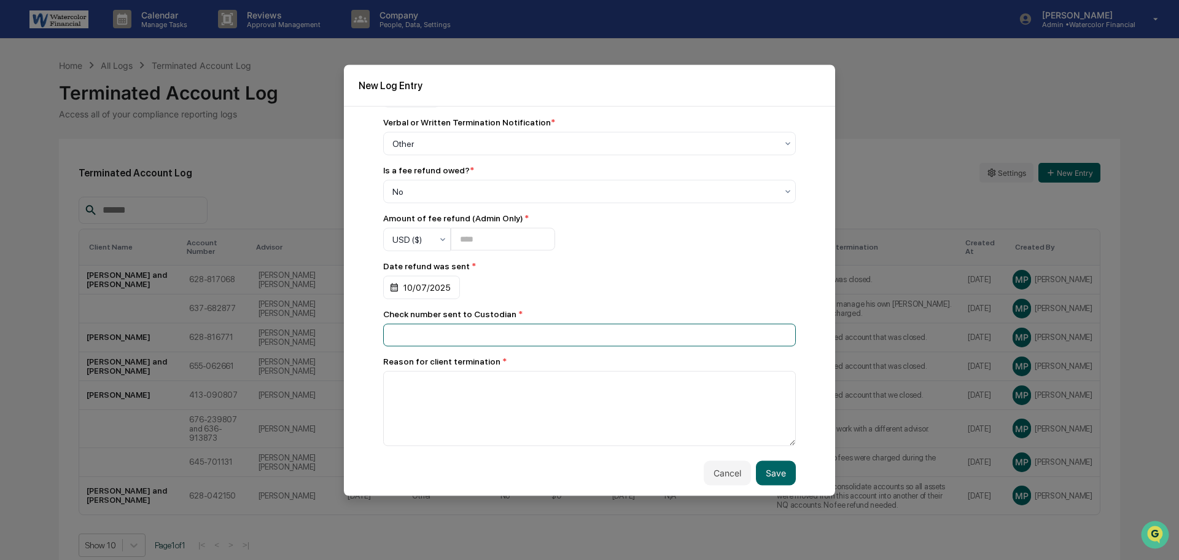
click at [430, 330] on input at bounding box center [589, 334] width 413 height 23
type input "***"
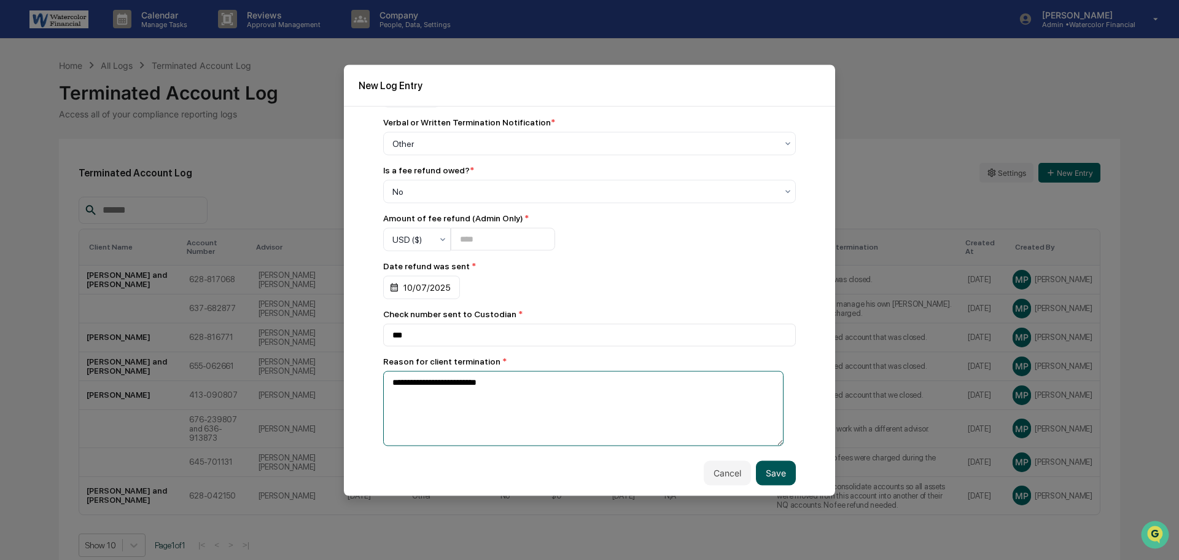
type textarea "**********"
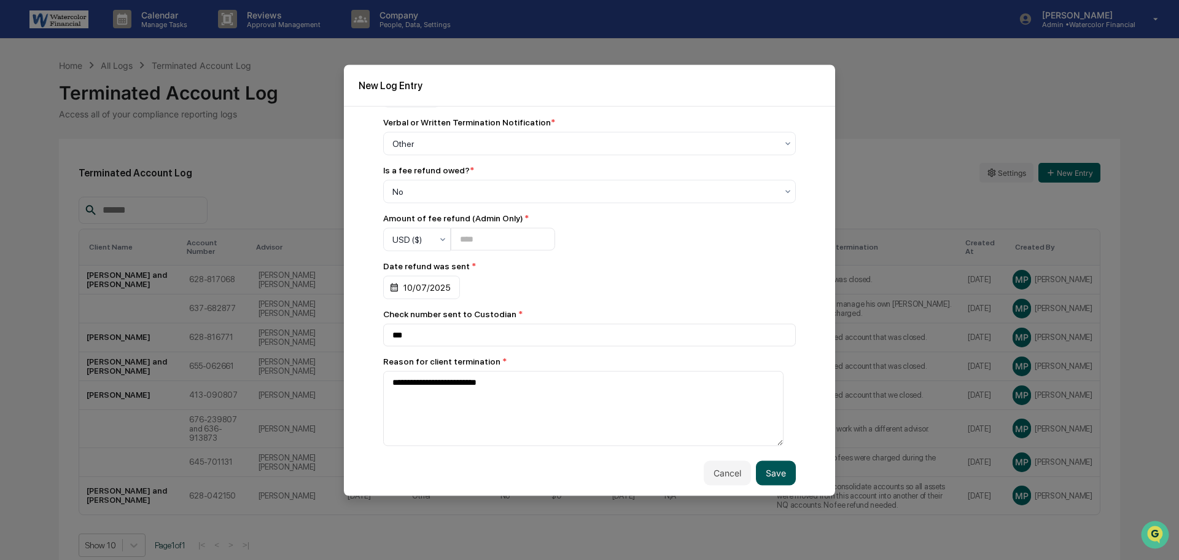
click at [765, 464] on button "Save" at bounding box center [776, 472] width 40 height 25
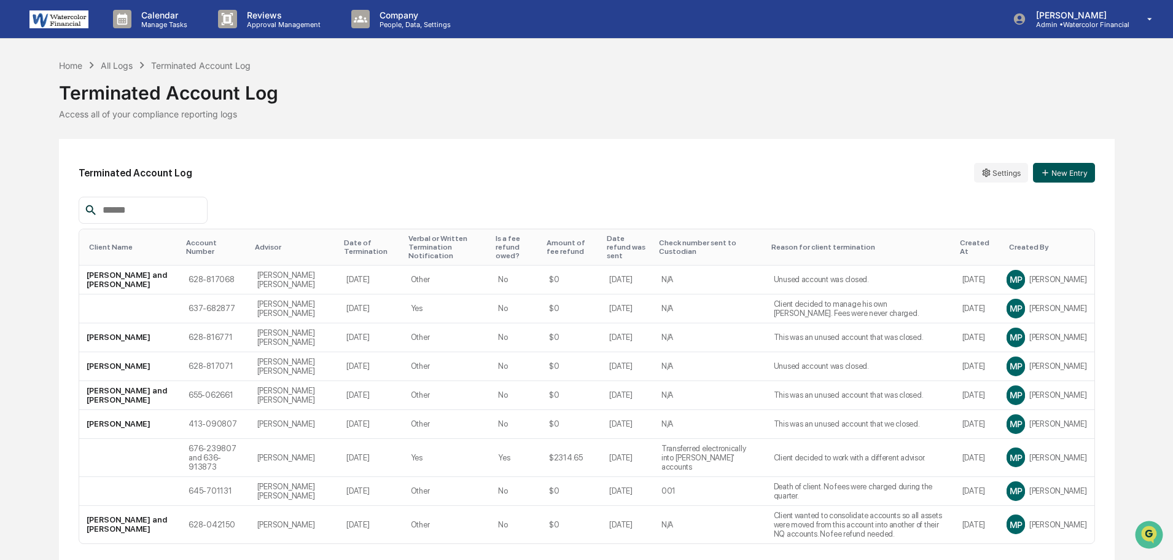
click at [1075, 172] on button "New Entry" at bounding box center [1064, 173] width 62 height 20
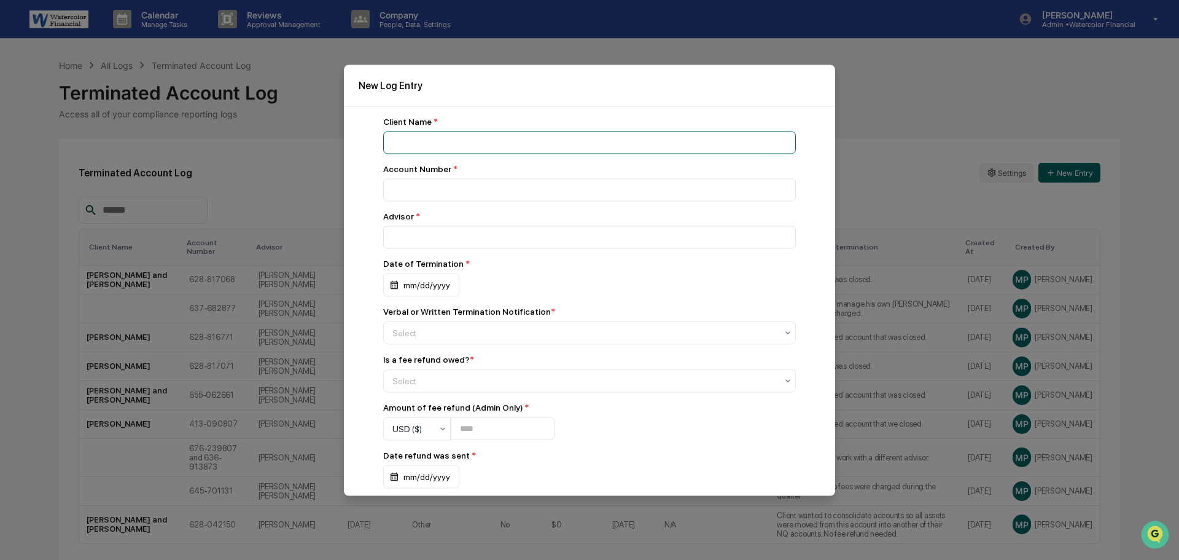
click at [414, 136] on input at bounding box center [589, 142] width 413 height 23
type input "**********"
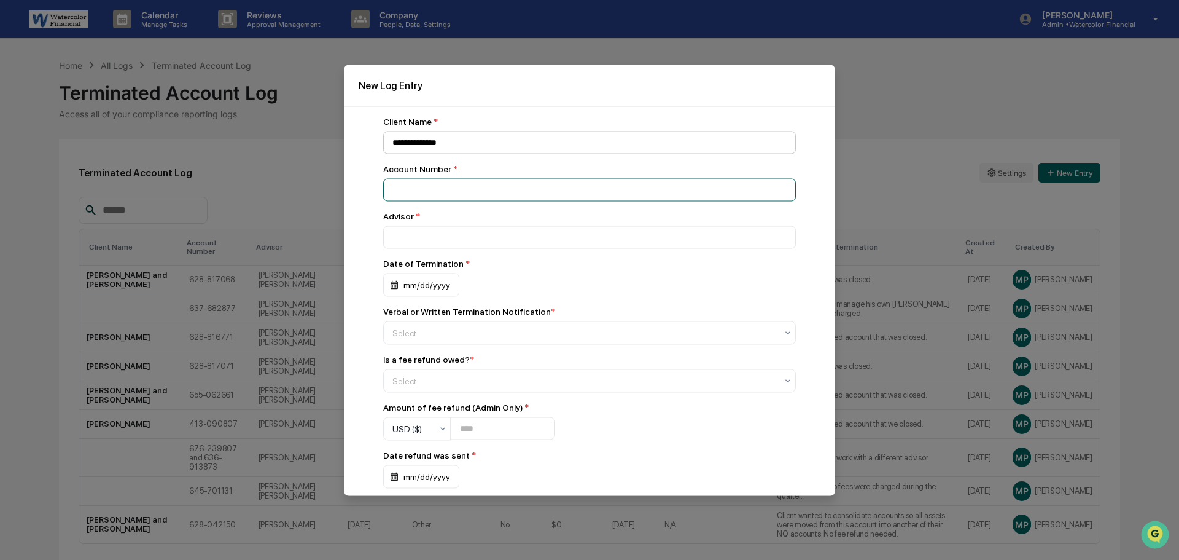
paste input "**********"
type input "**********"
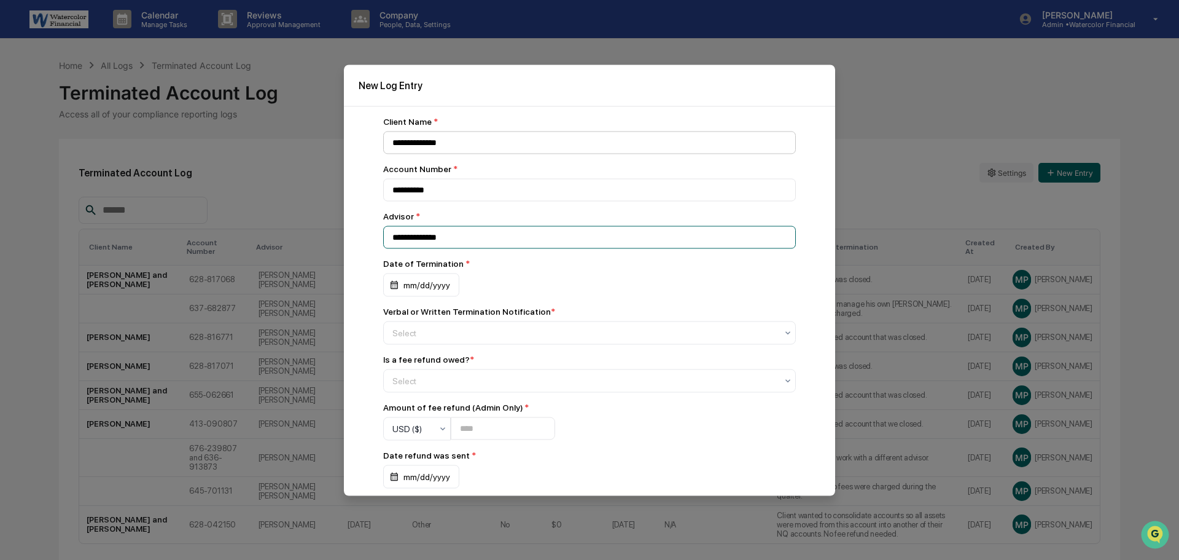
type input "**********"
click at [429, 280] on div "mm/dd/yyyy" at bounding box center [421, 284] width 76 height 23
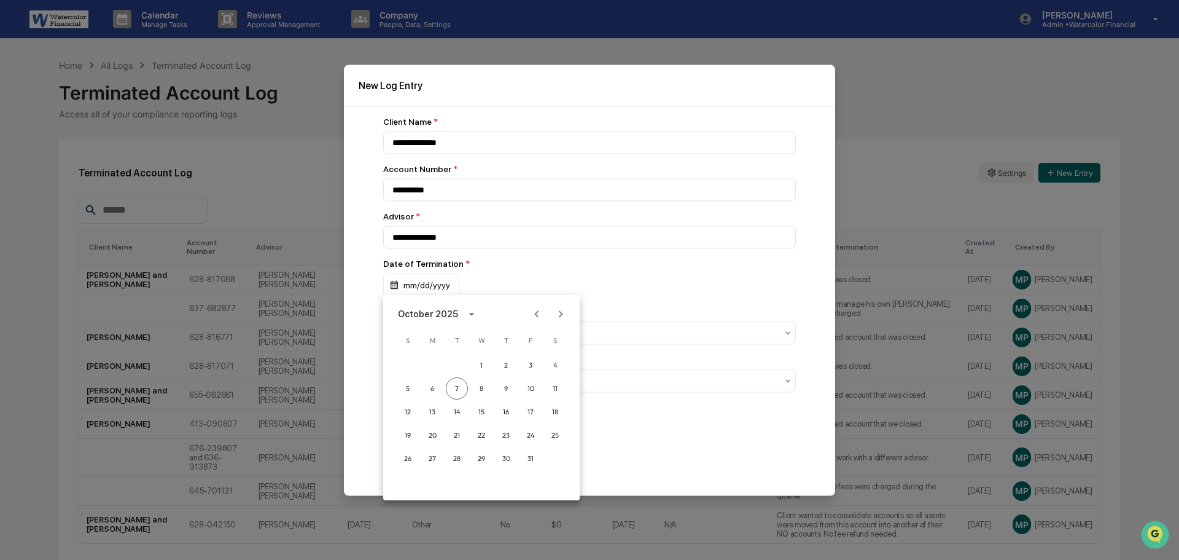
click at [536, 310] on icon "Previous month" at bounding box center [537, 314] width 14 height 14
click at [506, 364] on button "3" at bounding box center [506, 365] width 22 height 22
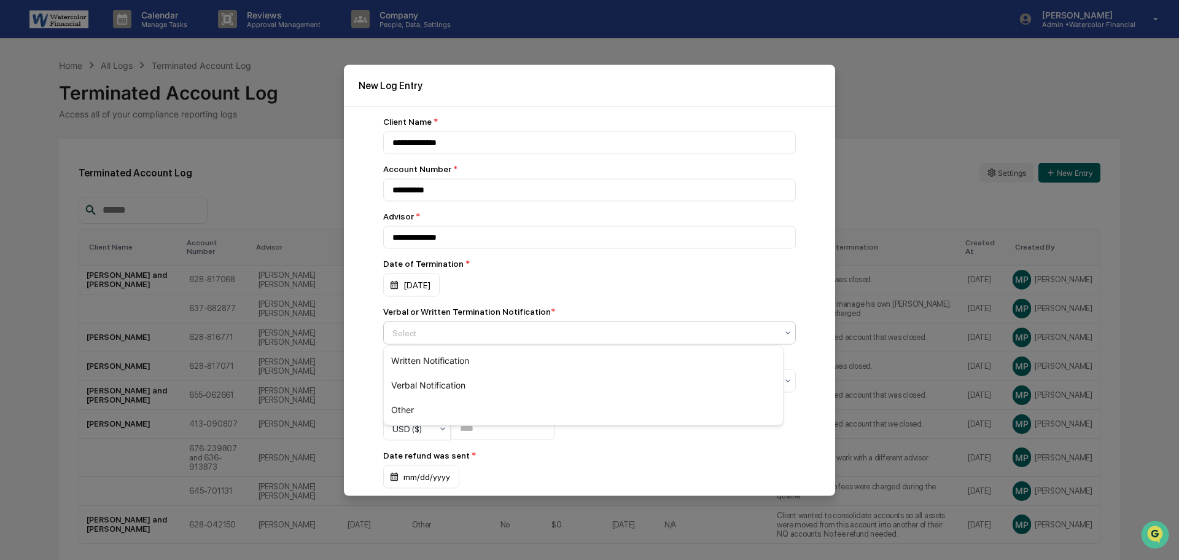
click at [454, 342] on div "Select" at bounding box center [589, 332] width 413 height 23
click at [420, 408] on div "Other" at bounding box center [583, 409] width 399 height 25
click at [431, 373] on div "Select" at bounding box center [584, 380] width 397 height 17
click at [404, 432] on div "No" at bounding box center [583, 433] width 399 height 25
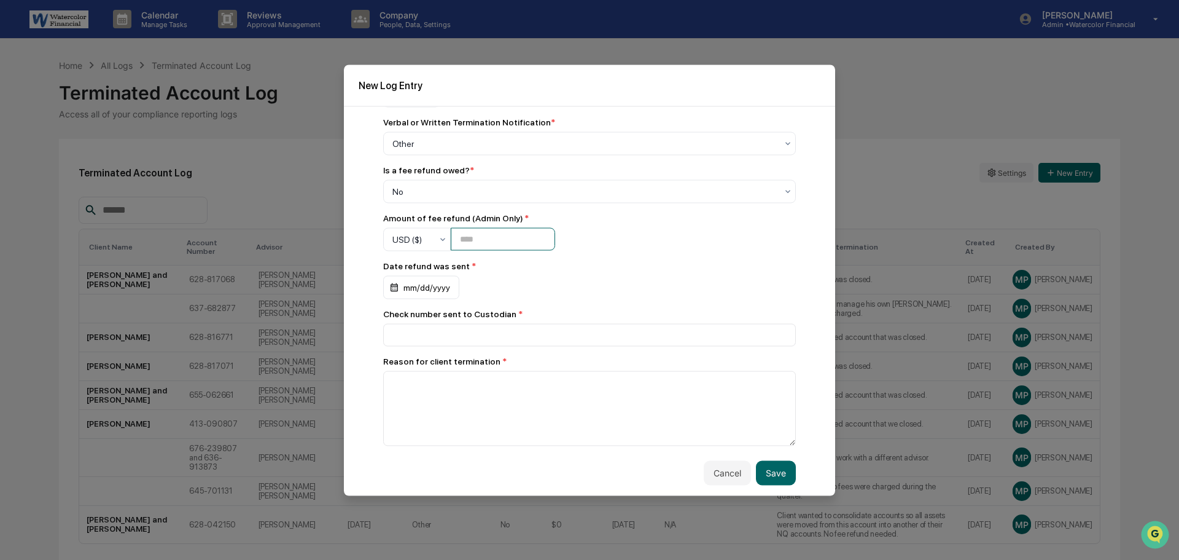
click at [486, 236] on input "number" at bounding box center [503, 239] width 104 height 23
type input "*"
click at [448, 279] on div "mm/dd/yyyy" at bounding box center [421, 286] width 76 height 23
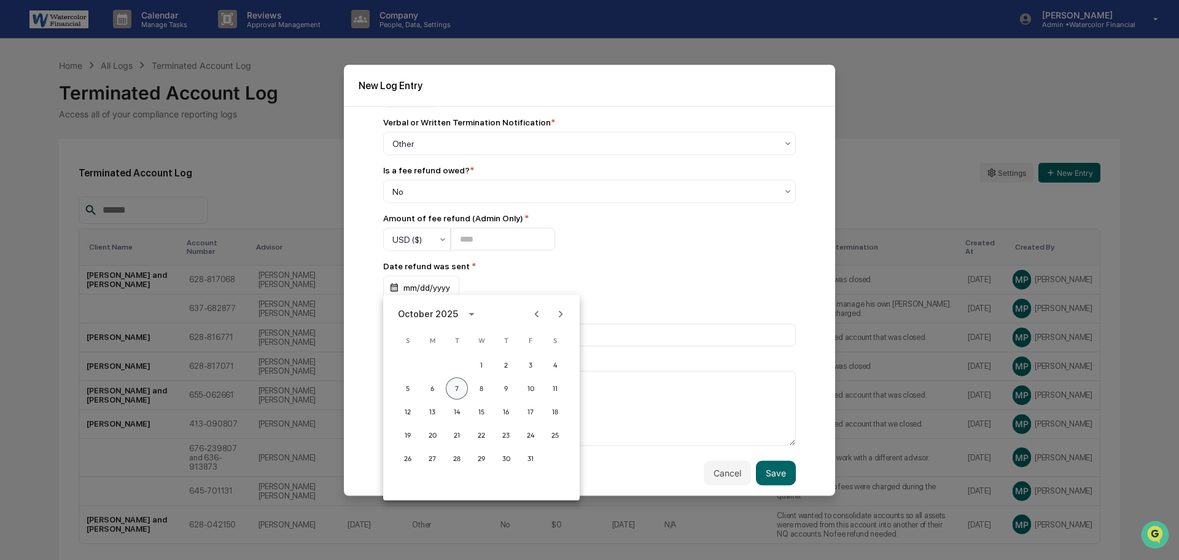
click at [459, 386] on button "7" at bounding box center [457, 388] width 22 height 22
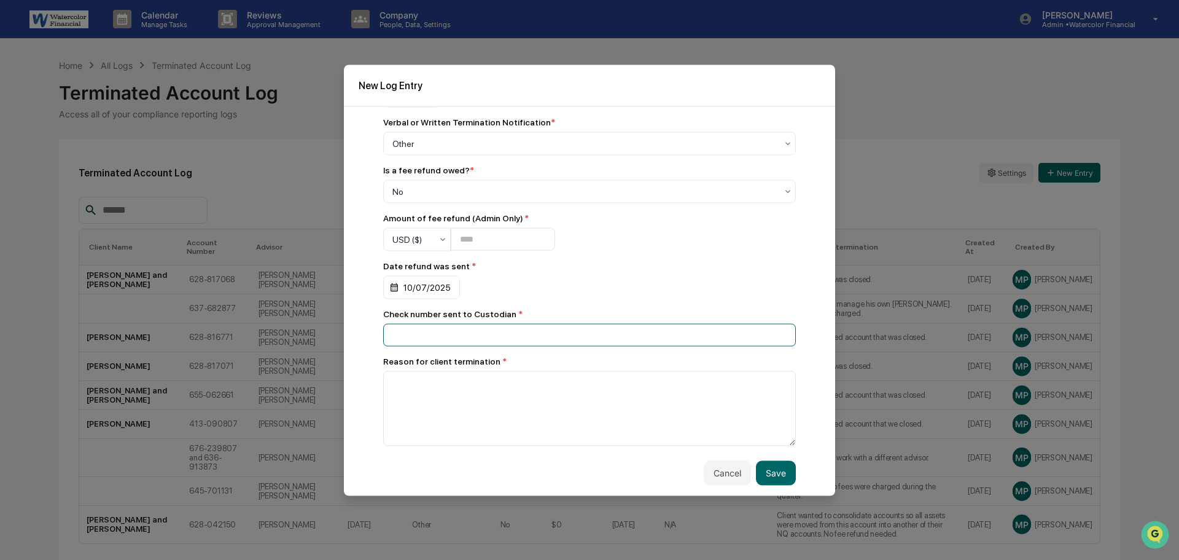
click at [442, 332] on input at bounding box center [589, 334] width 413 height 23
type input "***"
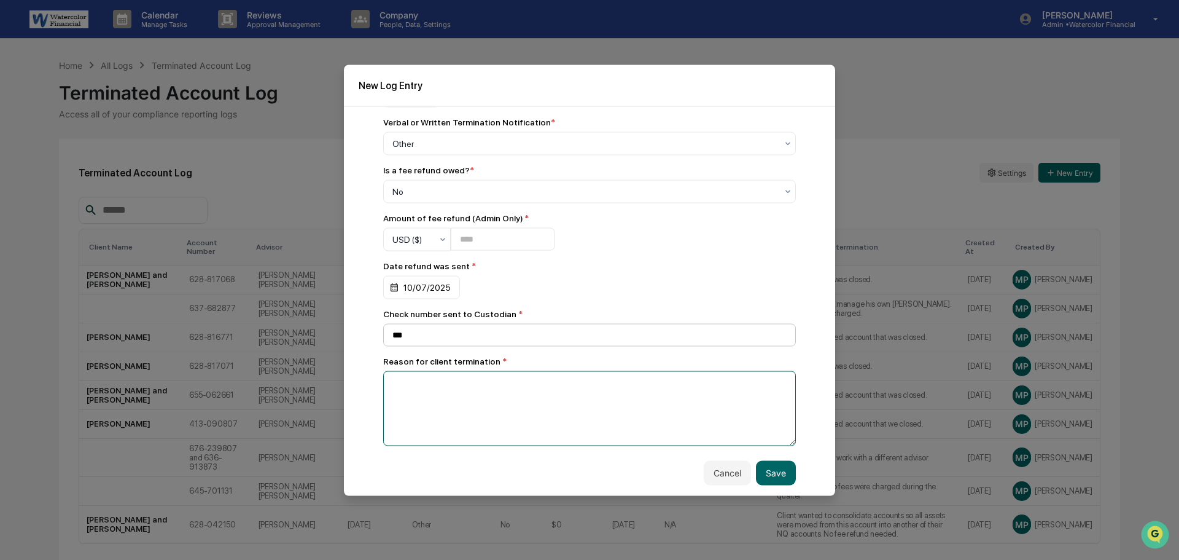
type textarea "*"
type textarea "**********"
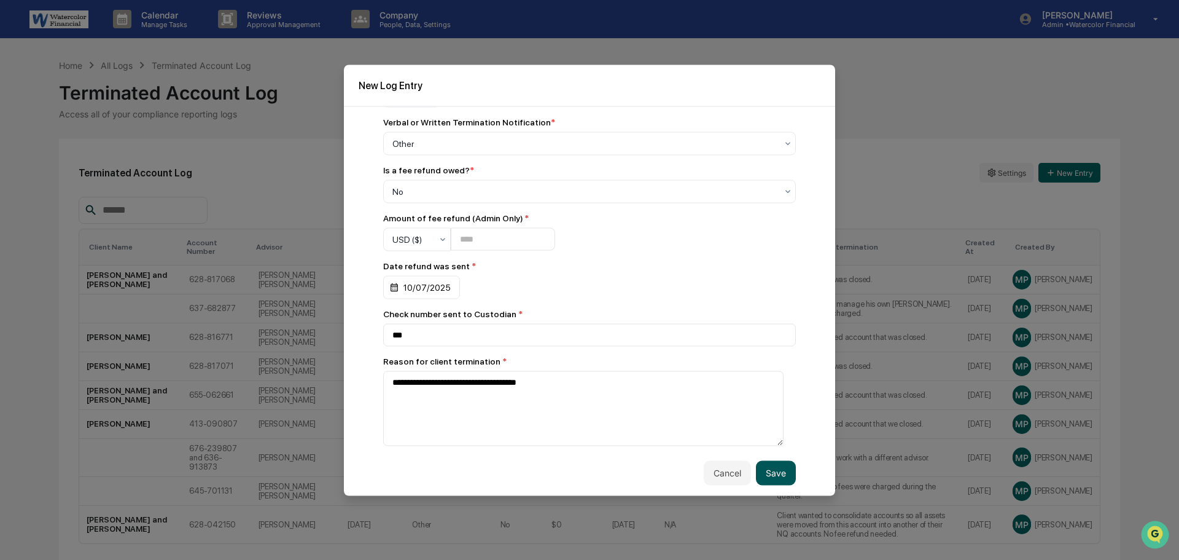
click at [760, 463] on button "Save" at bounding box center [776, 472] width 40 height 25
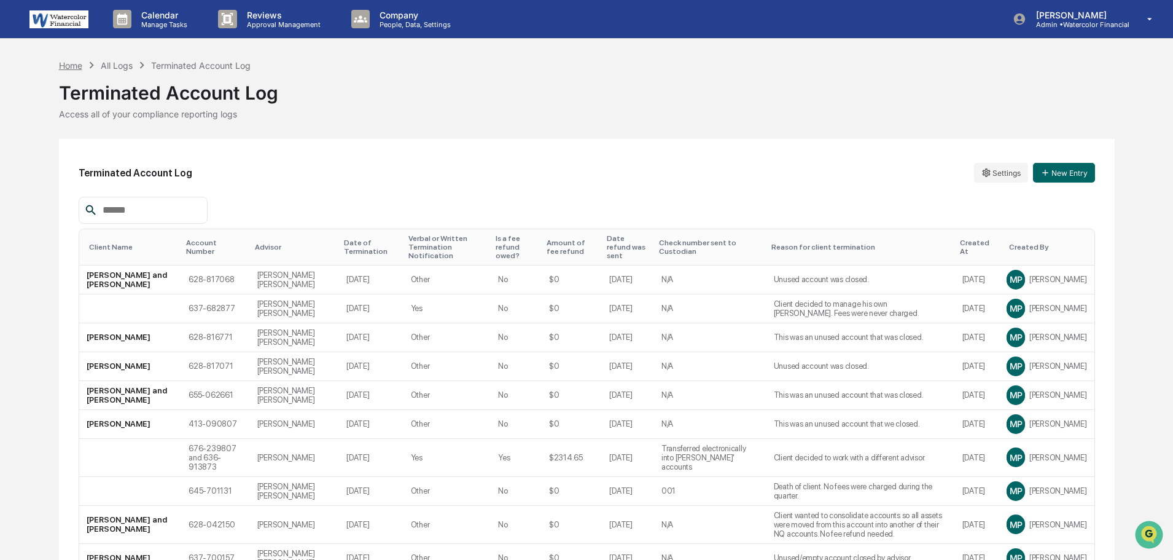
click at [67, 66] on div "Home" at bounding box center [70, 65] width 23 height 10
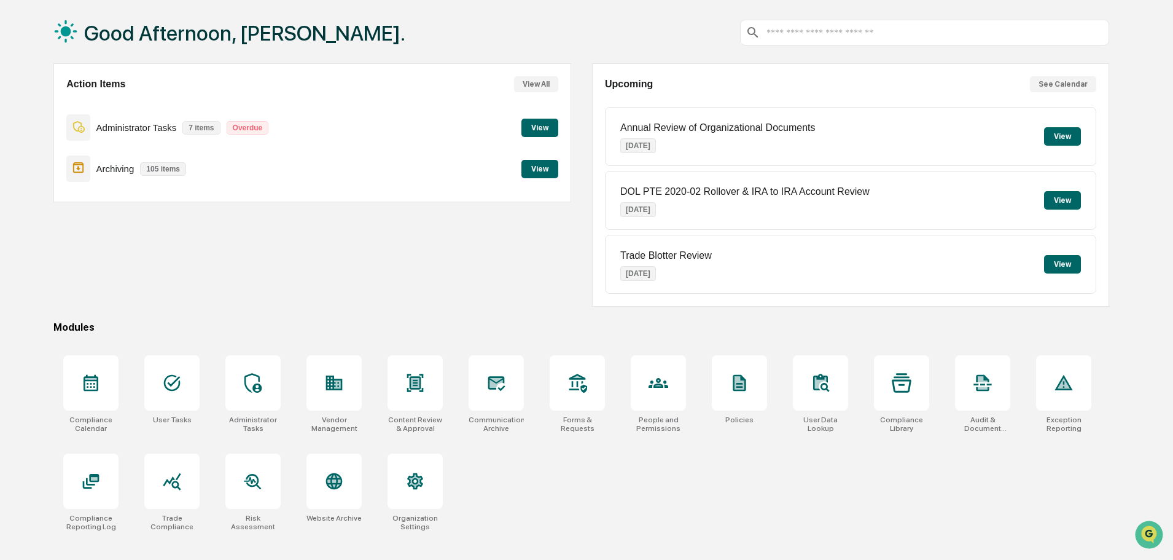
scroll to position [58, 0]
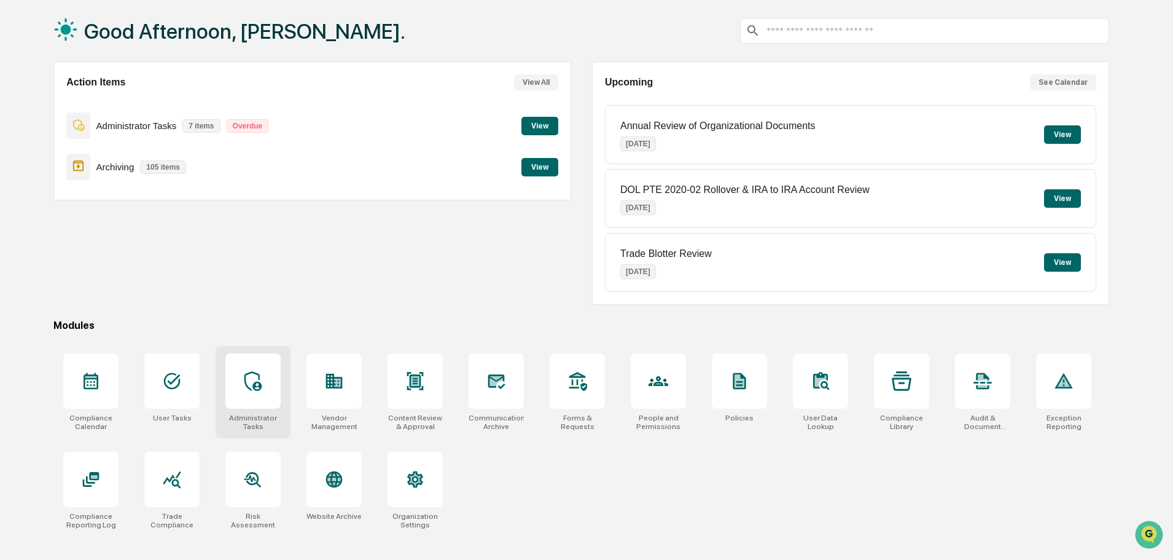
click at [259, 392] on div at bounding box center [252, 380] width 55 height 55
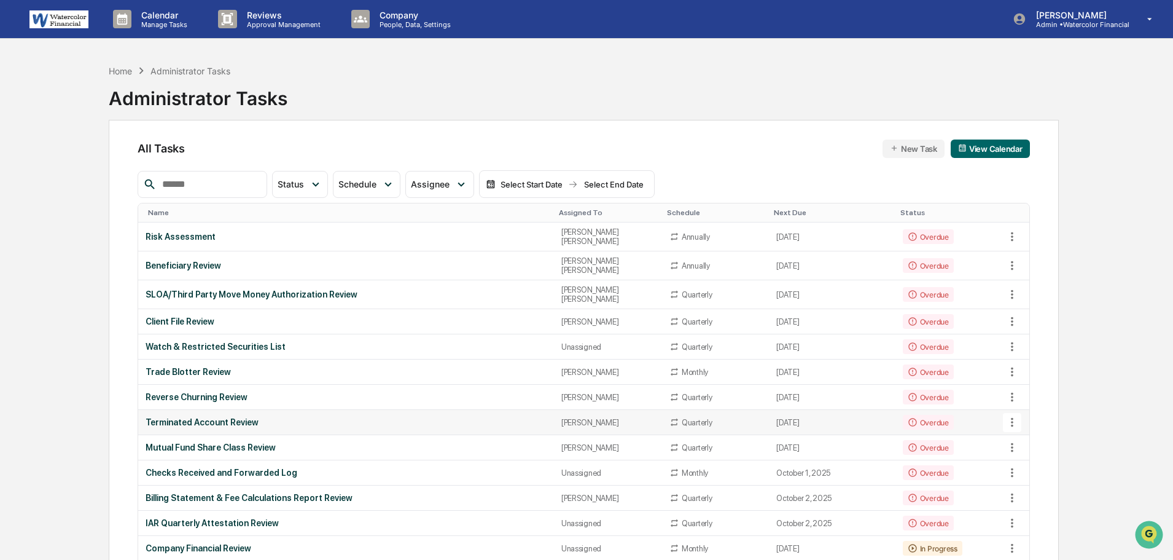
click at [206, 417] on div "Terminated Account Review" at bounding box center [346, 422] width 400 height 10
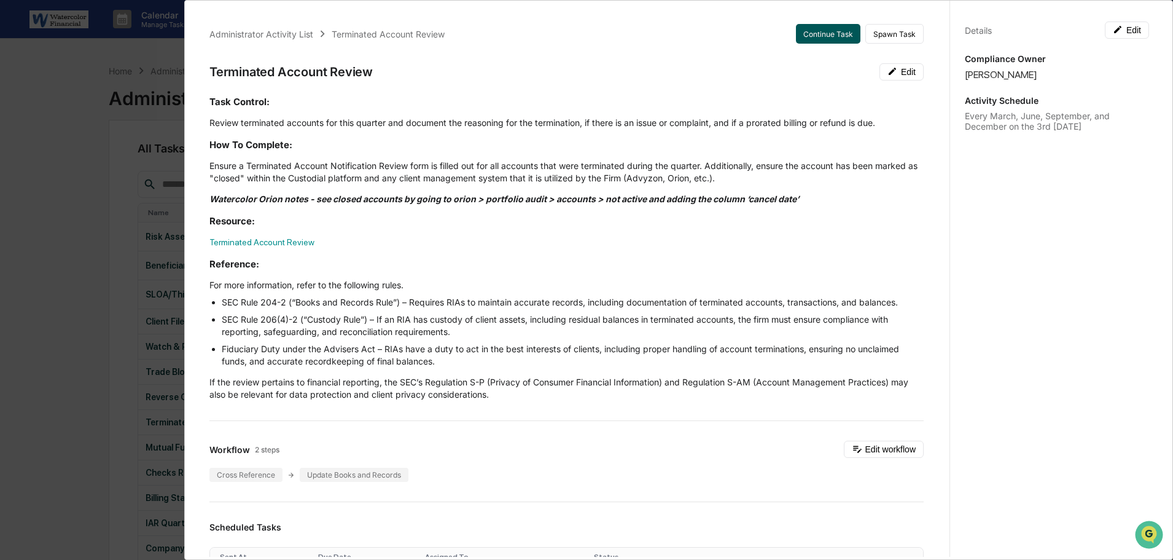
click at [822, 27] on button "Continue Task" at bounding box center [828, 34] width 64 height 20
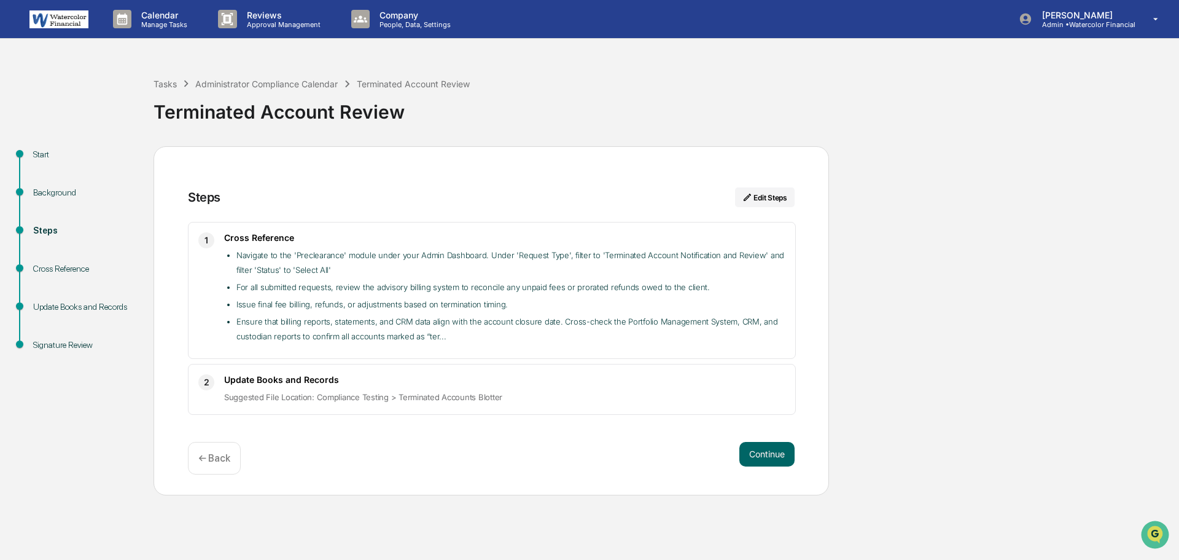
click at [767, 437] on div "Steps Edit Steps 1 Cross Reference Navigate to the 'Preclearance' module under …" at bounding box center [492, 320] width 676 height 349
click at [760, 452] on button "Continue" at bounding box center [767, 454] width 55 height 25
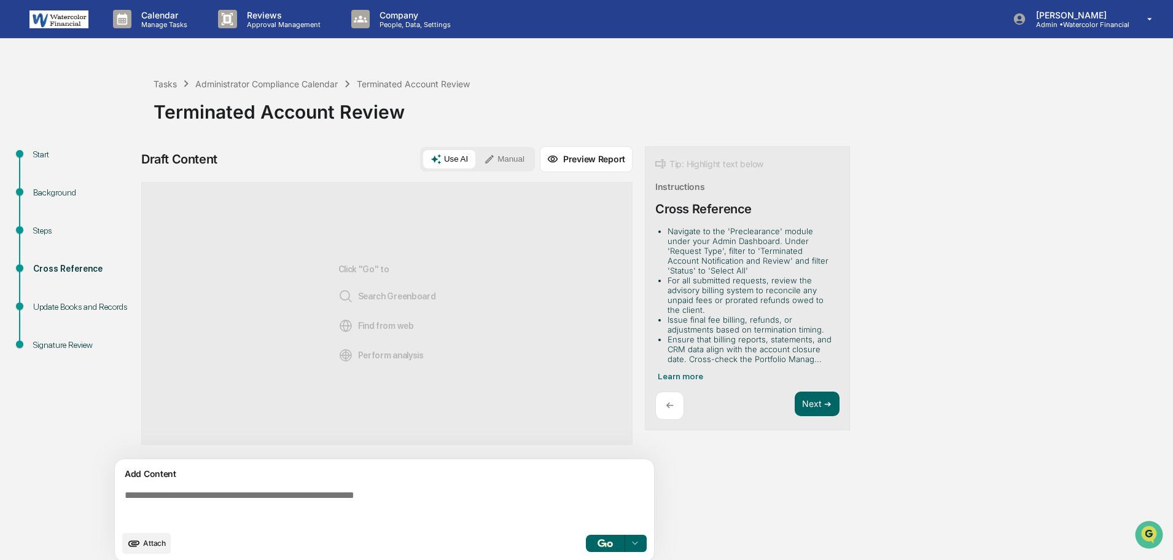
click at [509, 154] on button "Manual" at bounding box center [504, 159] width 55 height 18
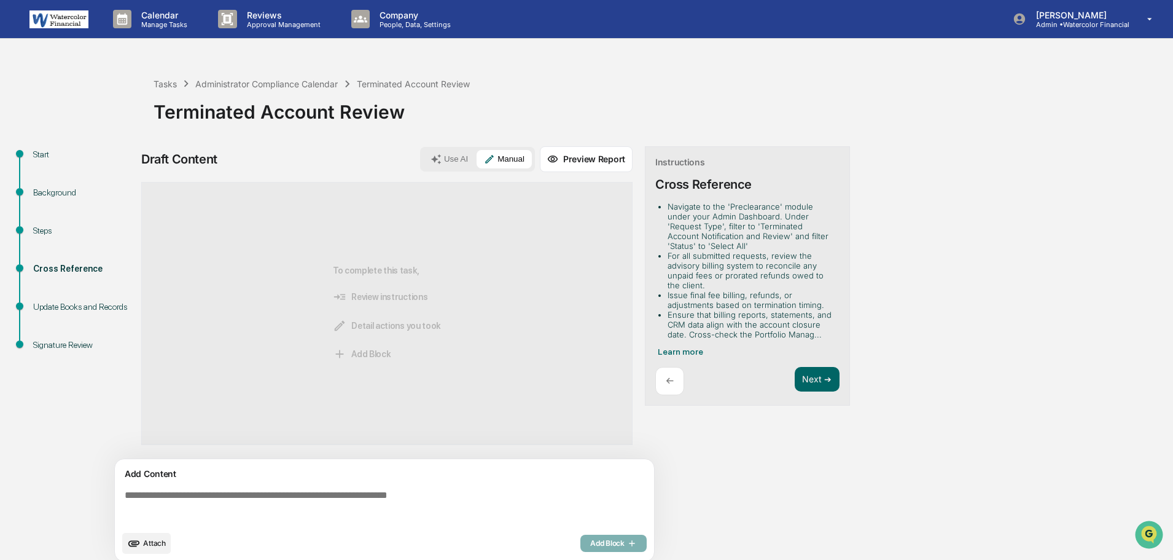
click at [328, 475] on div "Add Content" at bounding box center [384, 473] width 525 height 15
click at [349, 507] on textarea at bounding box center [387, 507] width 534 height 44
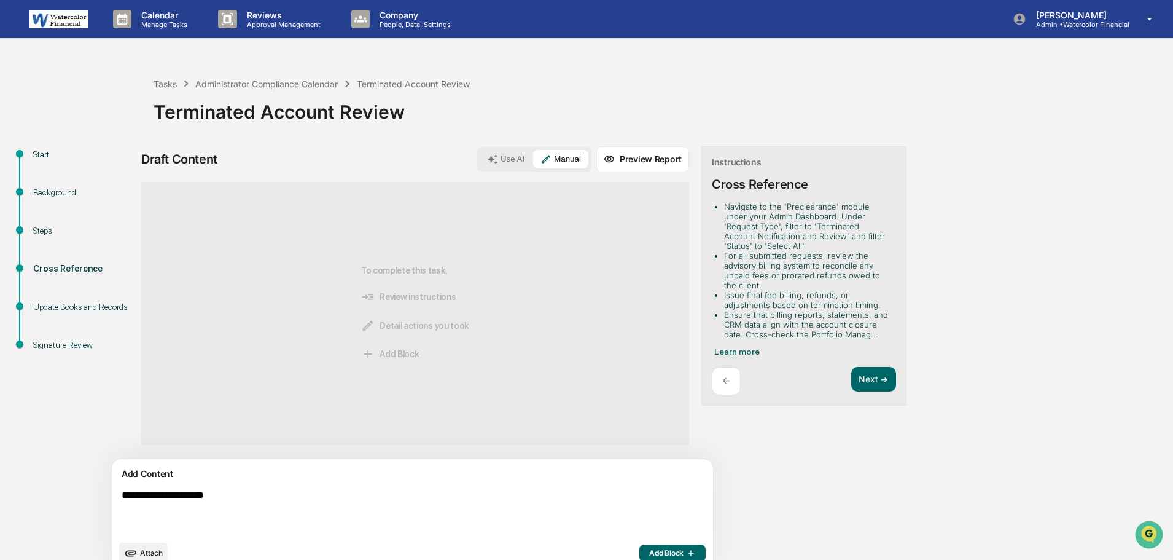
type textarea "**********"
click at [649, 552] on span "Add Block" at bounding box center [672, 553] width 47 height 10
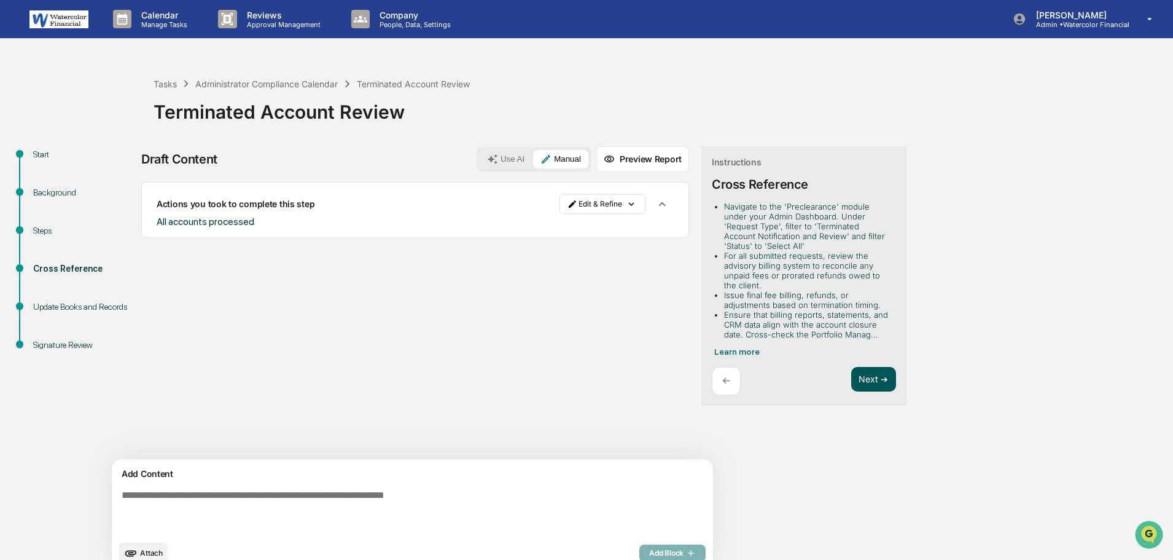
click at [851, 380] on button "Next ➔" at bounding box center [873, 379] width 45 height 25
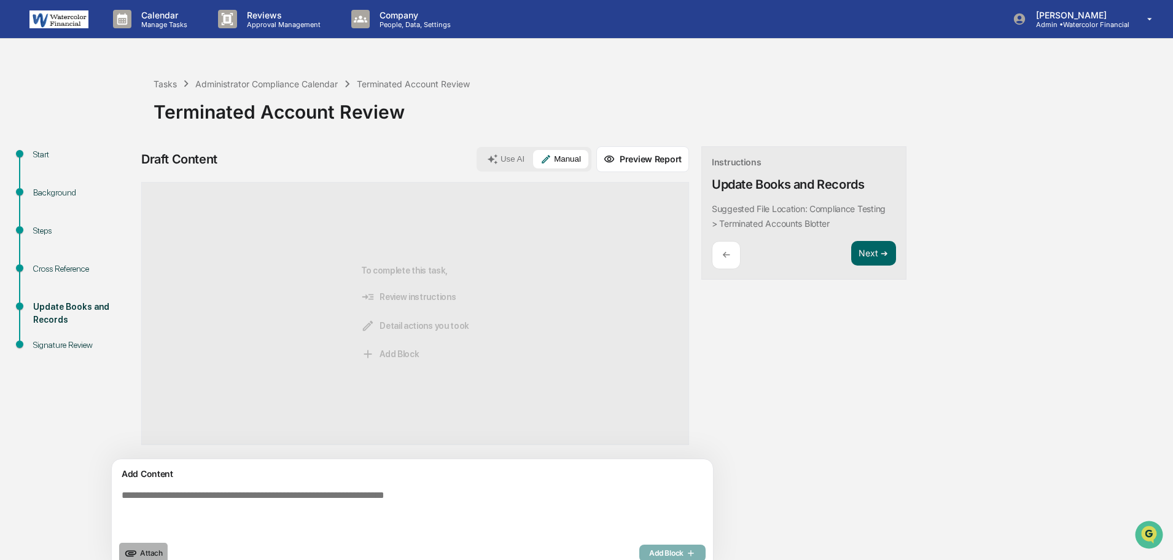
click at [142, 552] on button "Attach" at bounding box center [143, 552] width 49 height 21
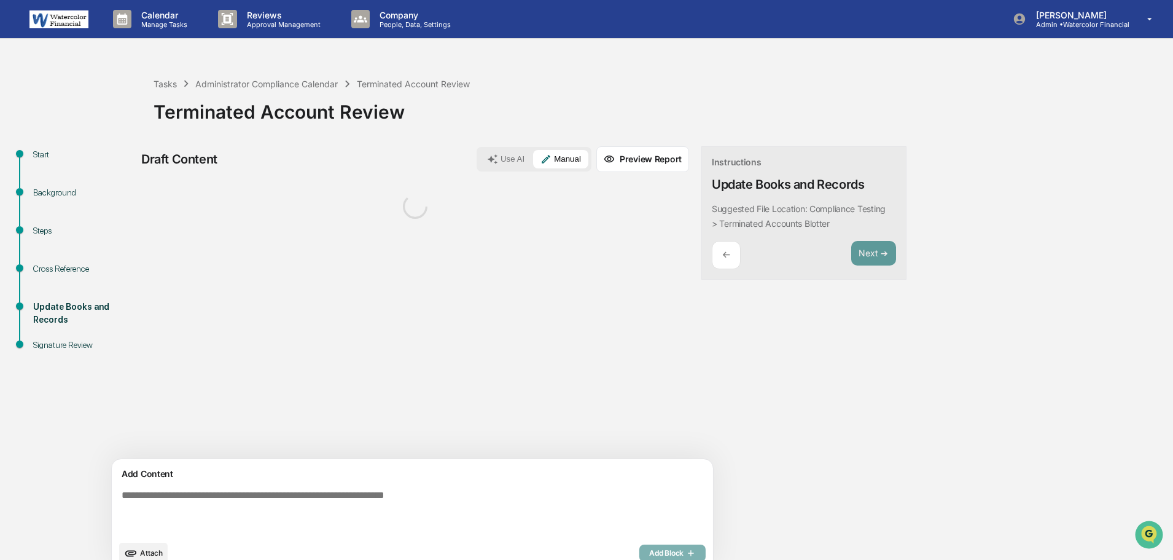
scroll to position [19, 0]
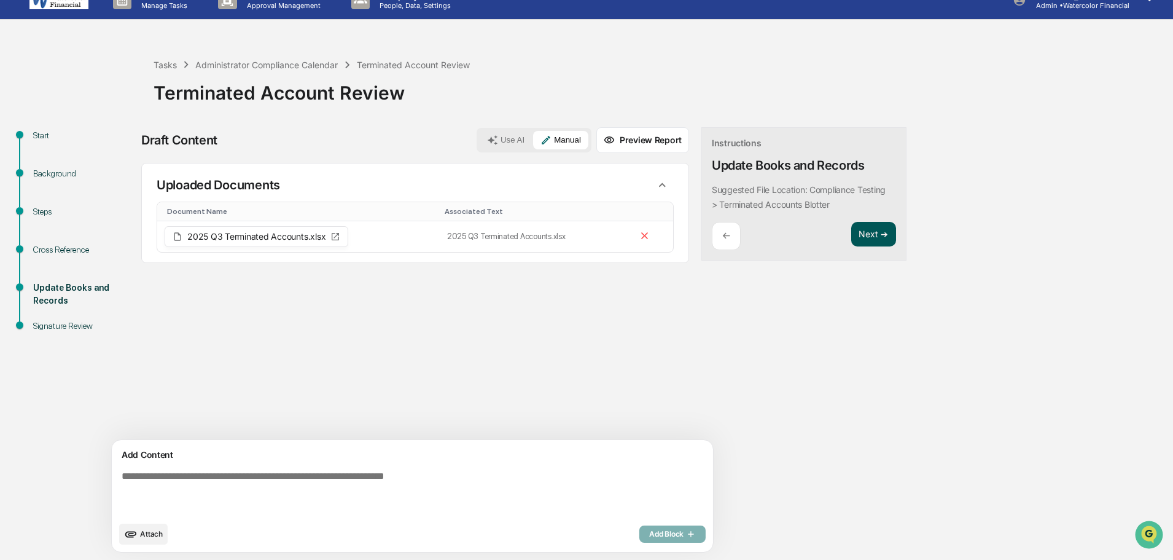
click at [851, 230] on button "Next ➔" at bounding box center [873, 234] width 45 height 25
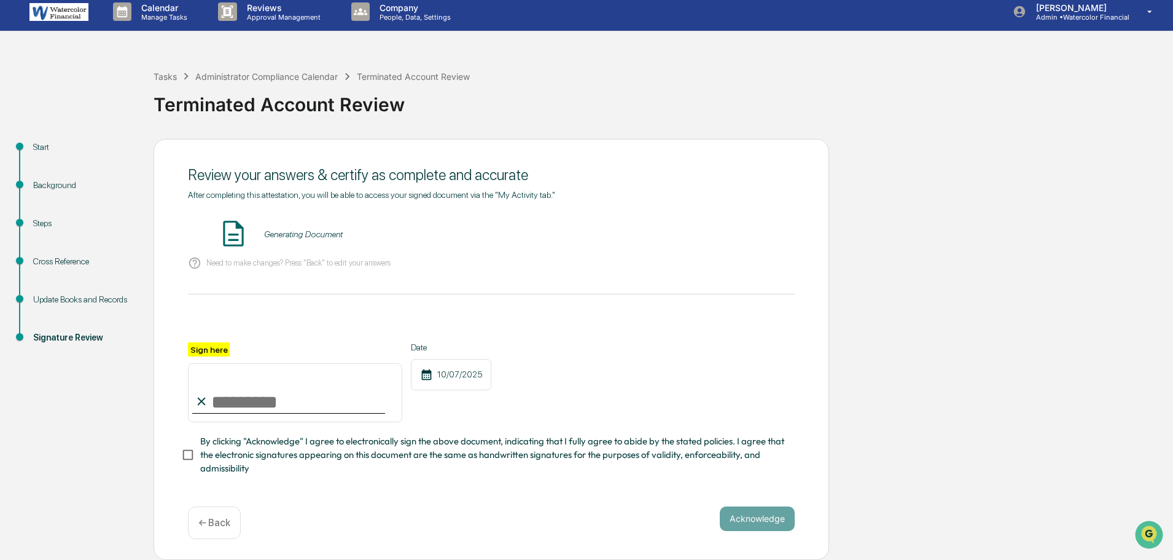
scroll to position [11, 0]
click at [716, 228] on button "VIEW" at bounding box center [725, 234] width 80 height 21
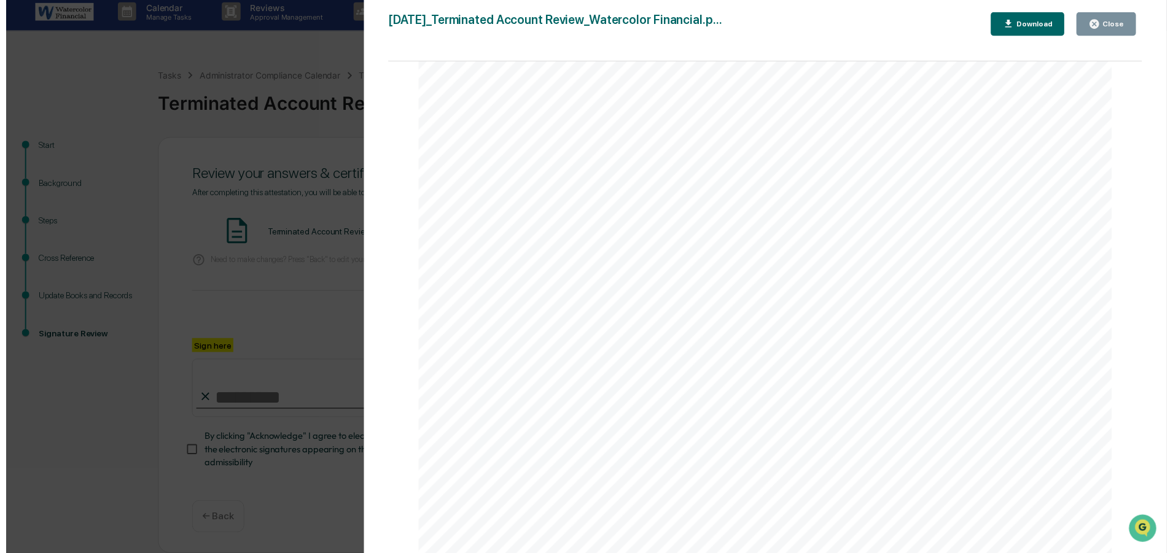
scroll to position [1228, 0]
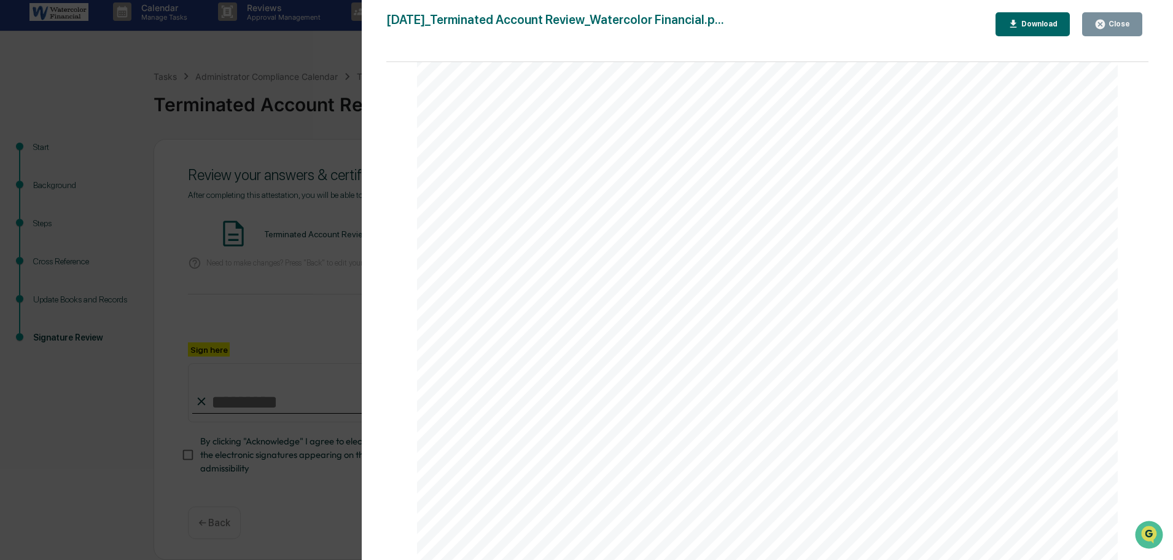
click at [1118, 31] on button "Close" at bounding box center [1112, 24] width 60 height 24
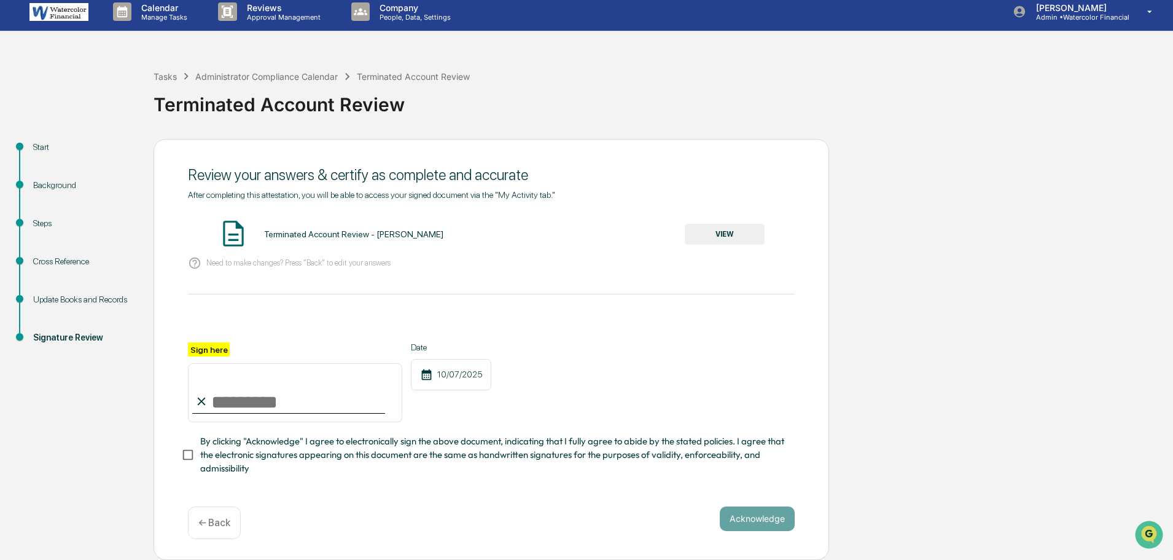
click at [238, 408] on input "Sign here" at bounding box center [295, 392] width 214 height 59
type input "*"
type input "**********"
click at [773, 515] on button "Acknowledge" at bounding box center [757, 518] width 75 height 25
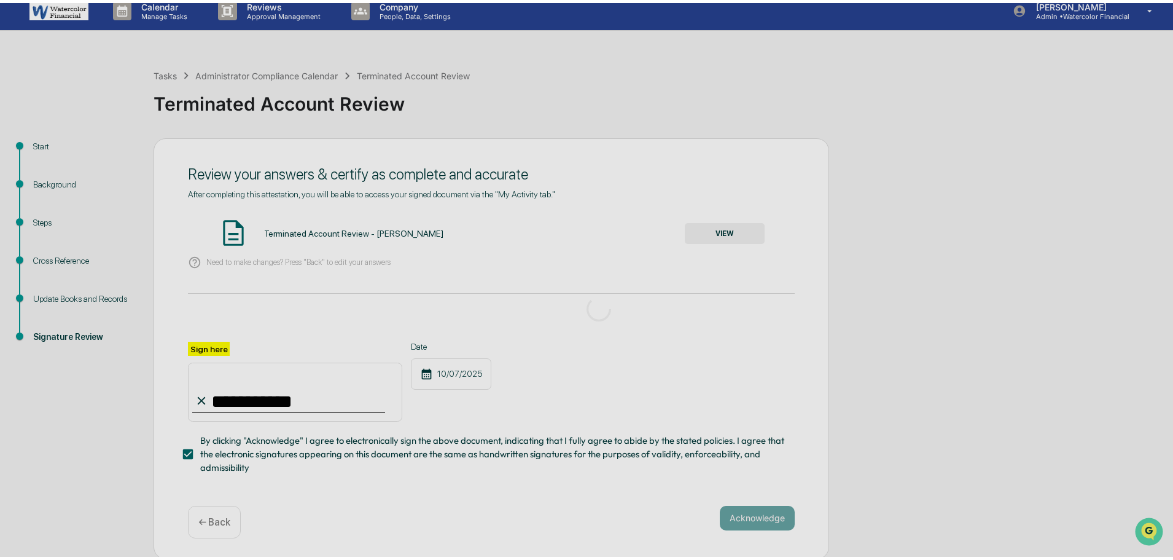
scroll to position [0, 0]
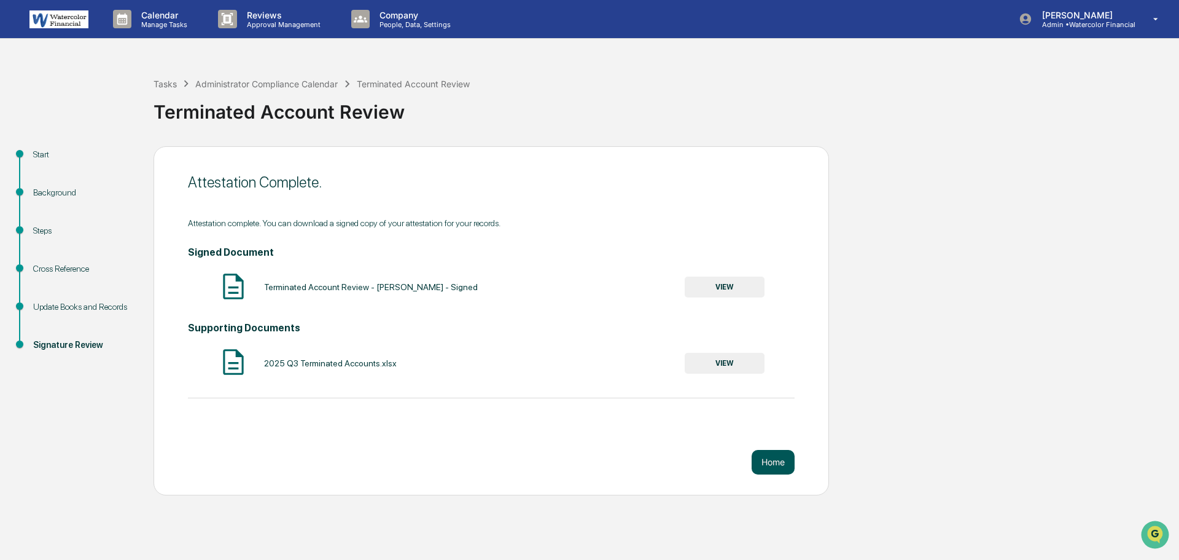
click at [773, 458] on button "Home" at bounding box center [773, 462] width 43 height 25
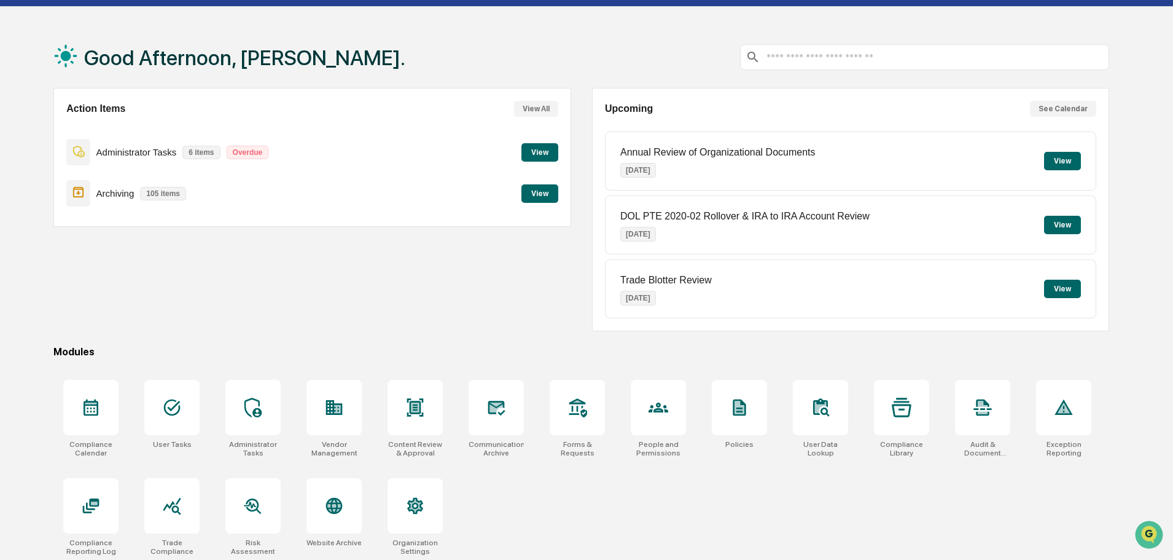
scroll to position [58, 0]
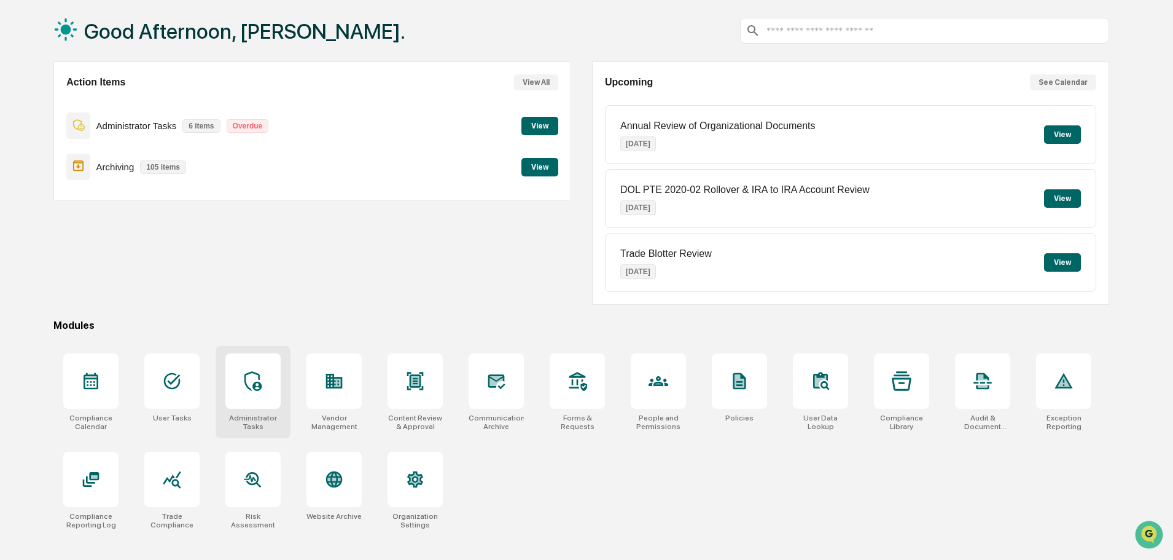
click at [262, 380] on icon at bounding box center [253, 381] width 20 height 20
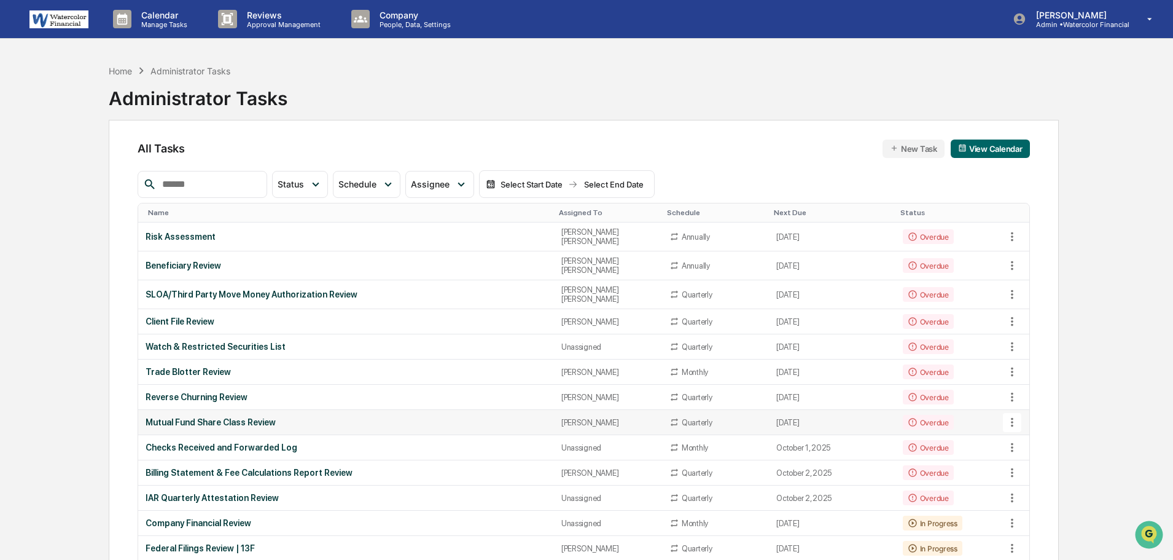
click at [215, 417] on div "Mutual Fund Share Class Review" at bounding box center [346, 422] width 400 height 10
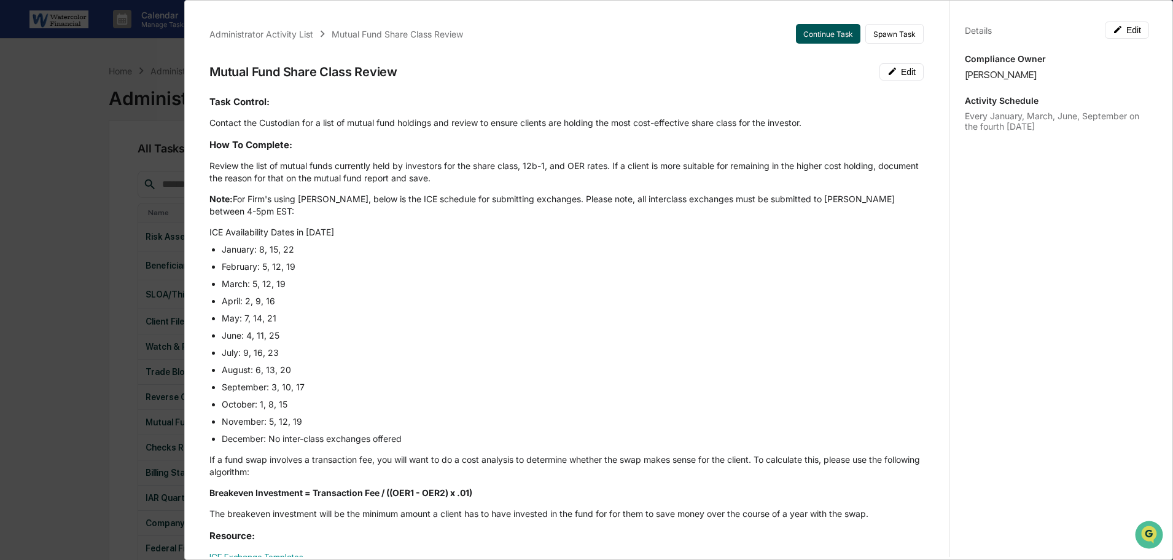
click at [818, 31] on button "Continue Task" at bounding box center [828, 34] width 64 height 20
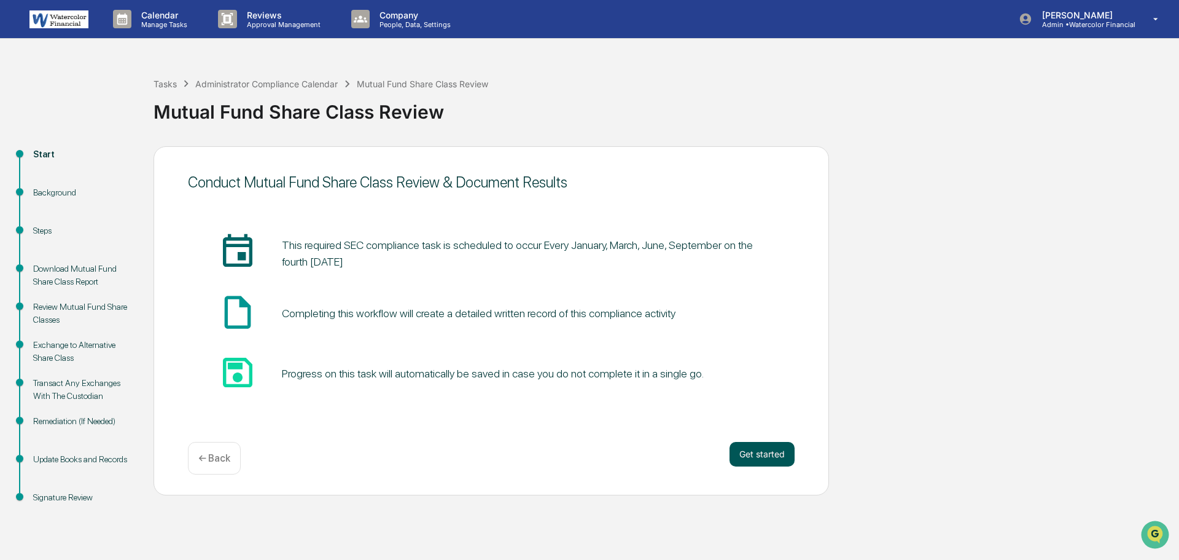
click at [771, 448] on button "Get started" at bounding box center [762, 454] width 65 height 25
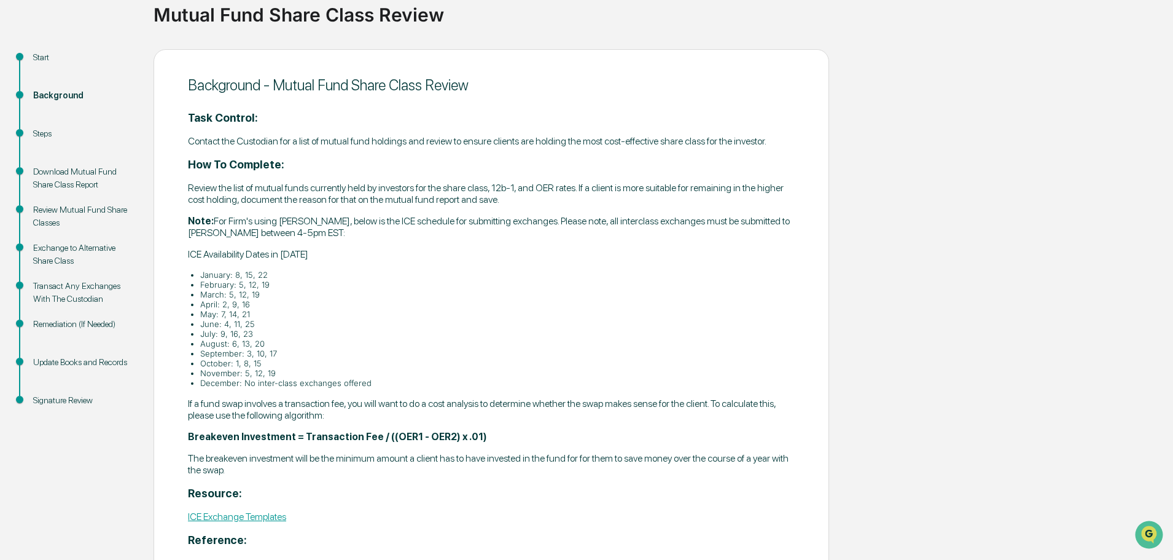
scroll to position [203, 0]
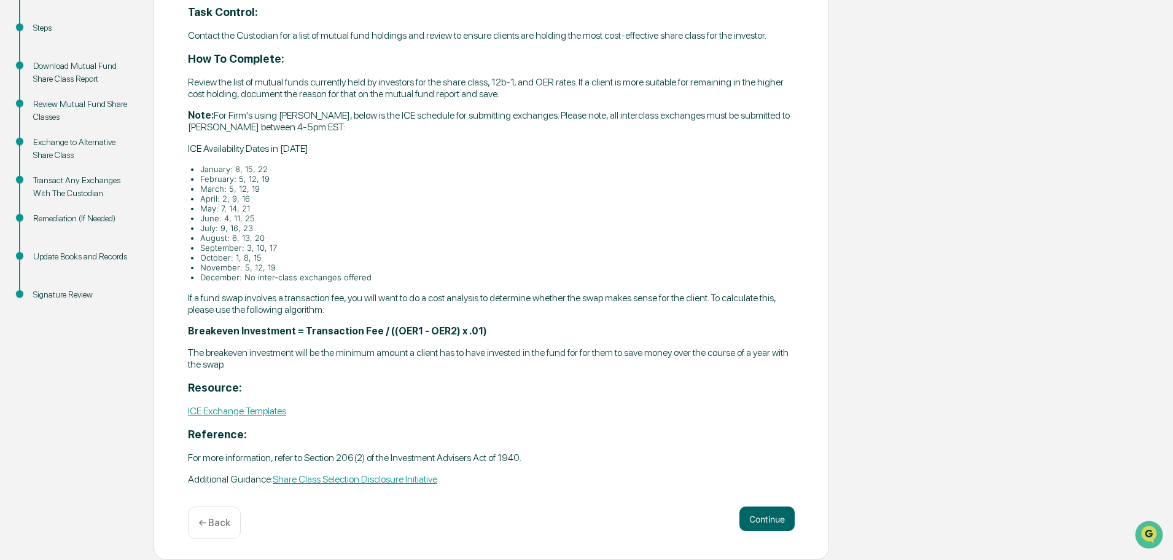
click at [761, 501] on div "Background - Mutual Fund Share Class Review Task Control: Contact the Custodian…" at bounding box center [492, 251] width 676 height 617
click at [760, 521] on button "Continue" at bounding box center [767, 518] width 55 height 25
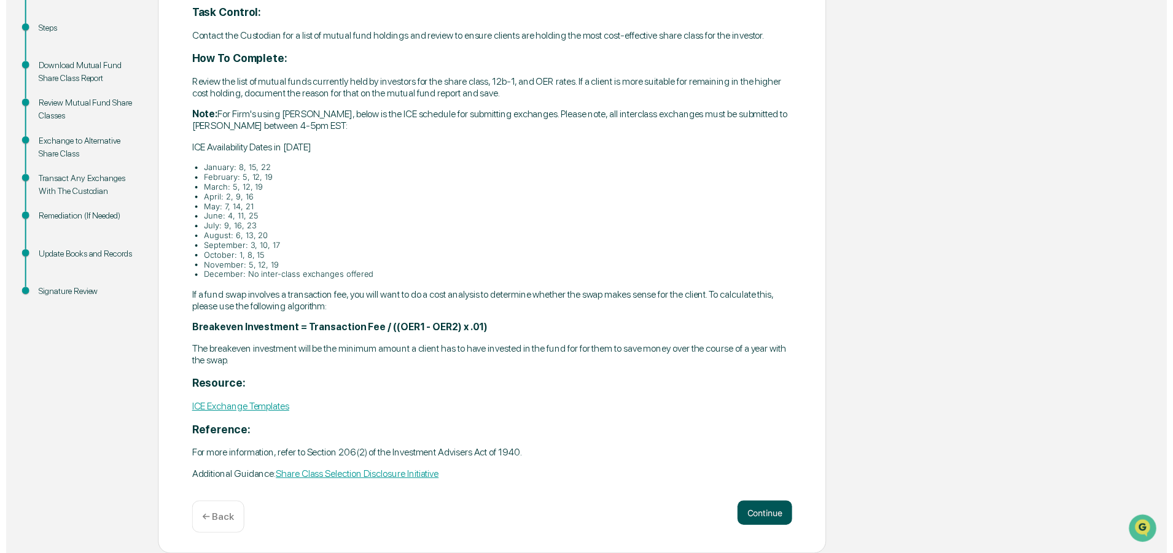
scroll to position [186, 0]
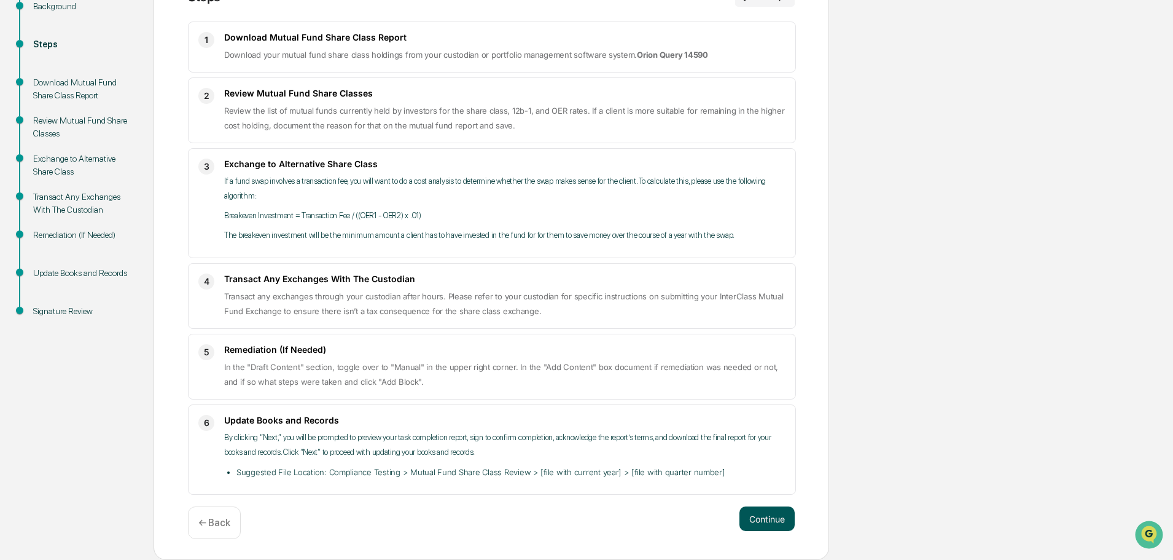
click at [778, 517] on button "Continue" at bounding box center [767, 518] width 55 height 25
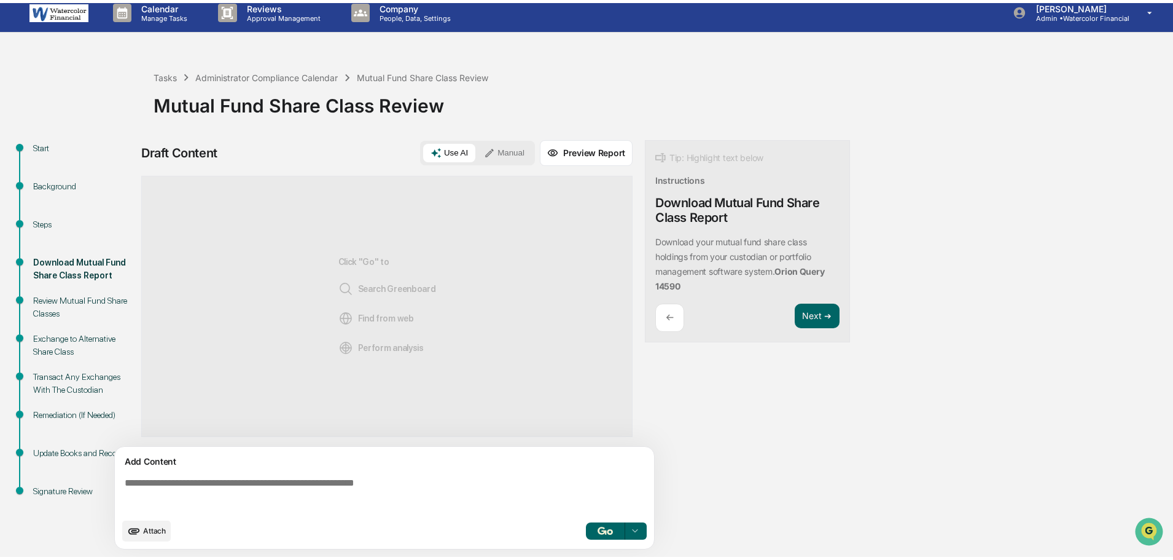
scroll to position [9, 0]
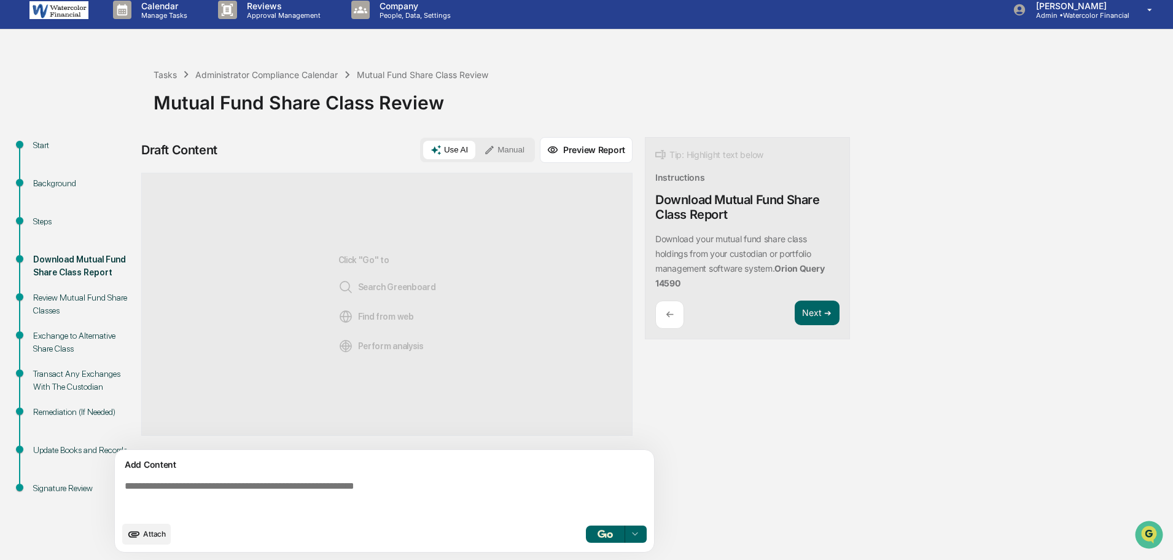
click at [516, 146] on button "Manual" at bounding box center [504, 150] width 55 height 18
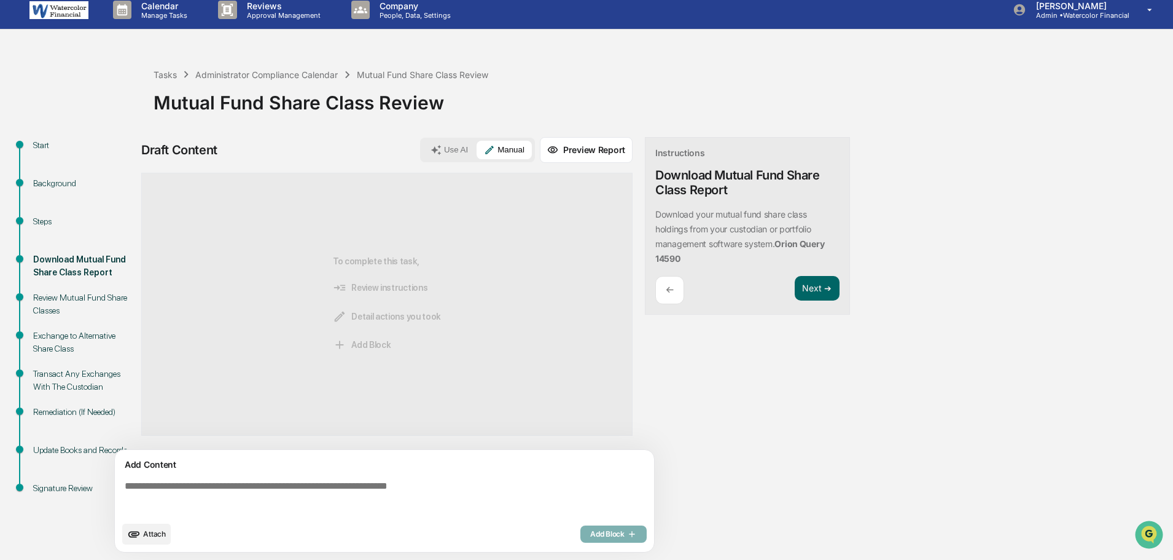
drag, startPoint x: 258, startPoint y: 491, endPoint x: 271, endPoint y: 482, distance: 16.2
click at [257, 491] on textarea at bounding box center [387, 497] width 534 height 44
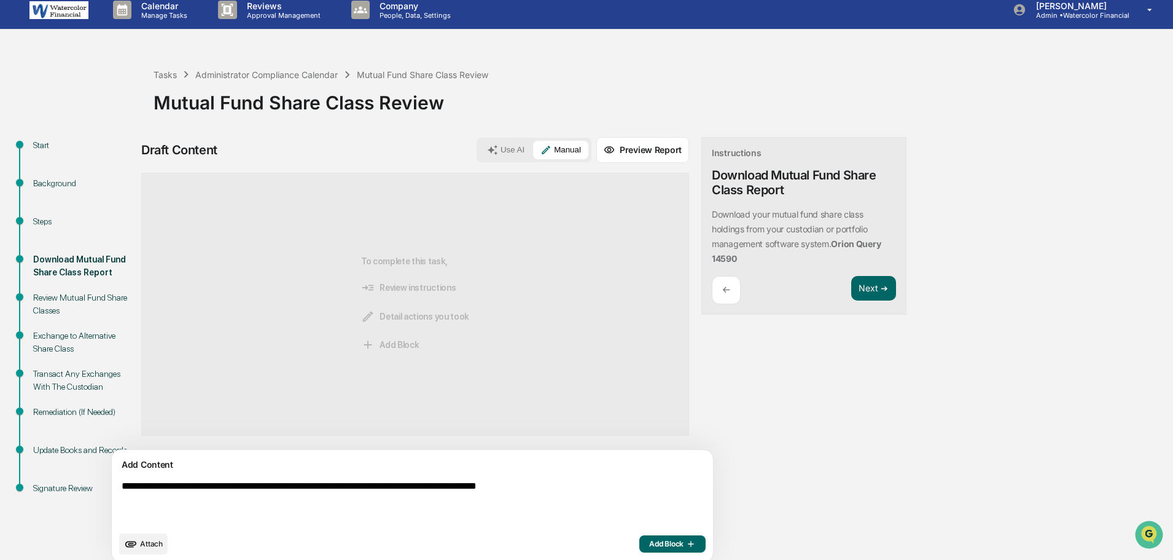
type textarea "**********"
click at [639, 537] on button "Add Block" at bounding box center [672, 543] width 66 height 17
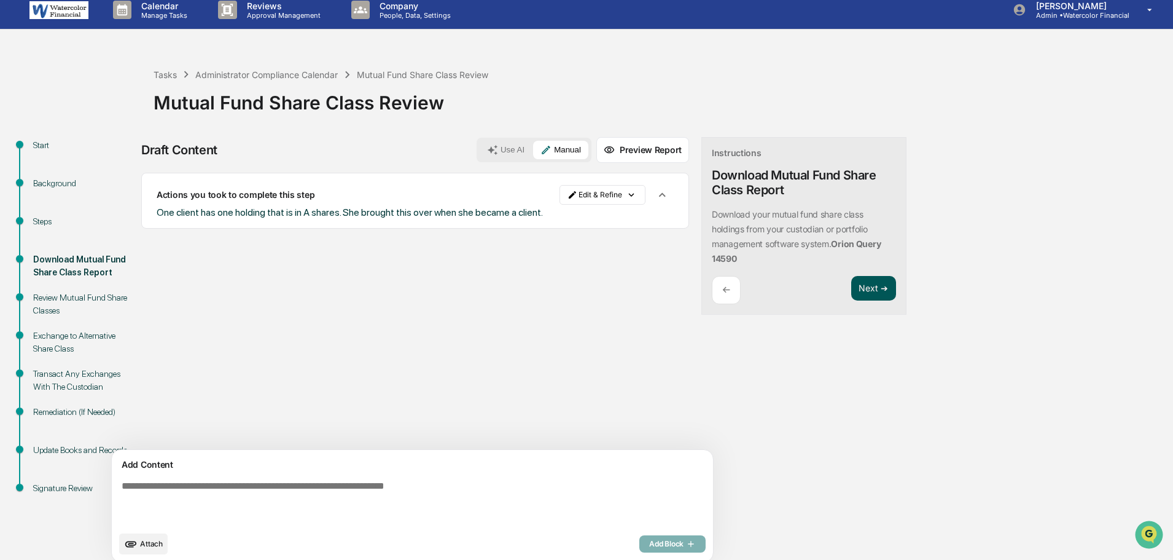
click at [851, 291] on button "Next ➔" at bounding box center [873, 288] width 45 height 25
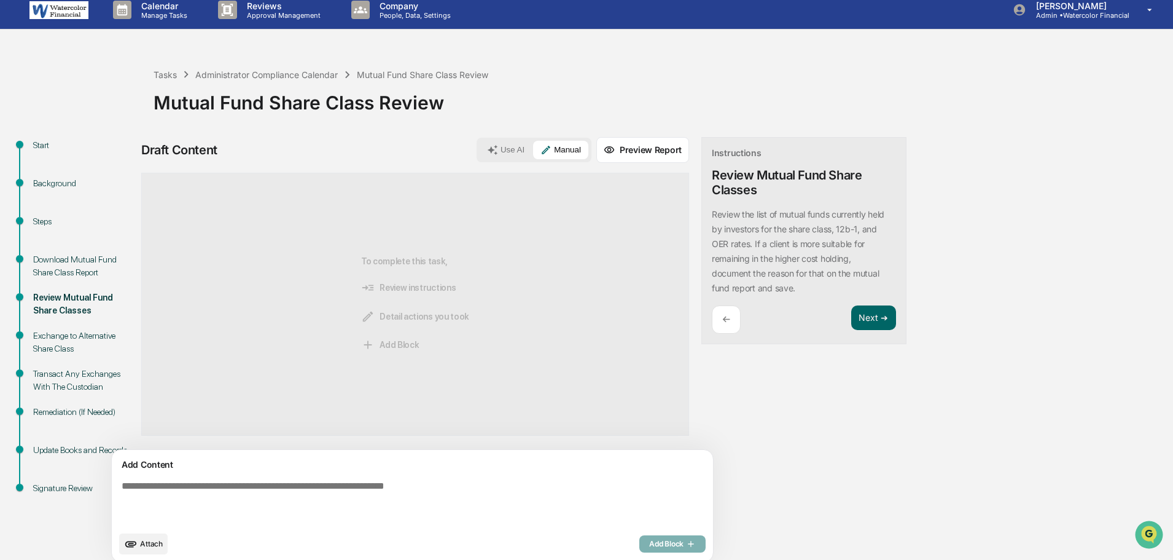
click at [815, 291] on div "Review the list of mutual funds currently held by investors for the share class…" at bounding box center [804, 251] width 184 height 88
click at [323, 478] on textarea at bounding box center [384, 502] width 534 height 54
type textarea "**********"
click at [649, 542] on span "Add Block" at bounding box center [672, 544] width 47 height 10
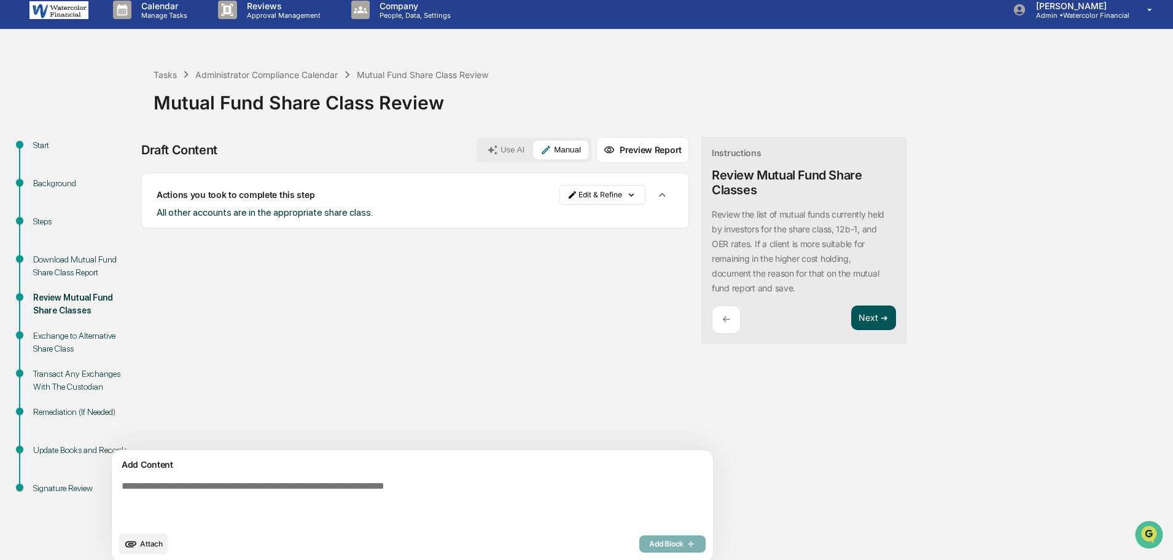
click at [851, 315] on button "Next ➔" at bounding box center [873, 317] width 45 height 25
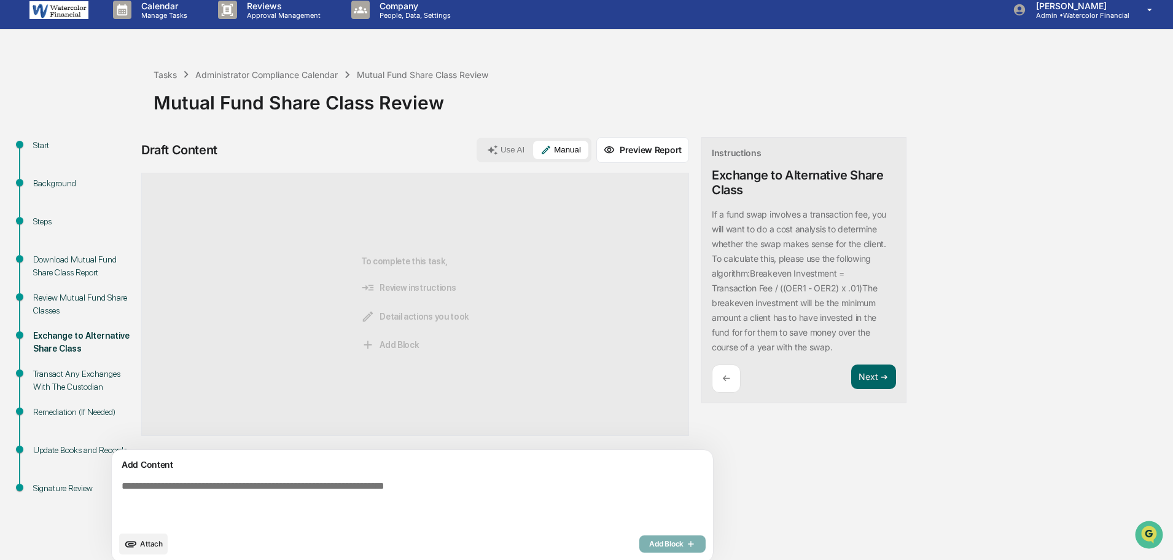
click at [273, 474] on div "Add Content Attach Add Block" at bounding box center [412, 506] width 601 height 112
click at [289, 491] on textarea at bounding box center [384, 502] width 534 height 54
type textarea "**********"
click at [649, 547] on span "Add Block" at bounding box center [672, 544] width 47 height 10
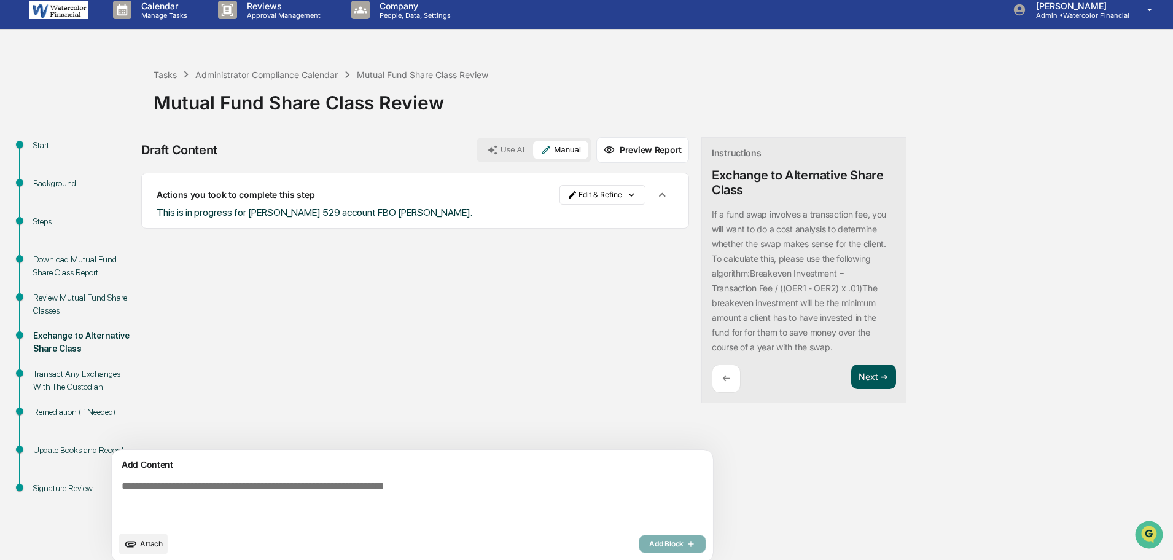
click at [851, 368] on button "Next ➔" at bounding box center [873, 376] width 45 height 25
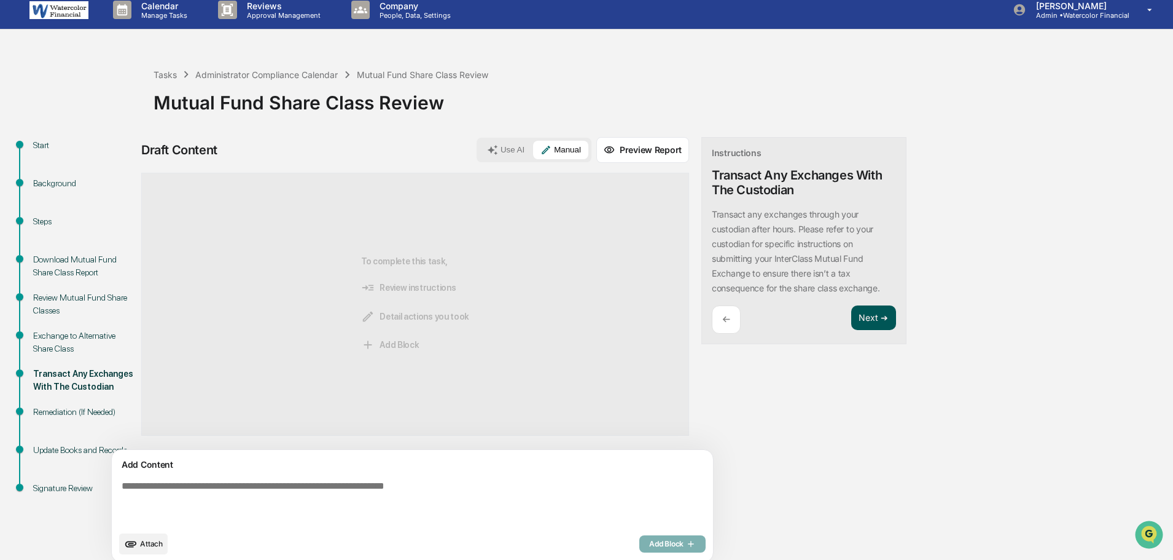
click at [851, 326] on button "Next ➔" at bounding box center [873, 317] width 45 height 25
click at [851, 309] on button "Next ➔" at bounding box center [873, 317] width 45 height 25
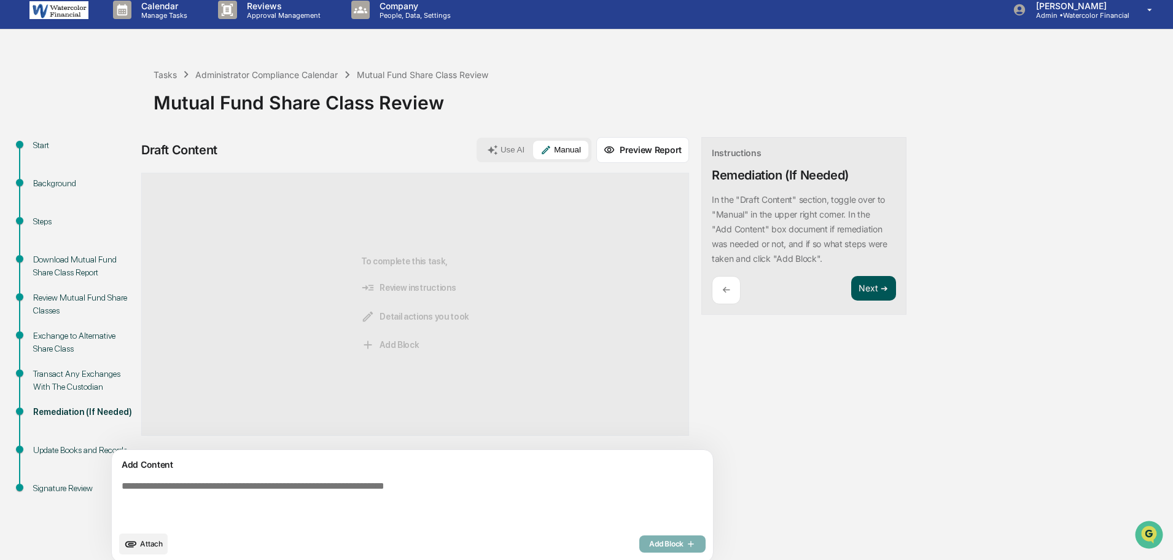
click at [851, 297] on button "Next ➔" at bounding box center [873, 288] width 45 height 25
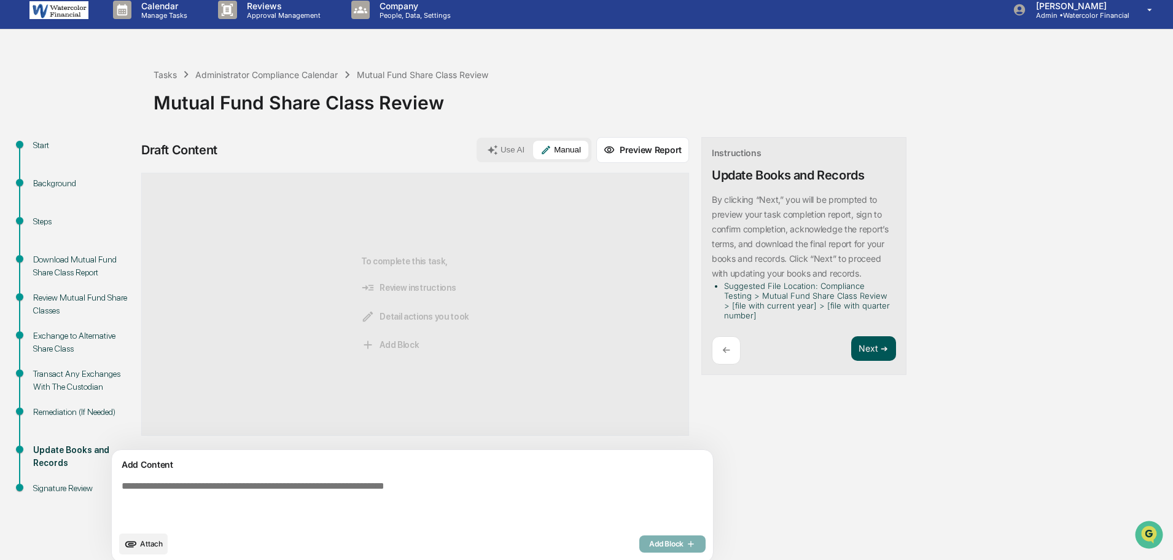
click at [851, 354] on button "Next ➔" at bounding box center [873, 348] width 45 height 25
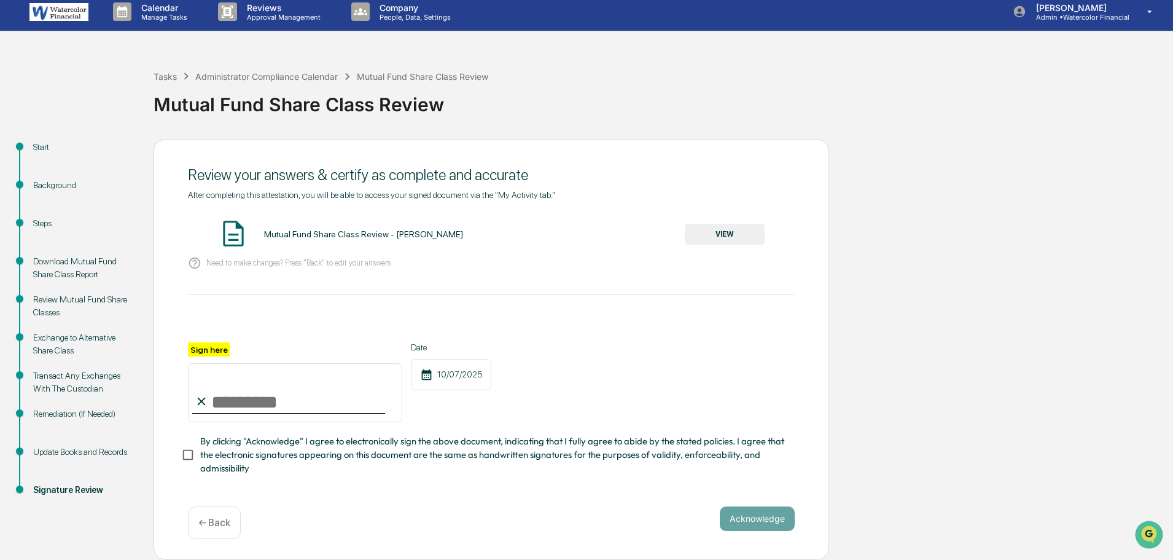
scroll to position [11, 0]
click at [239, 394] on input "Sign here" at bounding box center [295, 392] width 214 height 59
type input "**********"
click at [783, 512] on button "Acknowledge" at bounding box center [757, 518] width 75 height 25
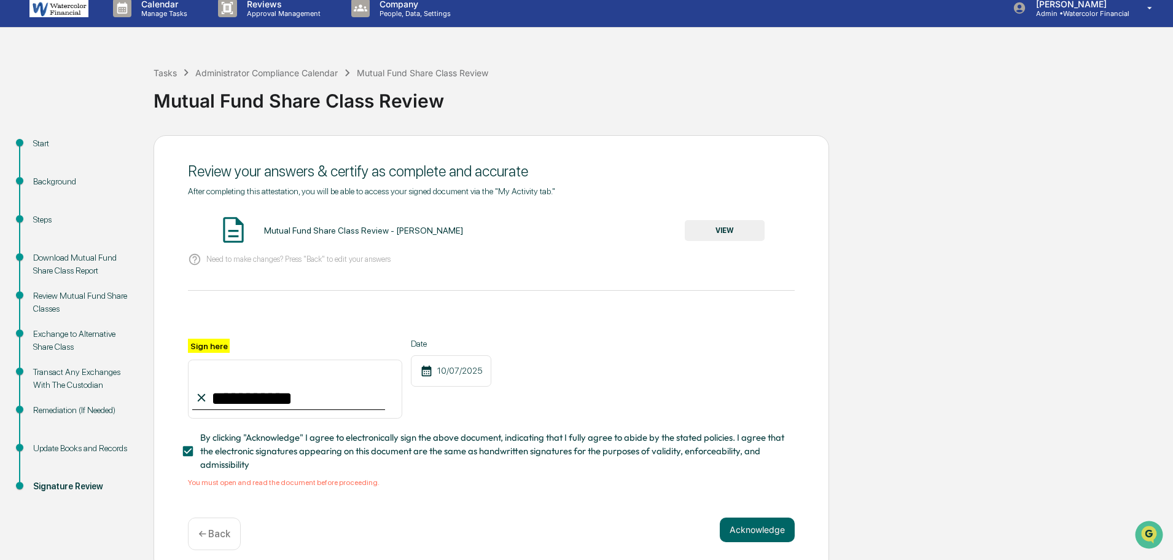
click at [728, 231] on button "VIEW" at bounding box center [725, 230] width 80 height 21
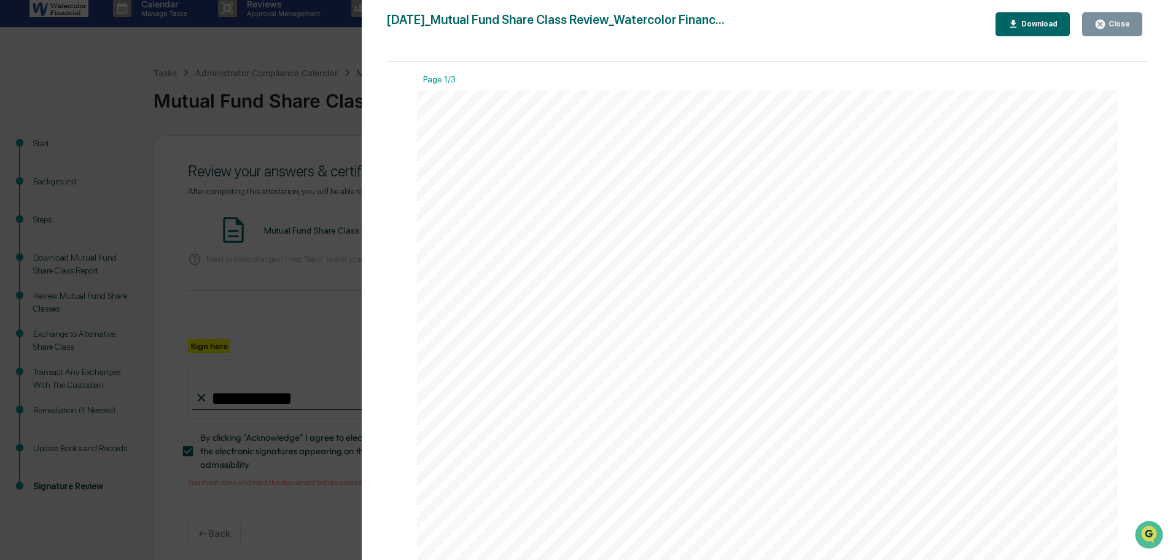
click at [1117, 24] on div "Close" at bounding box center [1118, 24] width 24 height 9
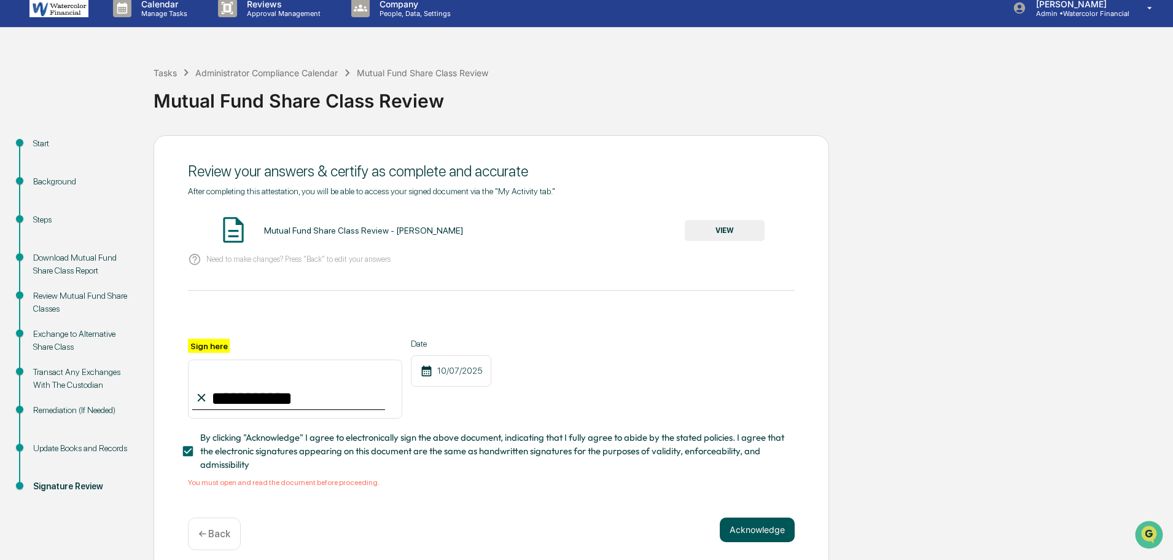
click at [770, 523] on button "Acknowledge" at bounding box center [757, 529] width 75 height 25
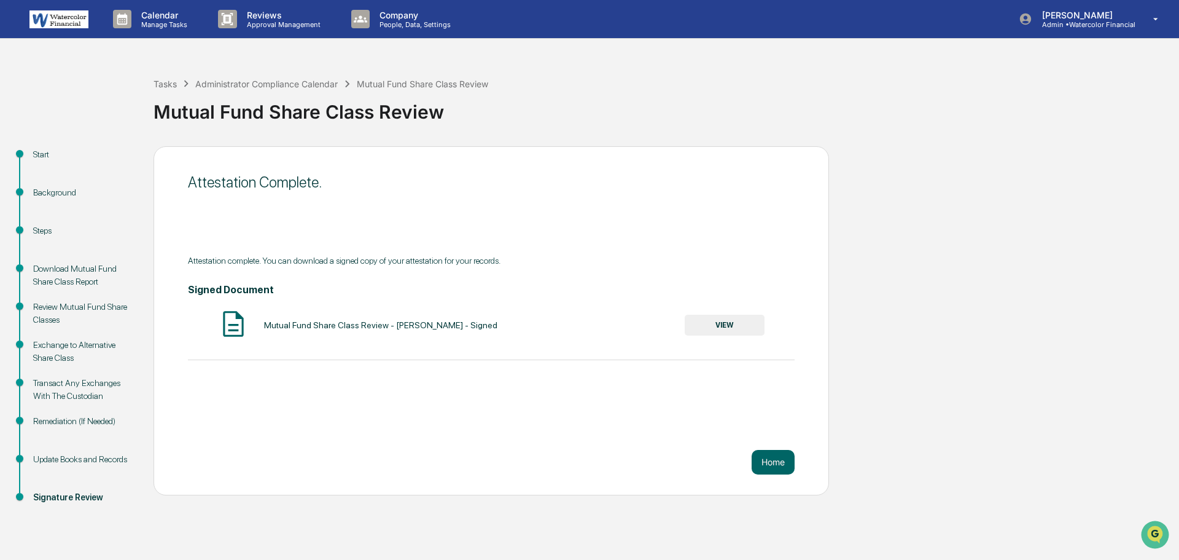
click at [53, 15] on img at bounding box center [58, 19] width 59 height 18
